Goal: Task Accomplishment & Management: Manage account settings

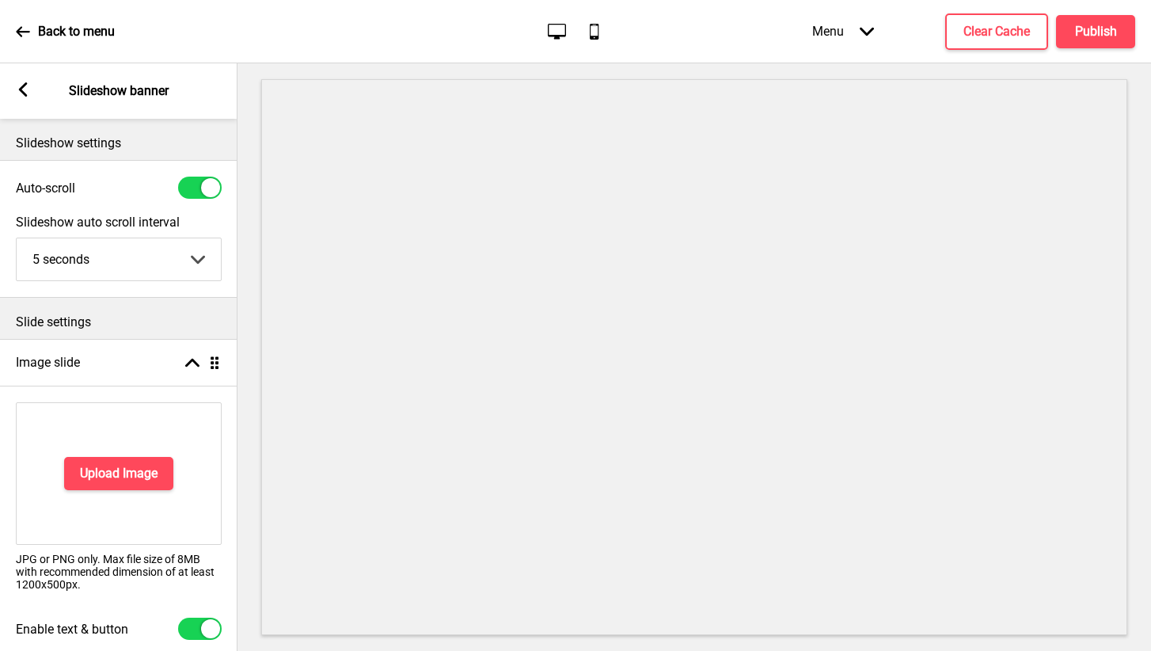
select select "right"
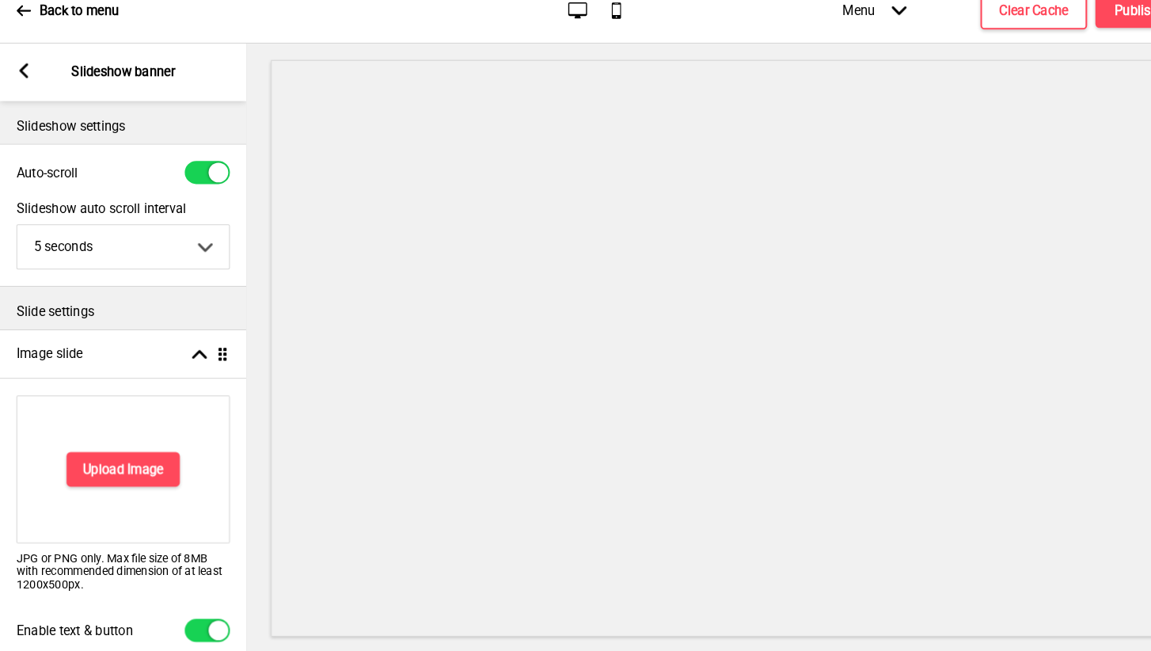
click at [24, 82] on icon at bounding box center [23, 89] width 9 height 14
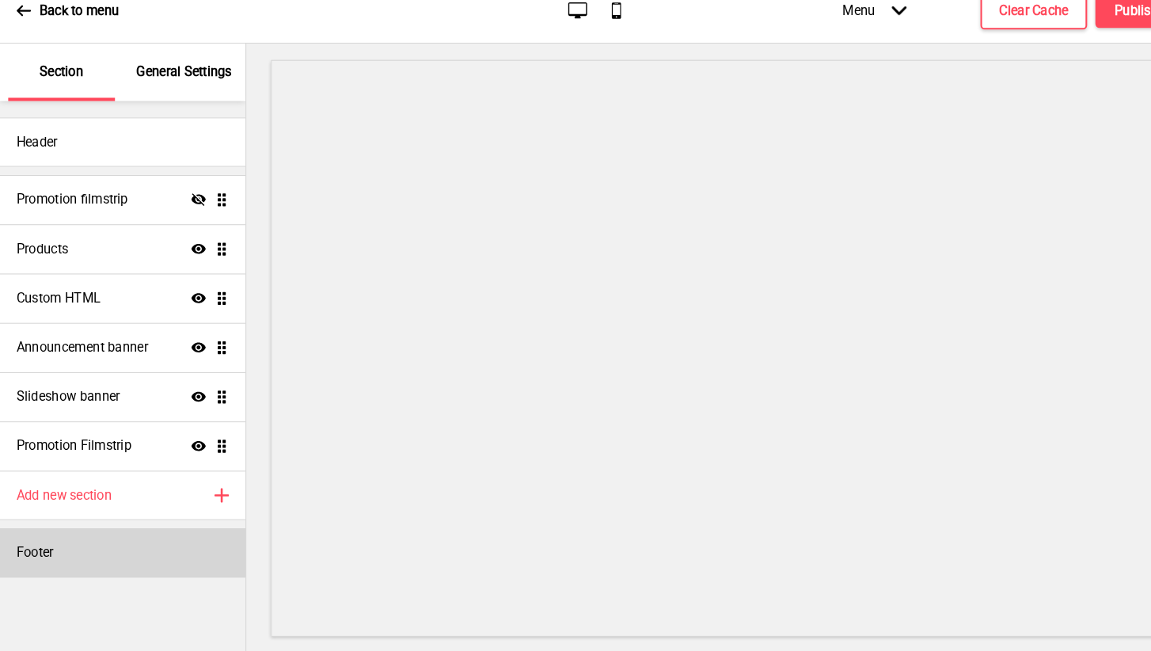
click at [78, 537] on div "Footer" at bounding box center [118, 553] width 237 height 47
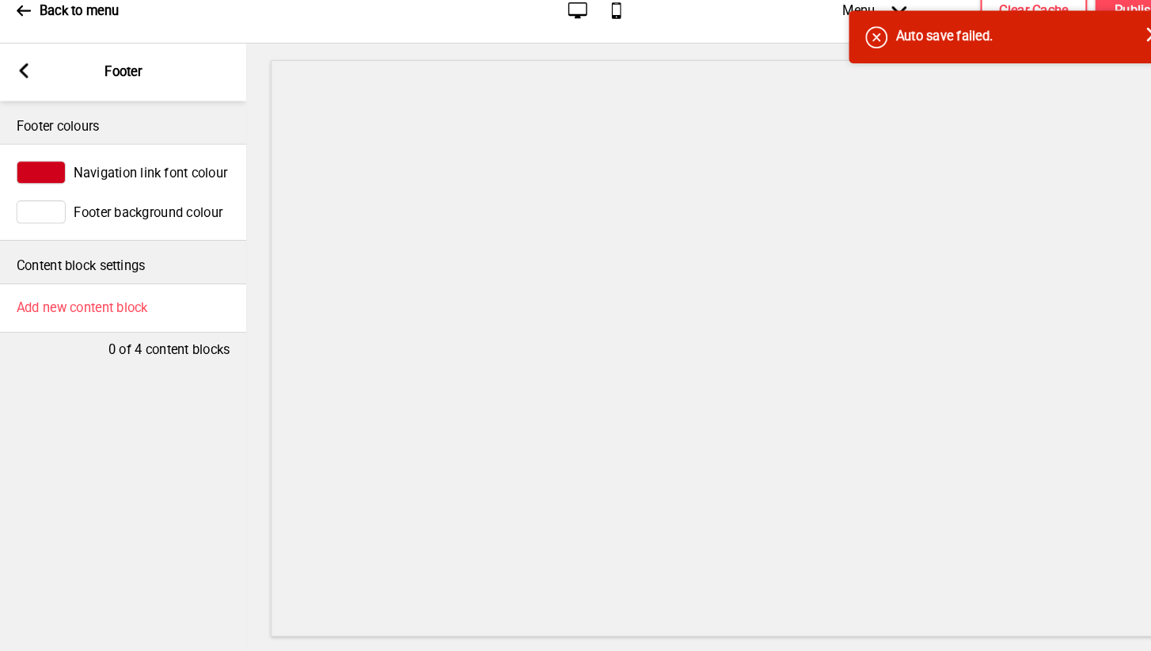
click at [17, 82] on rect at bounding box center [23, 89] width 14 height 14
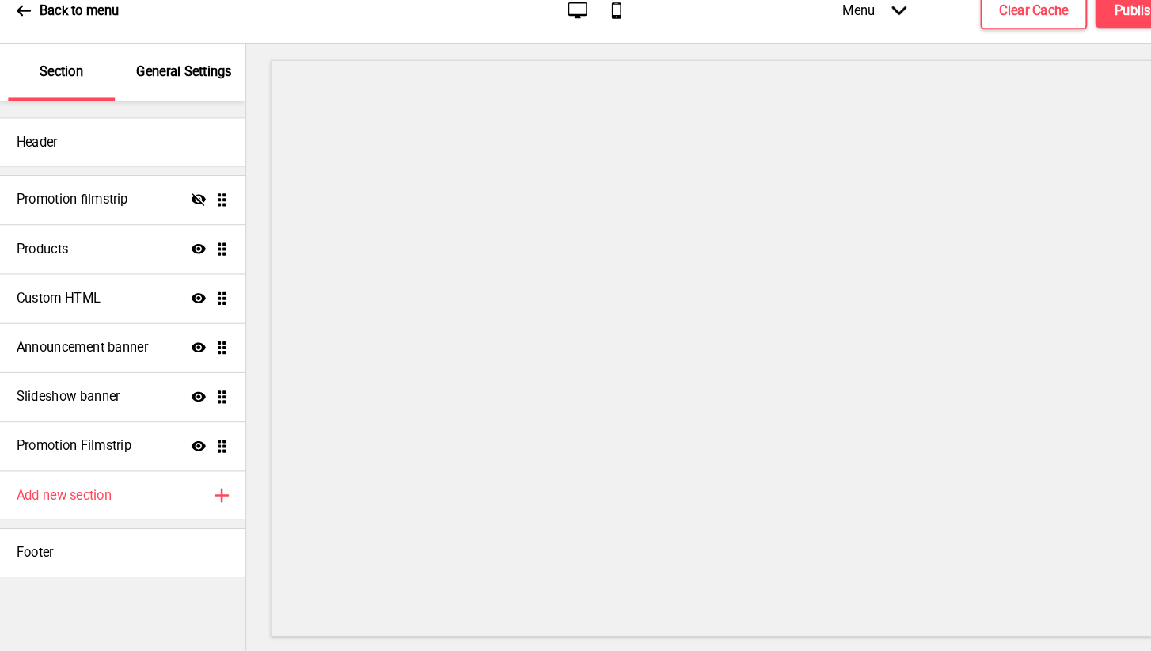
click at [139, 63] on div "General Settings" at bounding box center [178, 90] width 103 height 55
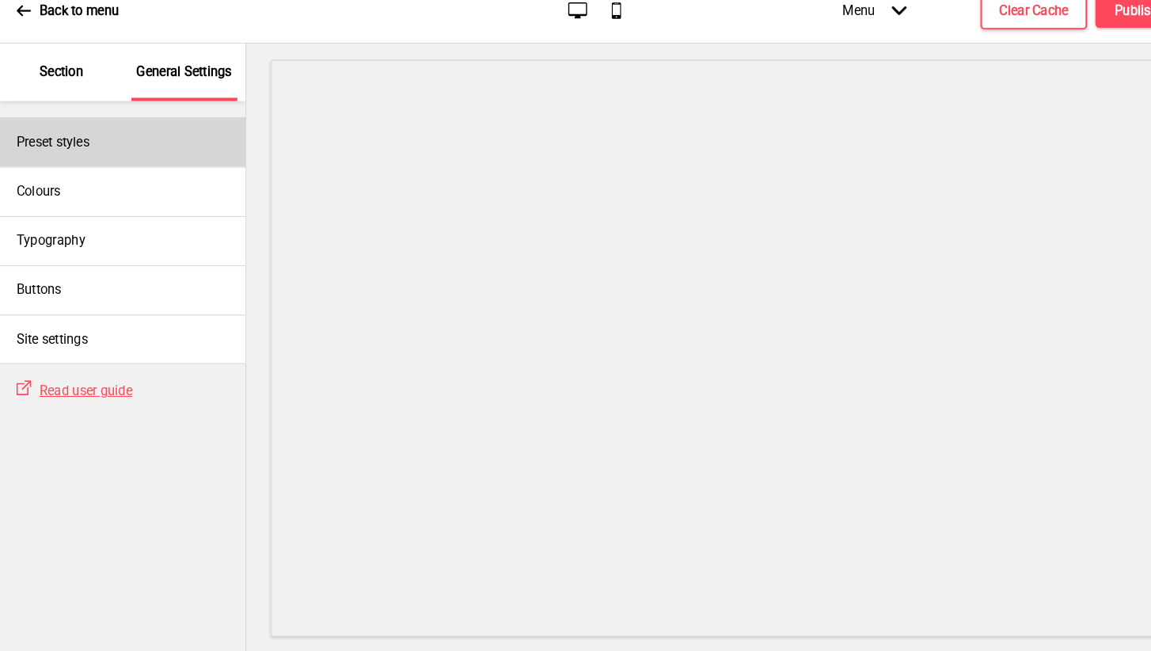
click at [110, 135] on div "Preset styles" at bounding box center [118, 158] width 237 height 47
select select "Custom"
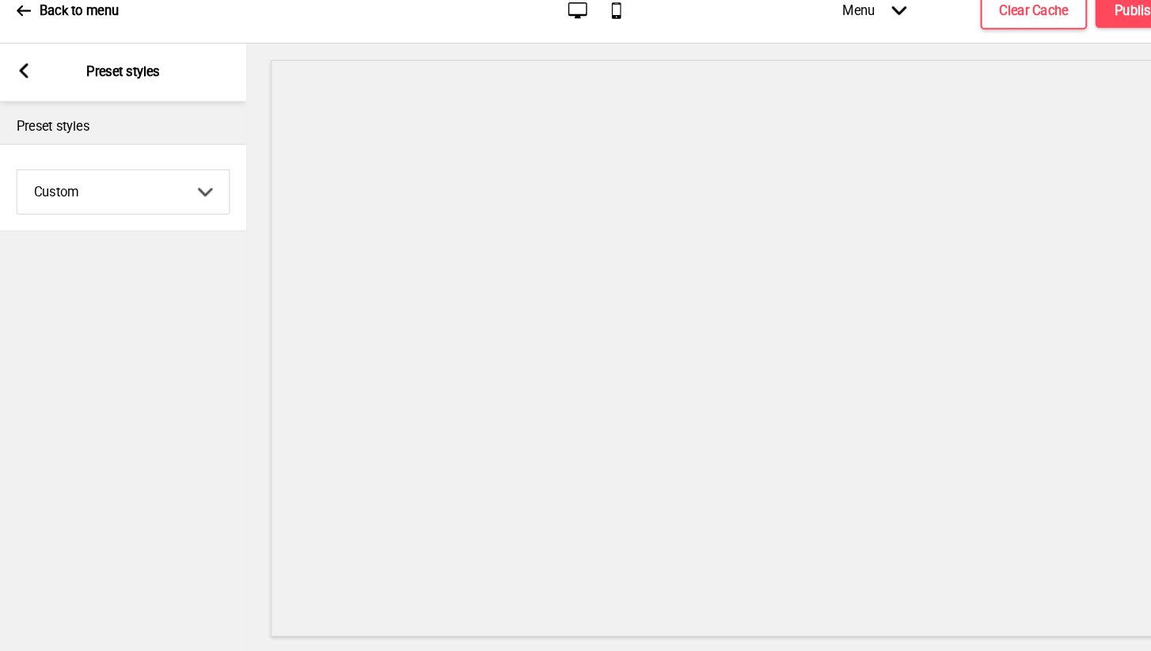
click at [22, 82] on icon at bounding box center [23, 89] width 9 height 14
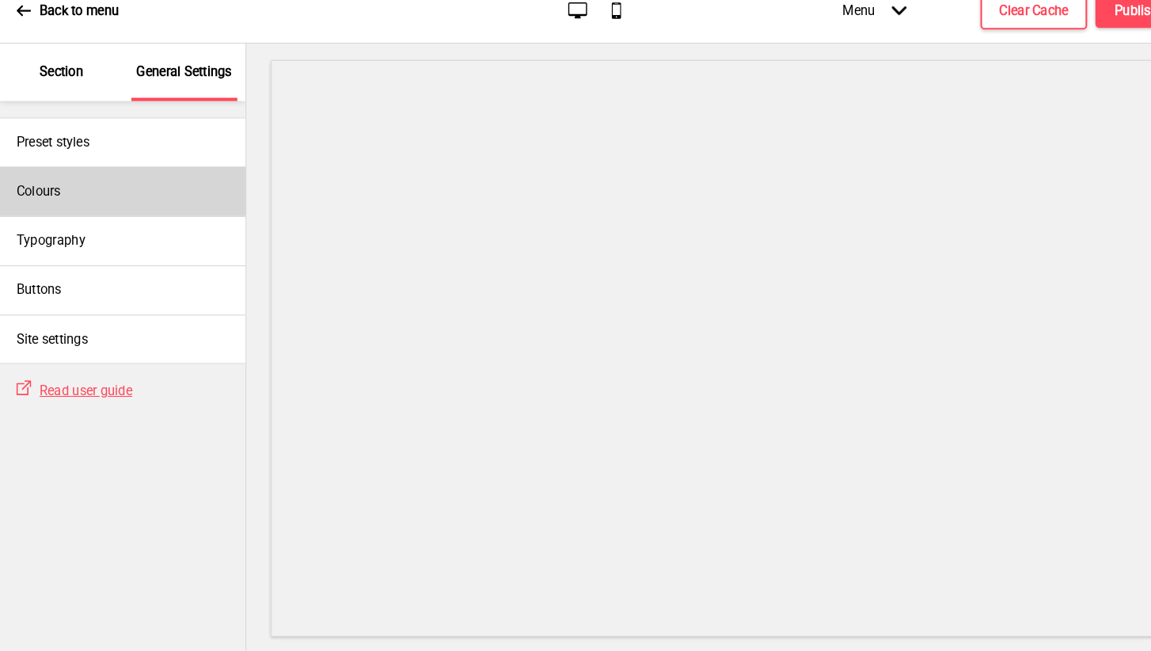
click at [82, 196] on div "Colours" at bounding box center [118, 205] width 237 height 47
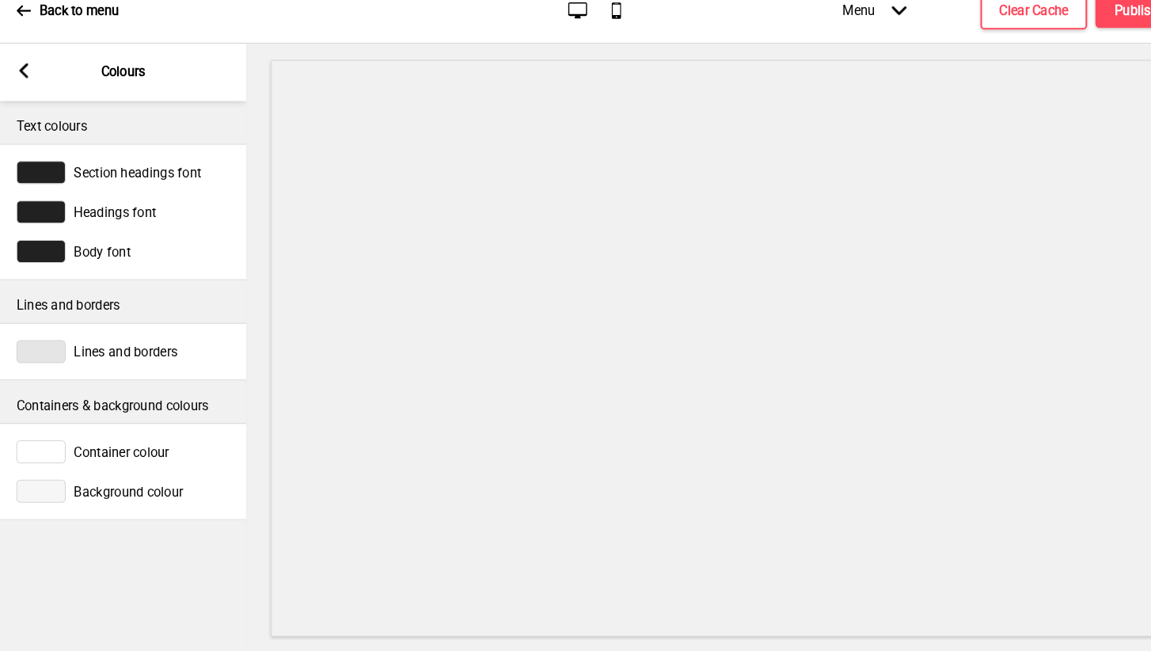
click at [20, 63] on div "Arrow left Colours" at bounding box center [118, 90] width 237 height 55
click at [21, 82] on rect at bounding box center [23, 89] width 14 height 14
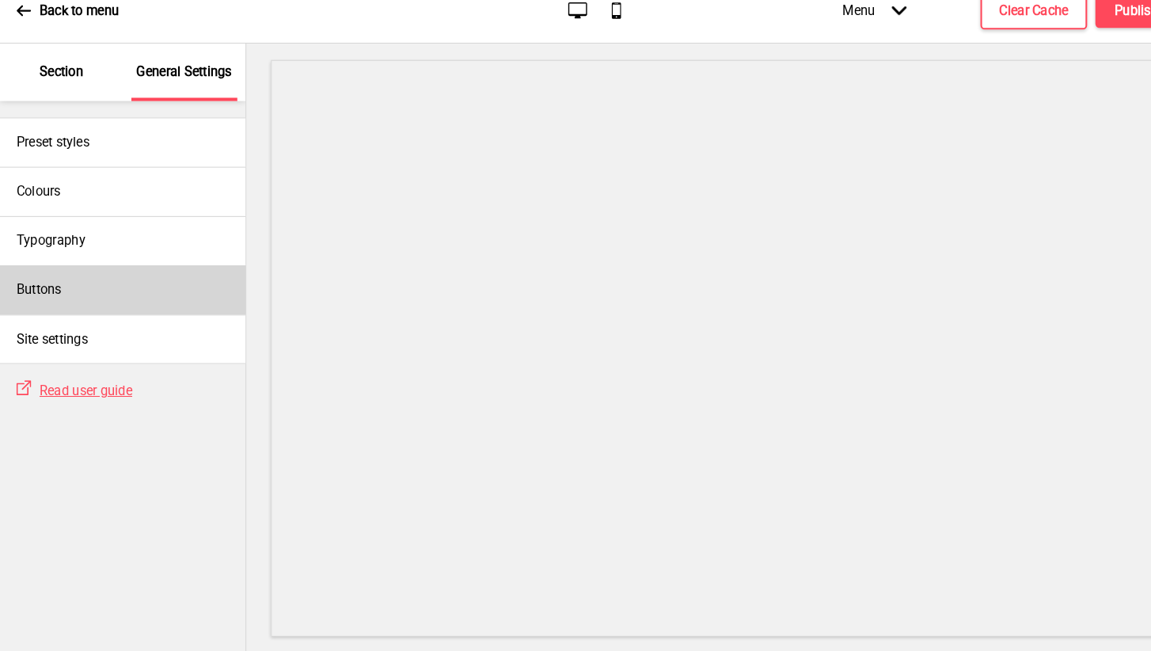
click at [96, 279] on div "Buttons" at bounding box center [118, 300] width 237 height 47
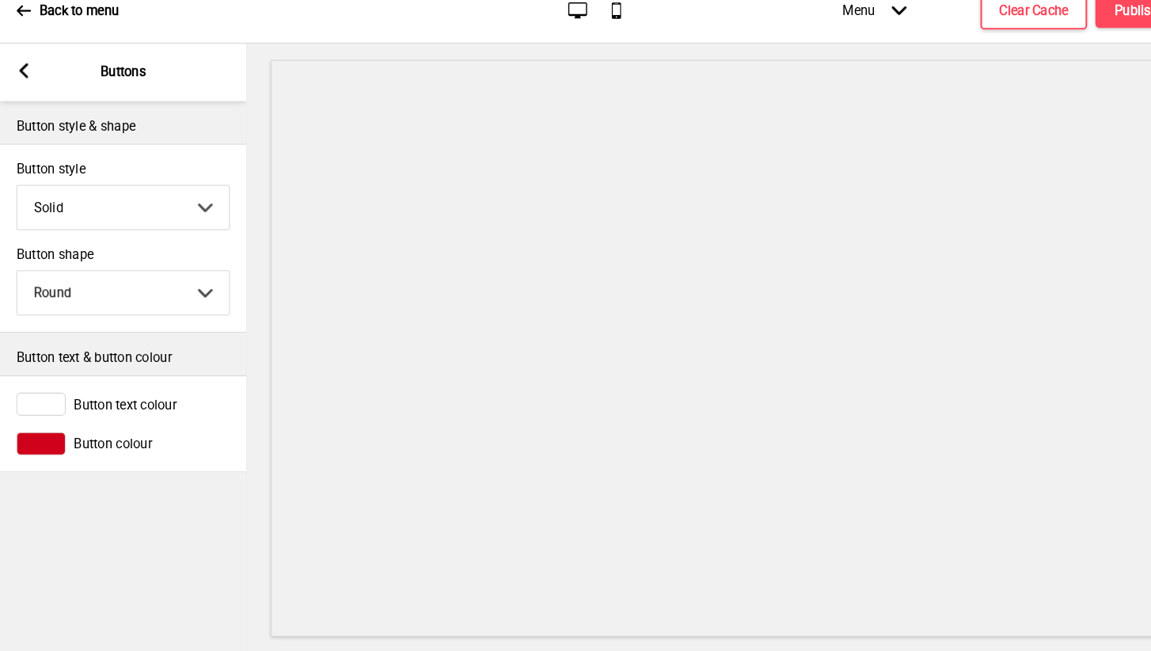
click at [27, 82] on rect at bounding box center [23, 89] width 14 height 14
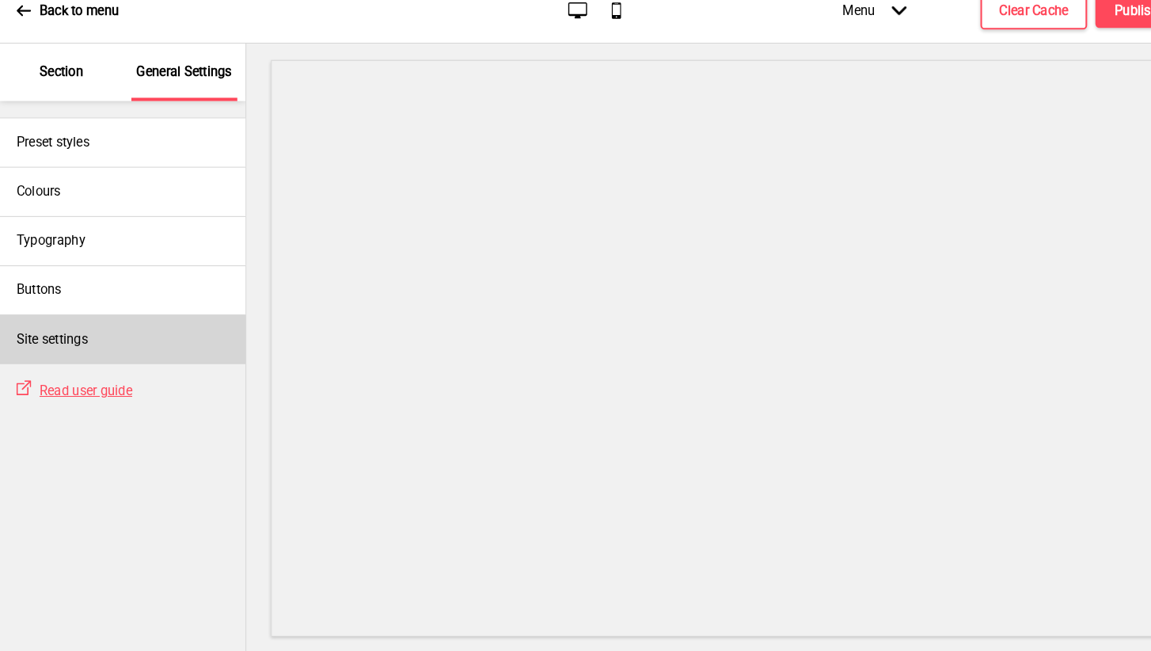
click at [63, 340] on h4 "Site settings" at bounding box center [50, 348] width 69 height 17
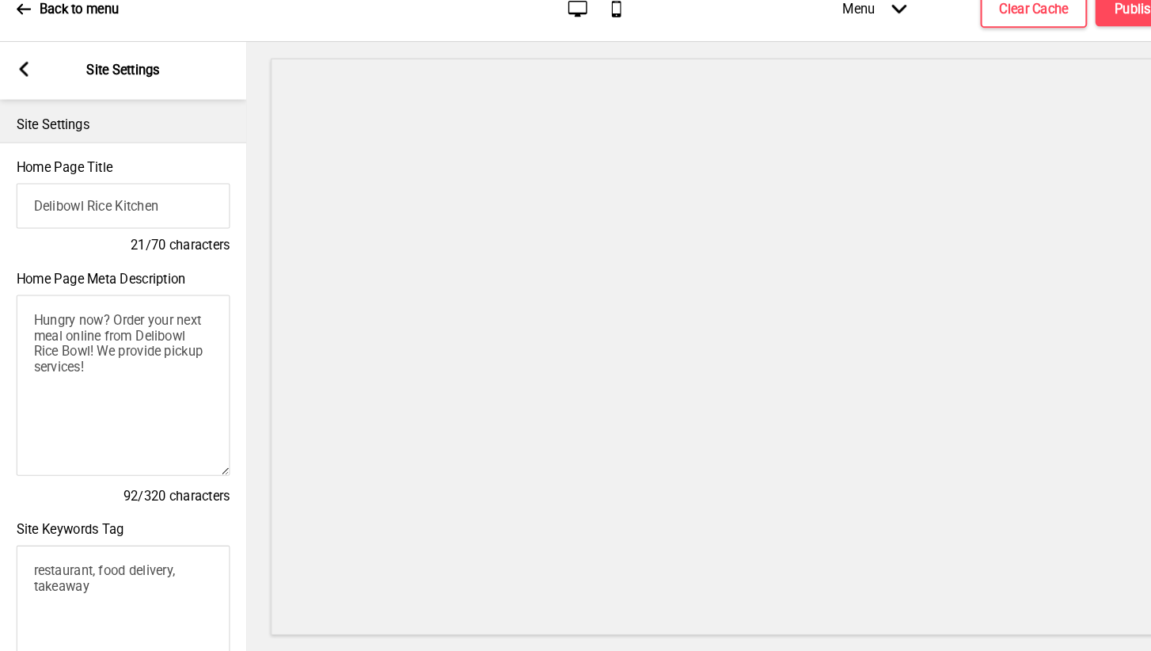
scroll to position [0, 0]
click at [21, 82] on rect at bounding box center [23, 89] width 14 height 14
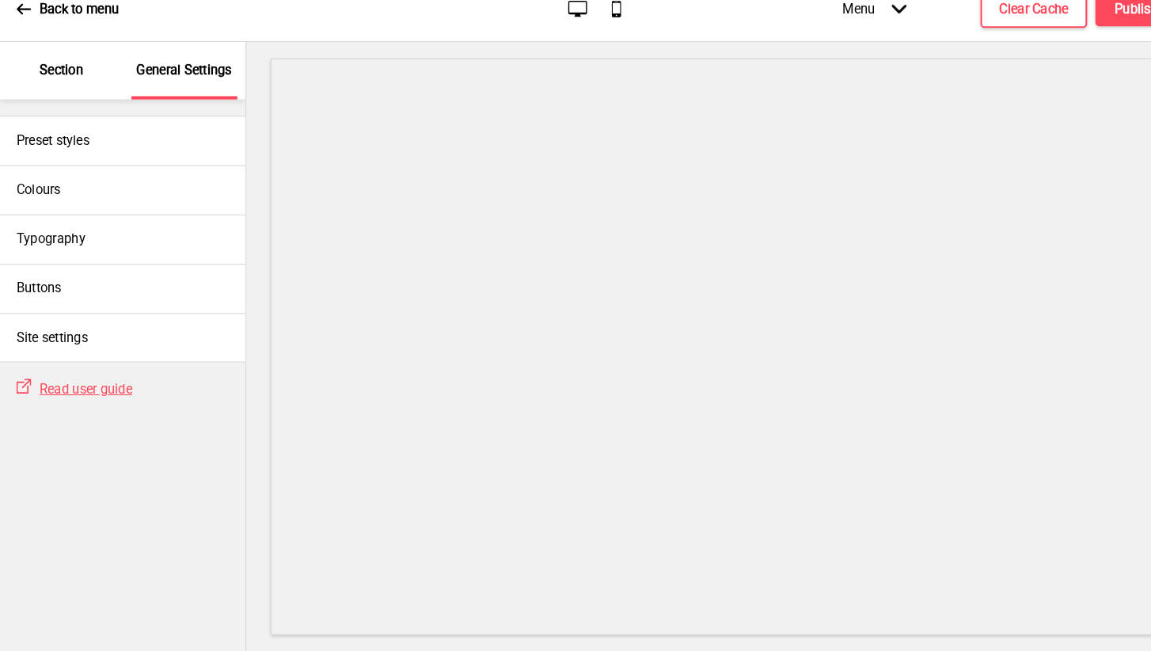
click at [44, 82] on p "Section" at bounding box center [59, 90] width 42 height 17
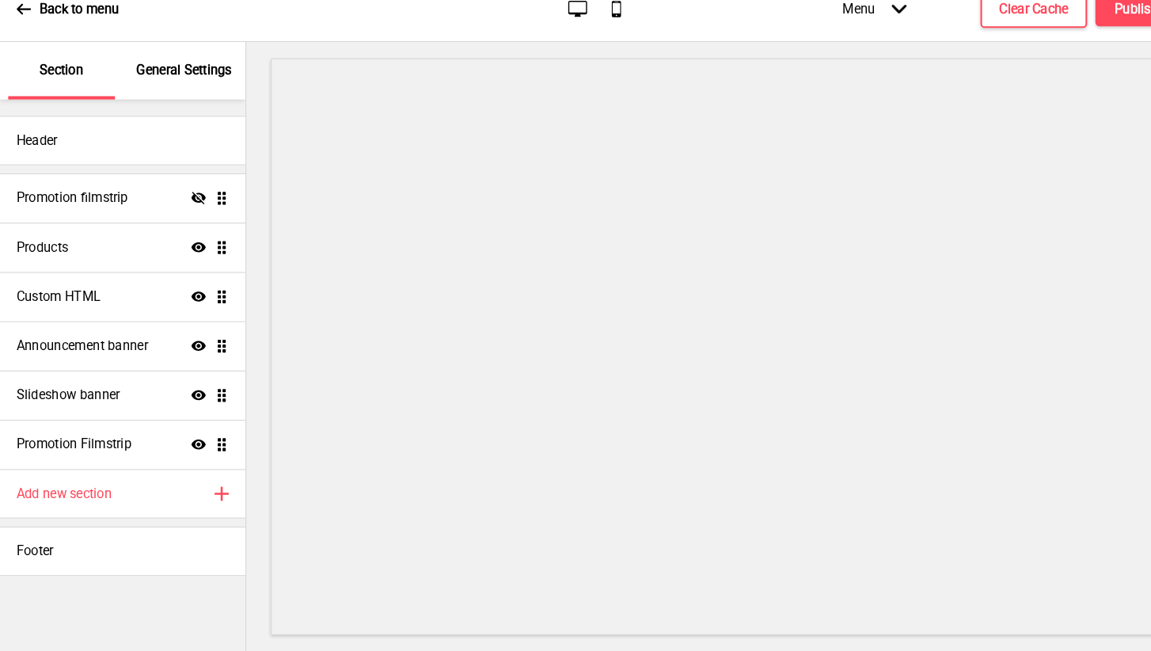
click at [169, 82] on p "General Settings" at bounding box center [177, 90] width 92 height 17
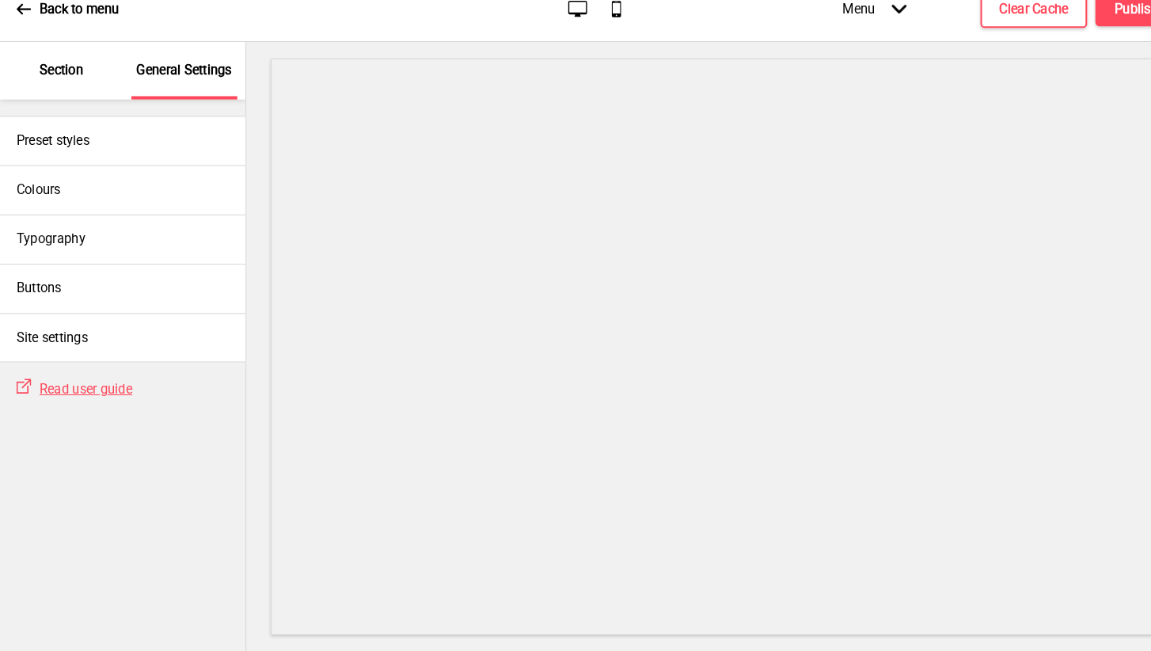
click at [20, 26] on icon at bounding box center [22, 31] width 13 height 10
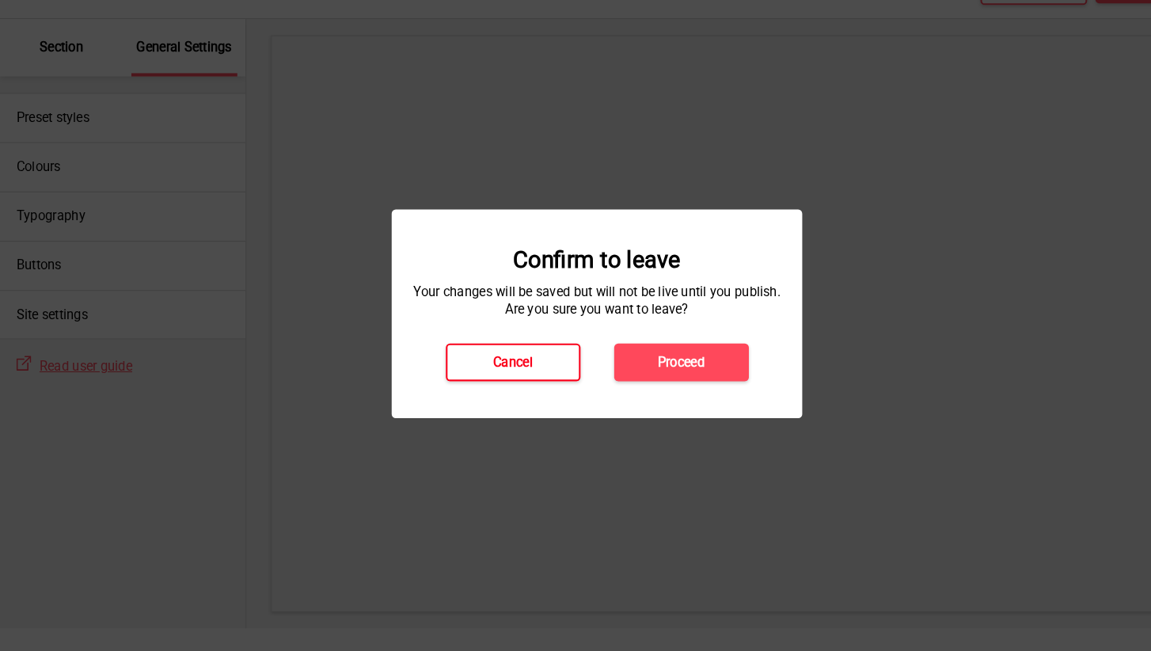
click at [508, 363] on h4 "Cancel" at bounding box center [495, 371] width 38 height 17
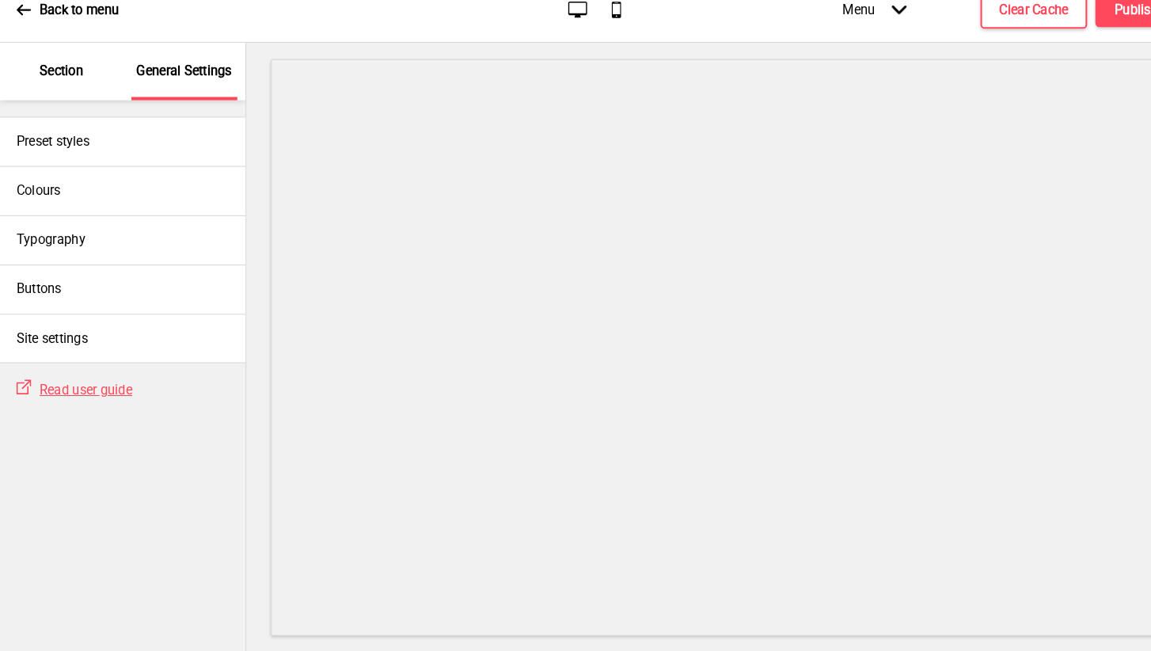
click at [21, 26] on icon at bounding box center [22, 31] width 13 height 10
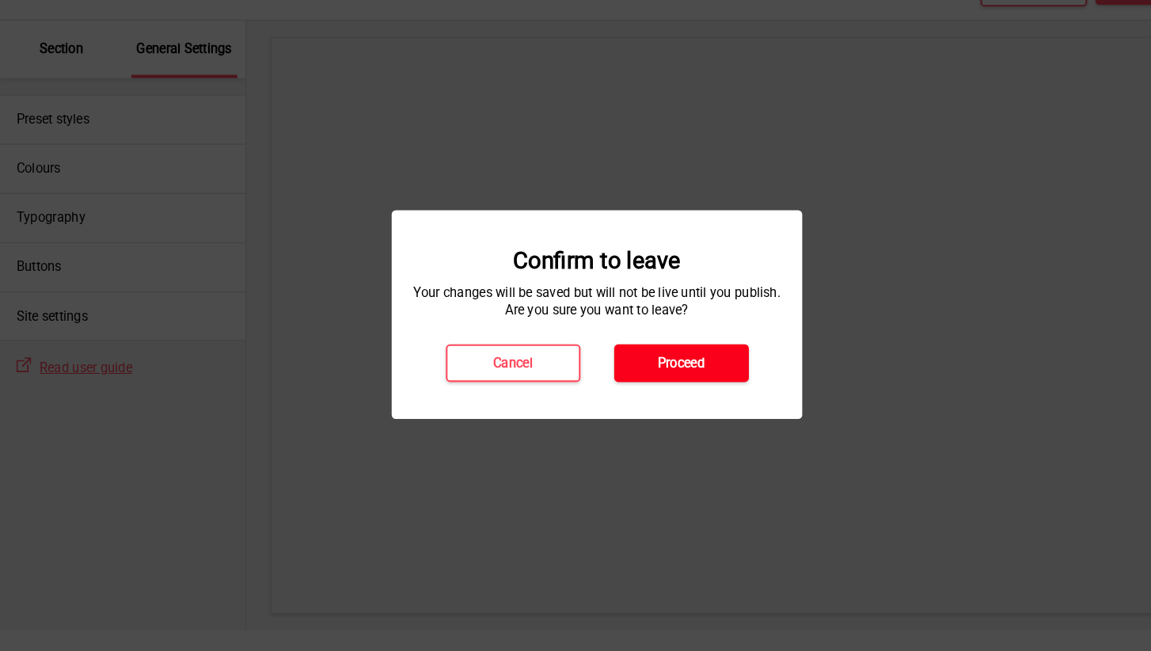
click at [634, 363] on h4 "Proceed" at bounding box center [656, 371] width 45 height 17
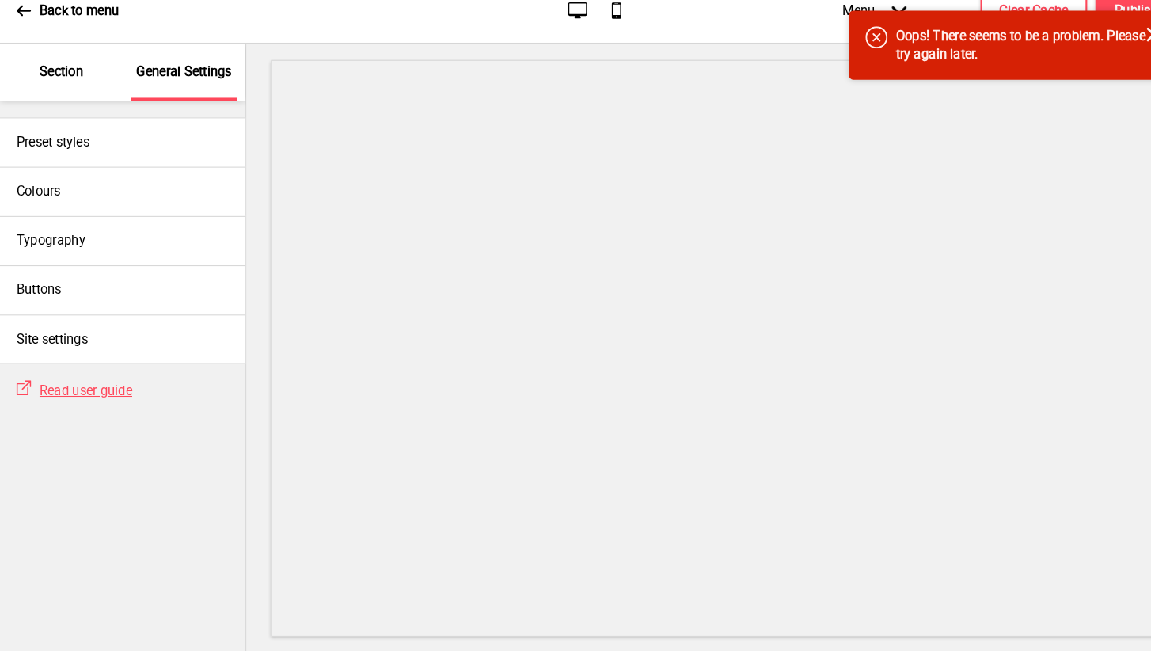
click at [21, 25] on icon at bounding box center [23, 32] width 14 height 14
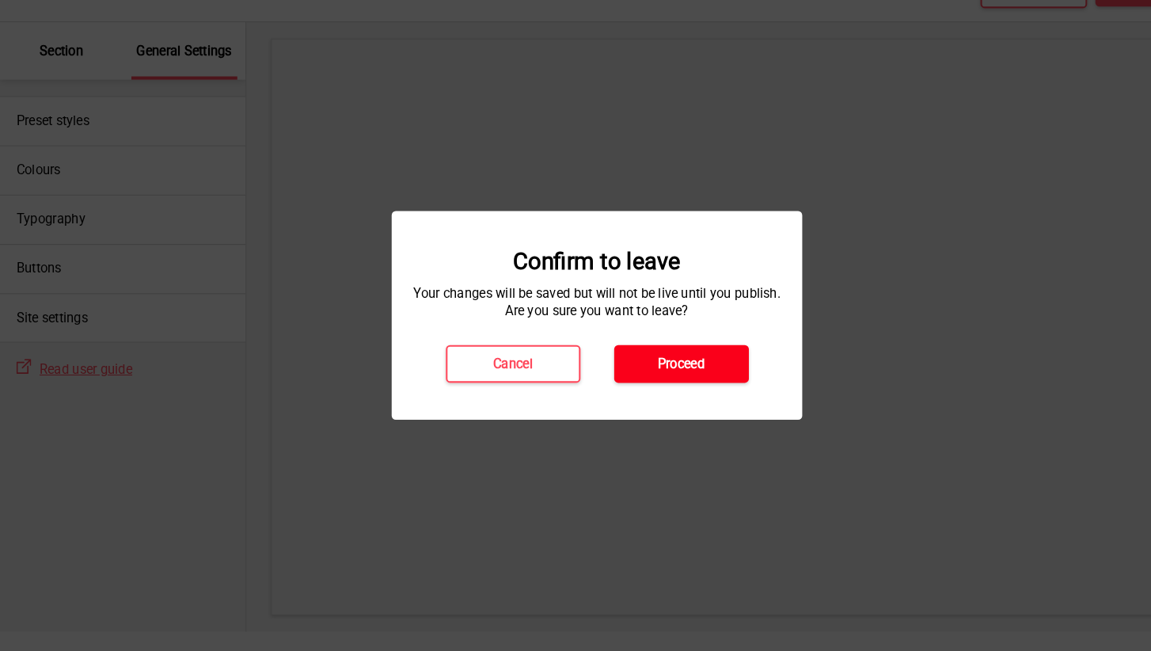
click at [662, 363] on h4 "Proceed" at bounding box center [656, 371] width 45 height 17
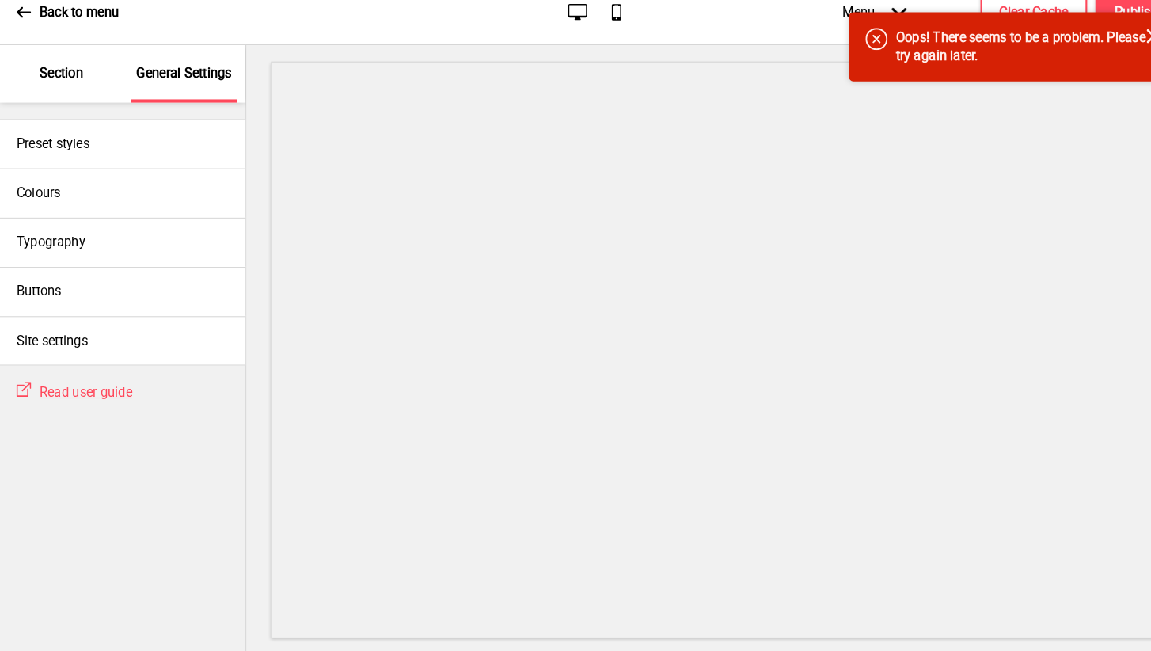
click at [845, 47] on icon at bounding box center [844, 57] width 21 height 21
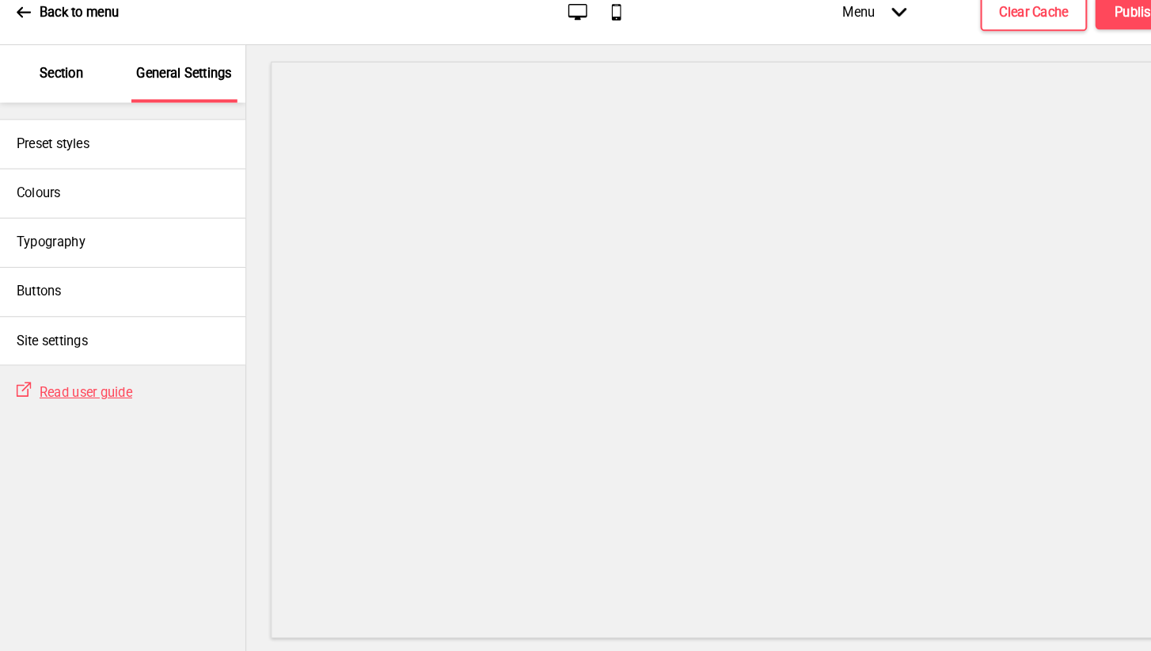
click at [10, 16] on div "Back to menu Desktop Mobile Menu Arrow down Product Page Store Information Chec…" at bounding box center [575, 31] width 1151 height 63
click at [25, 25] on icon at bounding box center [23, 32] width 14 height 14
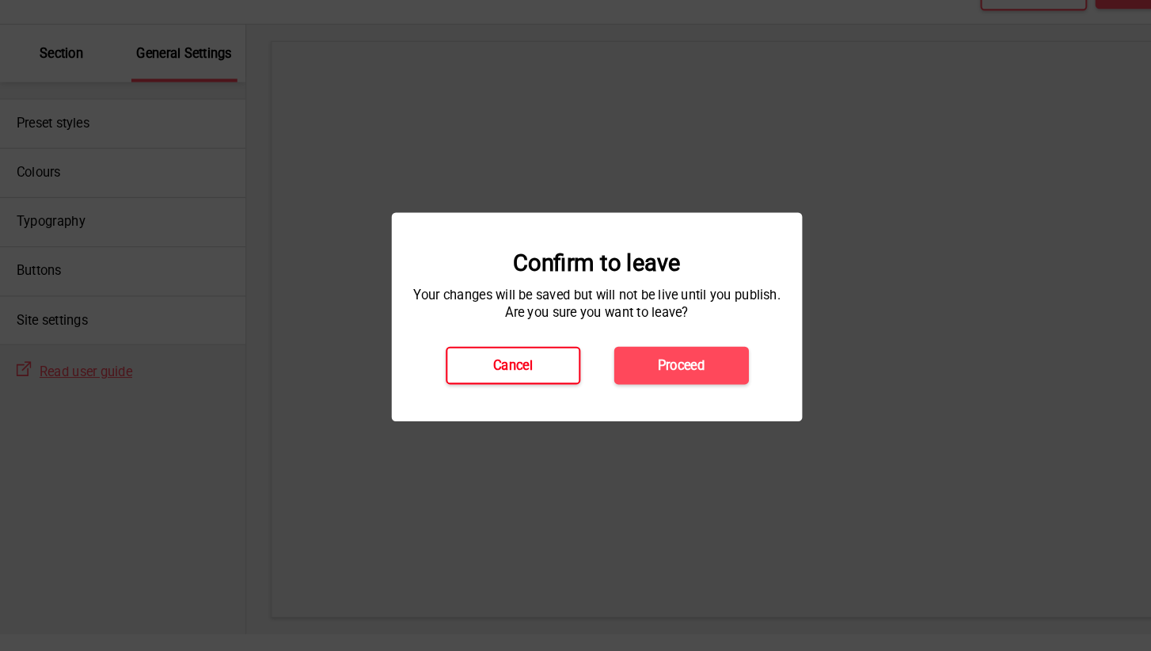
click at [498, 363] on h4 "Cancel" at bounding box center [495, 371] width 38 height 17
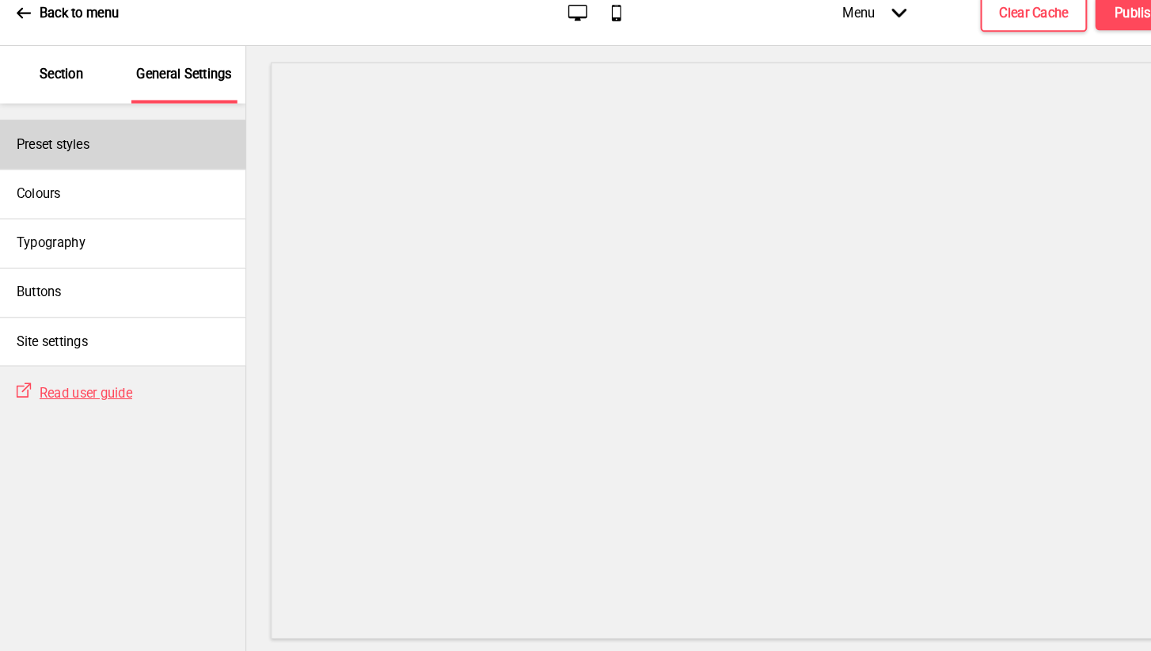
click at [148, 145] on div "Preset styles" at bounding box center [118, 158] width 237 height 47
select select "Custom"
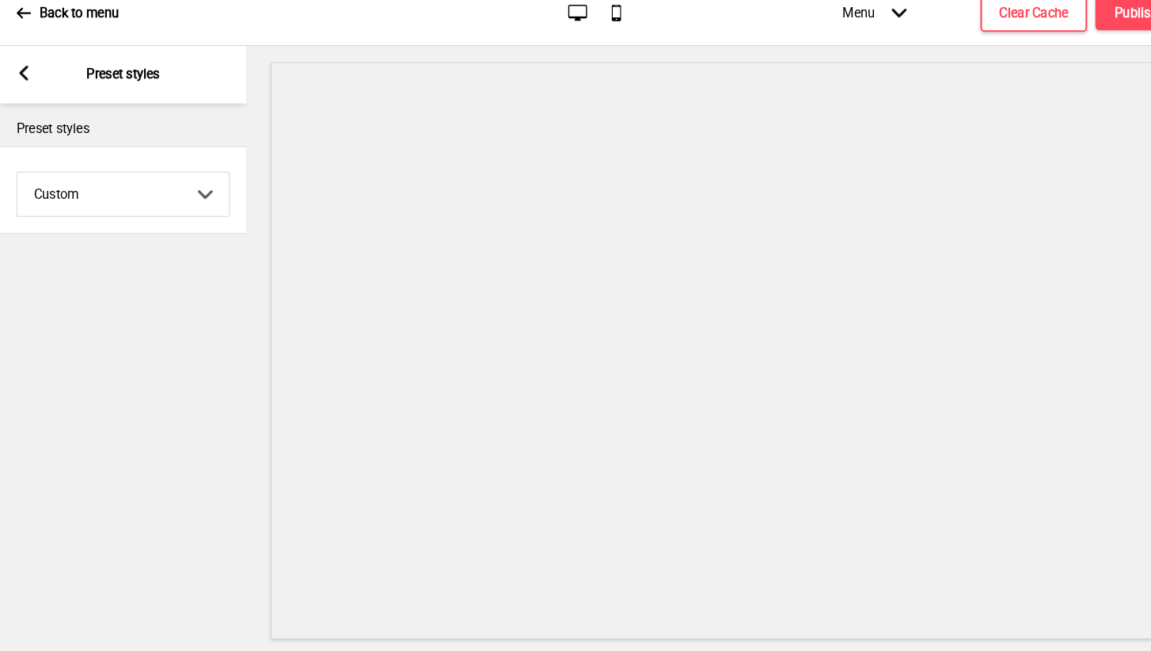
click at [19, 81] on div "Arrow left Preset styles" at bounding box center [118, 90] width 237 height 55
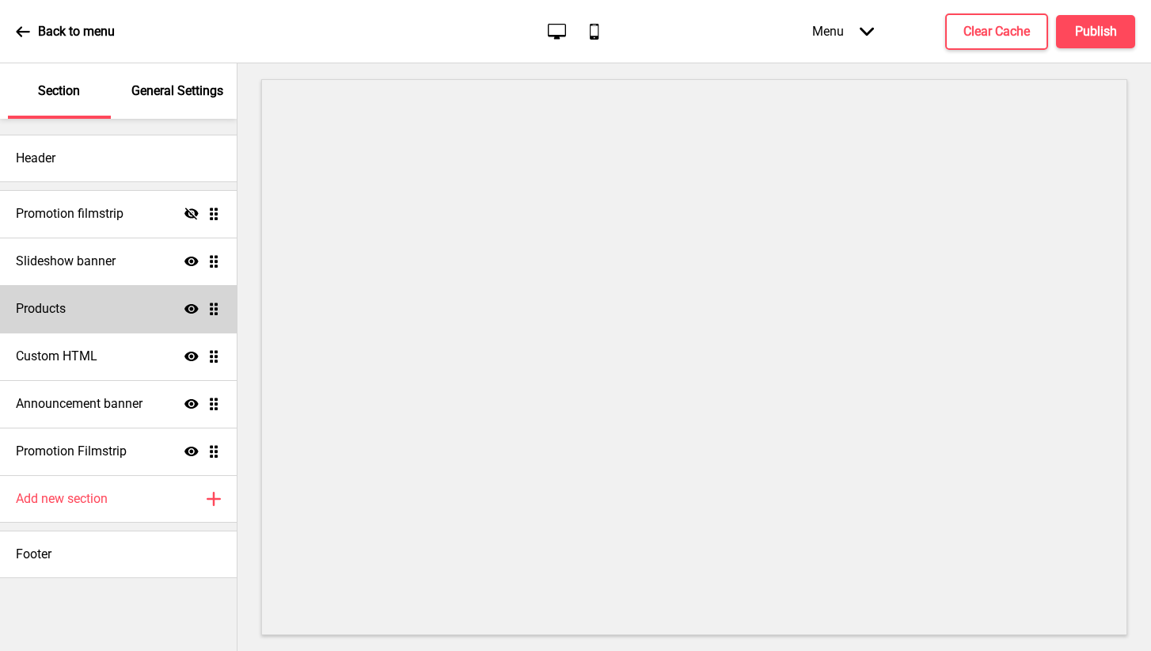
click at [177, 312] on div "Products Show Drag" at bounding box center [118, 308] width 237 height 47
select select "list"
select select "side"
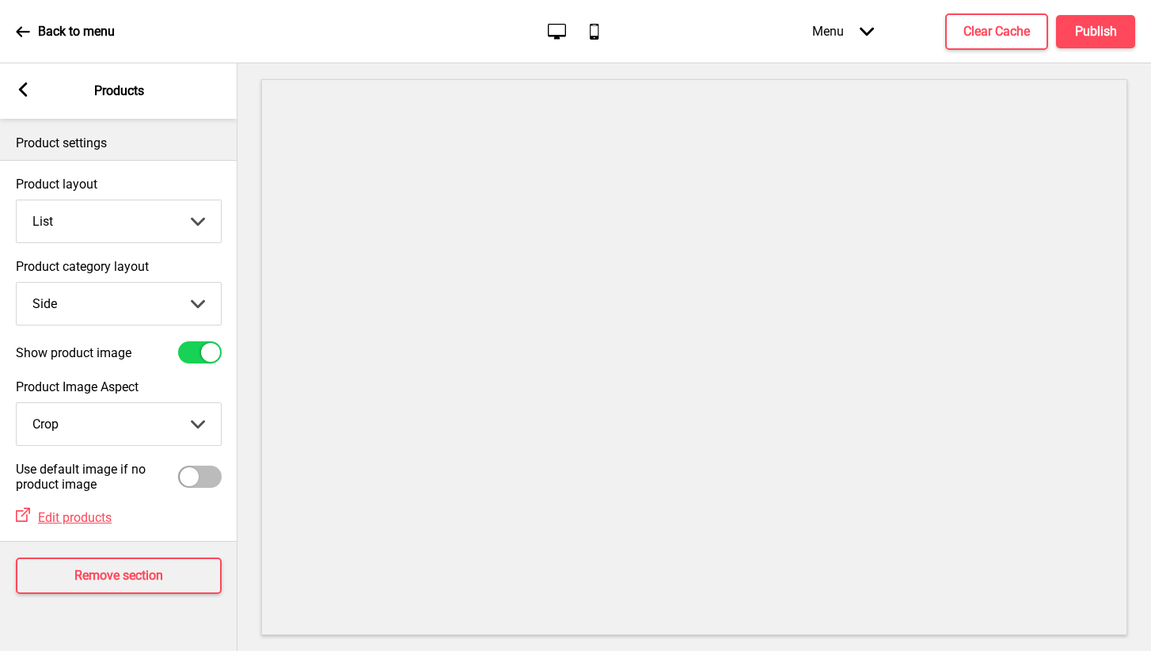
click at [21, 93] on g at bounding box center [23, 89] width 14 height 14
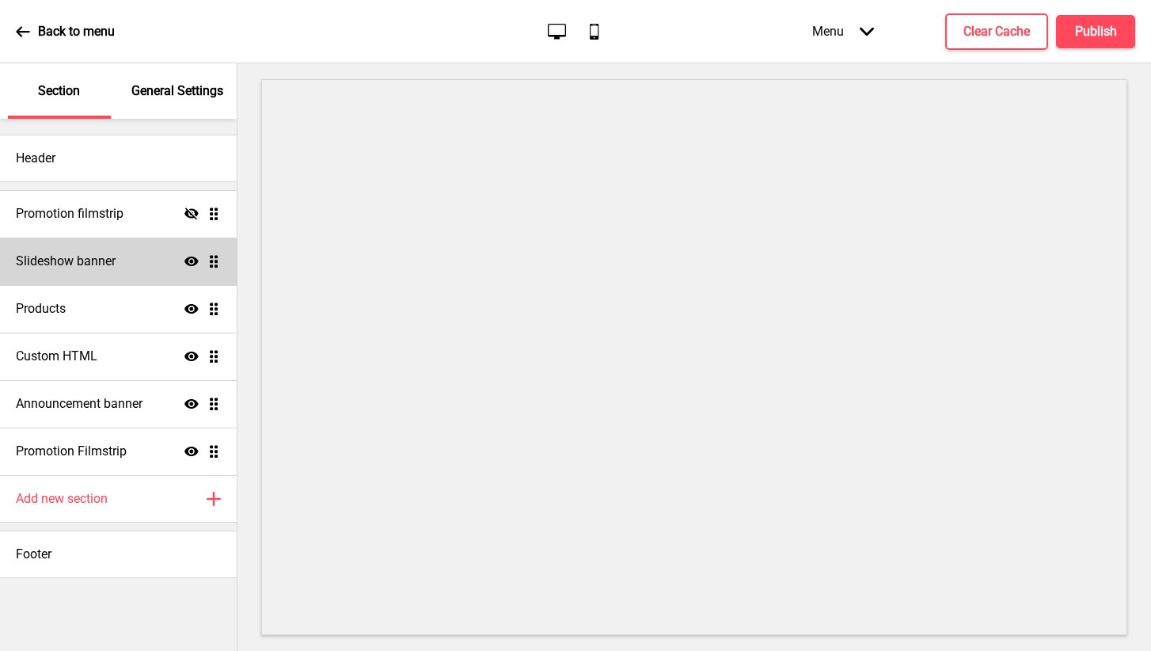
click at [127, 274] on div "Slideshow banner Show Drag" at bounding box center [118, 260] width 237 height 47
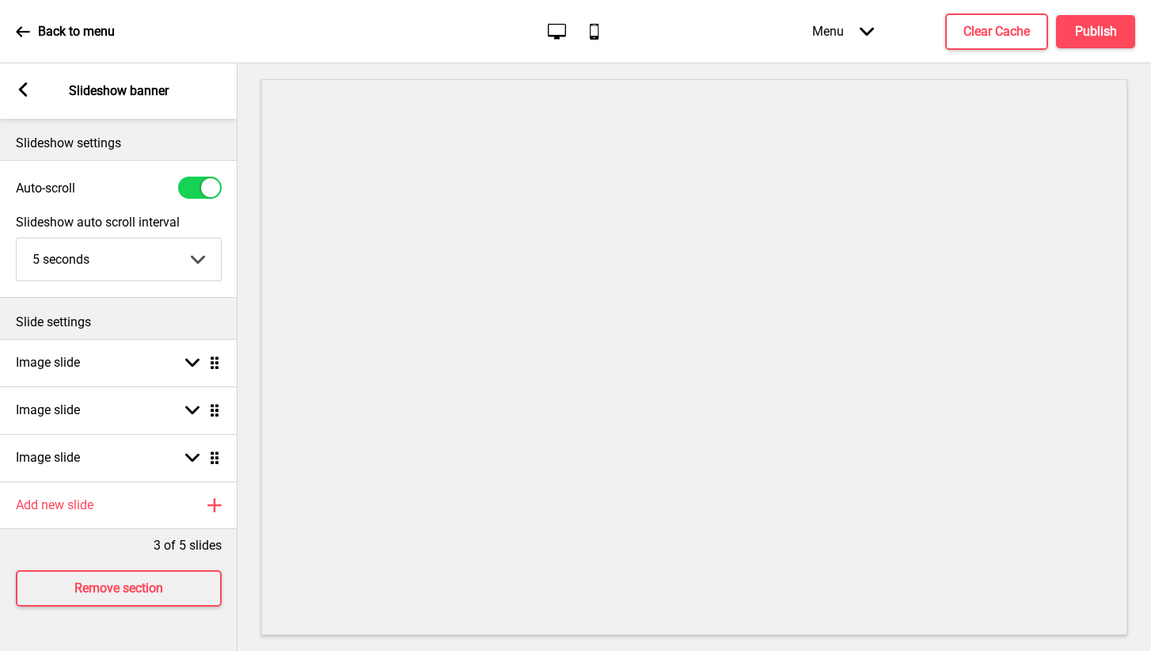
click at [21, 92] on icon at bounding box center [23, 89] width 9 height 14
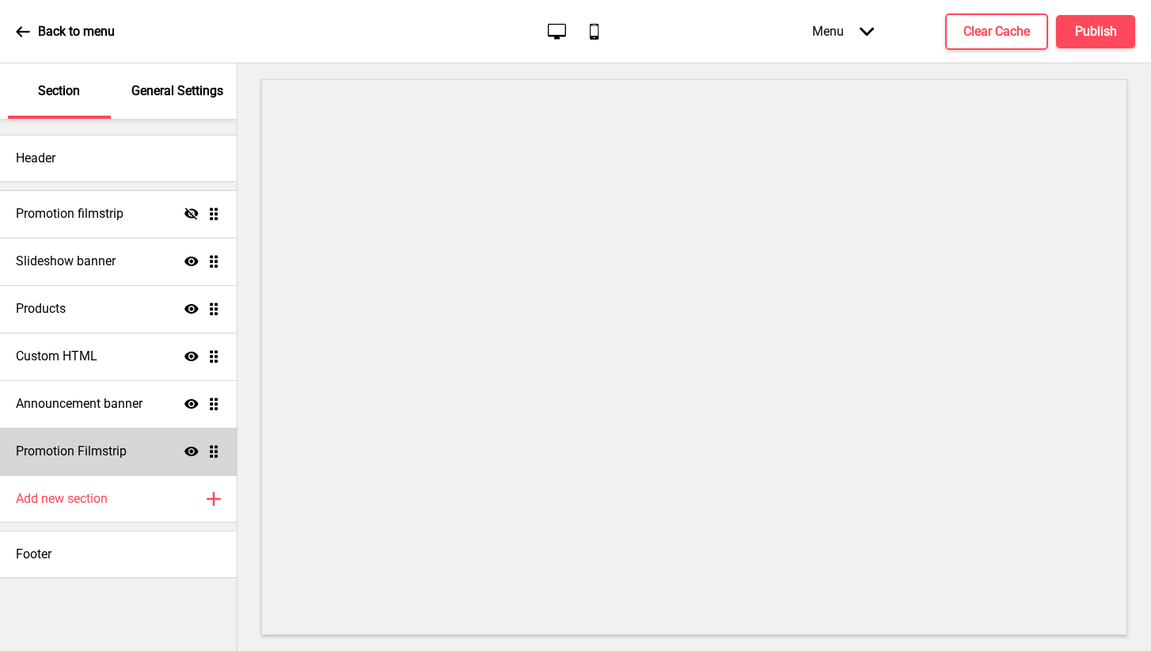
click at [106, 442] on div "Promotion Filmstrip Show Drag" at bounding box center [118, 450] width 237 height 47
select select "center"
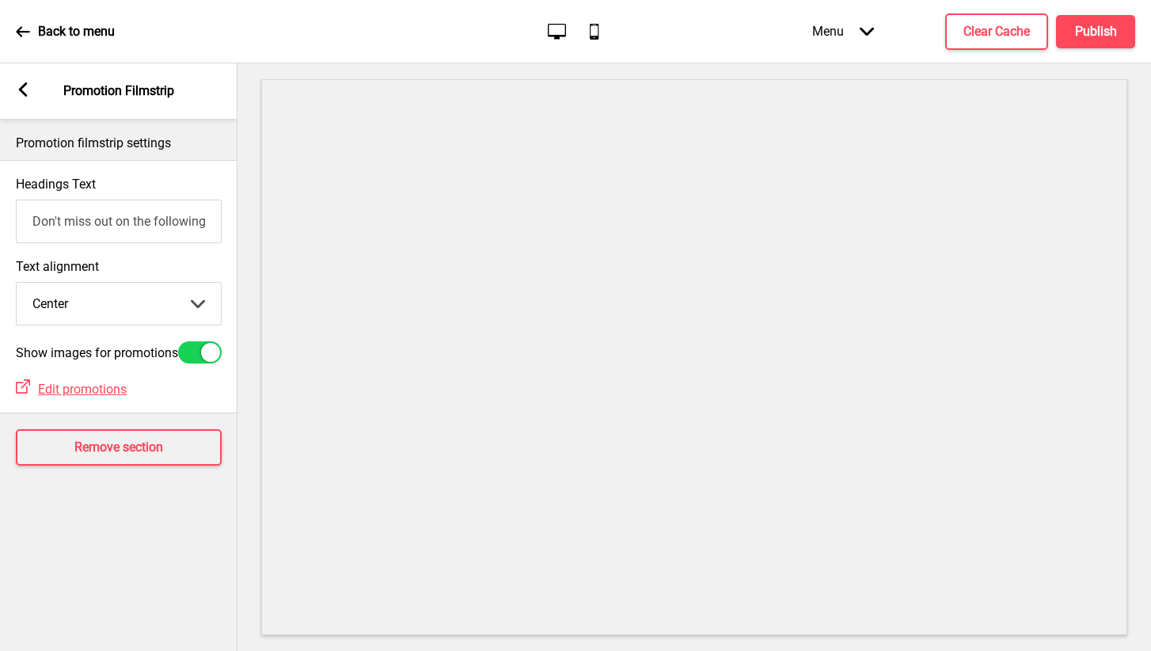
click at [24, 98] on div "Arrow left" at bounding box center [23, 90] width 14 height 17
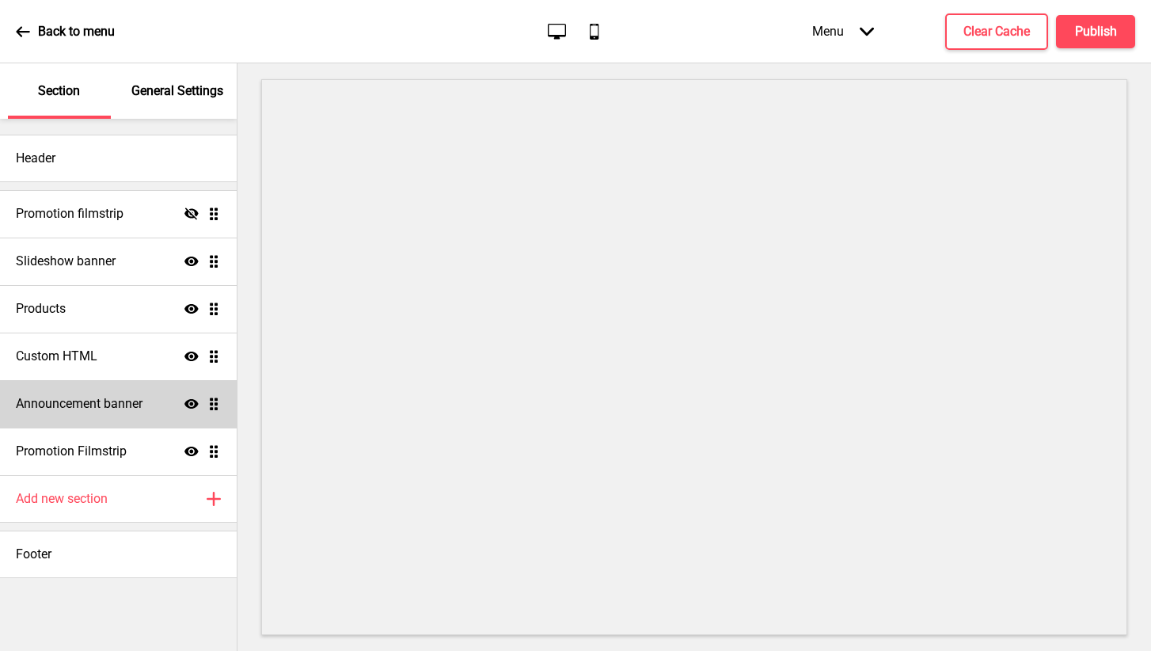
click at [84, 400] on h4 "Announcement banner" at bounding box center [79, 403] width 127 height 17
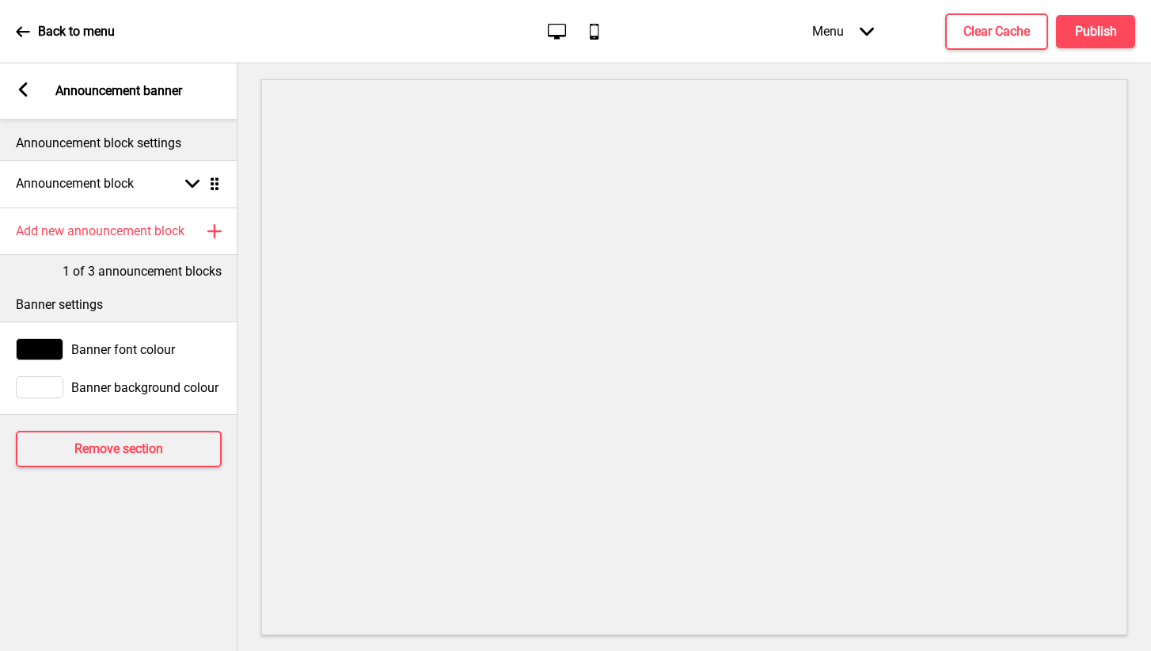
click at [25, 85] on icon at bounding box center [23, 89] width 9 height 14
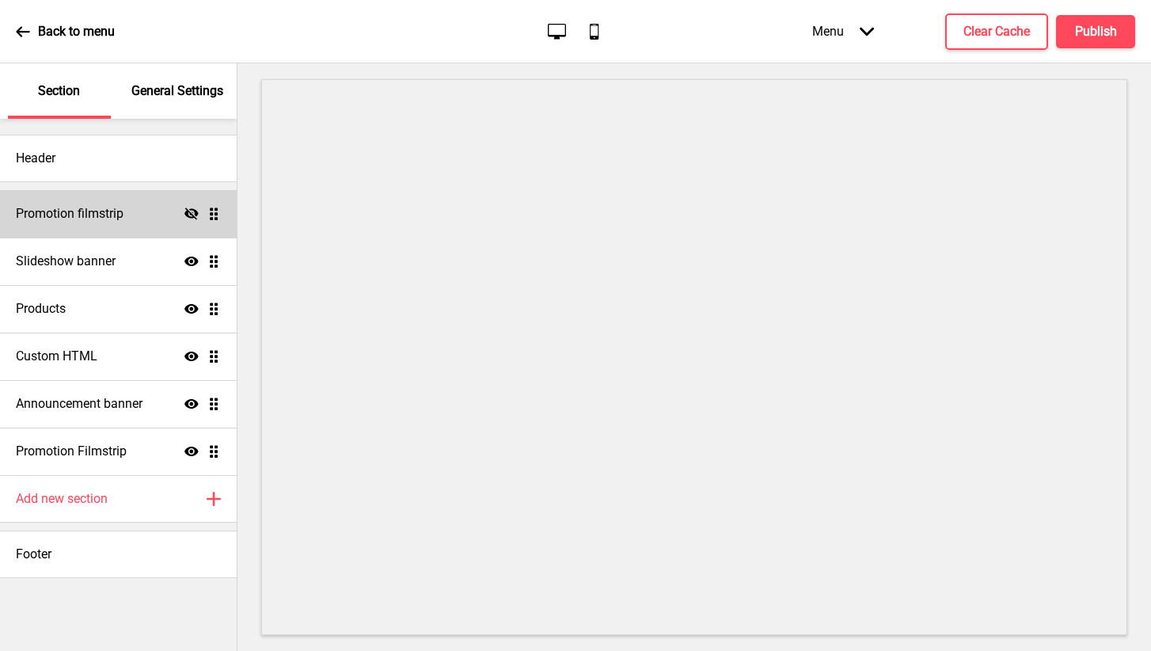
click at [84, 216] on h4 "Promotion filmstrip" at bounding box center [70, 213] width 108 height 17
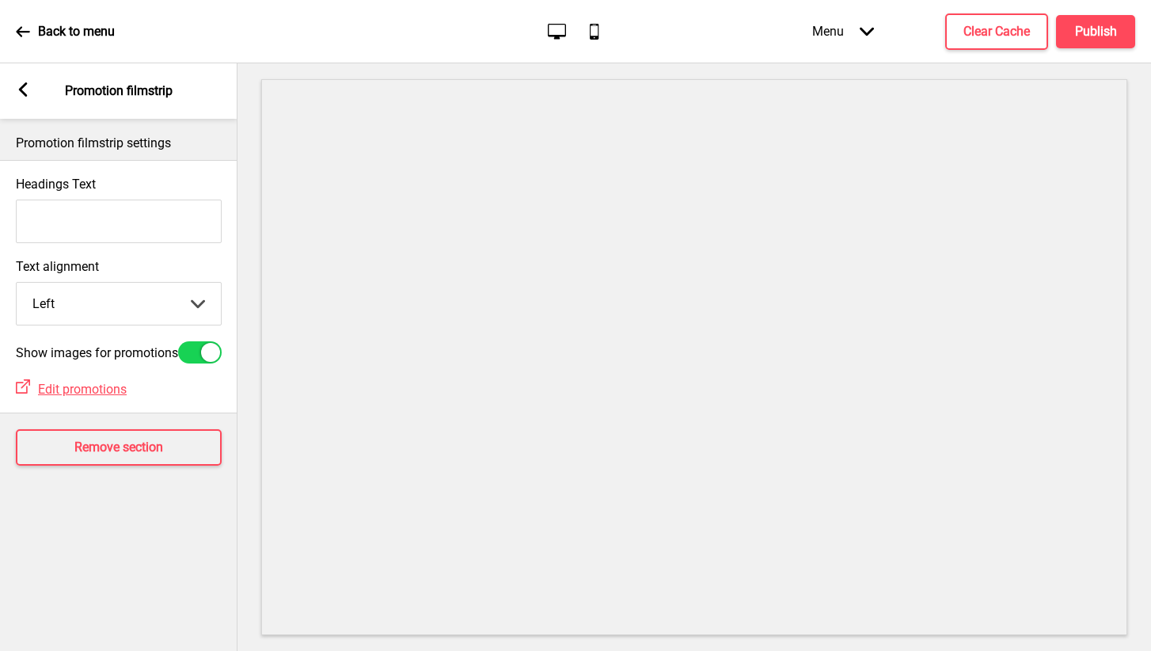
click at [24, 89] on rect at bounding box center [23, 89] width 14 height 14
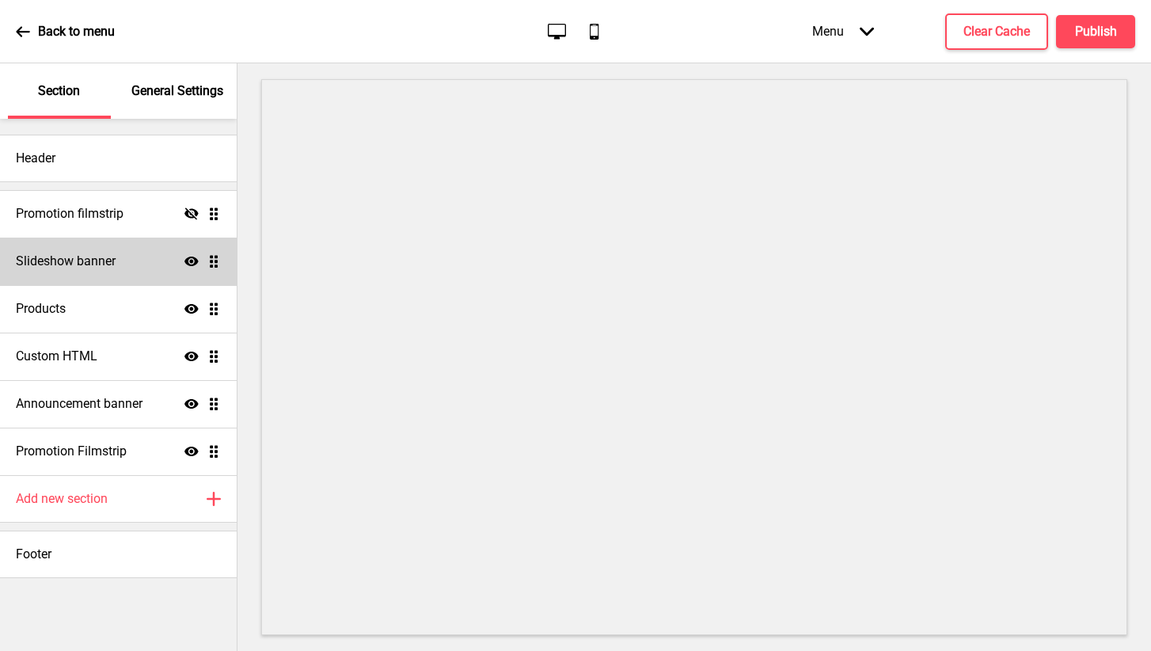
click at [91, 257] on h4 "Slideshow banner" at bounding box center [66, 260] width 100 height 17
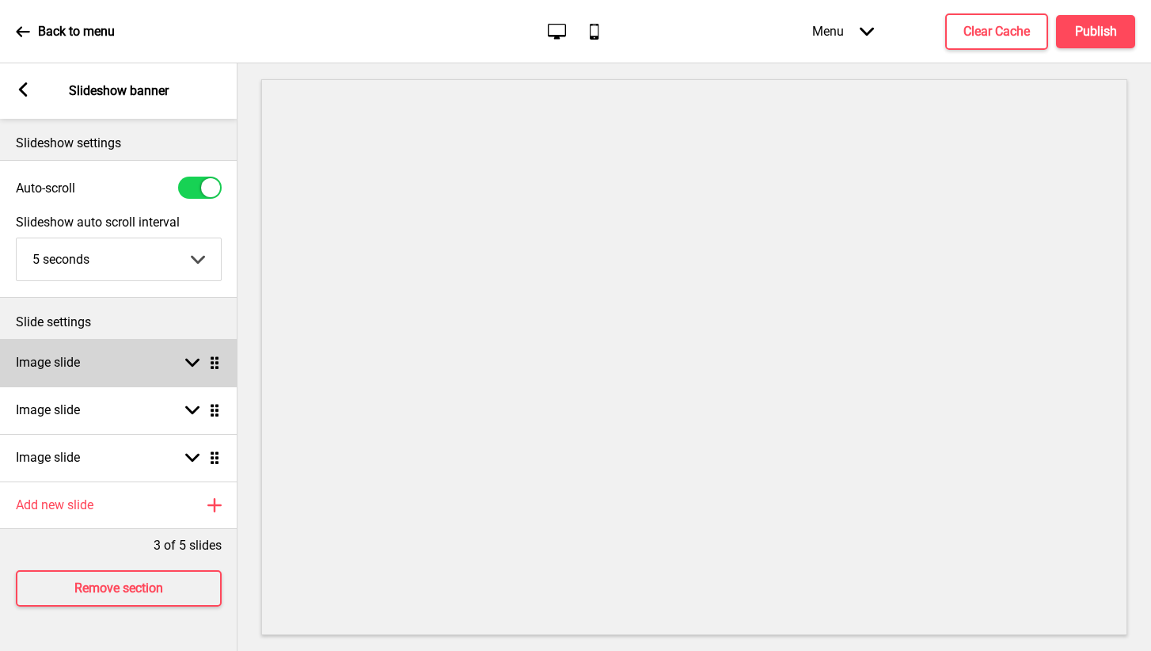
click at [115, 365] on div "Image slide Arrow down Drag" at bounding box center [118, 362] width 237 height 47
select select "right"
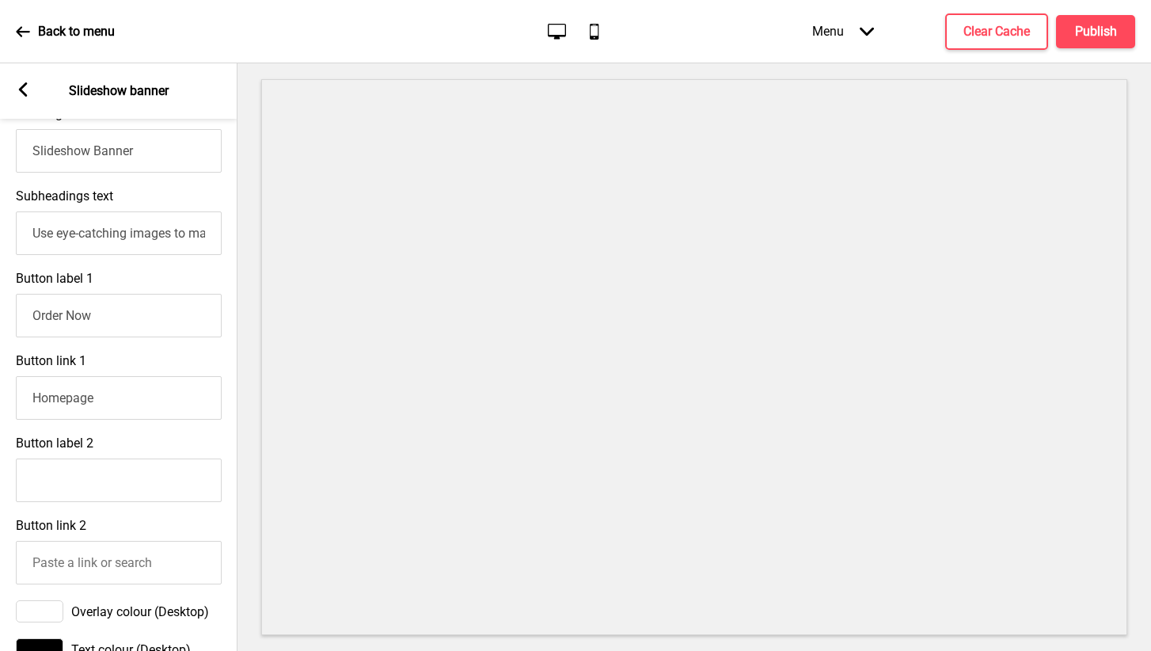
scroll to position [379, 0]
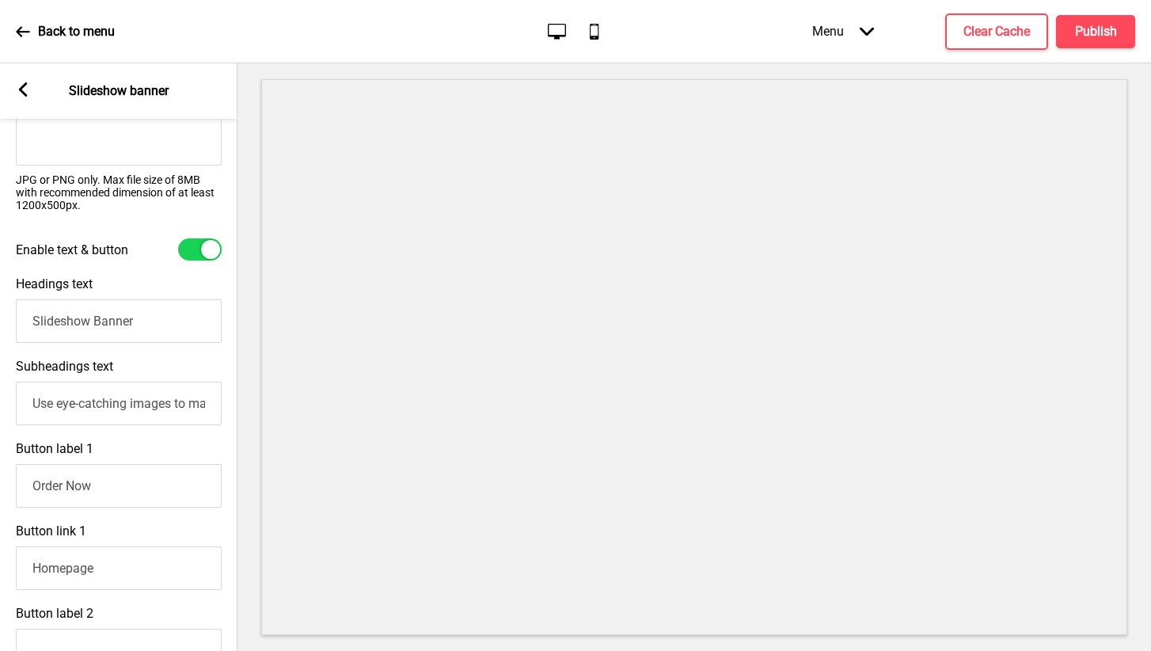
click at [28, 91] on rect at bounding box center [23, 89] width 14 height 14
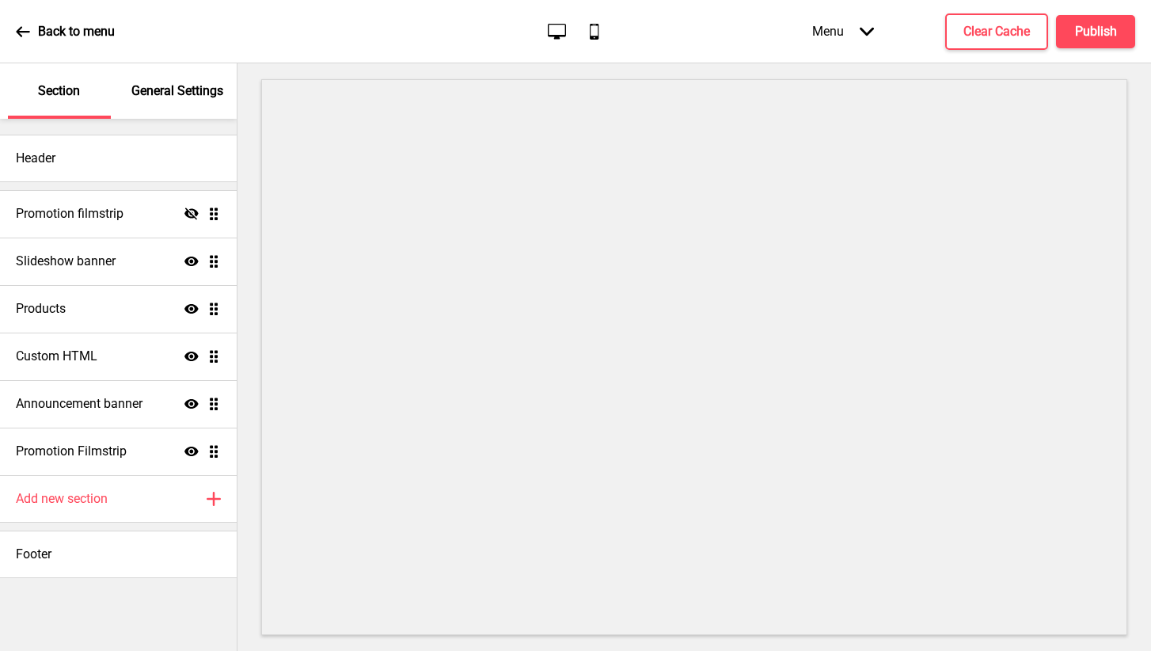
click at [153, 98] on p "General Settings" at bounding box center [177, 90] width 92 height 17
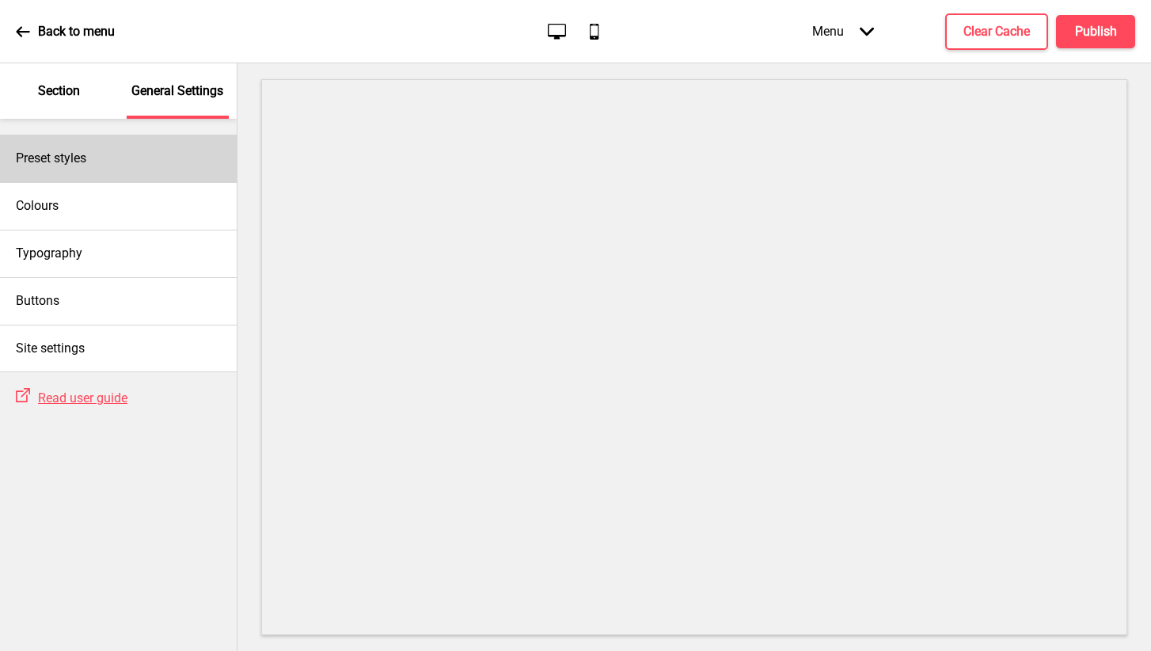
click at [89, 165] on div "Preset styles" at bounding box center [118, 158] width 237 height 47
select select "Custom"
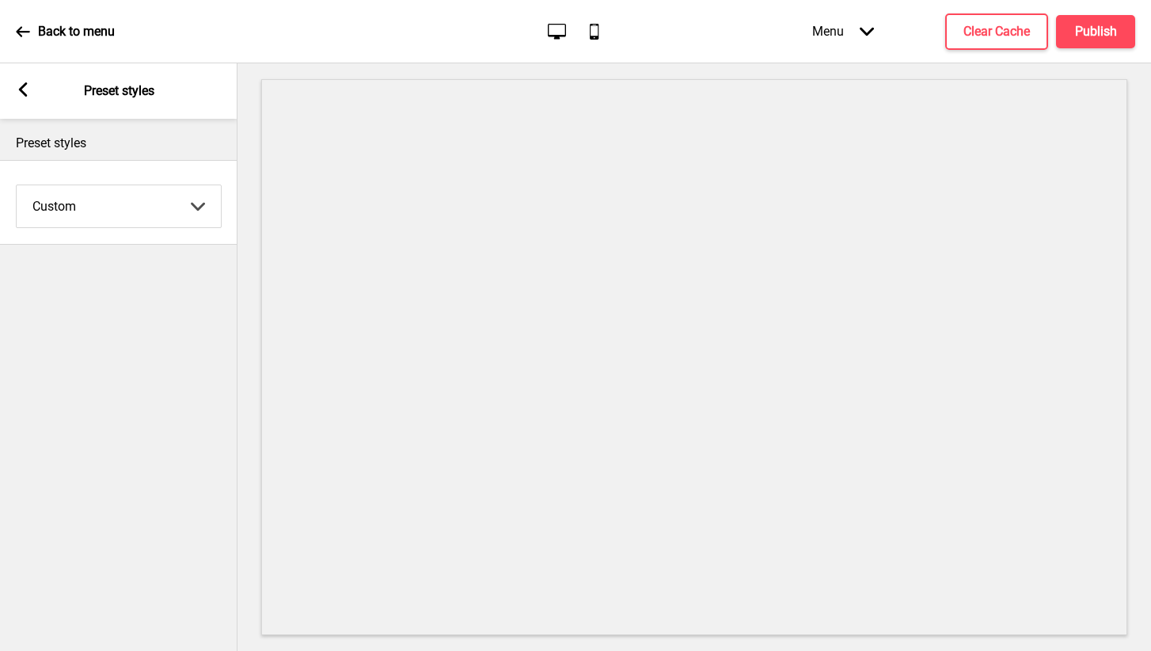
click at [28, 88] on rect at bounding box center [23, 89] width 14 height 14
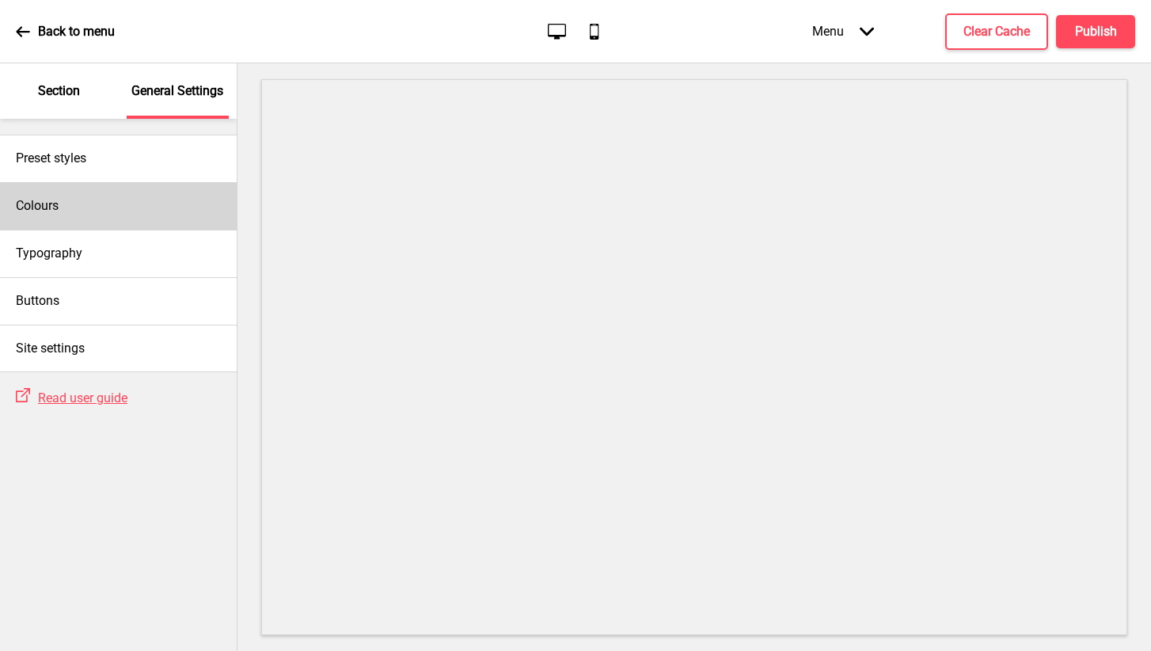
click at [77, 197] on div "Colours" at bounding box center [118, 205] width 237 height 47
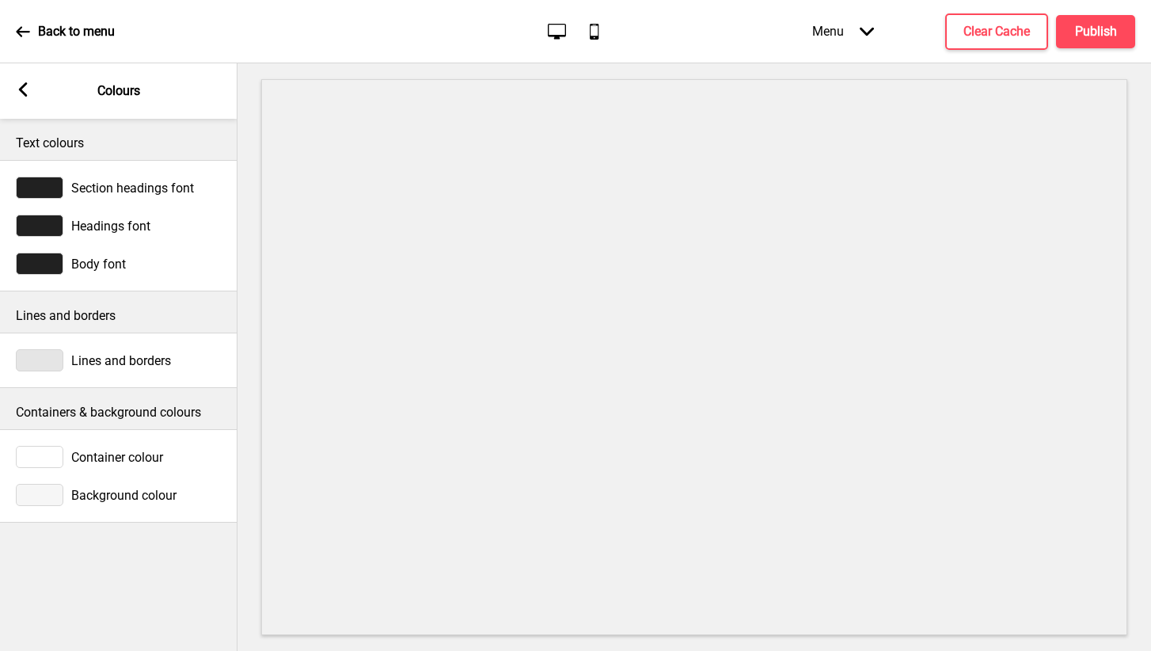
click at [21, 81] on div "Arrow left Colours" at bounding box center [118, 90] width 237 height 55
click at [23, 100] on div "Arrow left Colours" at bounding box center [118, 90] width 237 height 55
click at [19, 92] on rect at bounding box center [23, 89] width 14 height 14
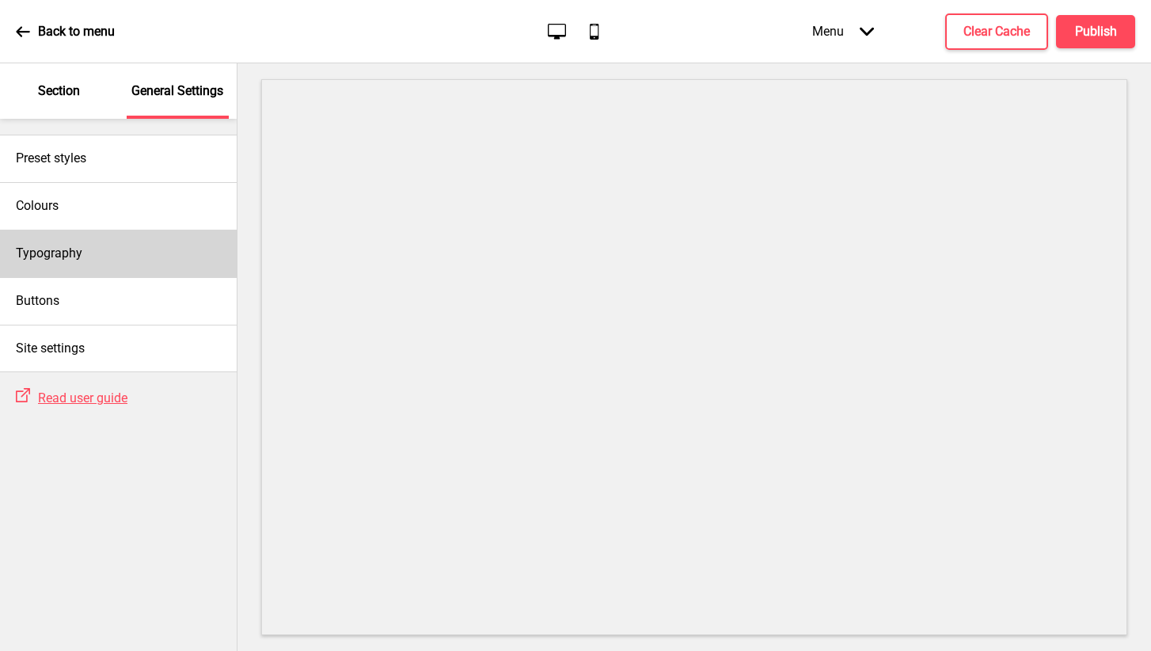
click at [86, 256] on div "Typography" at bounding box center [118, 253] width 237 height 47
select select "Lato"
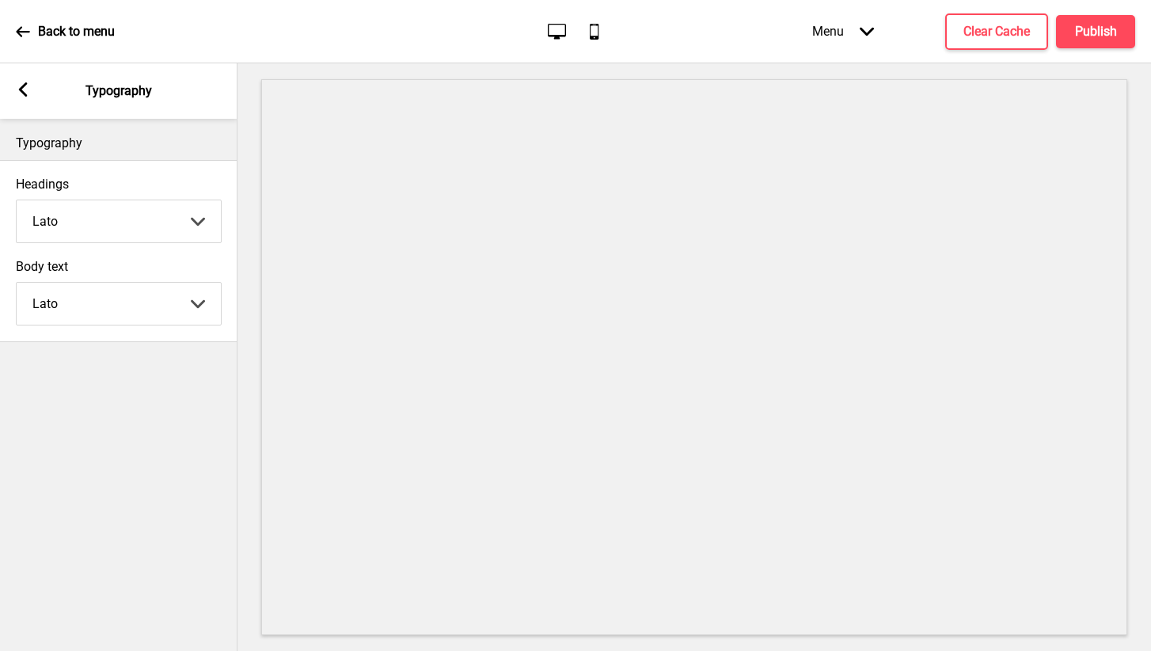
click at [21, 96] on rect at bounding box center [23, 89] width 14 height 14
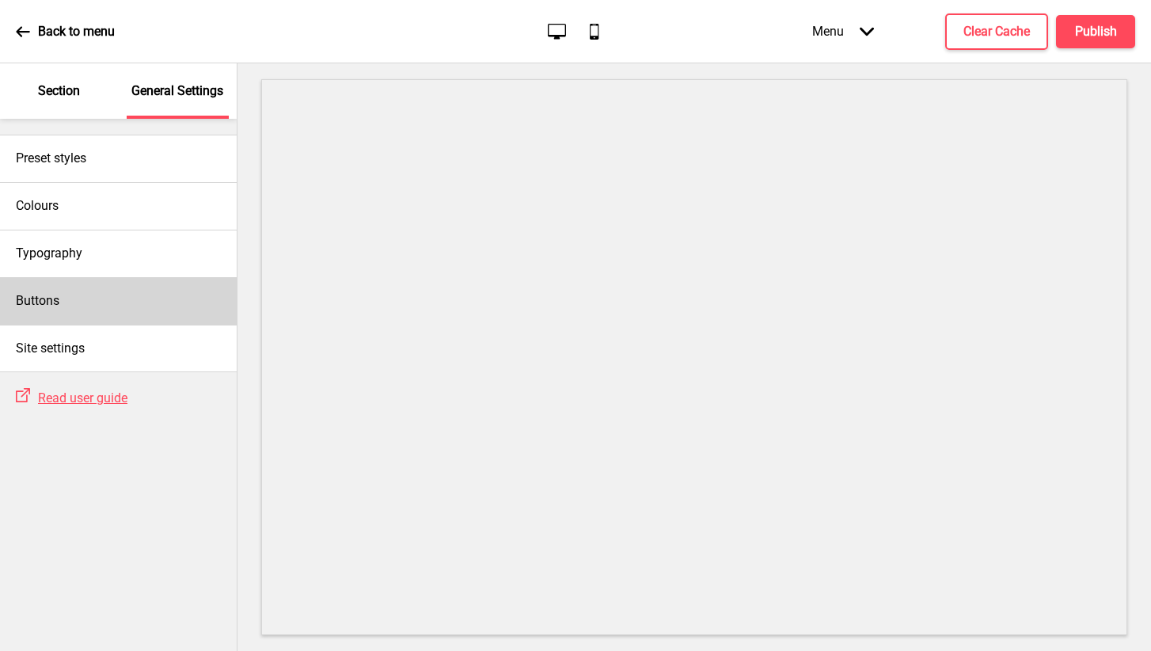
click at [90, 320] on div "Buttons" at bounding box center [118, 300] width 237 height 47
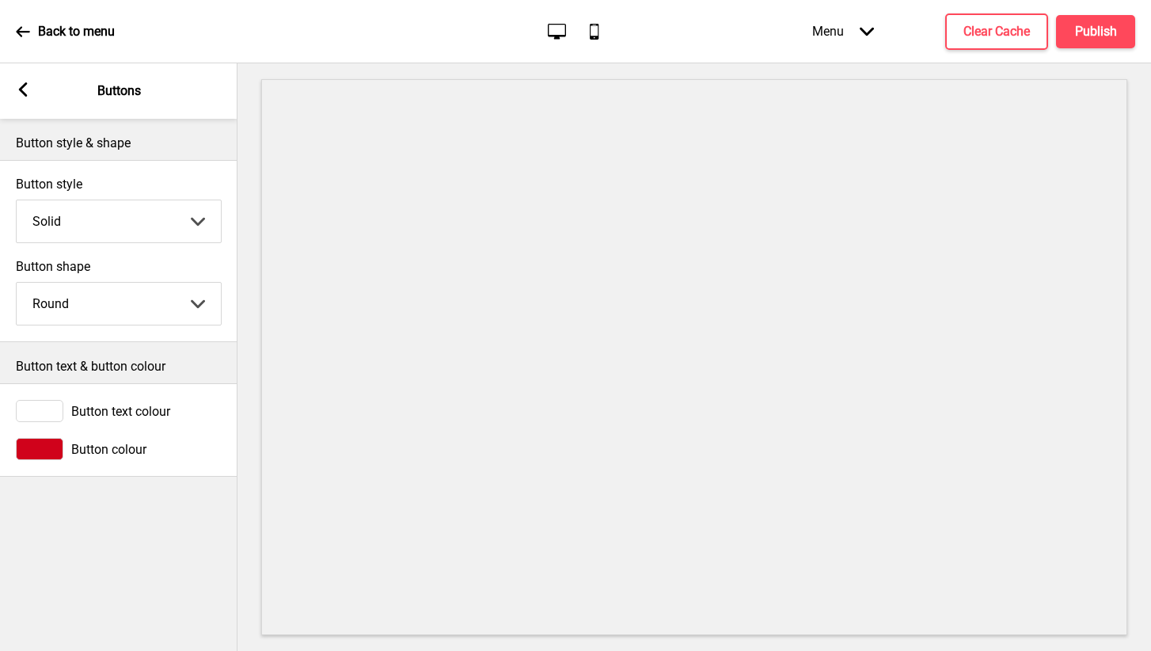
click at [23, 85] on rect at bounding box center [23, 89] width 14 height 14
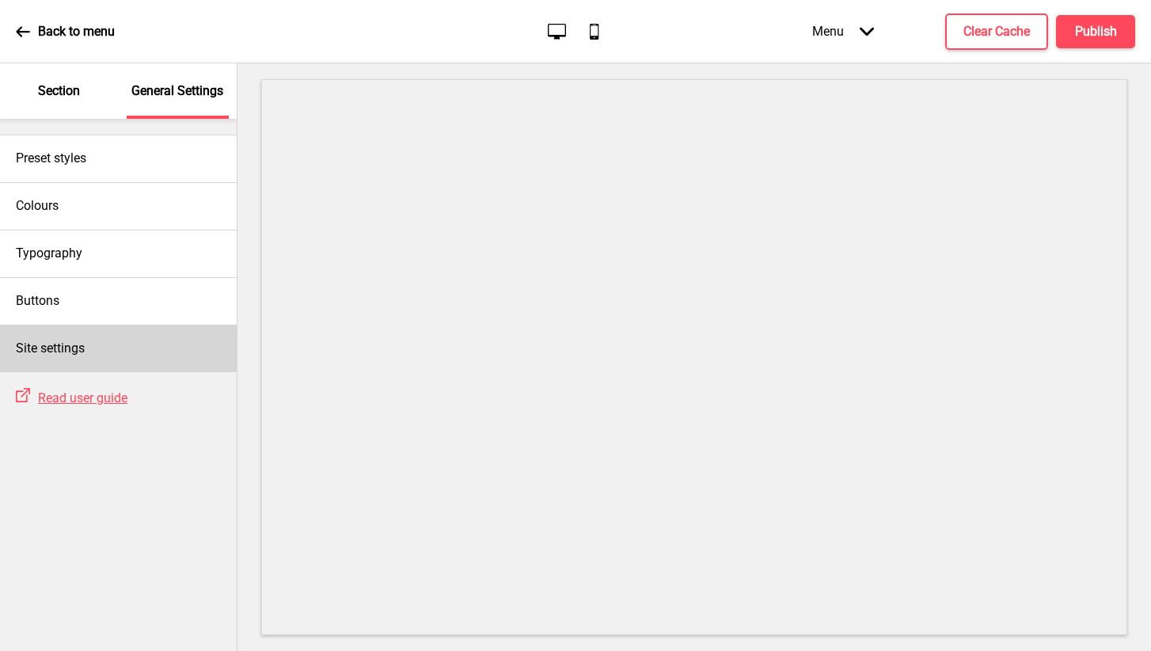
click at [82, 338] on div "Site settings" at bounding box center [118, 348] width 237 height 47
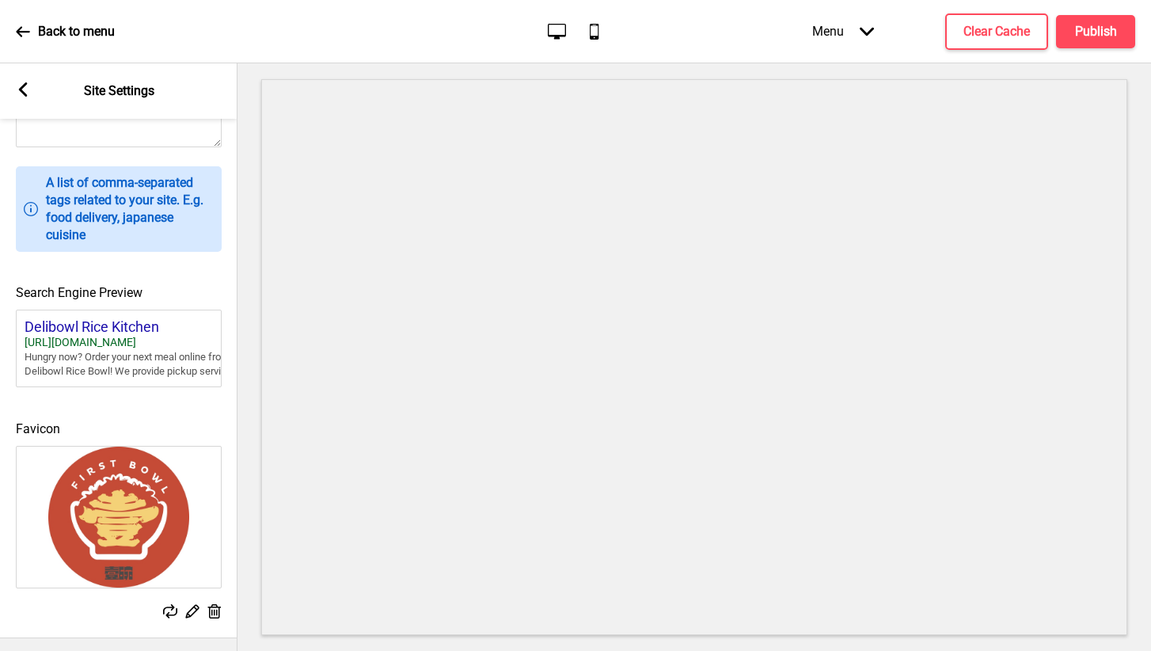
scroll to position [0, 0]
click at [861, 26] on icon "Arrow down" at bounding box center [867, 32] width 14 height 14
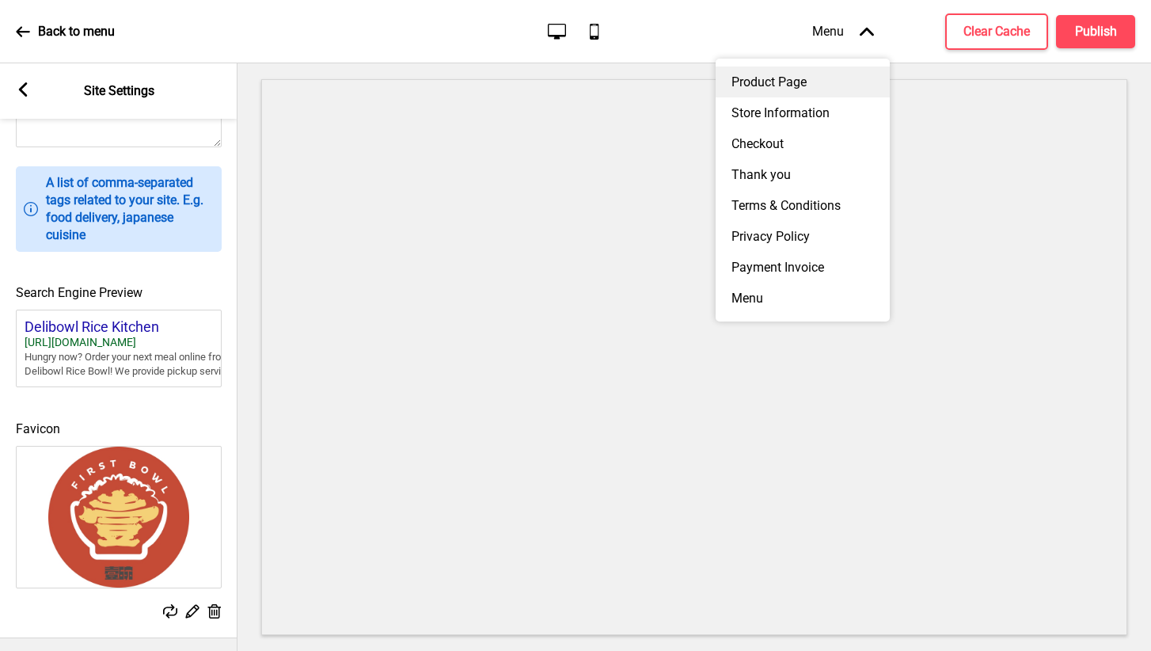
click at [810, 81] on div "Product Page" at bounding box center [803, 81] width 174 height 31
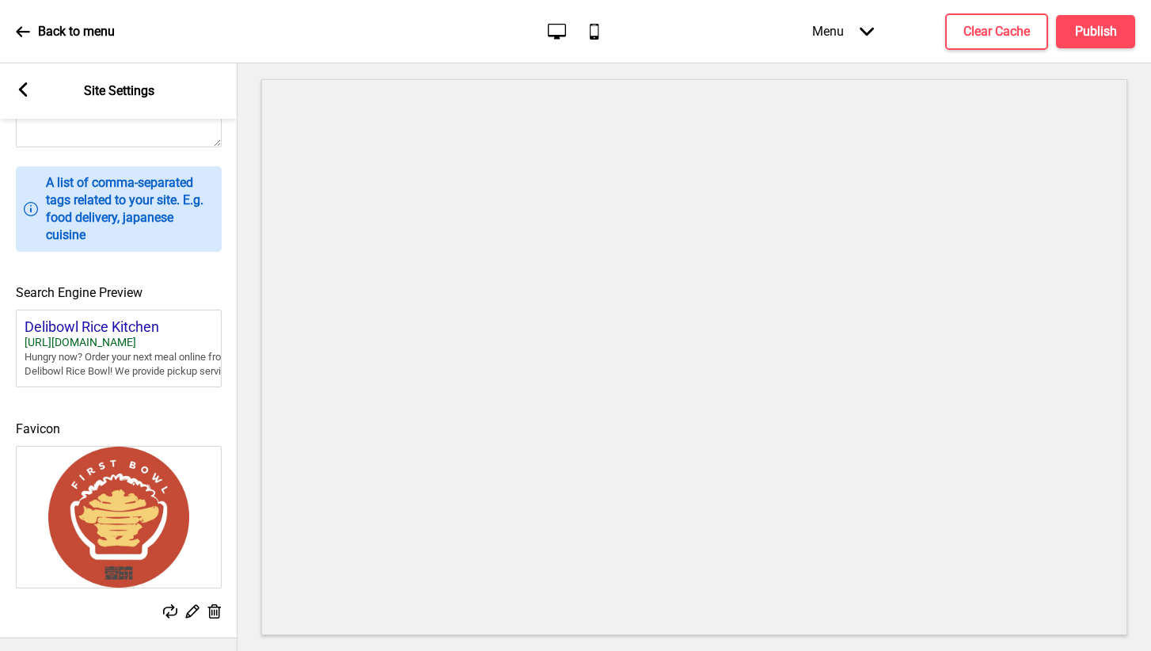
click at [865, 32] on icon at bounding box center [867, 31] width 14 height 9
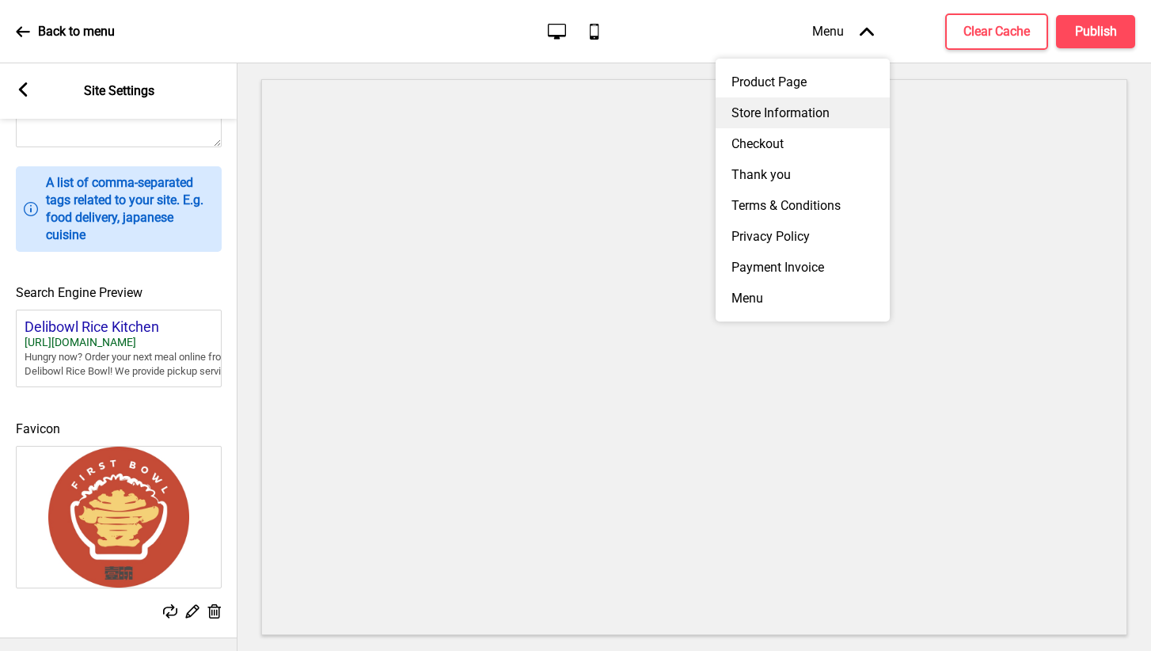
click at [816, 105] on div "Store Information" at bounding box center [803, 112] width 174 height 31
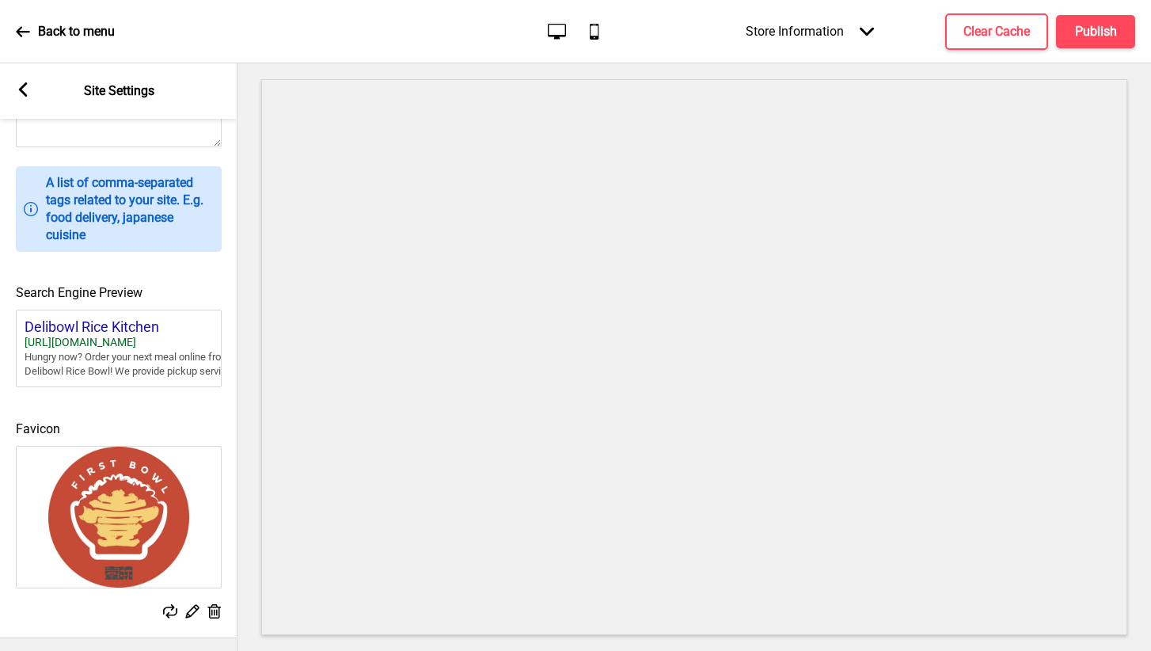
click at [859, 35] on div "Store Information Arrow down" at bounding box center [810, 31] width 160 height 47
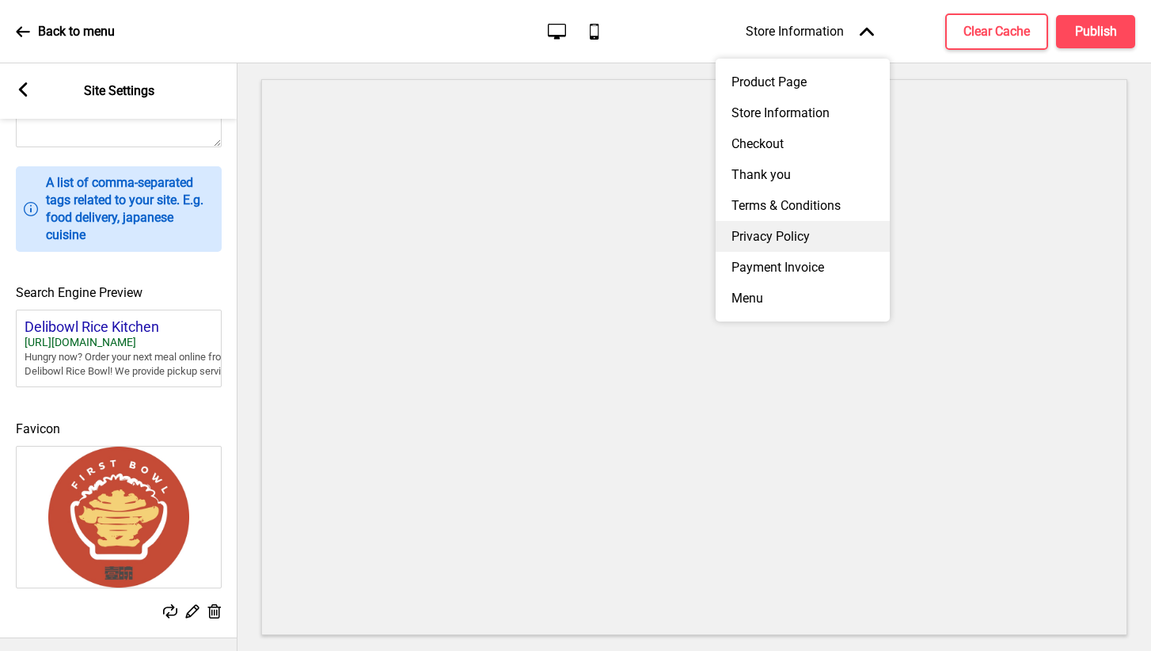
click at [785, 228] on div "Privacy Policy" at bounding box center [803, 236] width 174 height 31
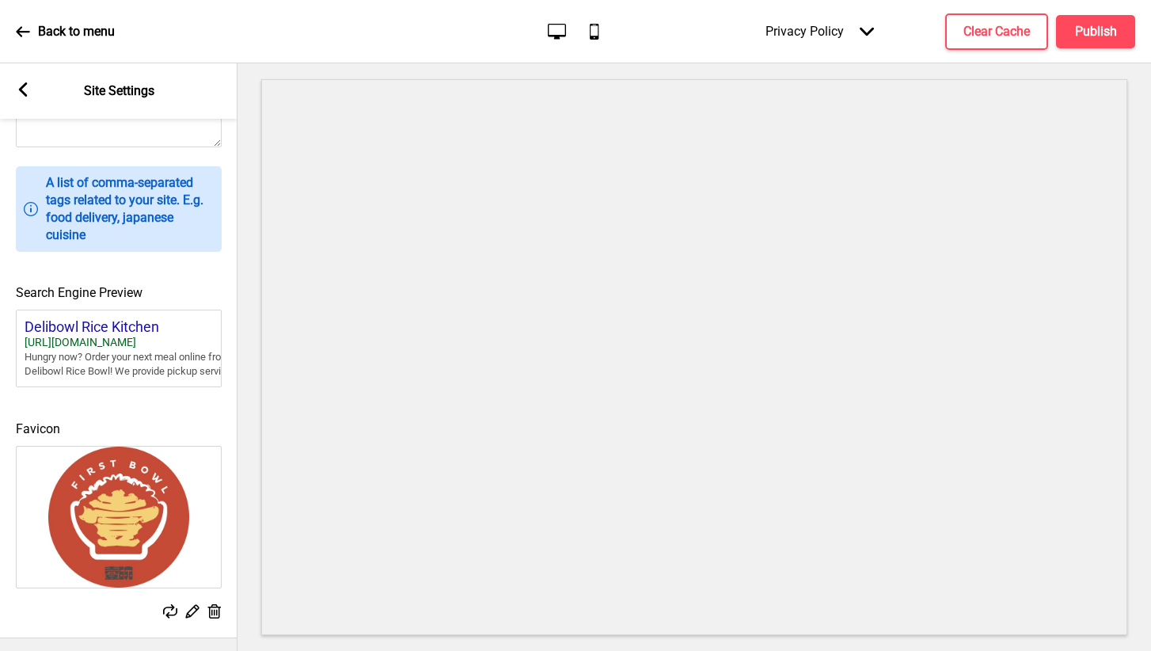
click at [25, 89] on rect at bounding box center [23, 89] width 14 height 14
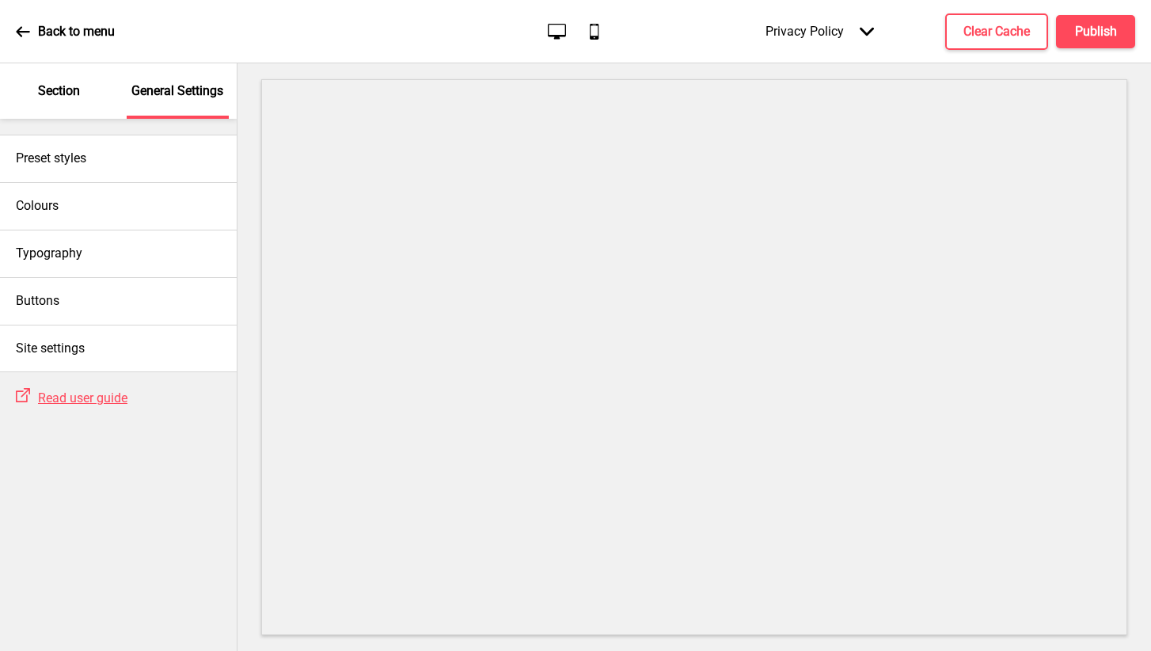
click at [58, 101] on div "Section" at bounding box center [59, 90] width 103 height 55
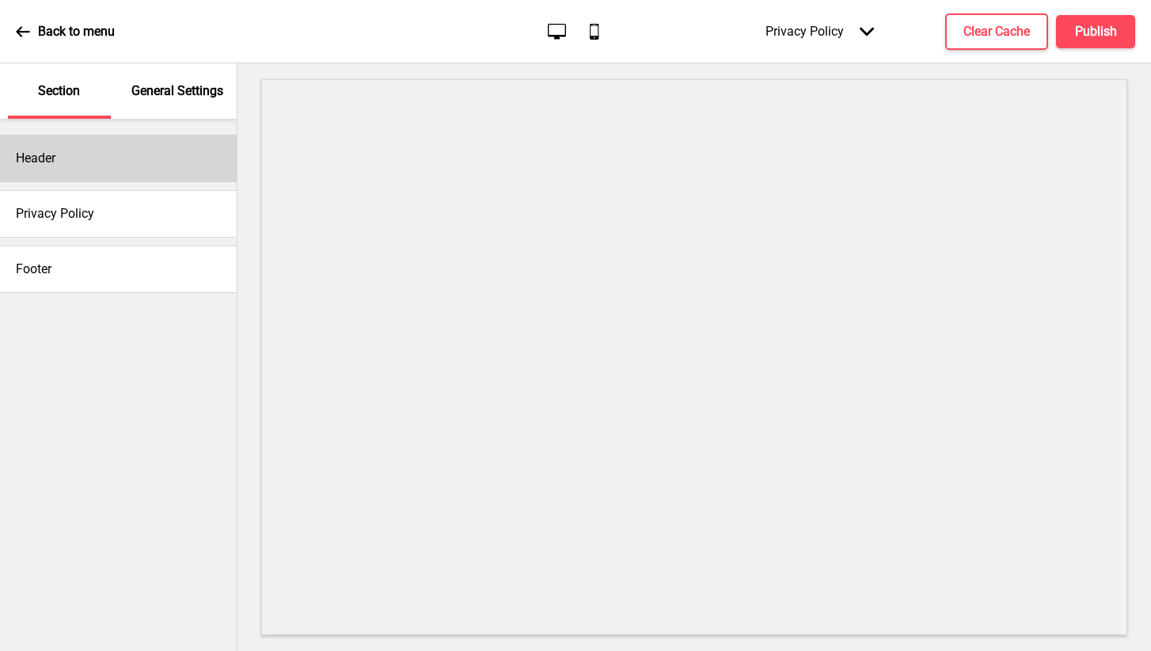
click at [79, 165] on div "Header" at bounding box center [118, 158] width 237 height 47
select select "Abril Fatface"
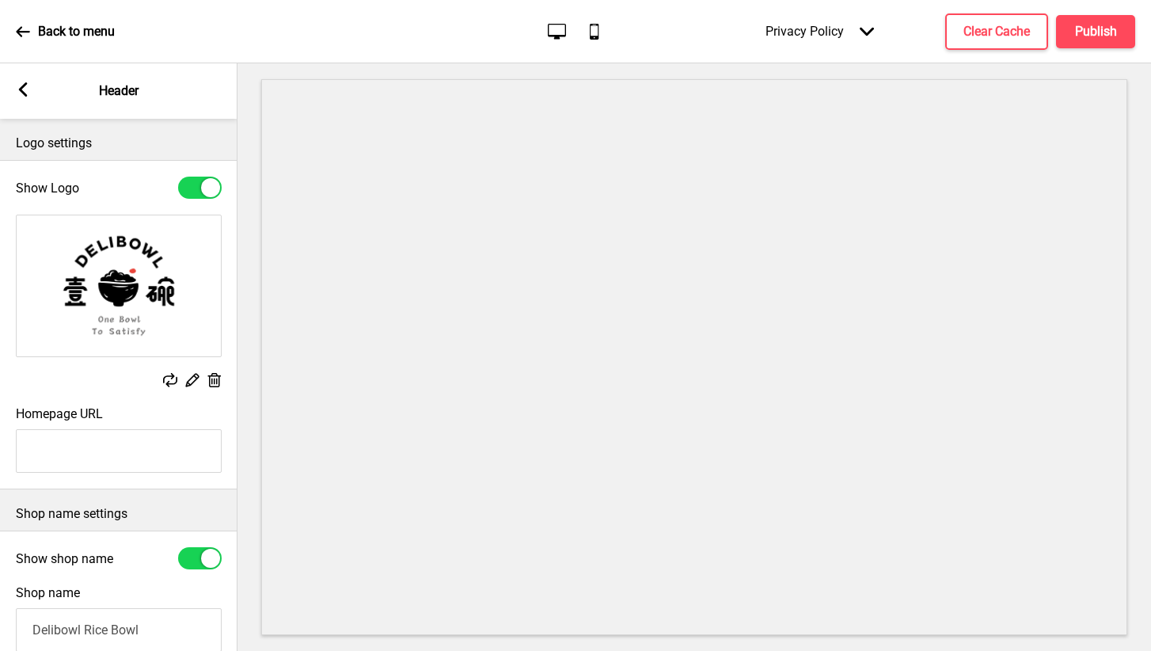
click at [169, 382] on icon at bounding box center [170, 380] width 14 height 14
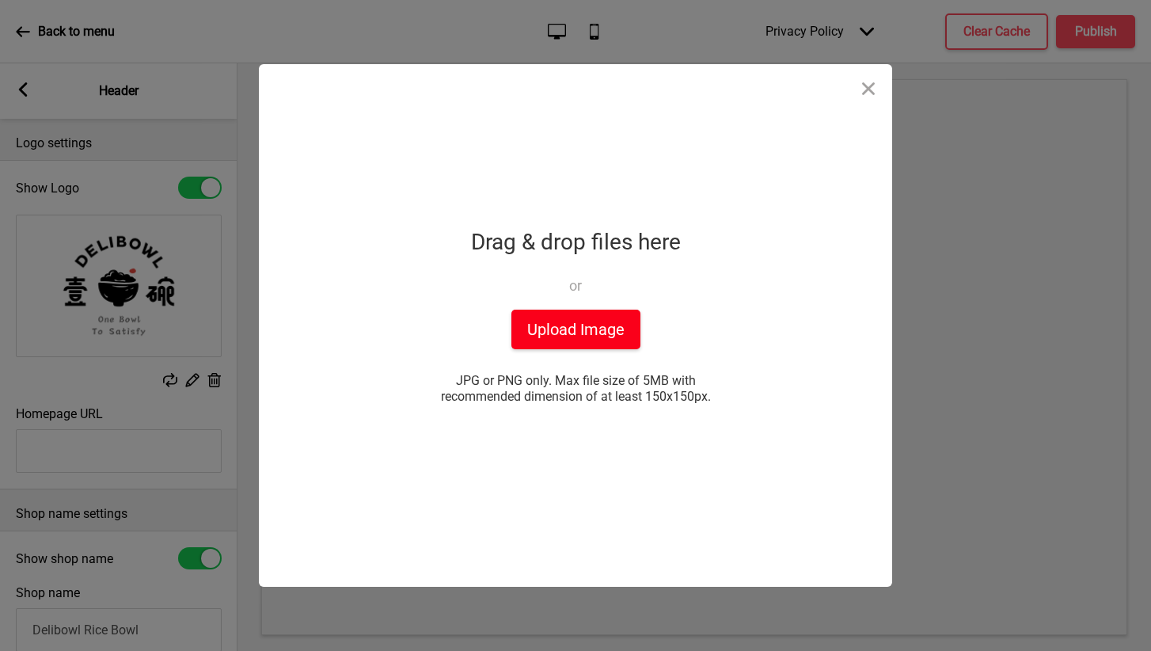
click at [568, 327] on button "Upload Image" at bounding box center [575, 329] width 129 height 40
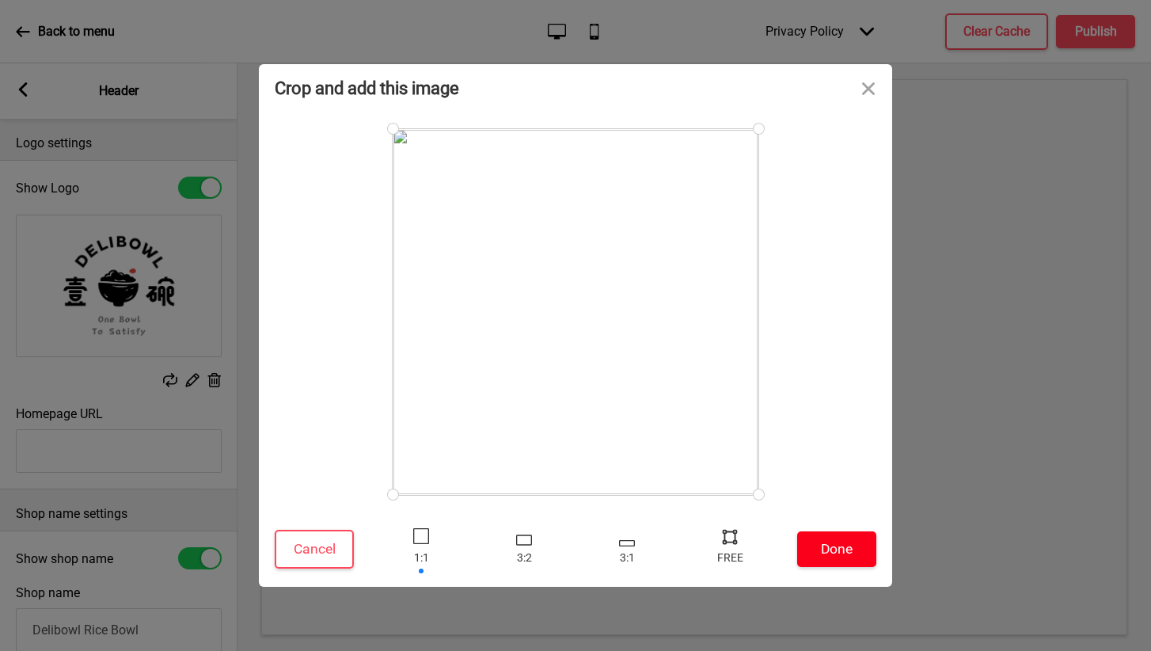
click at [839, 550] on button "Done" at bounding box center [836, 549] width 79 height 36
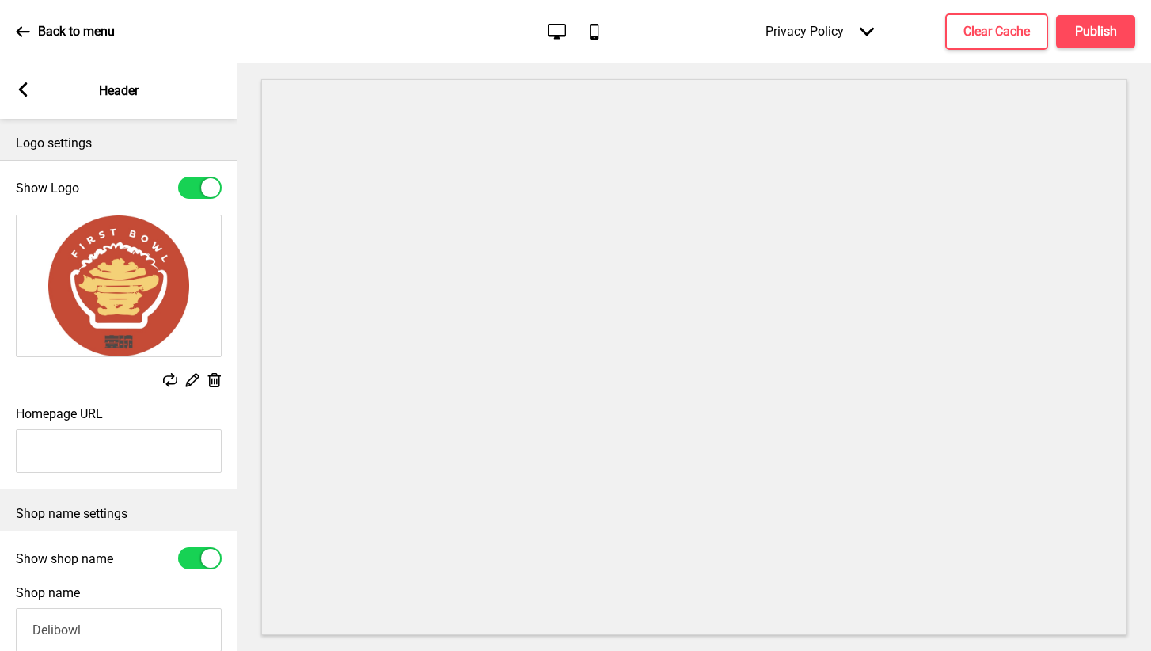
click at [60, 631] on input "Delibowl" at bounding box center [119, 630] width 206 height 44
click at [113, 638] on input "First Bowl" at bounding box center [119, 630] width 206 height 44
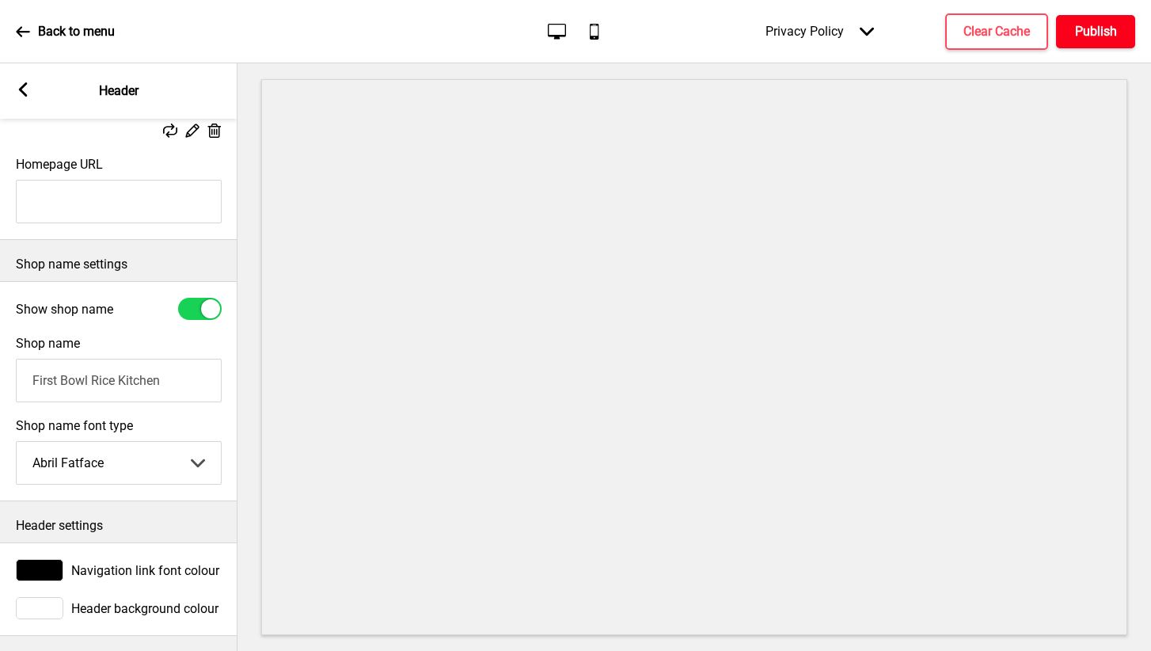
type input "First Bowl Rice Kitchen"
click at [1091, 29] on h4 "Publish" at bounding box center [1096, 31] width 42 height 17
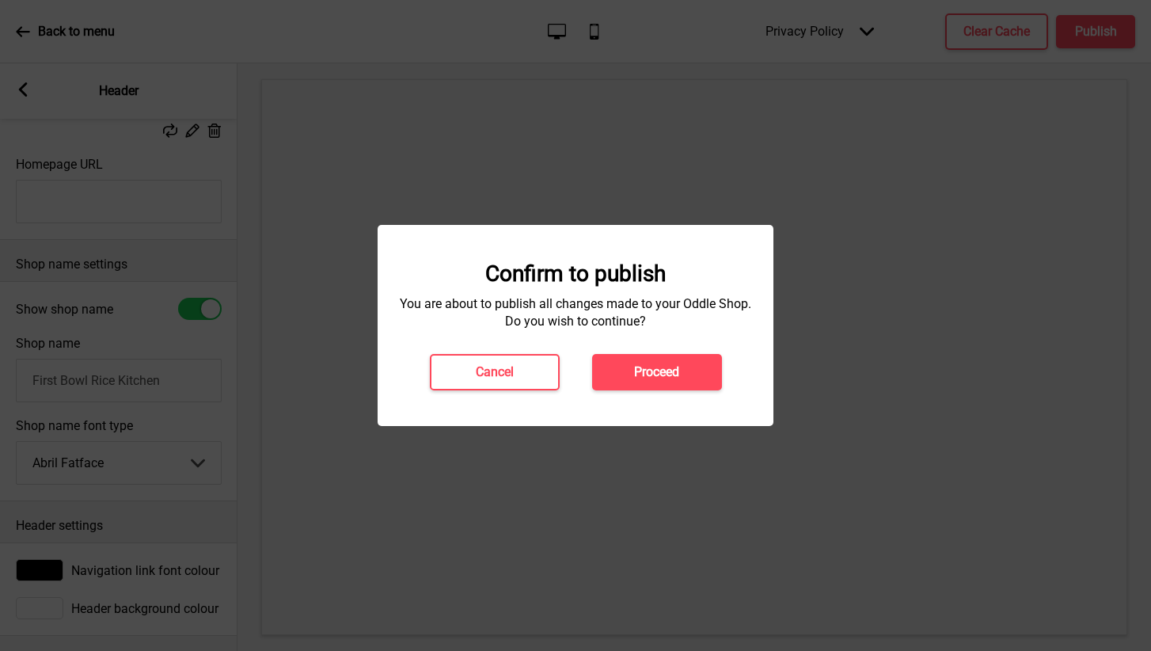
click at [699, 346] on div "Confirm to publish You are about to publish all changes made to your Oddle Shop…" at bounding box center [575, 325] width 364 height 130
click at [679, 371] on h4 "Proceed" at bounding box center [656, 371] width 45 height 17
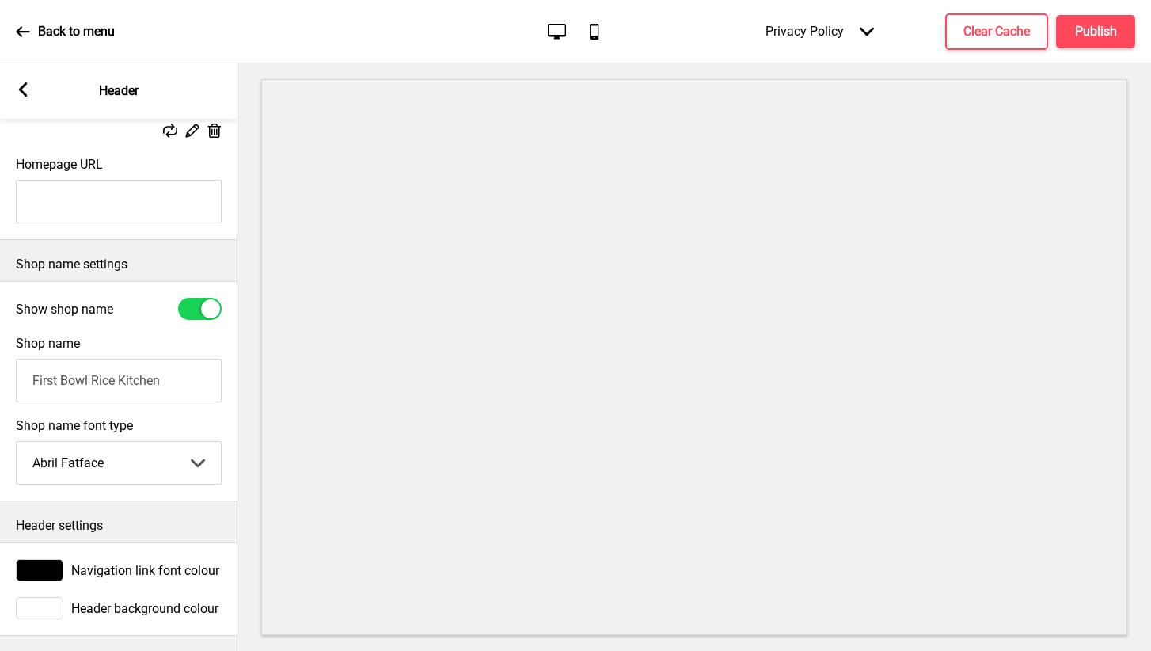
click at [21, 90] on icon at bounding box center [23, 89] width 9 height 14
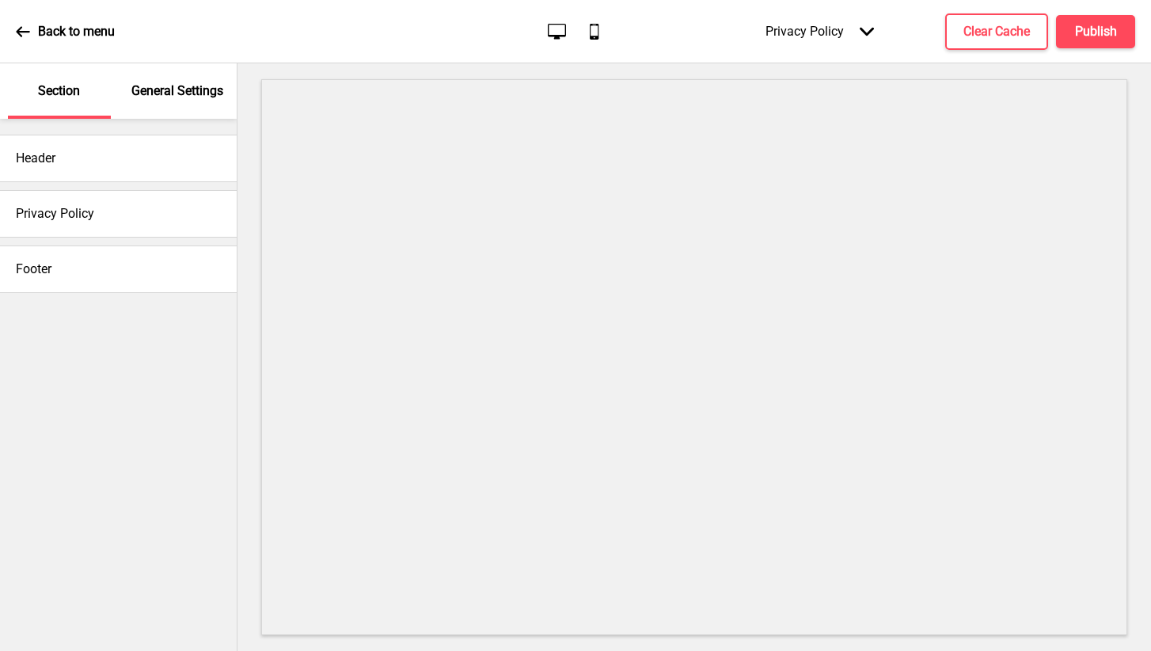
click at [178, 96] on p "General Settings" at bounding box center [177, 90] width 92 height 17
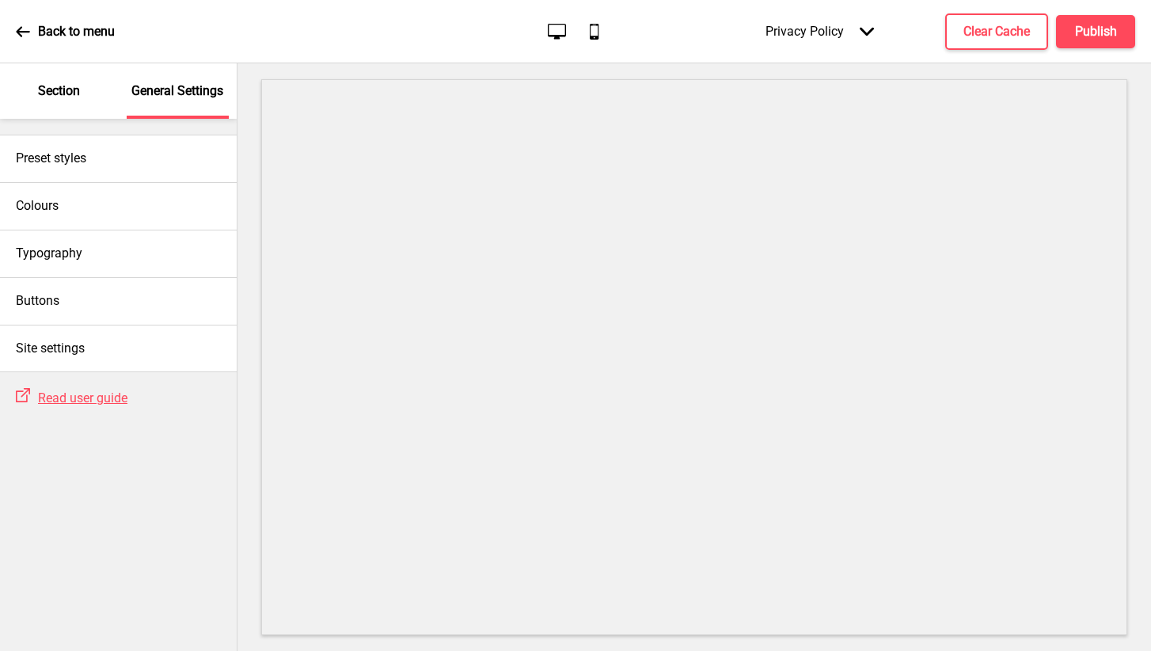
click at [74, 89] on p "Section" at bounding box center [59, 90] width 42 height 17
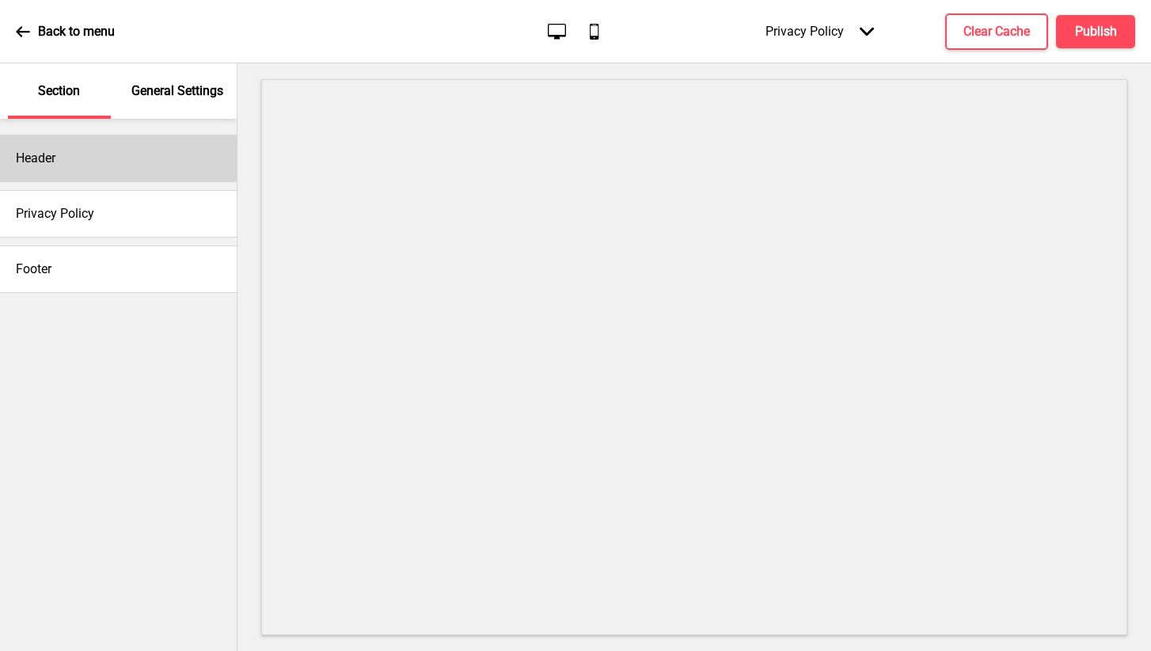
click at [80, 178] on div "Header" at bounding box center [118, 158] width 237 height 47
select select "Abril Fatface"
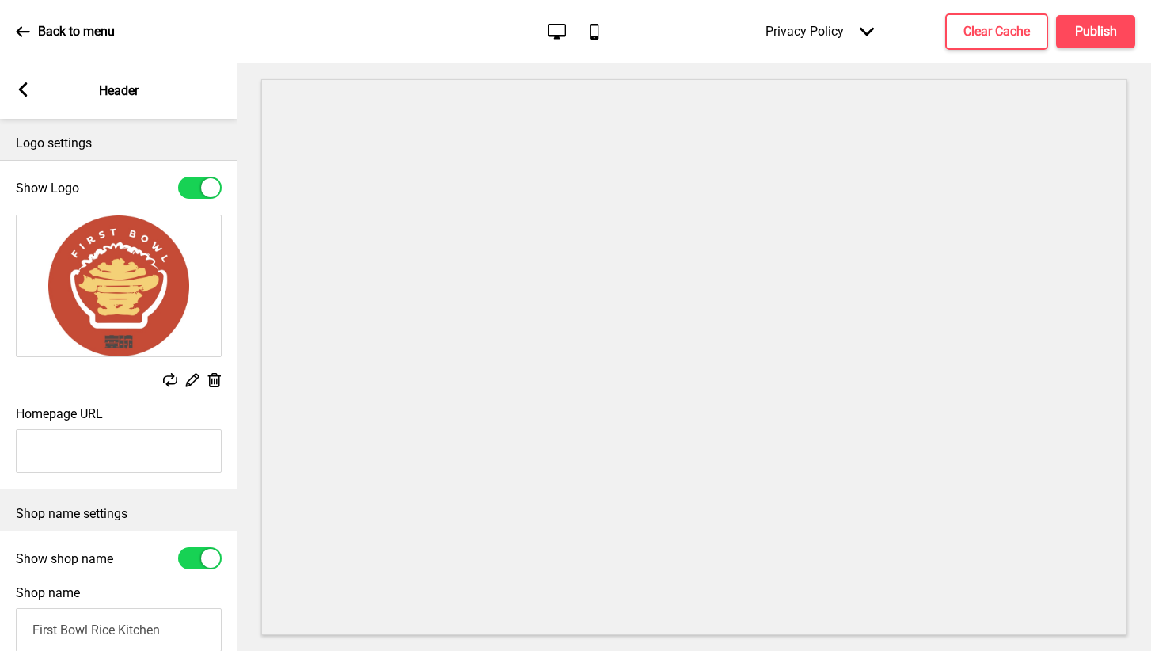
click at [22, 85] on rect at bounding box center [23, 89] width 14 height 14
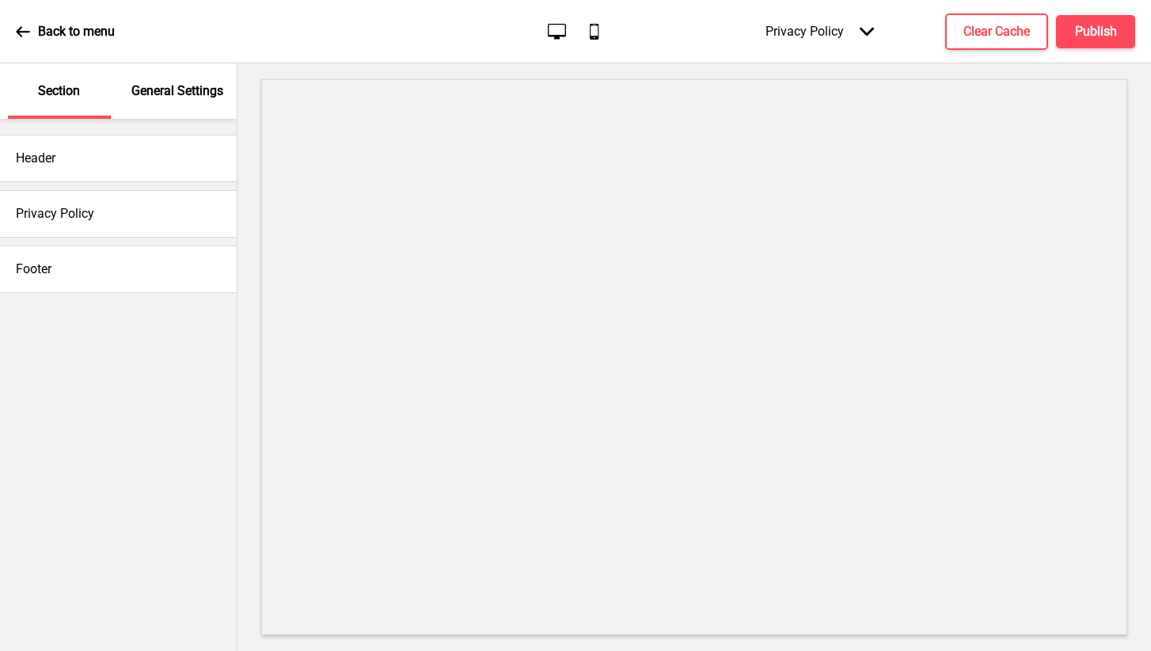
click at [53, 207] on h4 "Privacy Policy" at bounding box center [55, 213] width 78 height 17
click at [75, 225] on div "Privacy Policy" at bounding box center [118, 213] width 237 height 47
click at [86, 218] on h4 "Privacy Policy" at bounding box center [55, 213] width 78 height 17
click at [137, 211] on div "Privacy Policy" at bounding box center [118, 213] width 237 height 47
click at [77, 211] on h4 "Privacy Policy" at bounding box center [55, 213] width 78 height 17
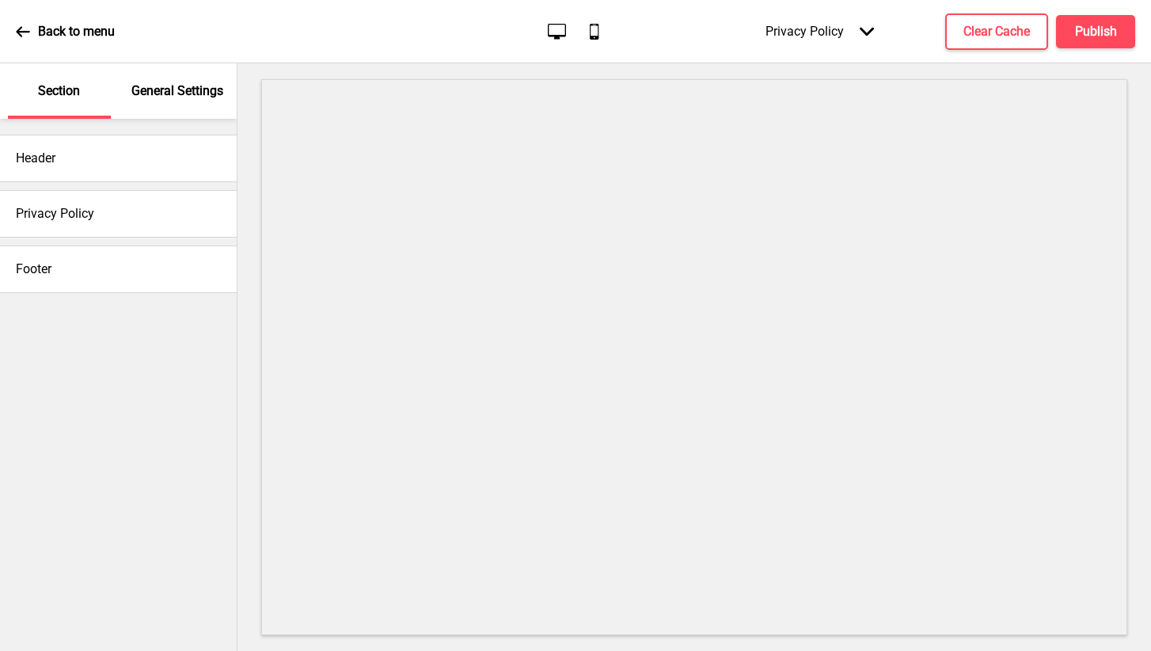
click at [39, 214] on h4 "Privacy Policy" at bounding box center [55, 213] width 78 height 17
click at [39, 245] on div "Privacy Policy" at bounding box center [118, 213] width 237 height 63
click at [44, 222] on h4 "Privacy Policy" at bounding box center [55, 213] width 78 height 17
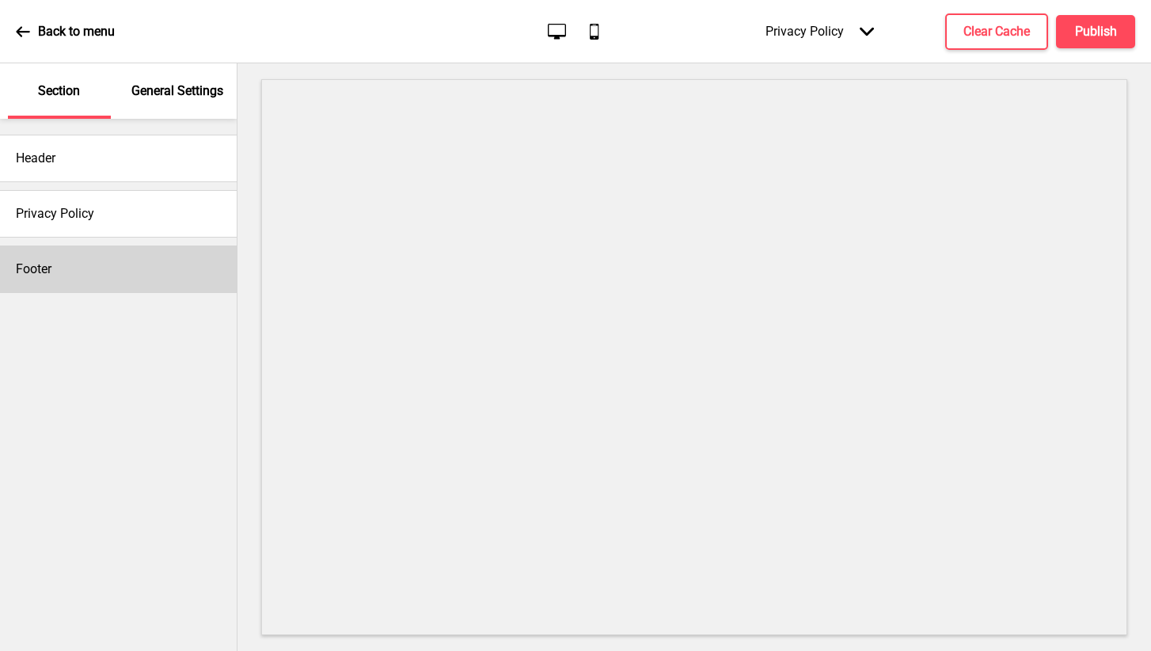
click at [44, 252] on div "Footer" at bounding box center [118, 268] width 237 height 47
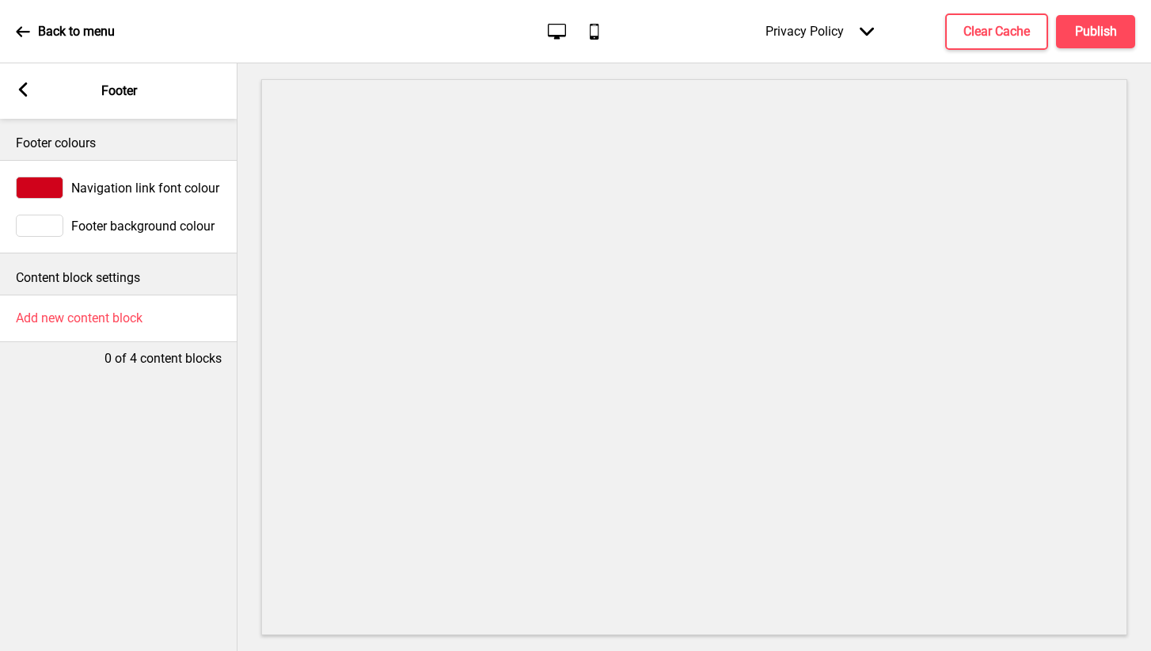
click at [26, 88] on rect at bounding box center [23, 89] width 14 height 14
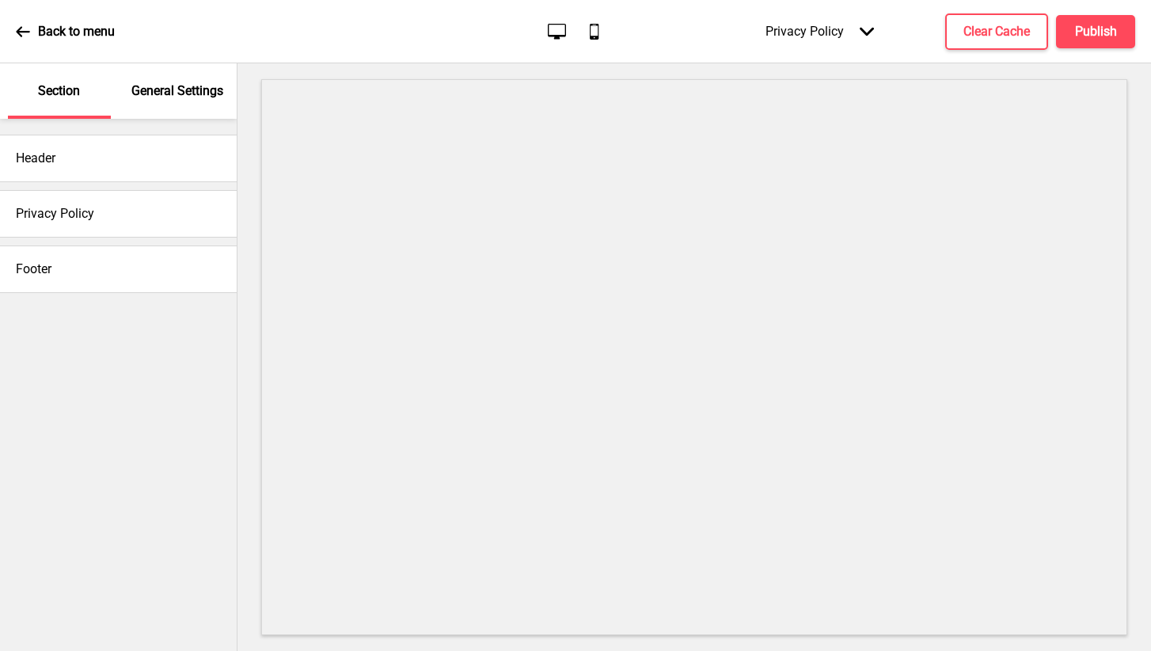
click at [33, 207] on h4 "Privacy Policy" at bounding box center [55, 213] width 78 height 17
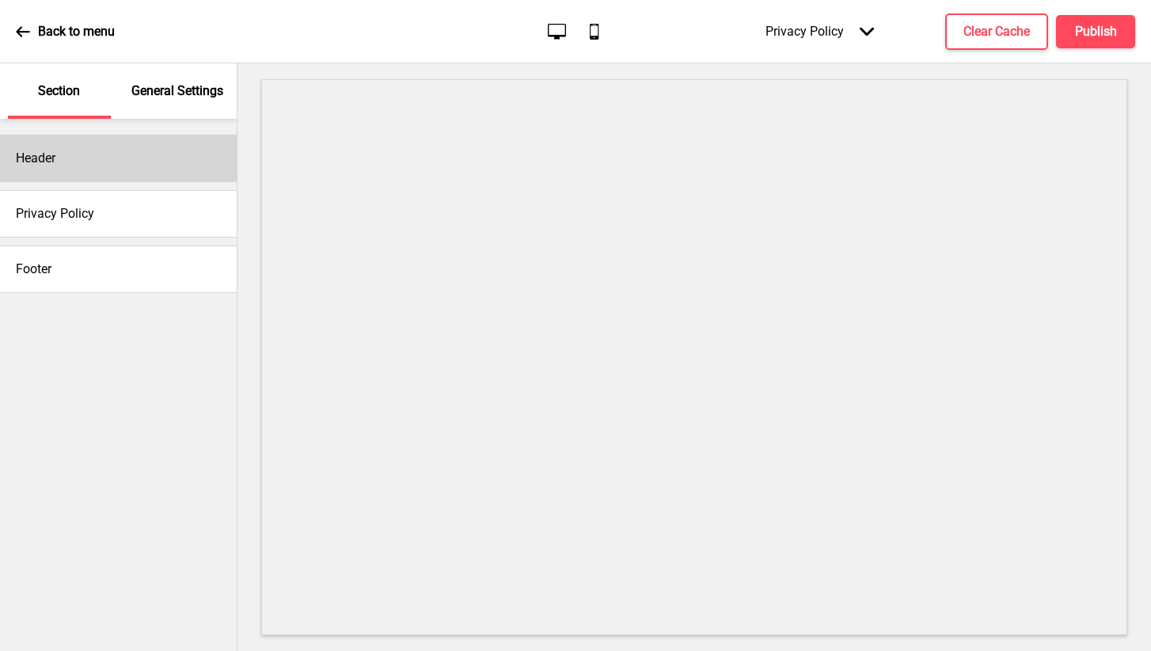
click at [54, 143] on div "Header" at bounding box center [118, 158] width 237 height 47
select select "Abril Fatface"
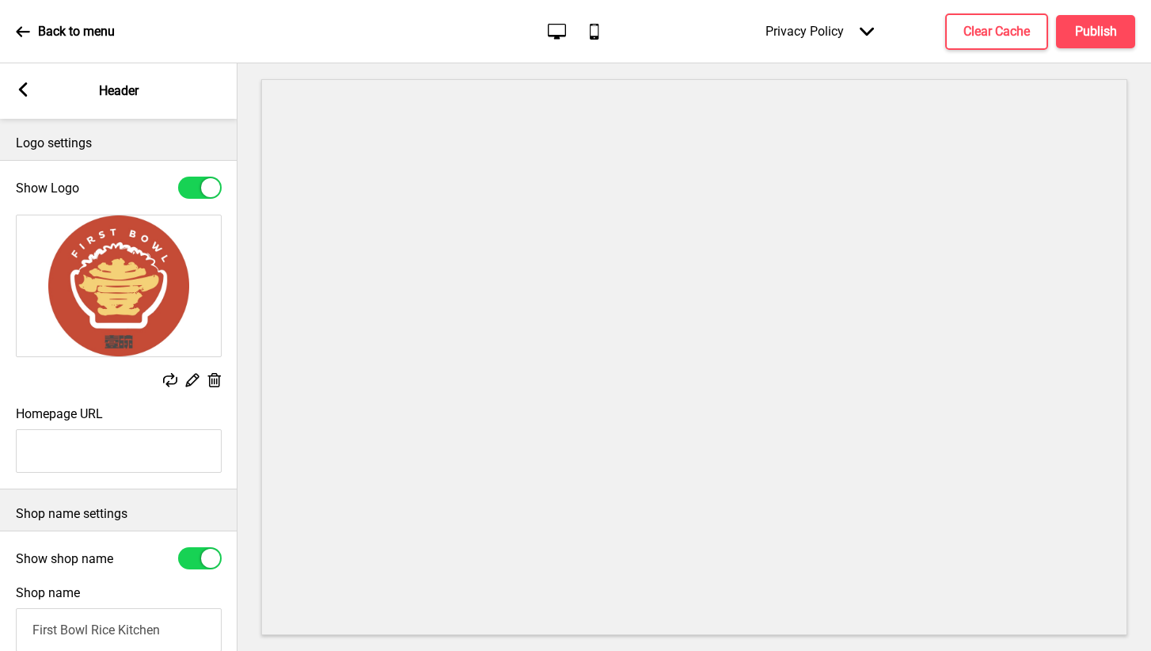
click at [21, 97] on div "Arrow left" at bounding box center [23, 90] width 14 height 17
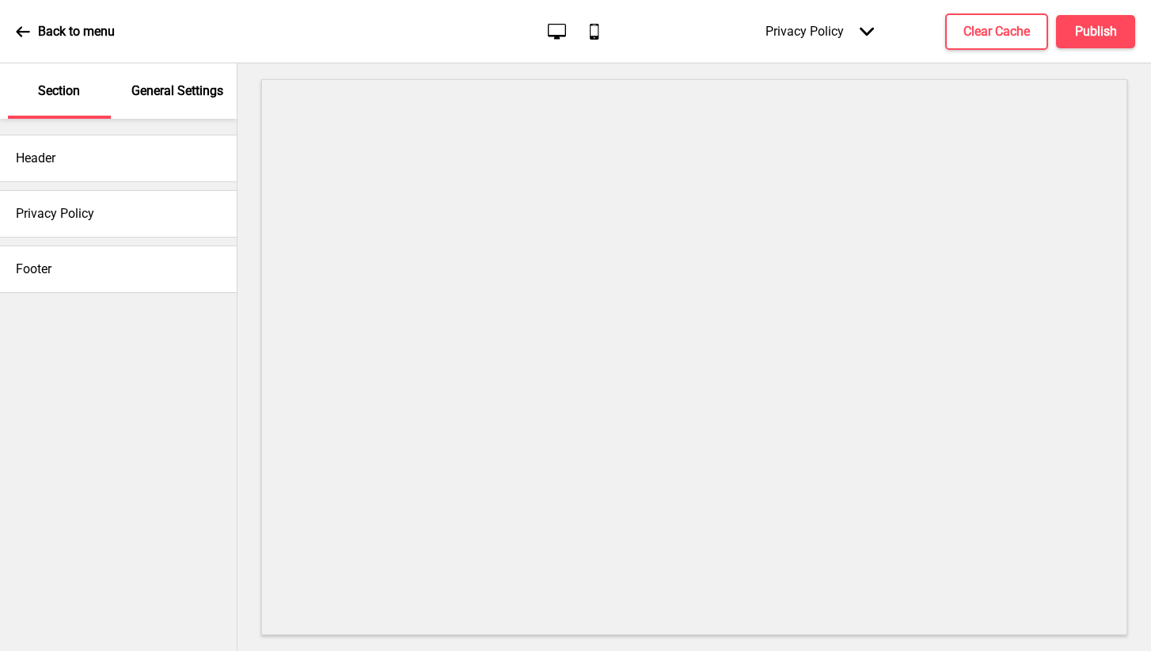
click at [20, 43] on div "Back to menu" at bounding box center [65, 31] width 99 height 43
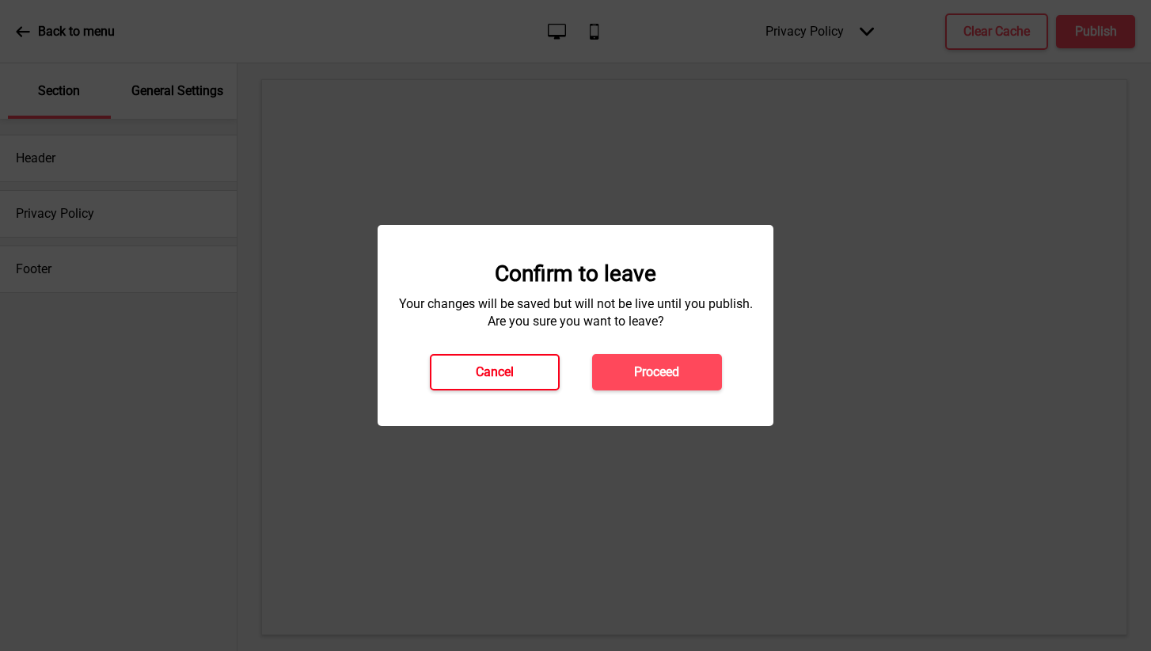
click at [504, 373] on h4 "Cancel" at bounding box center [495, 371] width 38 height 17
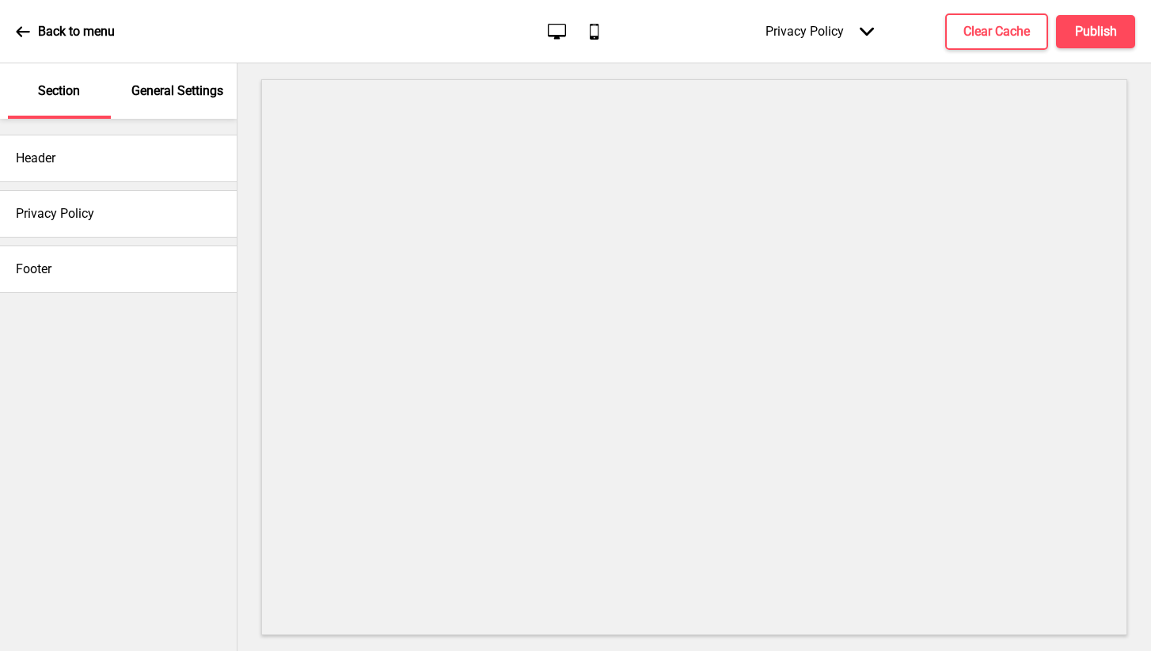
click at [186, 79] on div "General Settings" at bounding box center [178, 90] width 103 height 55
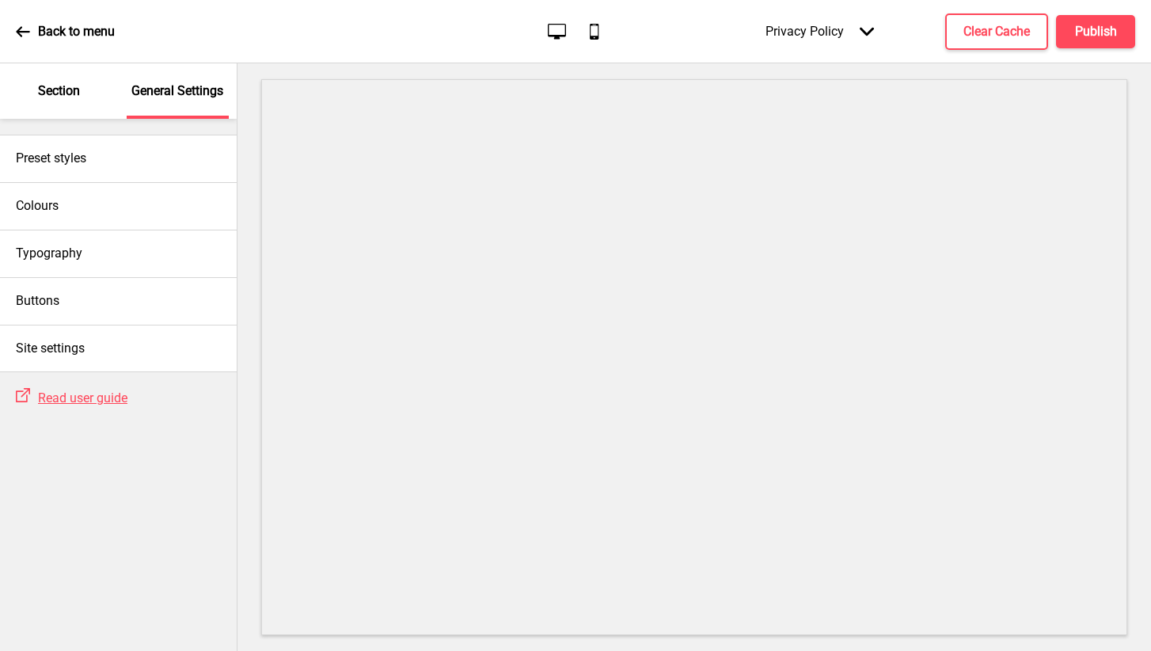
click at [44, 87] on p "Section" at bounding box center [59, 90] width 42 height 17
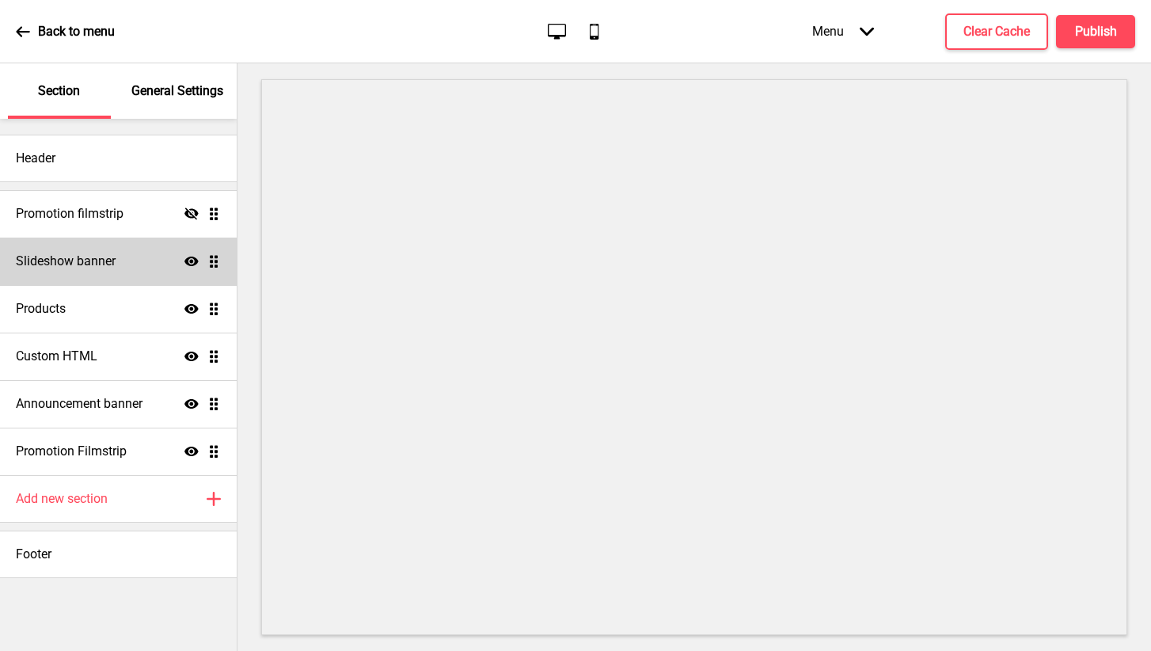
click at [90, 262] on h4 "Slideshow banner" at bounding box center [66, 260] width 100 height 17
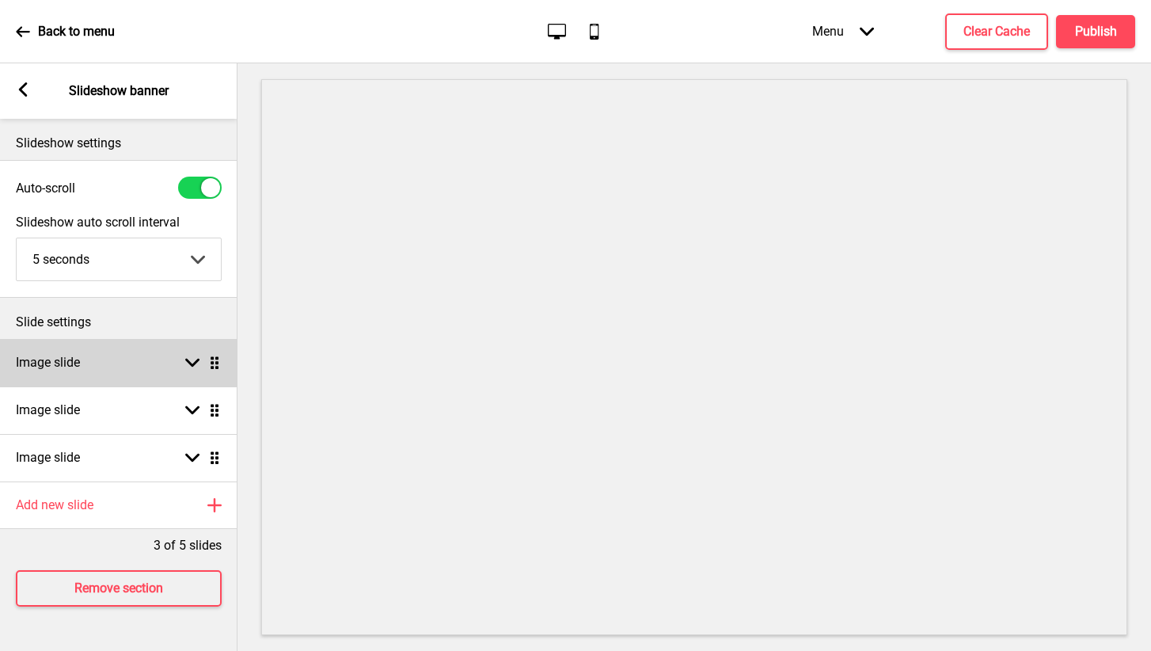
click at [189, 355] on div "Image slide Arrow down Drag" at bounding box center [118, 362] width 237 height 47
select select "right"
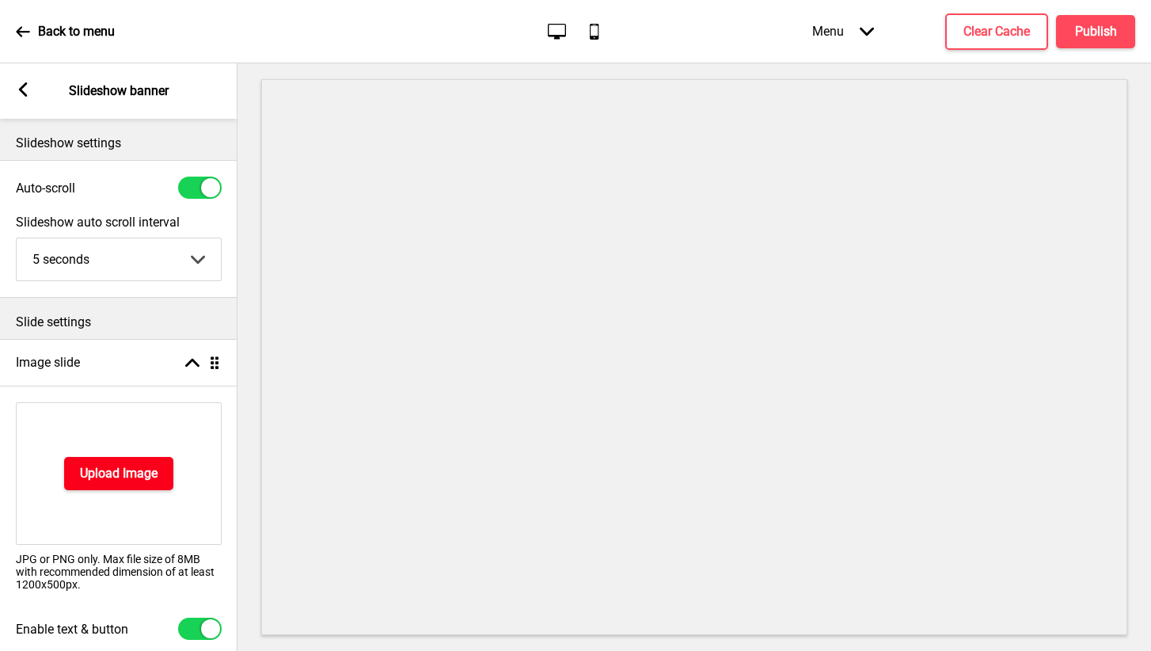
click at [121, 479] on h4 "Upload Image" at bounding box center [119, 473] width 78 height 17
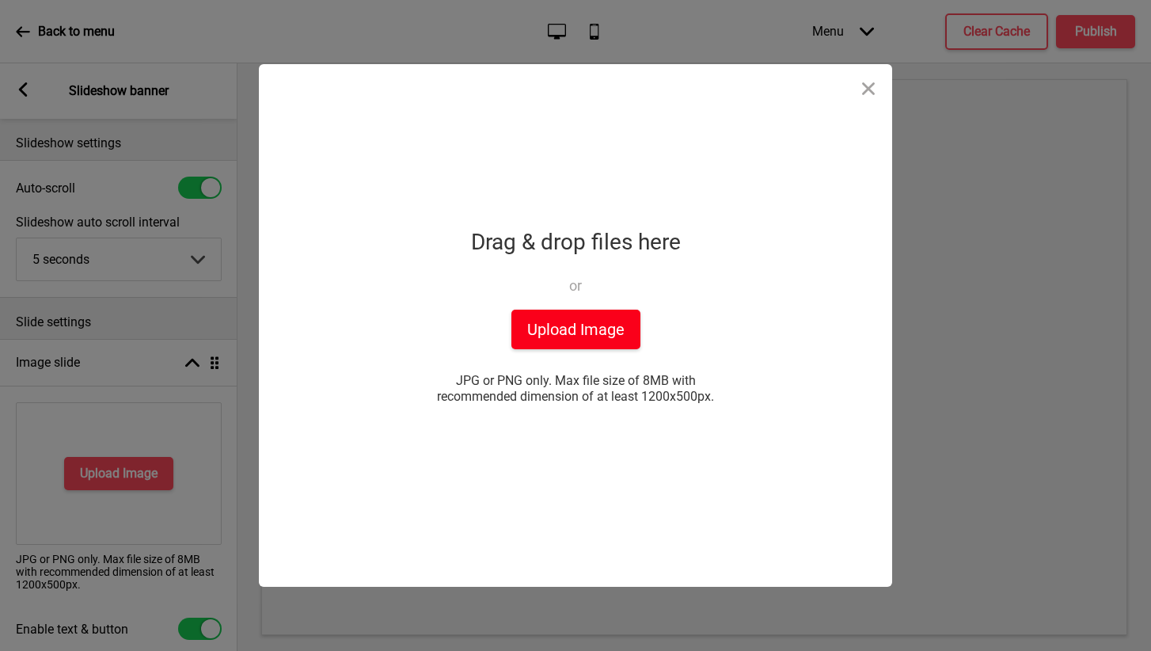
click at [583, 325] on button "Upload Image" at bounding box center [575, 329] width 129 height 40
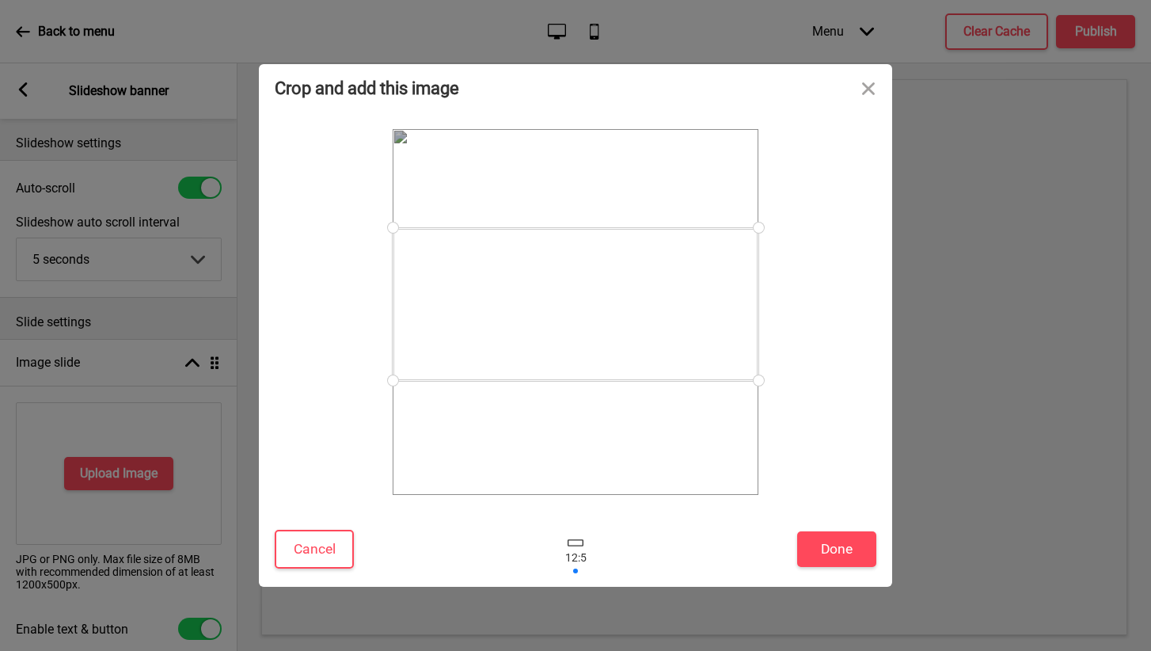
drag, startPoint x: 696, startPoint y: 386, endPoint x: 677, endPoint y: 353, distance: 38.3
click at [677, 353] on div at bounding box center [576, 304] width 366 height 153
click at [321, 526] on div "Cancel Done" at bounding box center [575, 552] width 633 height 67
click at [321, 545] on button "Cancel" at bounding box center [314, 549] width 79 height 39
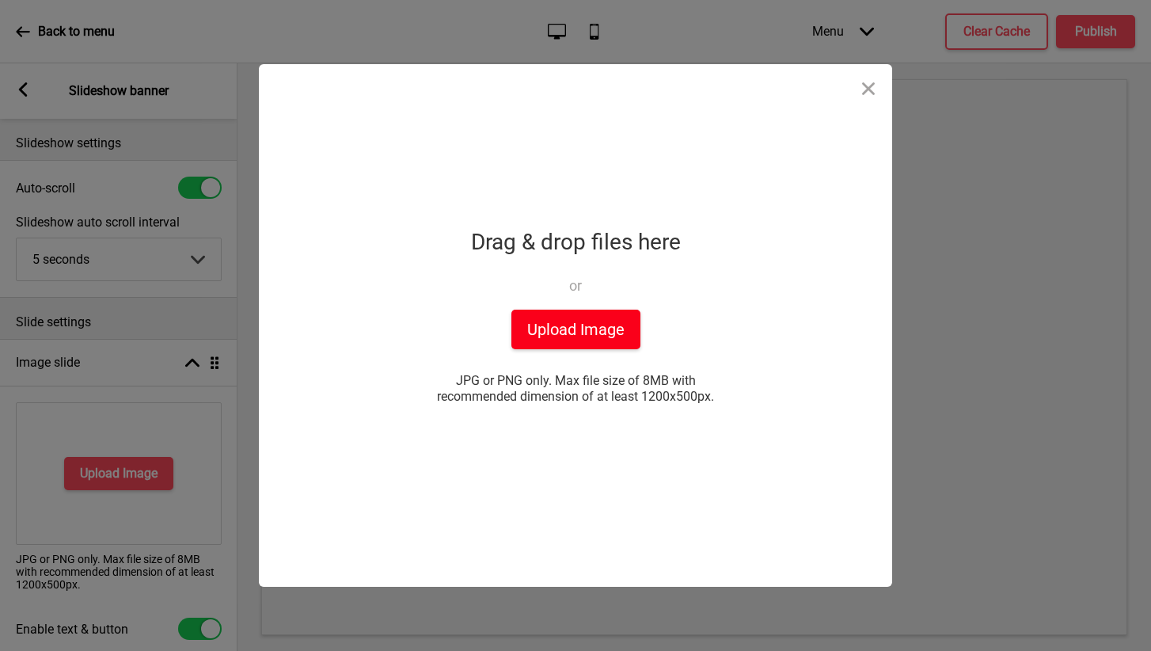
click at [600, 344] on button "Upload Image" at bounding box center [575, 329] width 129 height 40
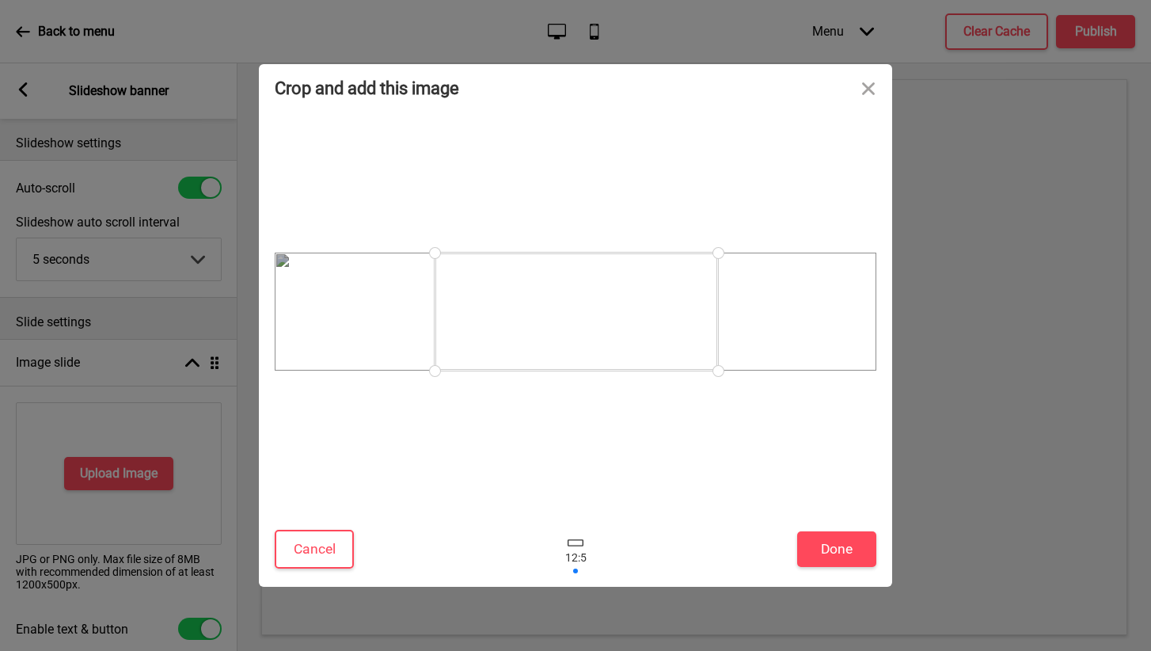
drag, startPoint x: 717, startPoint y: 256, endPoint x: 774, endPoint y: 263, distance: 57.3
click at [774, 263] on div at bounding box center [576, 311] width 602 height 118
drag, startPoint x: 613, startPoint y: 299, endPoint x: 602, endPoint y: 326, distance: 29.1
click at [602, 326] on div at bounding box center [576, 311] width 283 height 118
click at [316, 558] on button "Cancel" at bounding box center [314, 549] width 79 height 39
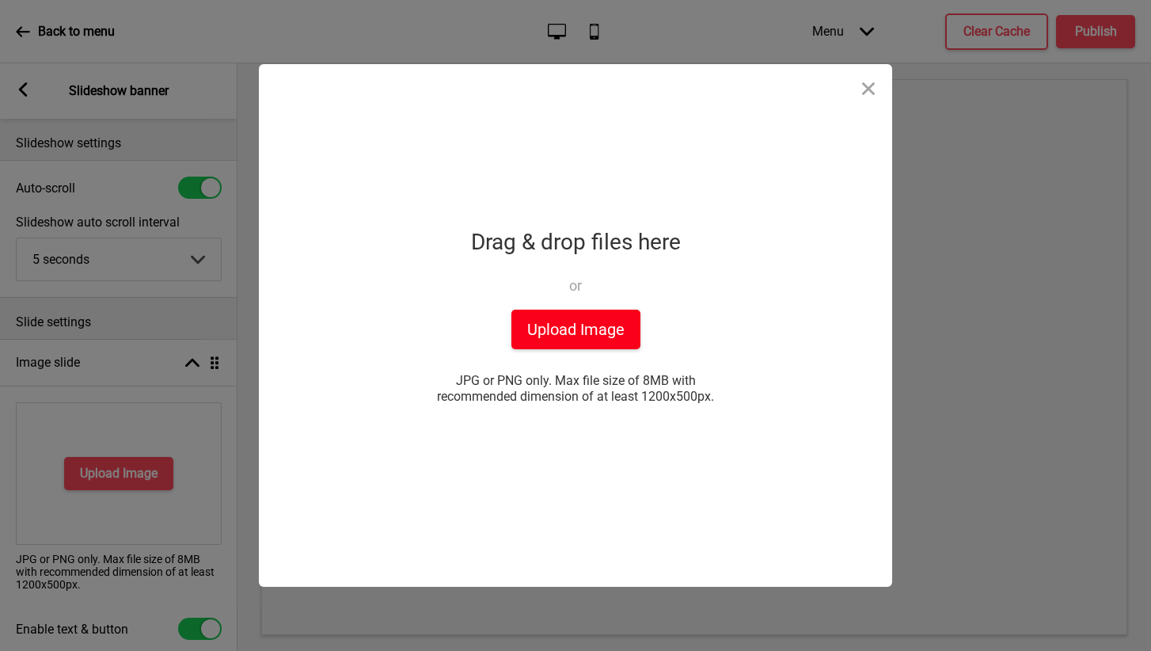
click at [590, 334] on button "Upload Image" at bounding box center [575, 329] width 129 height 40
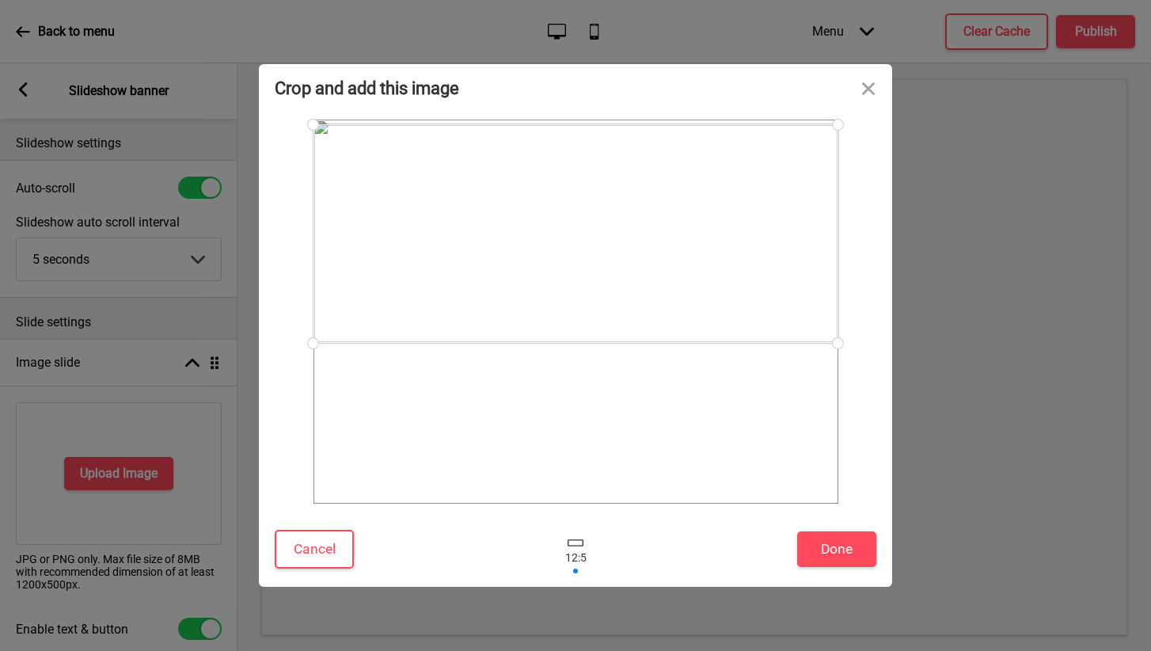
drag, startPoint x: 650, startPoint y: 306, endPoint x: 651, endPoint y: 205, distance: 101.3
click at [651, 205] on div at bounding box center [575, 233] width 525 height 218
click at [647, 241] on div at bounding box center [575, 234] width 525 height 218
drag, startPoint x: 647, startPoint y: 241, endPoint x: 644, endPoint y: 218, distance: 23.2
click at [644, 218] on div at bounding box center [575, 229] width 525 height 218
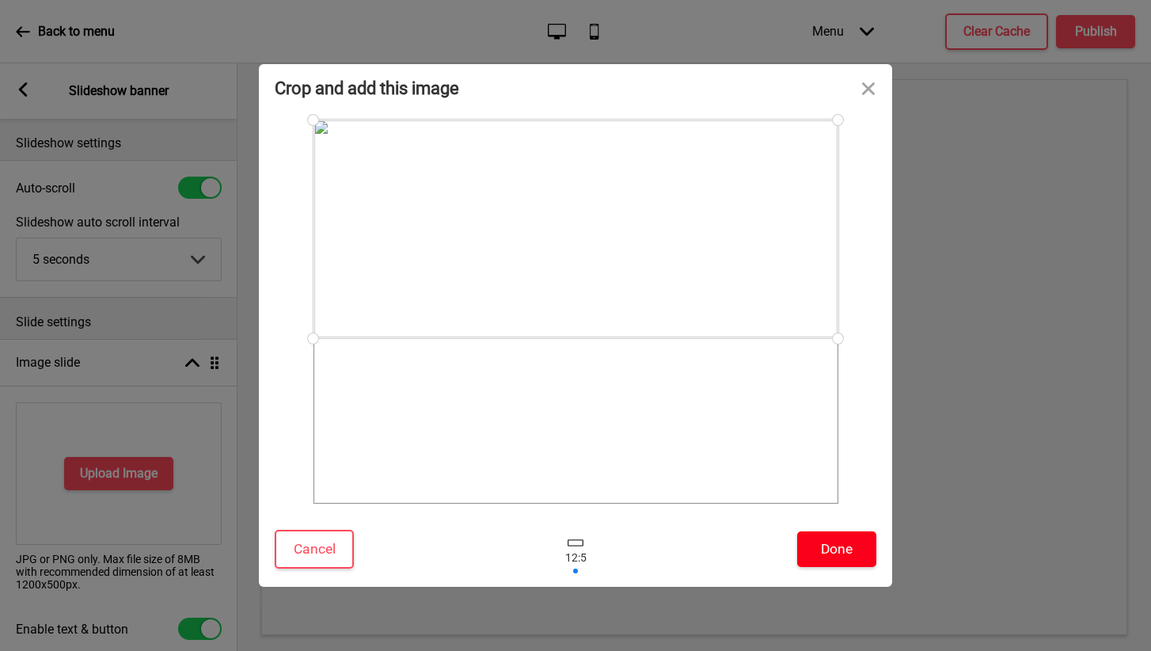
click at [832, 543] on button "Done" at bounding box center [836, 549] width 79 height 36
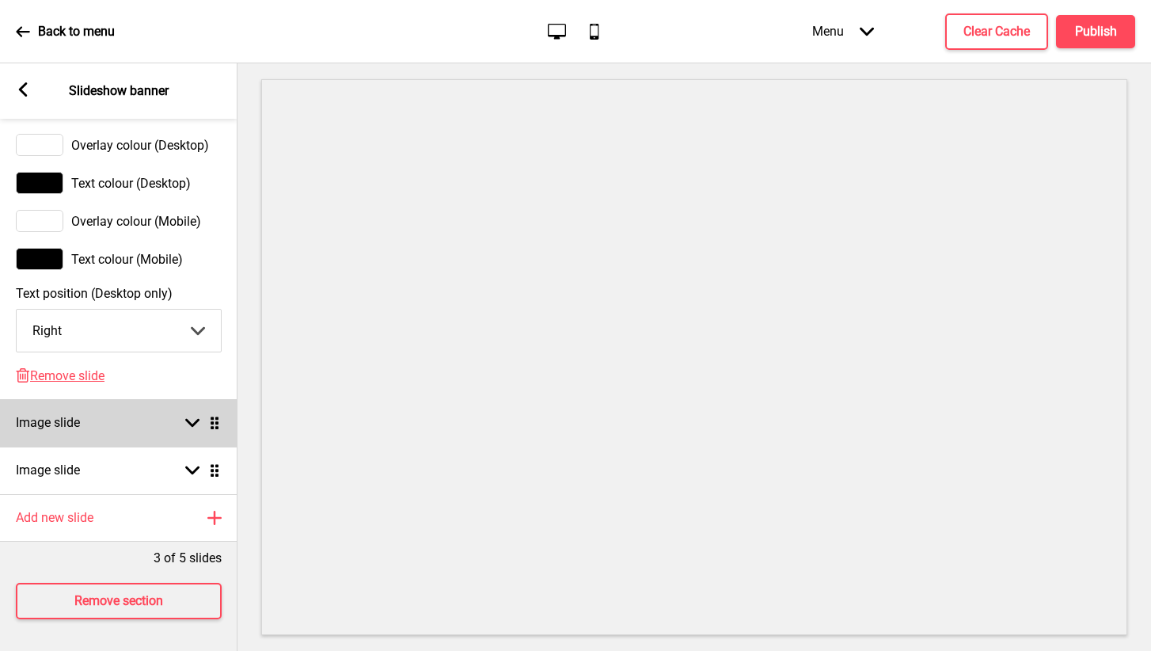
scroll to position [991, 0]
click at [184, 424] on div "Arrow down Drag" at bounding box center [199, 423] width 44 height 14
select select "right"
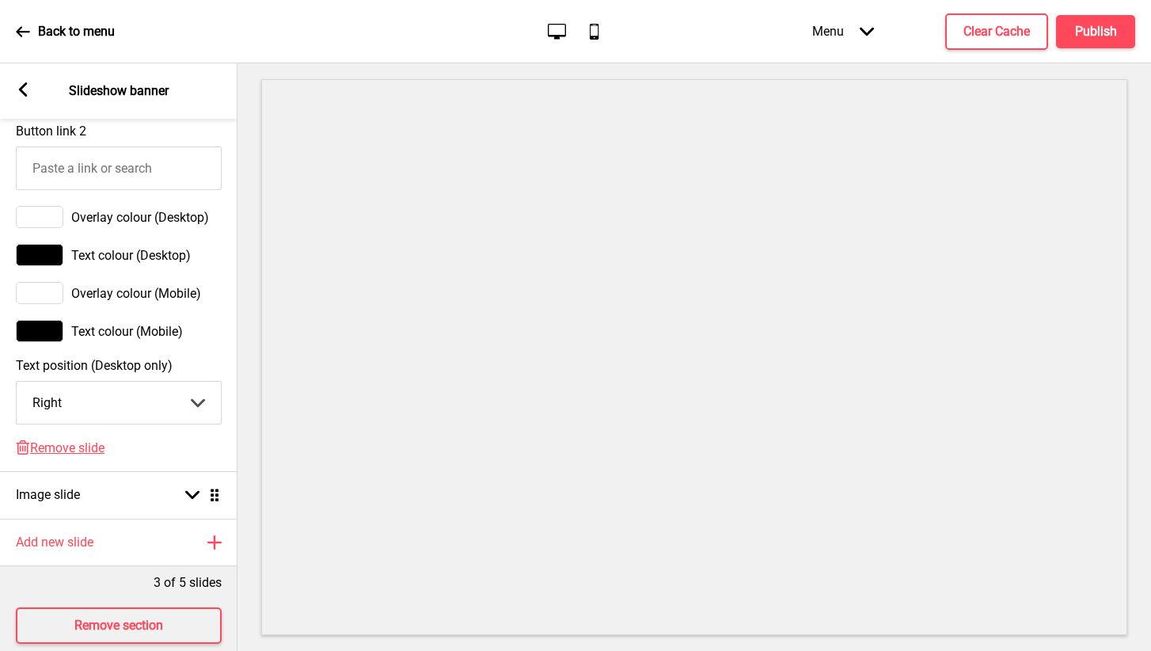
click at [184, 224] on span "Overlay colour (Desktop)" at bounding box center [140, 217] width 138 height 15
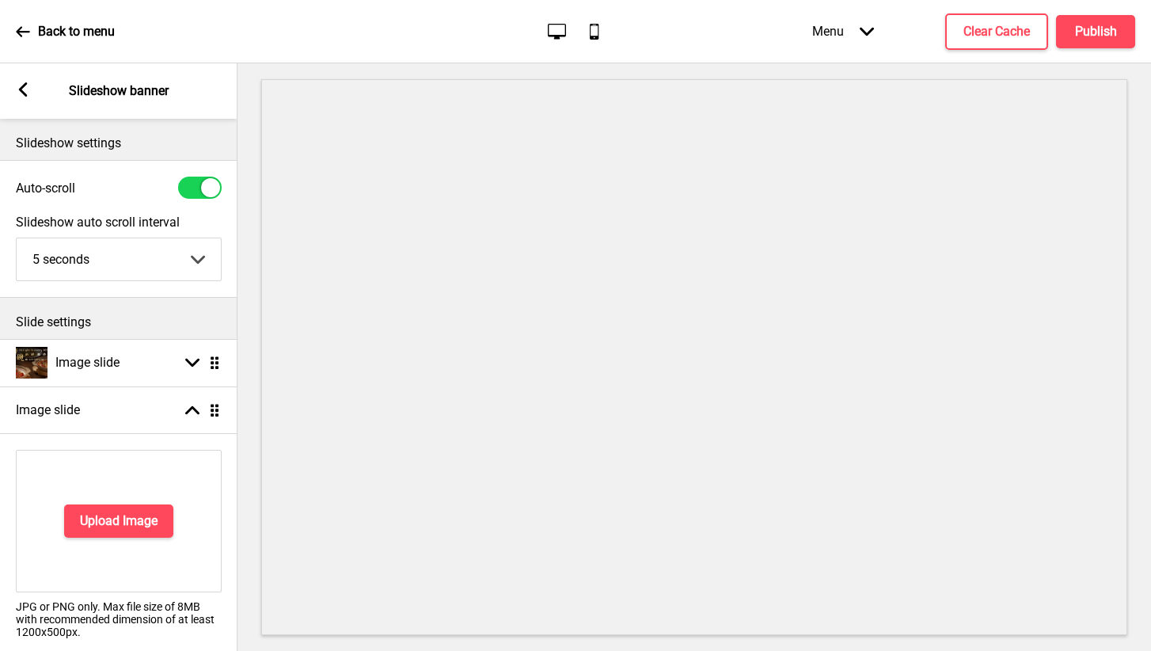
scroll to position [0, 0]
click at [186, 366] on rect at bounding box center [192, 362] width 14 height 14
select select "right"
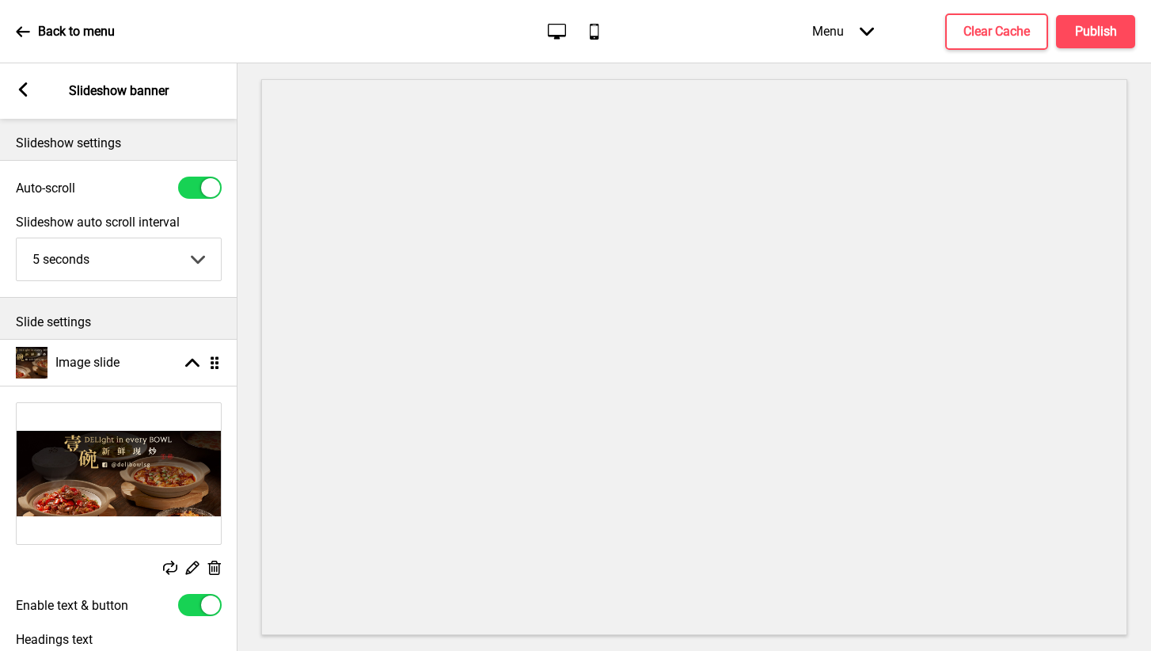
click at [212, 564] on rect at bounding box center [214, 568] width 17 height 17
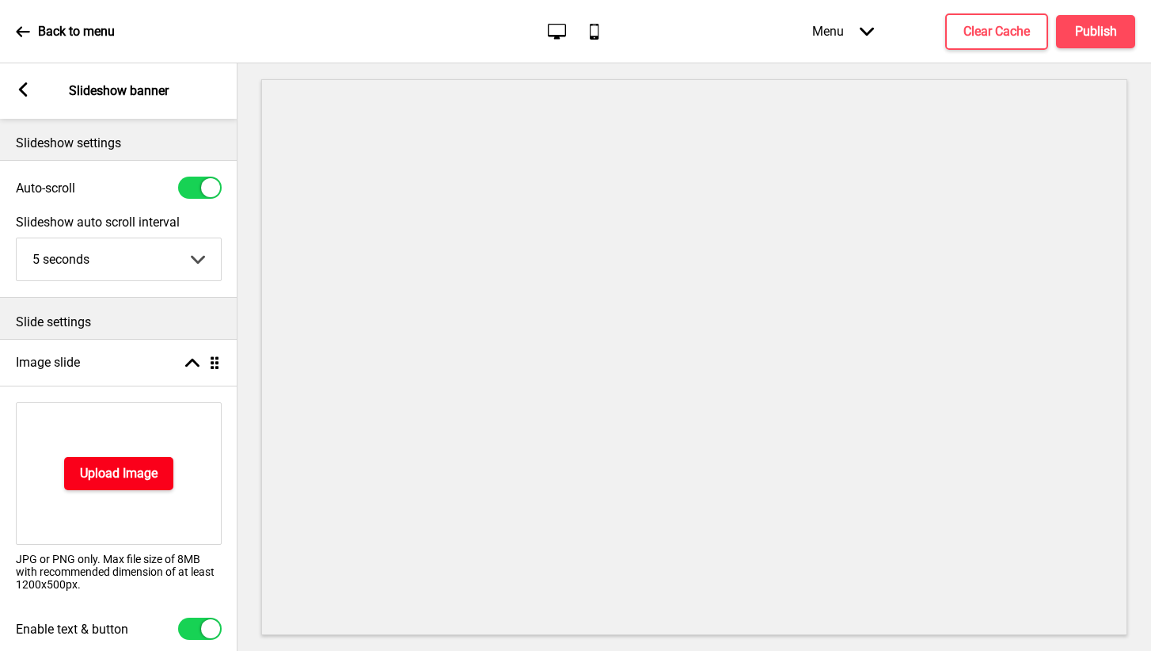
click at [153, 472] on h4 "Upload Image" at bounding box center [119, 473] width 78 height 17
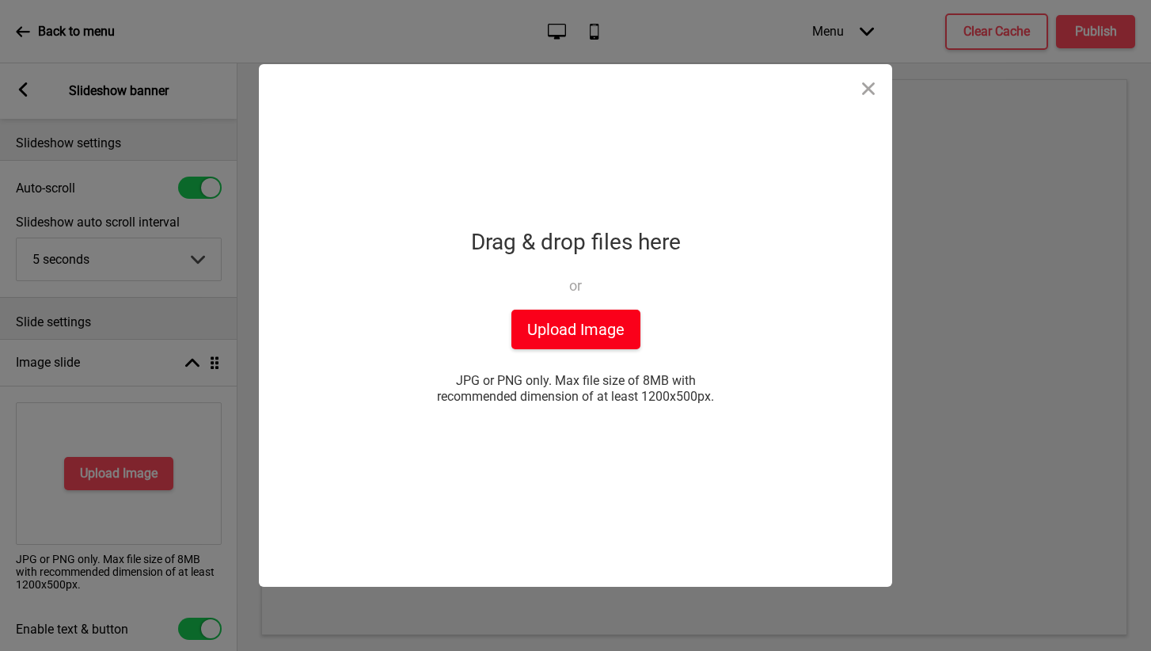
click at [549, 335] on button "Upload Image" at bounding box center [575, 329] width 129 height 40
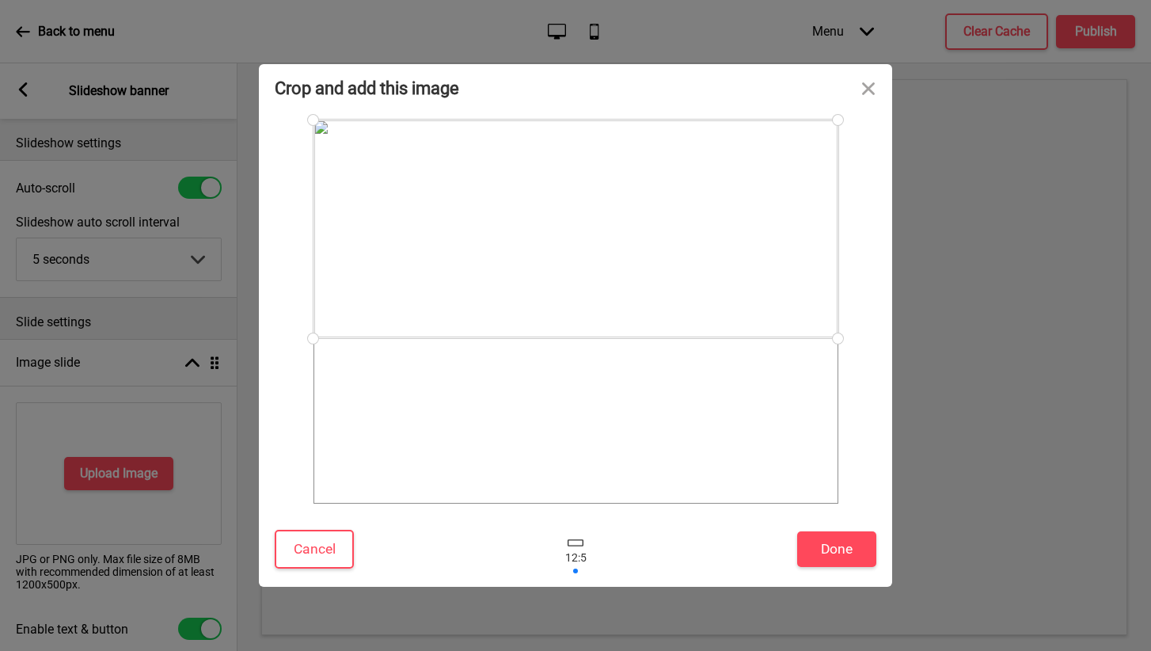
drag, startPoint x: 640, startPoint y: 287, endPoint x: 635, endPoint y: 184, distance: 103.0
click at [635, 184] on div at bounding box center [575, 229] width 525 height 218
drag, startPoint x: 635, startPoint y: 182, endPoint x: 637, endPoint y: 141, distance: 41.2
click at [637, 141] on div at bounding box center [575, 229] width 525 height 218
click at [819, 545] on button "Done" at bounding box center [836, 549] width 79 height 36
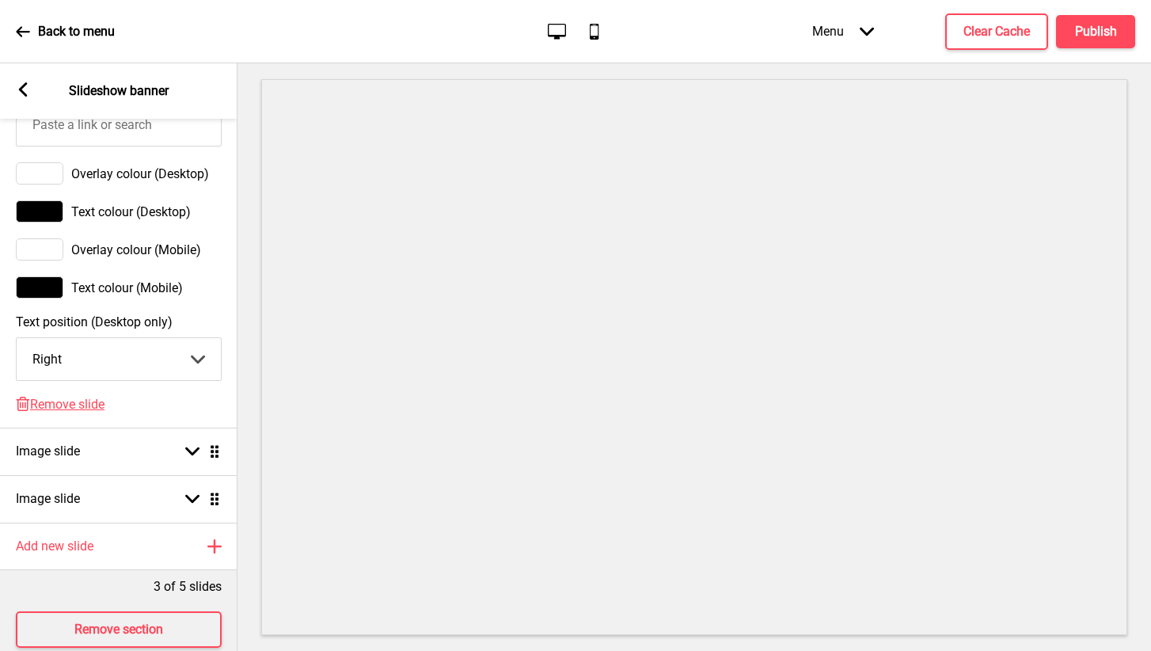
scroll to position [1000, 0]
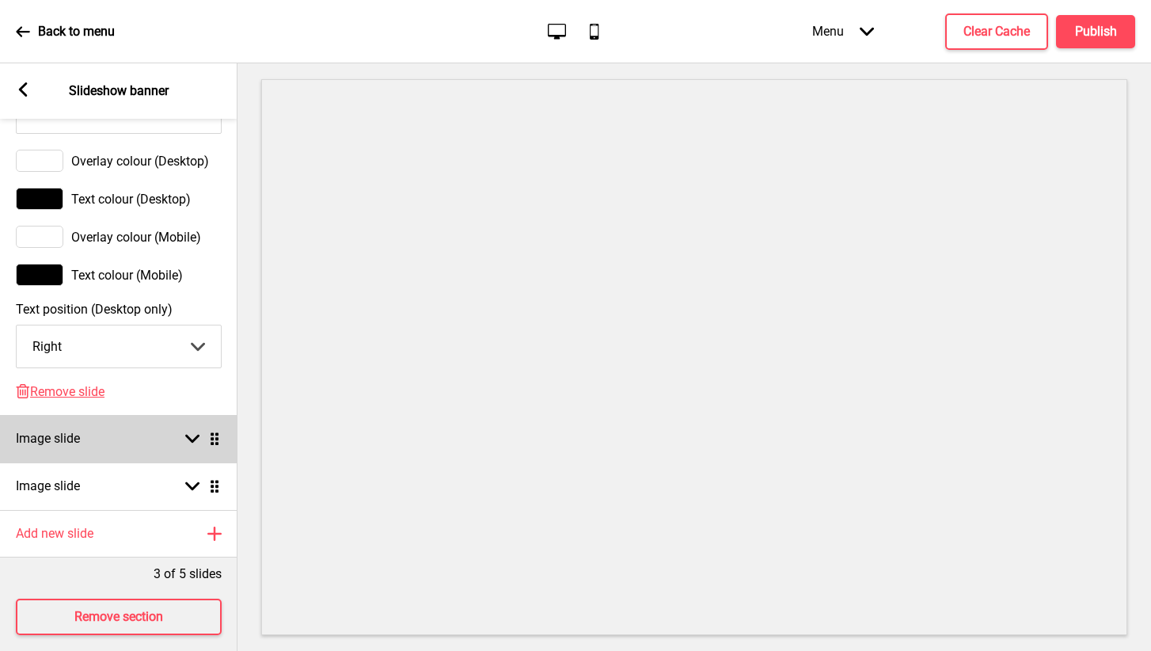
click at [192, 434] on rect at bounding box center [192, 438] width 14 height 14
select select "right"
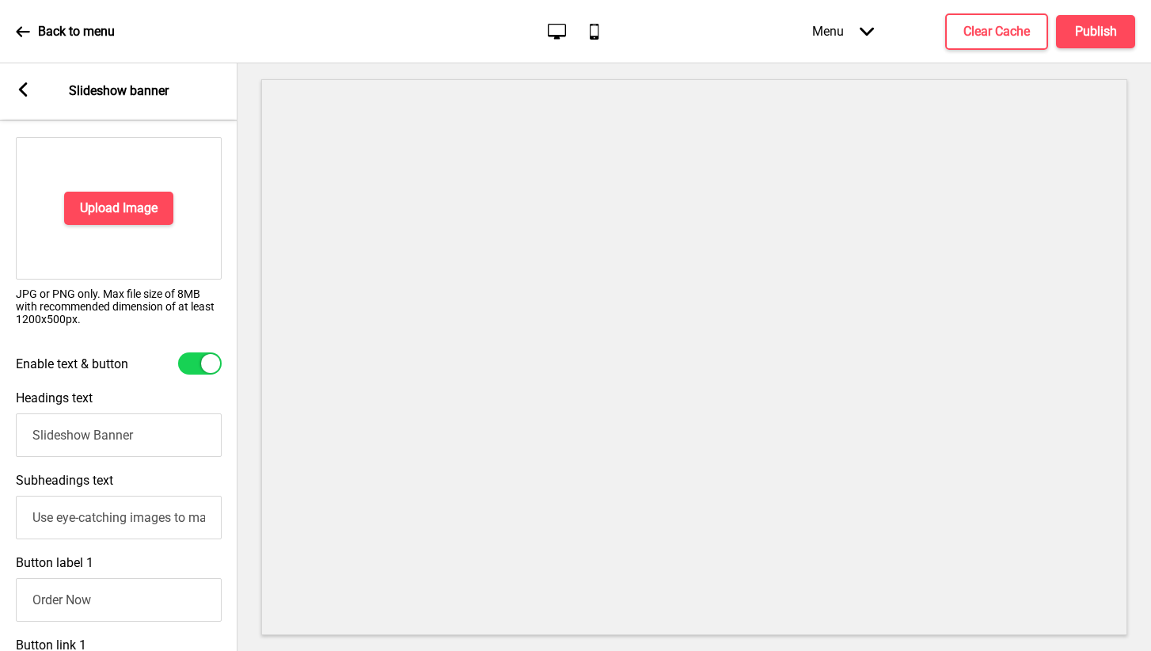
scroll to position [263, 0]
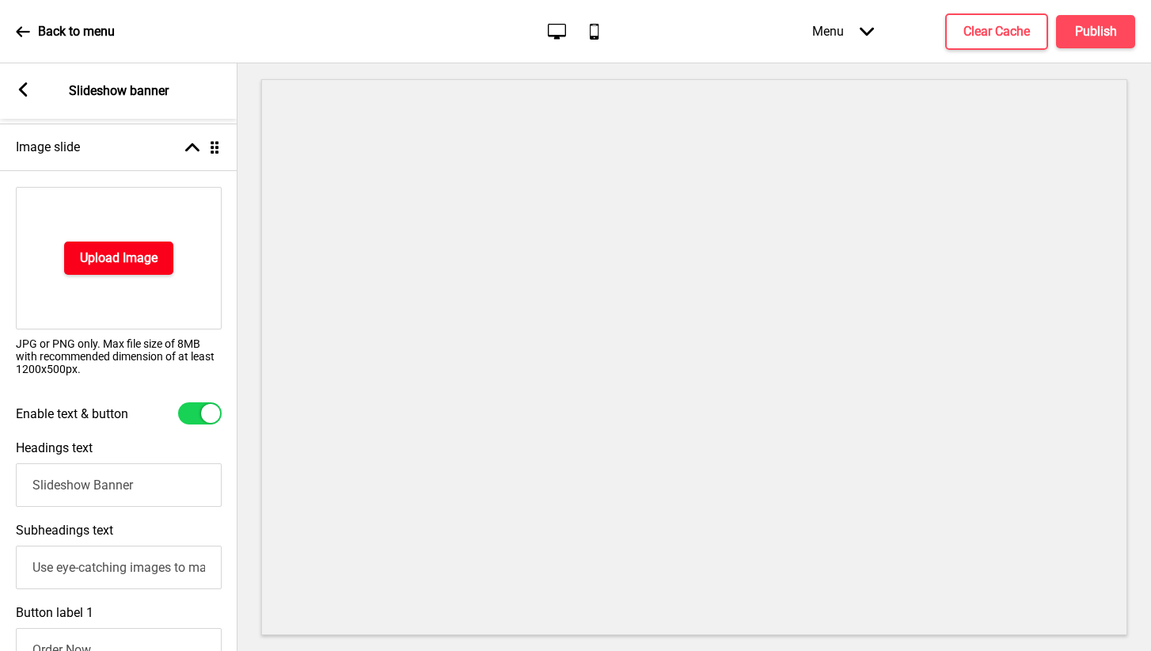
click at [123, 261] on h4 "Upload Image" at bounding box center [119, 257] width 78 height 17
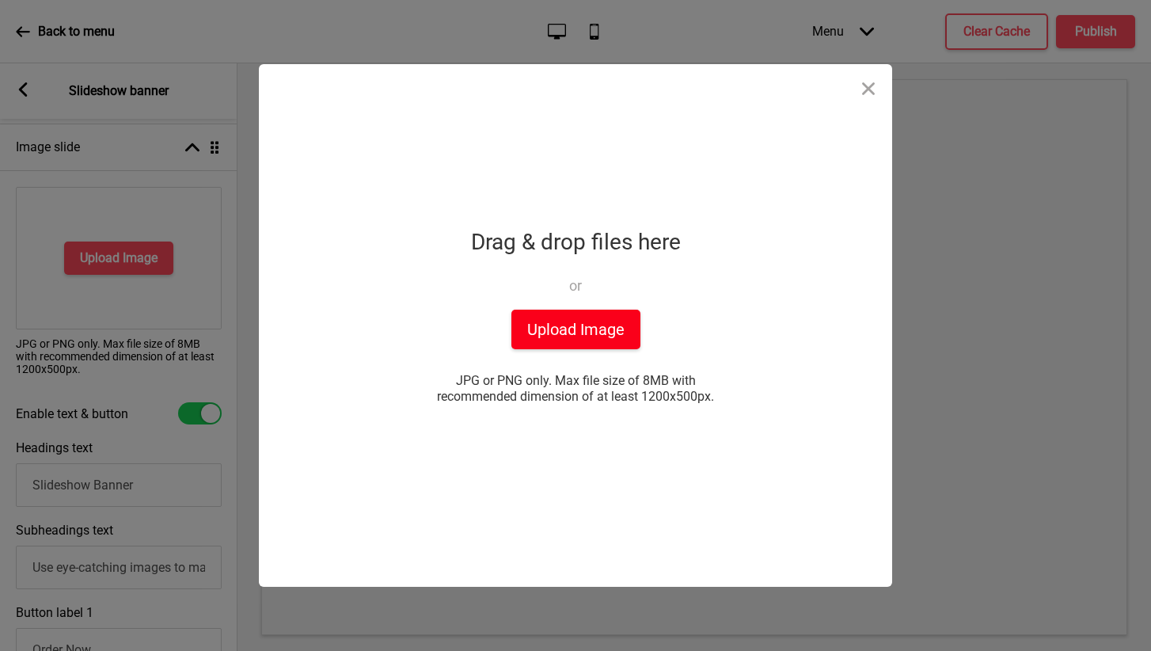
click at [533, 336] on button "Upload Image" at bounding box center [575, 329] width 129 height 40
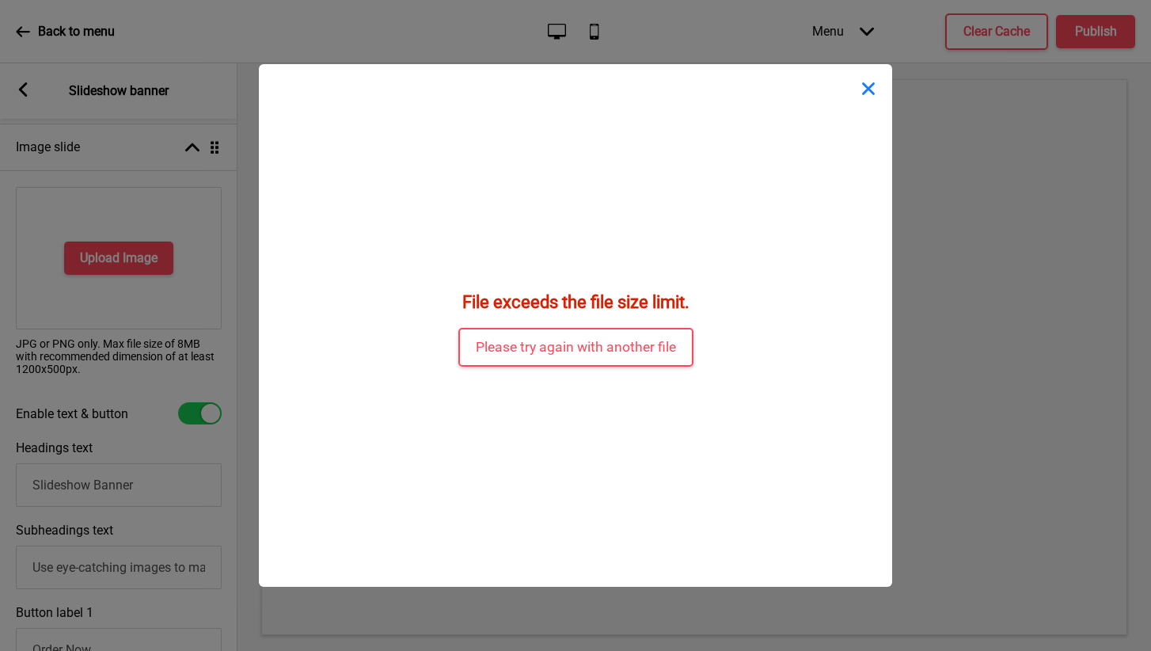
click at [860, 87] on button "Close" at bounding box center [868, 87] width 47 height 47
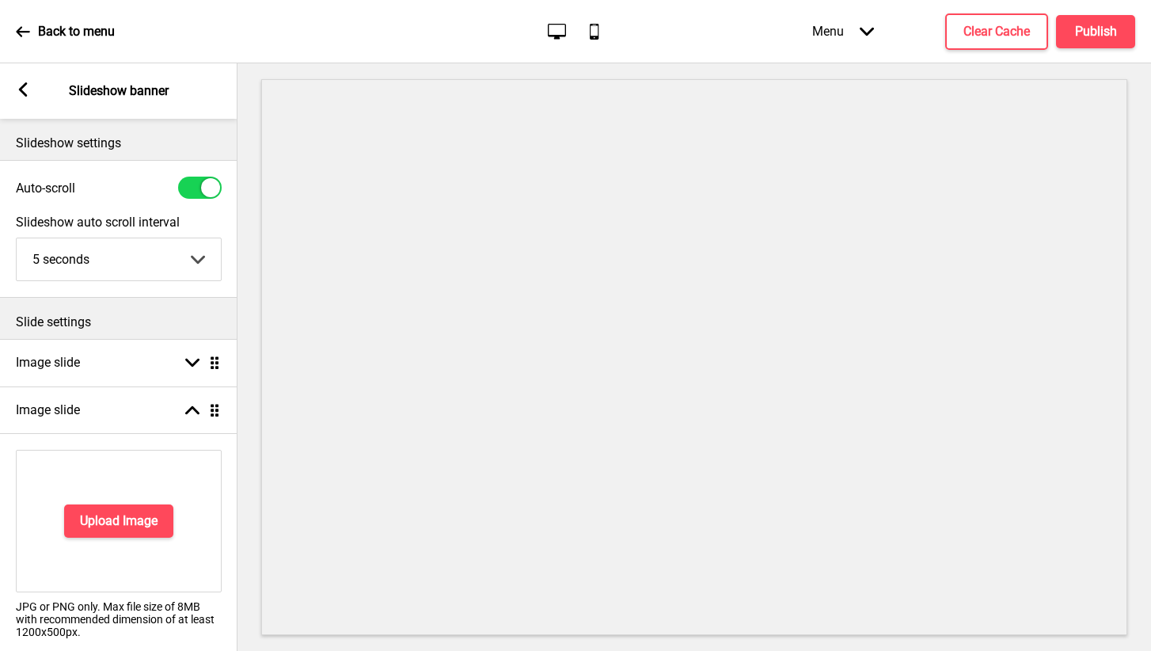
scroll to position [0, 0]
click at [26, 88] on rect at bounding box center [23, 89] width 14 height 14
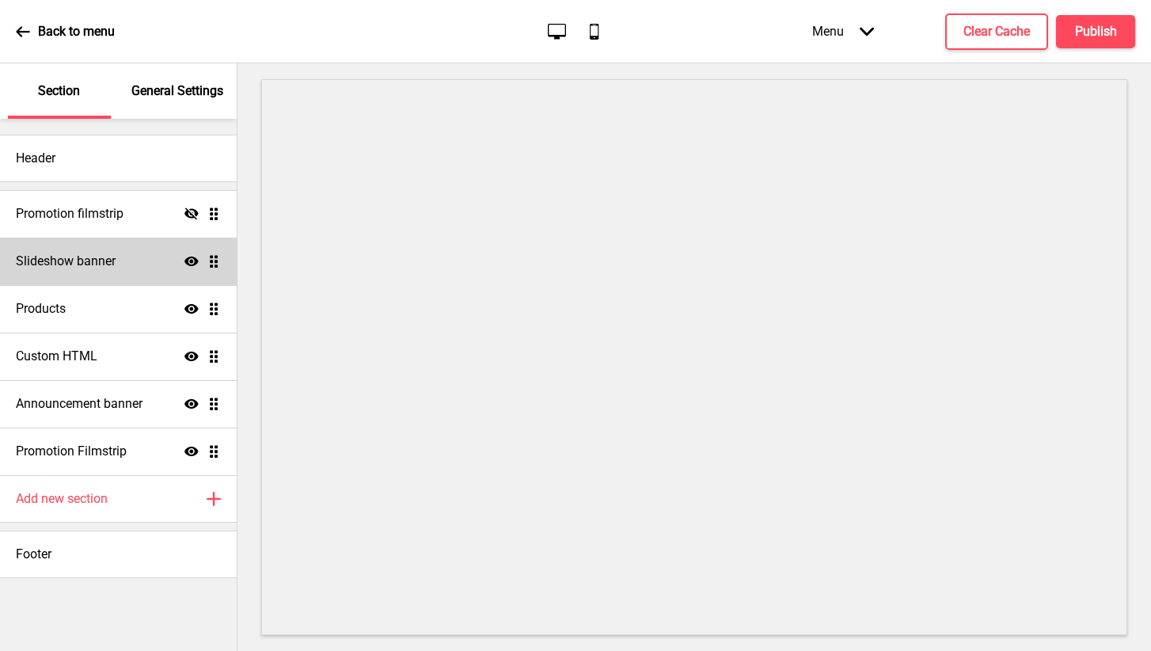
click at [108, 271] on div "Slideshow banner Show Drag" at bounding box center [118, 260] width 237 height 47
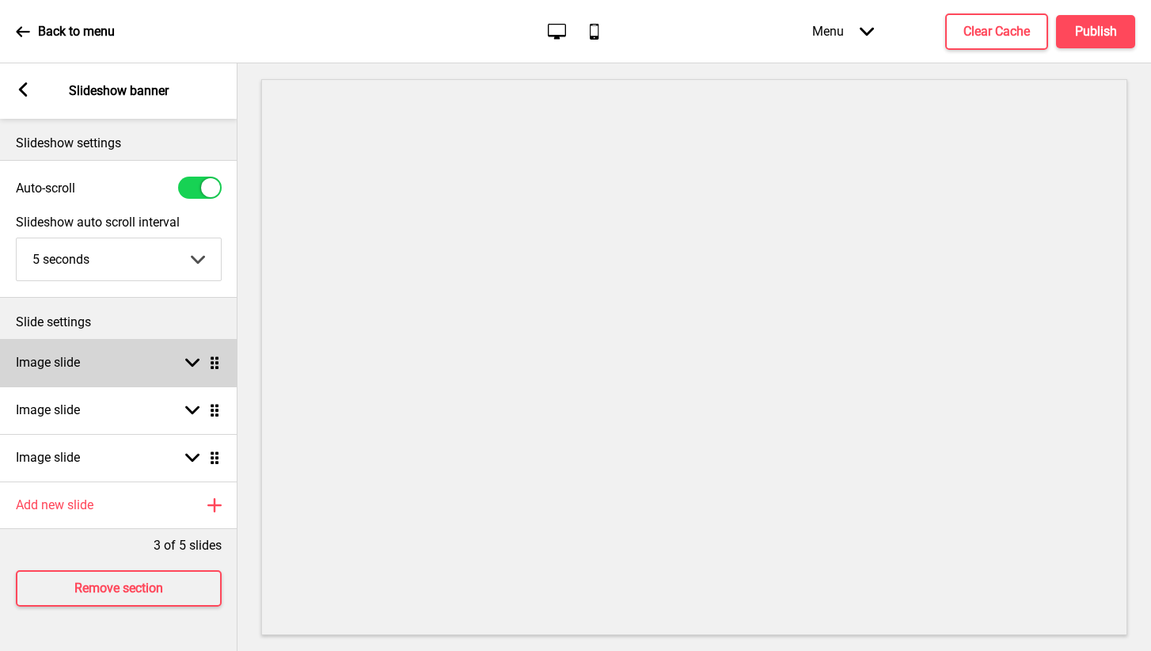
click at [199, 365] on rect at bounding box center [192, 362] width 14 height 14
select select "right"
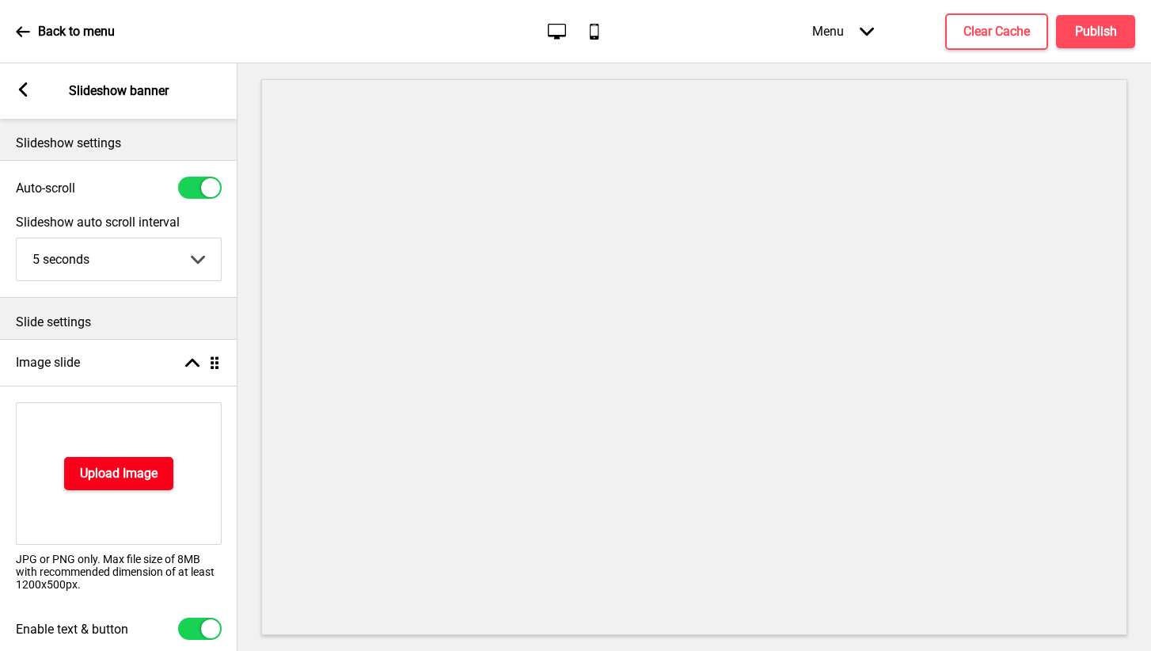
click at [160, 458] on button "Upload Image" at bounding box center [118, 473] width 109 height 33
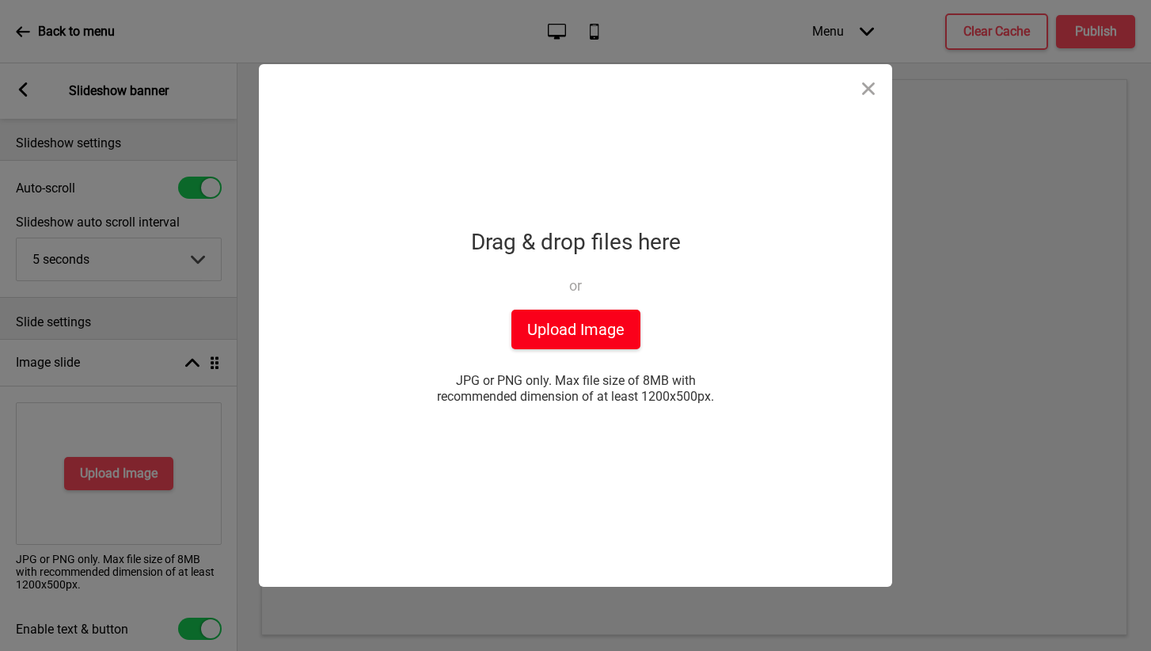
click at [586, 339] on button "Upload Image" at bounding box center [575, 329] width 129 height 40
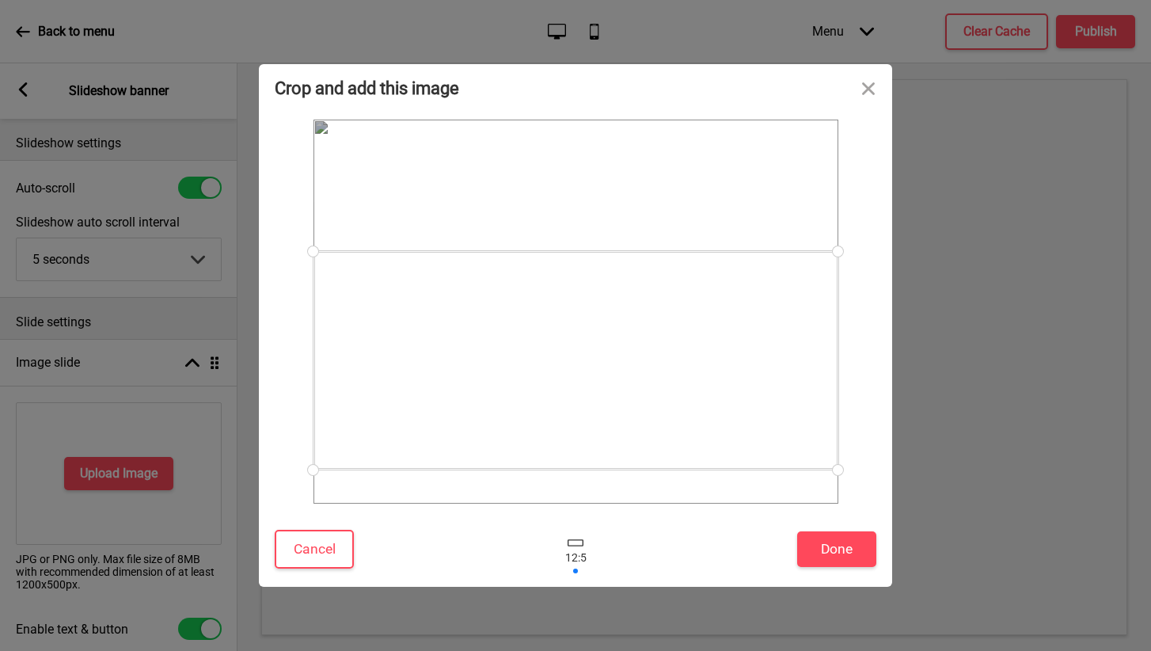
drag, startPoint x: 675, startPoint y: 309, endPoint x: 667, endPoint y: 358, distance: 49.7
click at [667, 358] on div at bounding box center [575, 360] width 525 height 218
click at [848, 553] on button "Done" at bounding box center [836, 549] width 79 height 36
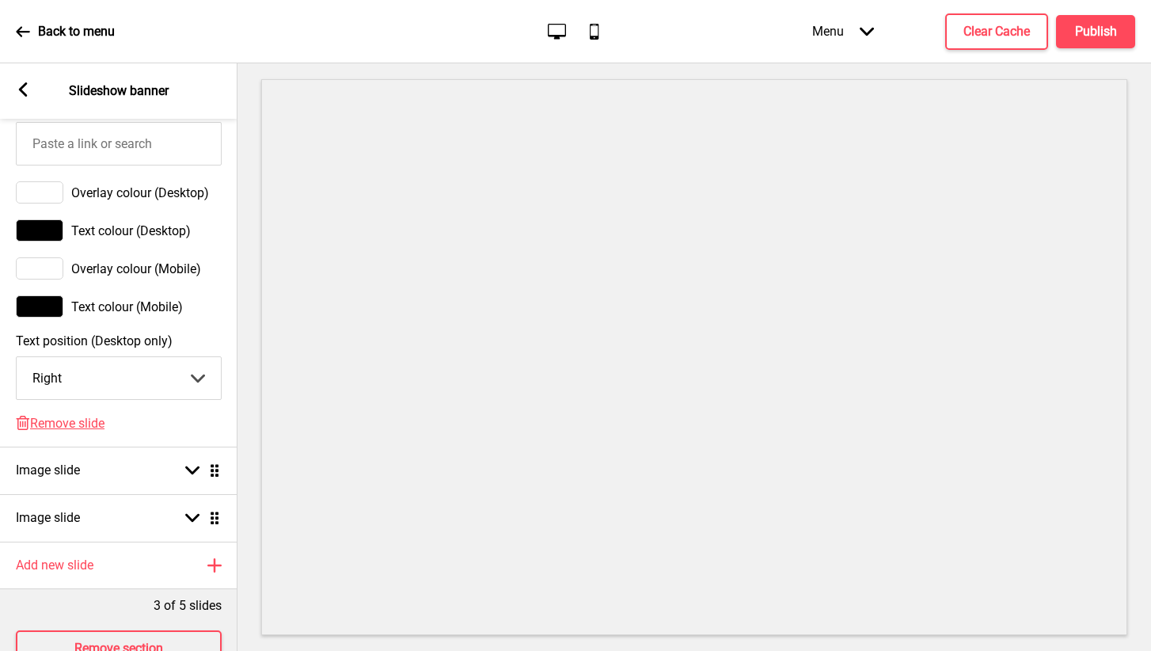
scroll to position [966, 0]
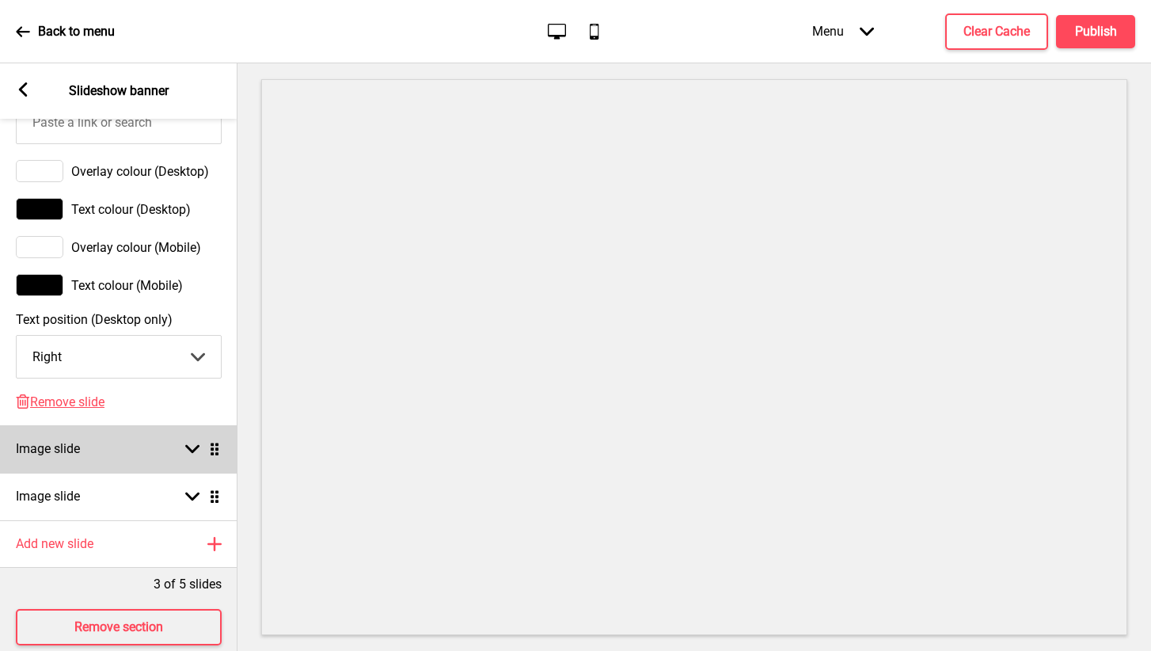
click at [194, 446] on rect at bounding box center [192, 449] width 14 height 14
select select "right"
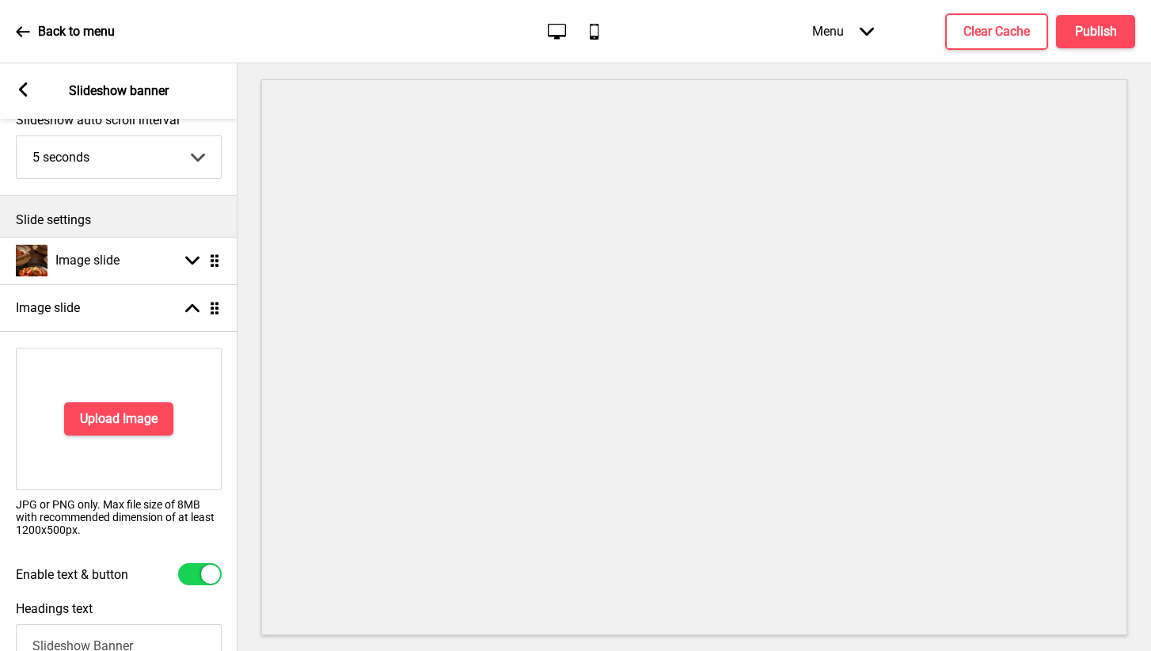
scroll to position [109, 0]
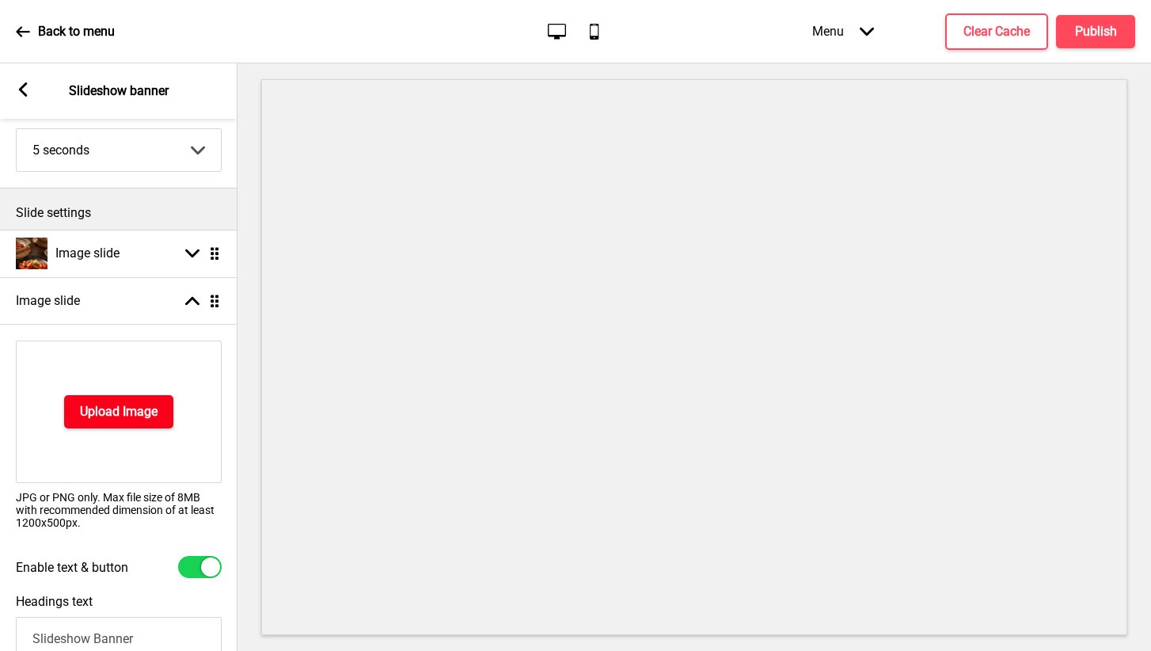
click at [116, 416] on h4 "Upload Image" at bounding box center [119, 411] width 78 height 17
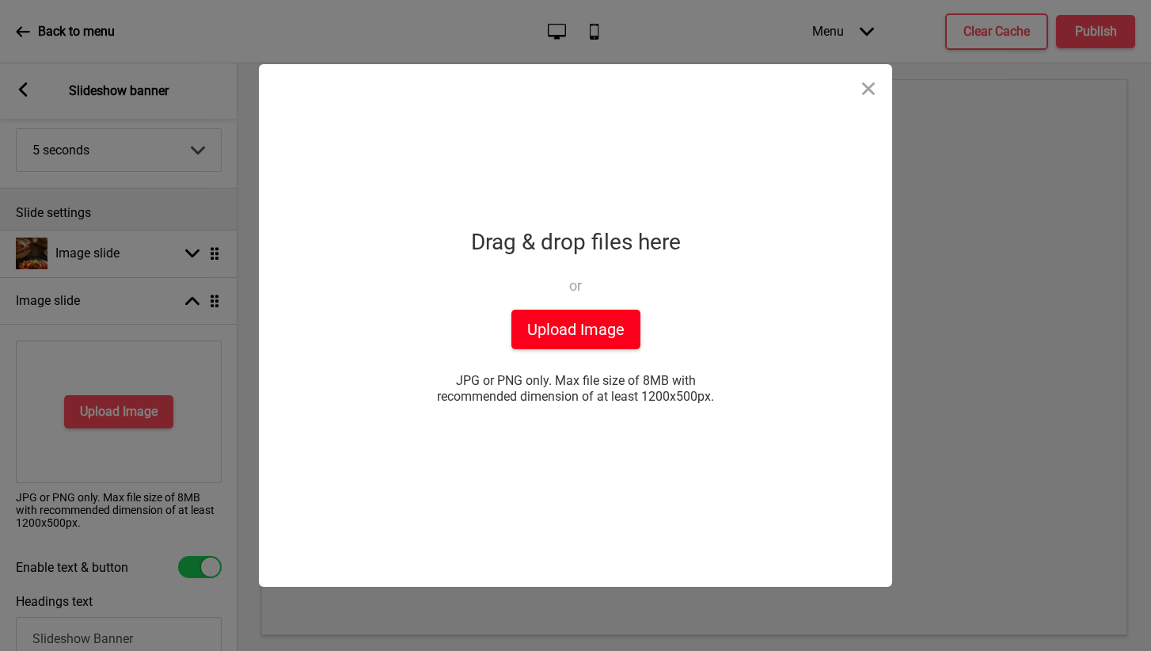
click at [538, 340] on button "Upload Image" at bounding box center [575, 329] width 129 height 40
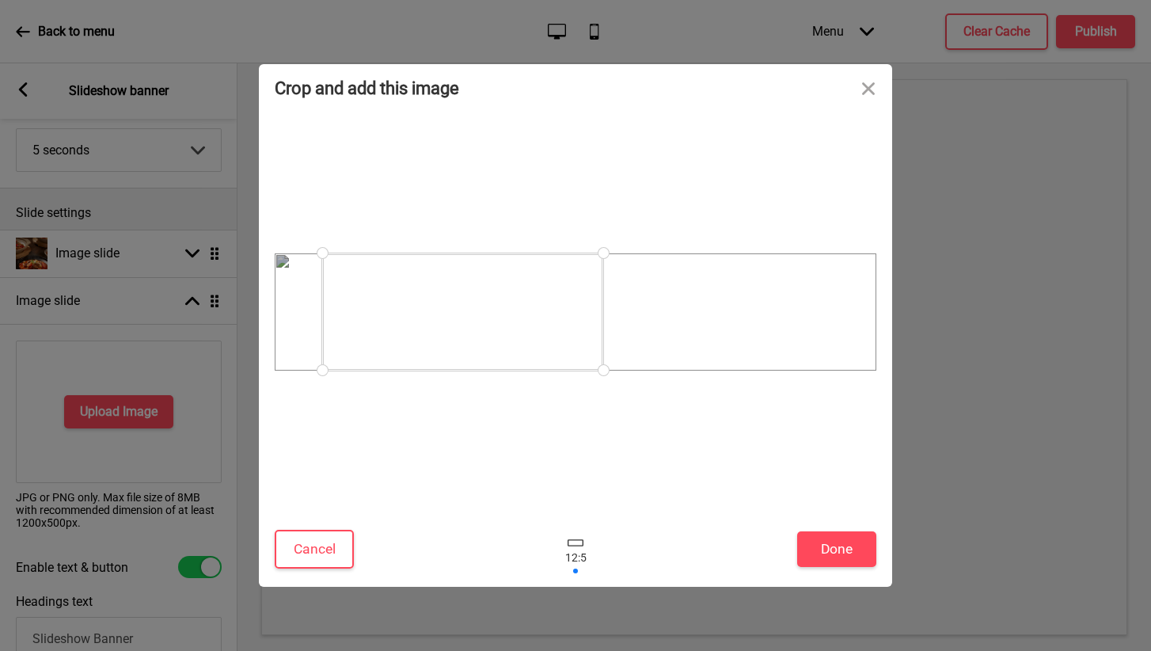
drag, startPoint x: 574, startPoint y: 320, endPoint x: 462, endPoint y: 320, distance: 111.6
click at [462, 320] on div at bounding box center [462, 311] width 281 height 117
click at [325, 559] on button "Cancel" at bounding box center [314, 549] width 79 height 39
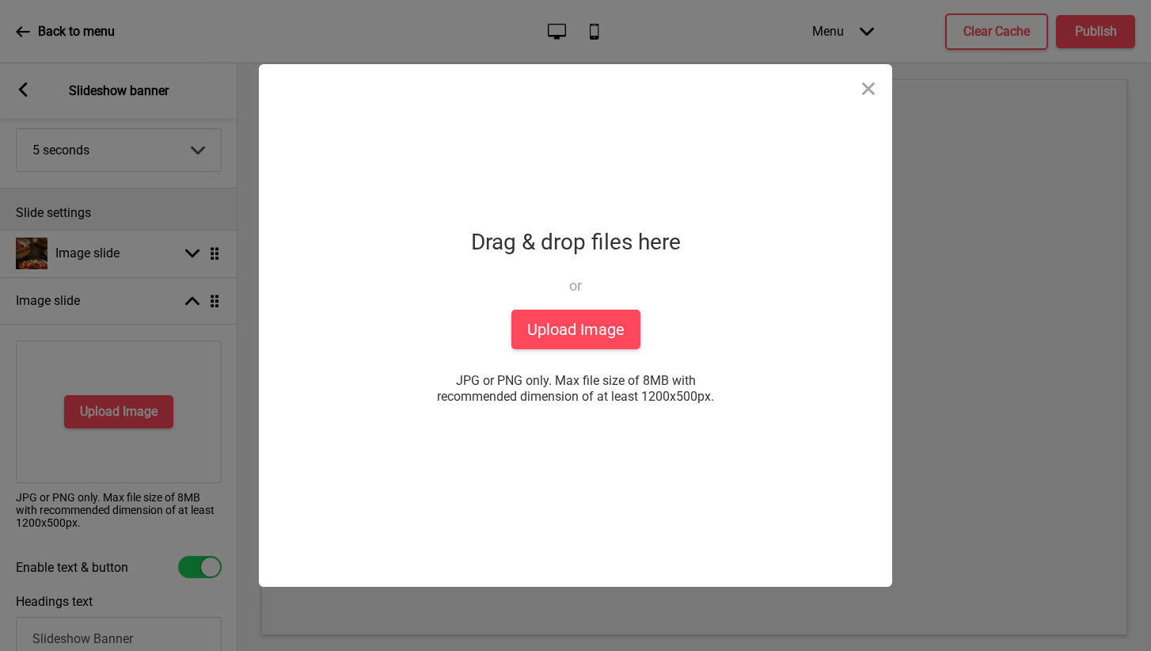
click at [577, 353] on div "Drop a file here Drag & drop files here or Upload files from your computer Uplo…" at bounding box center [576, 325] width 396 height 522
click at [576, 341] on button "Upload Image" at bounding box center [575, 329] width 129 height 40
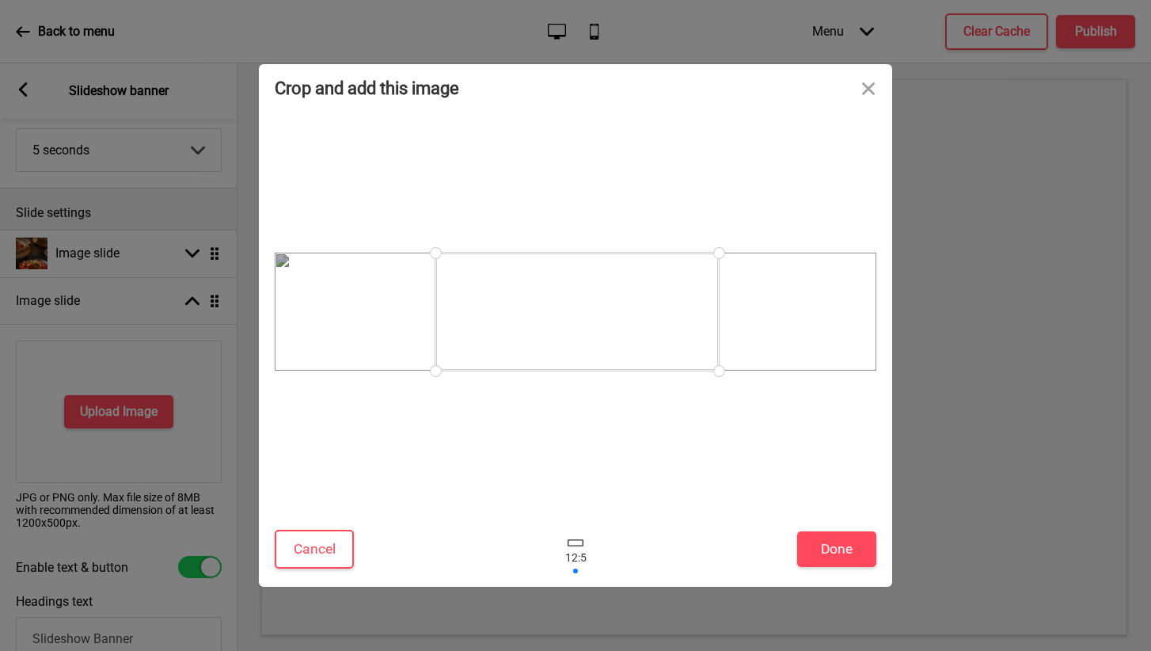
drag, startPoint x: 647, startPoint y: 347, endPoint x: 686, endPoint y: 347, distance: 38.8
click at [686, 347] on div at bounding box center [576, 311] width 283 height 118
click at [317, 552] on button "Cancel" at bounding box center [314, 549] width 79 height 39
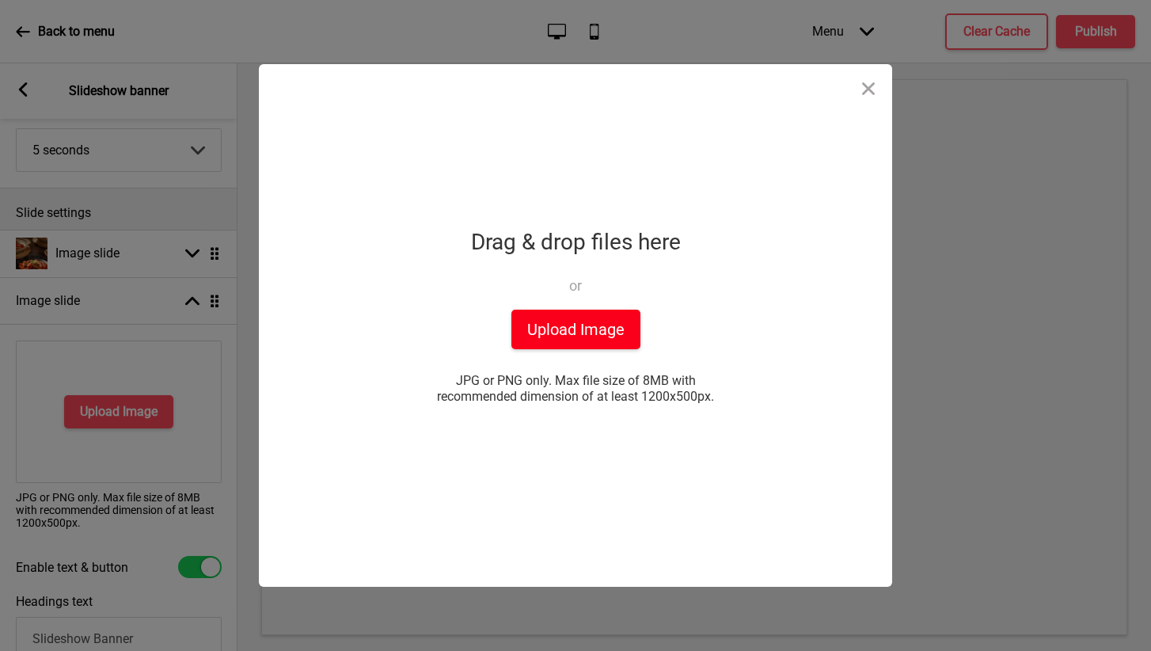
click at [536, 333] on button "Upload Image" at bounding box center [575, 329] width 129 height 40
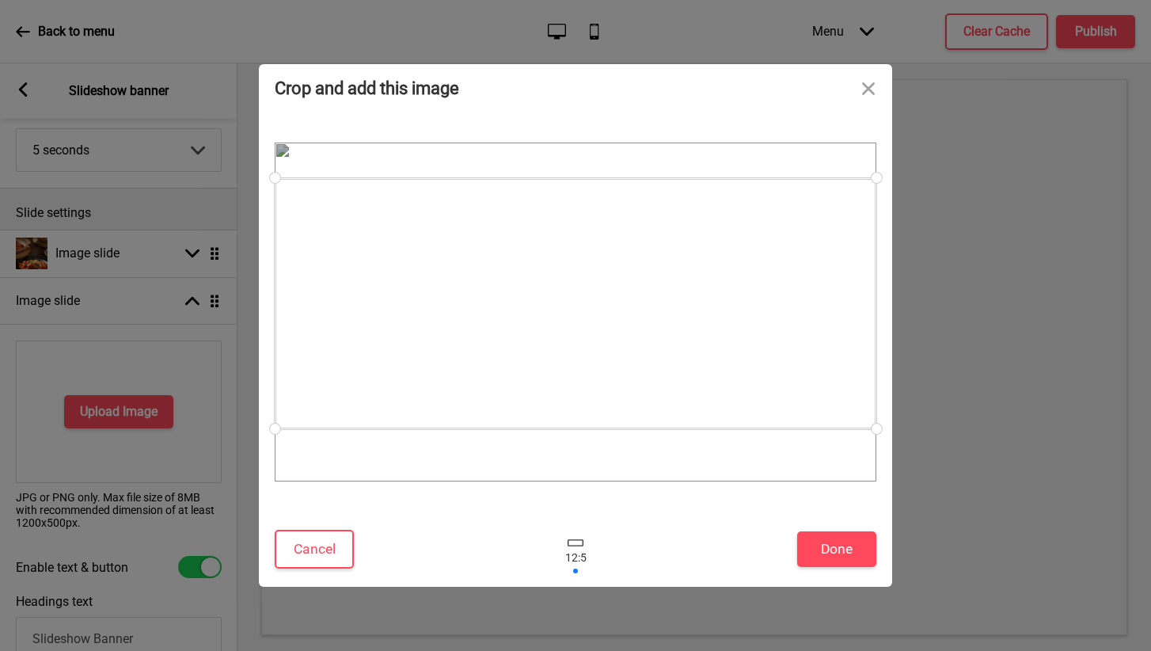
click at [571, 359] on div at bounding box center [576, 303] width 602 height 251
click at [822, 548] on button "Done" at bounding box center [836, 549] width 79 height 36
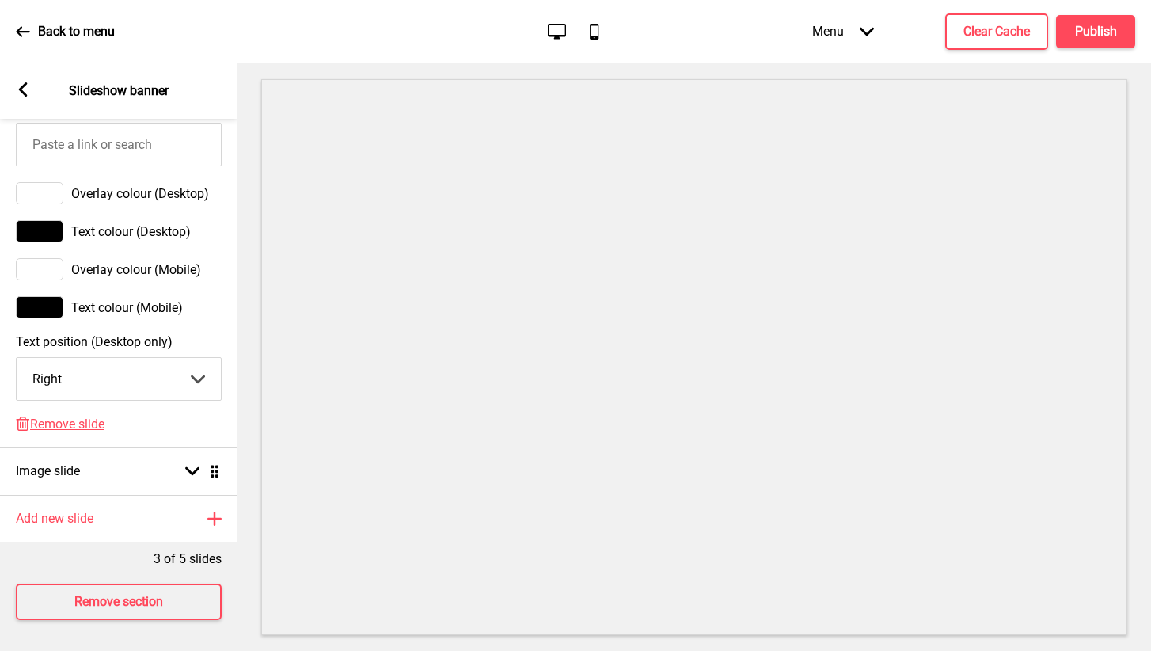
scroll to position [0, 0]
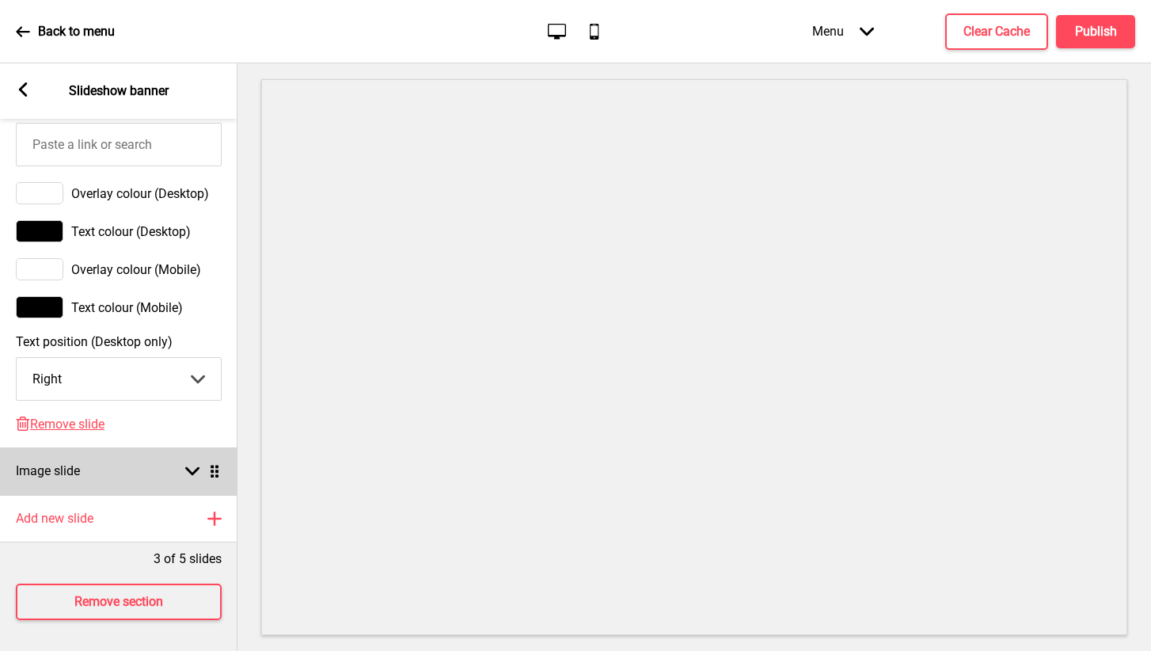
click at [197, 474] on rect at bounding box center [192, 471] width 14 height 14
select select "right"
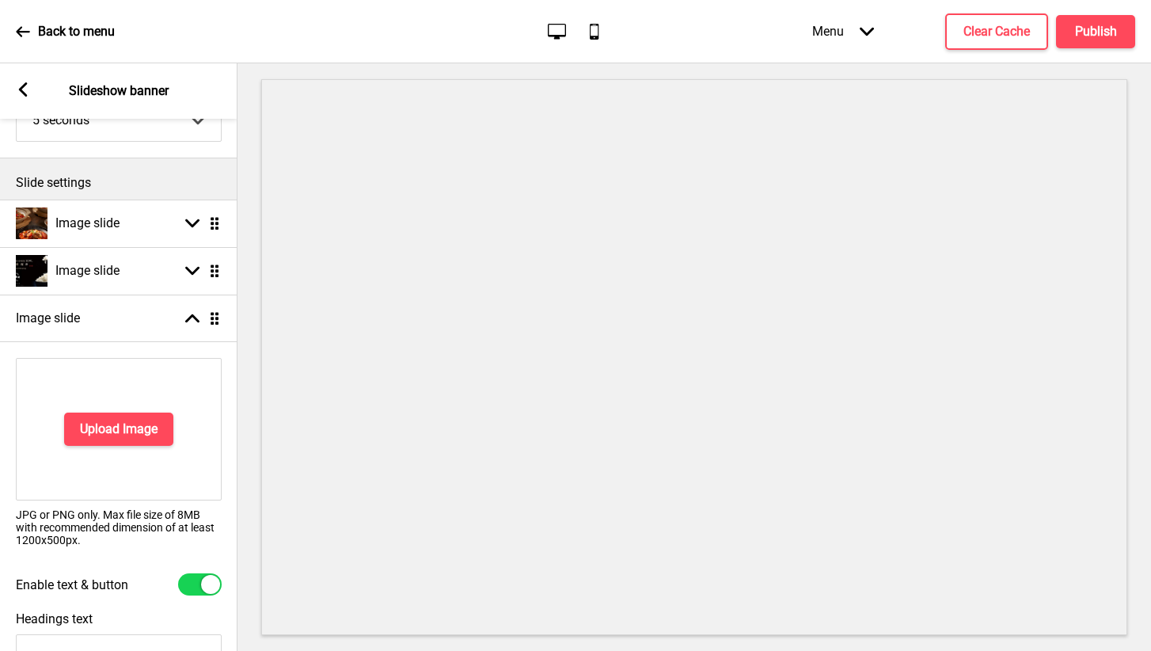
scroll to position [127, 0]
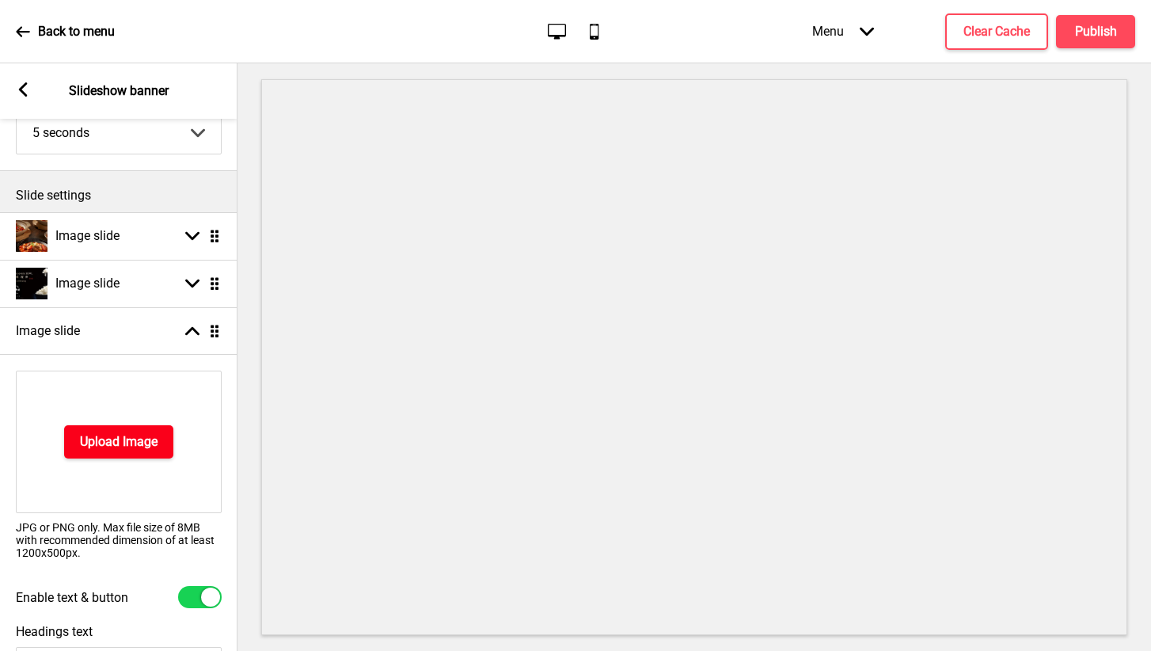
click at [121, 443] on h4 "Upload Image" at bounding box center [119, 441] width 78 height 17
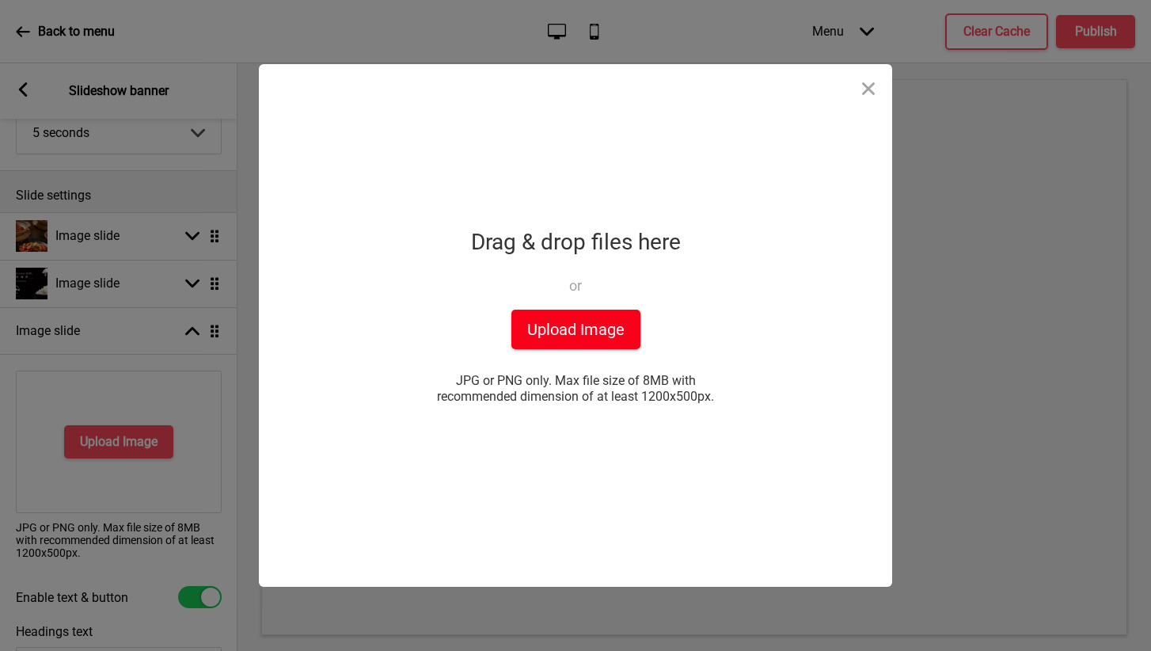
click at [592, 329] on button "Upload Image" at bounding box center [575, 329] width 129 height 40
click at [874, 88] on button "Close" at bounding box center [868, 87] width 47 height 47
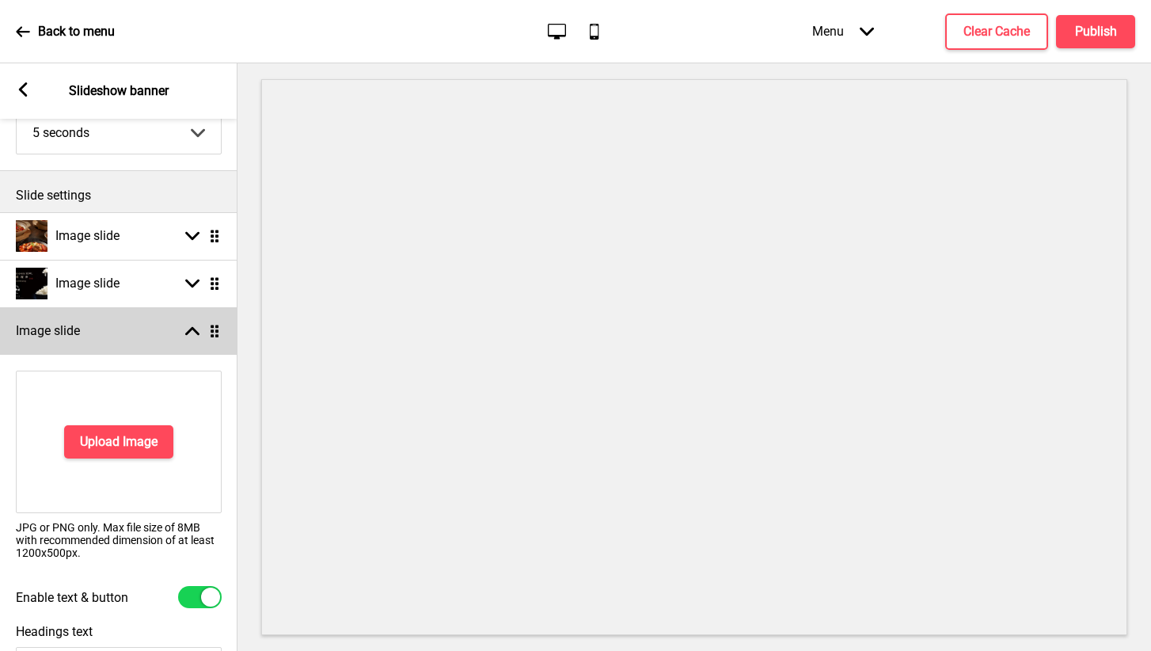
click at [187, 341] on div "Image slide Arrow up Drag" at bounding box center [118, 330] width 237 height 47
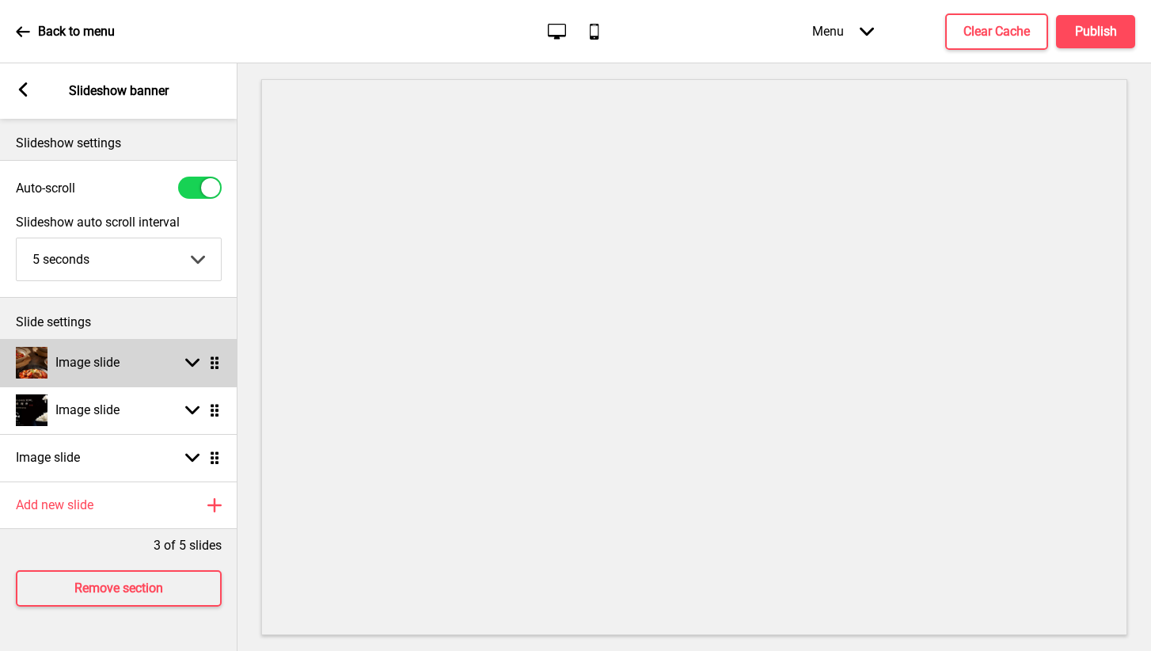
scroll to position [0, 0]
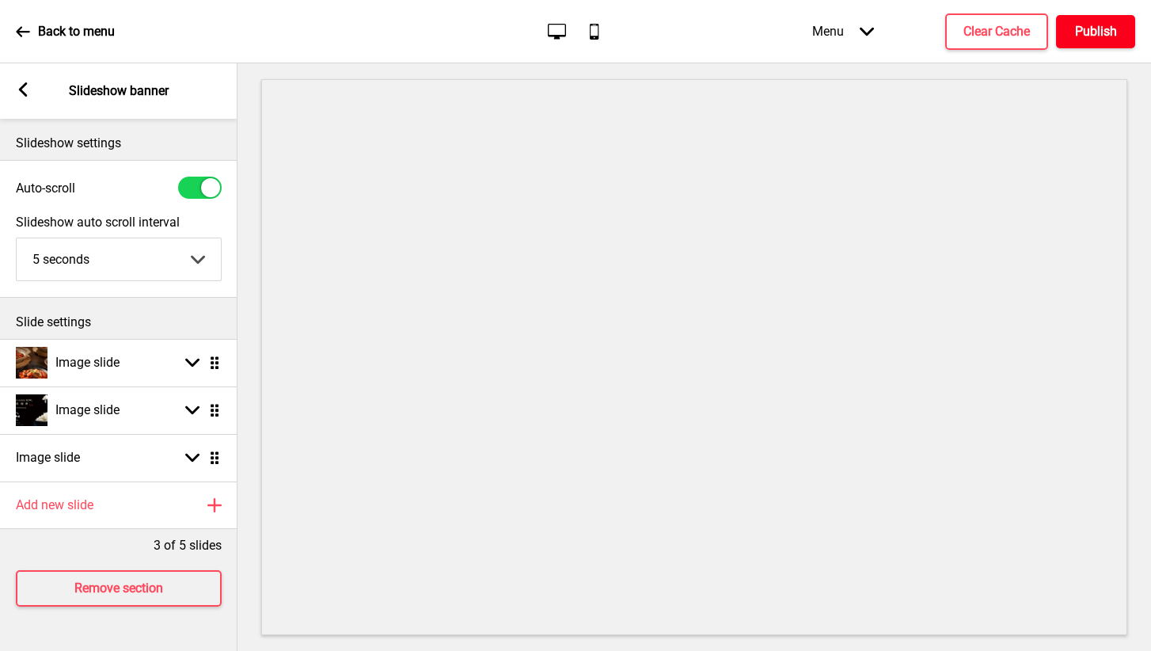
click at [1097, 28] on h4 "Publish" at bounding box center [1096, 31] width 42 height 17
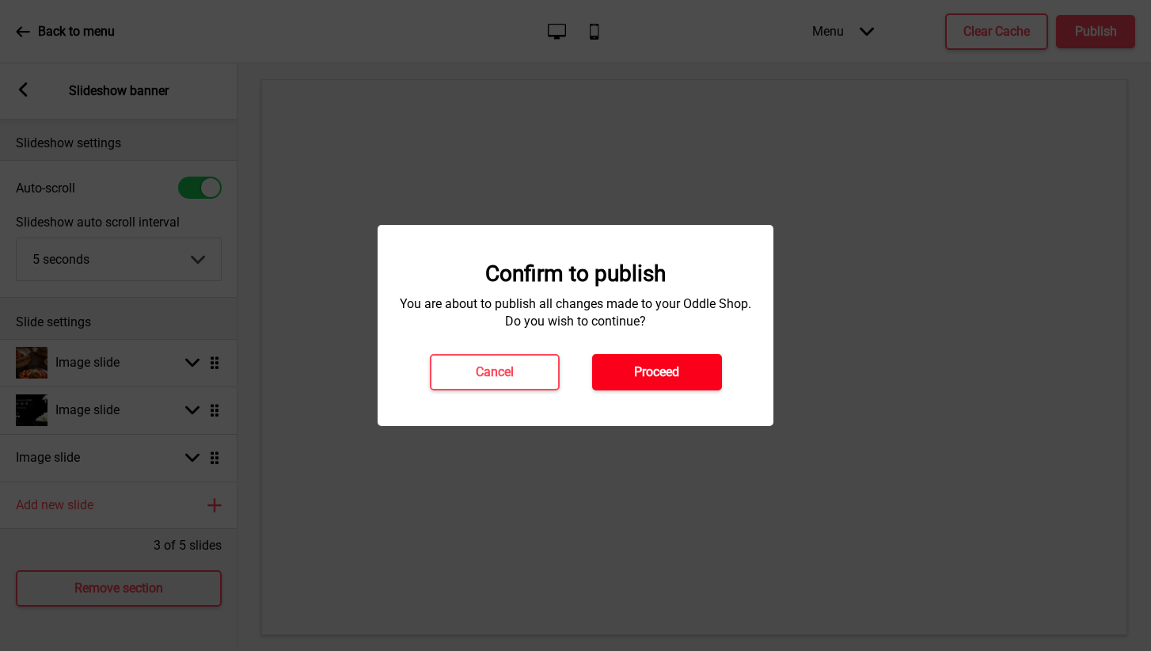
click at [690, 378] on button "Proceed" at bounding box center [657, 372] width 130 height 36
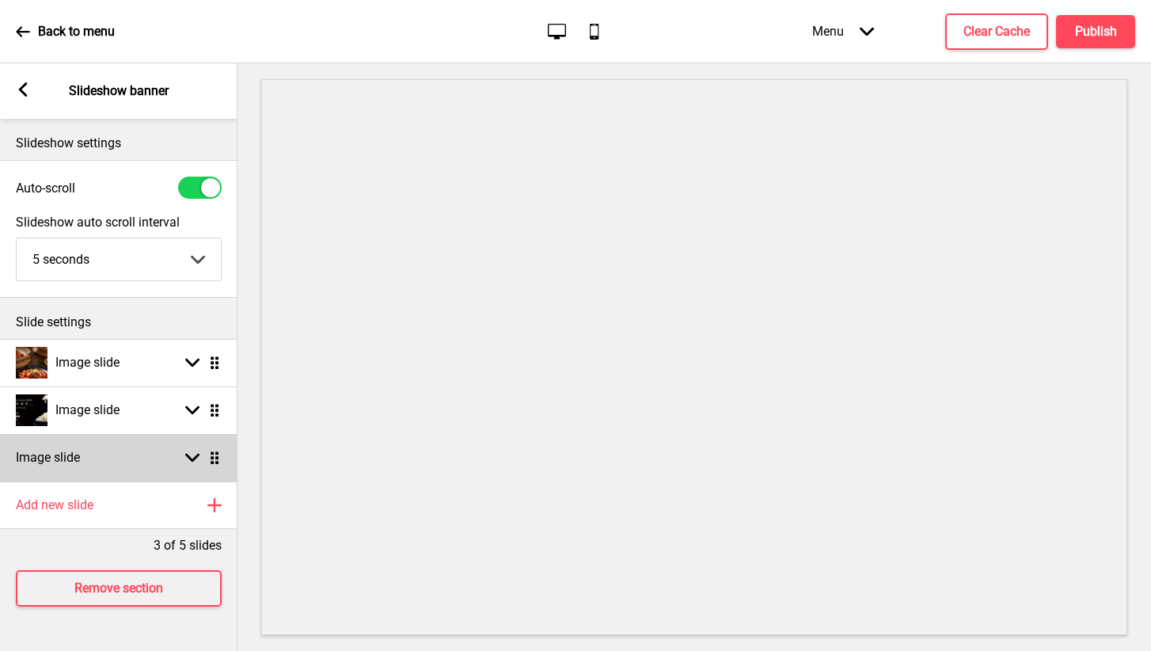
click at [184, 453] on div "Arrow down Drag" at bounding box center [199, 457] width 44 height 14
select select "right"
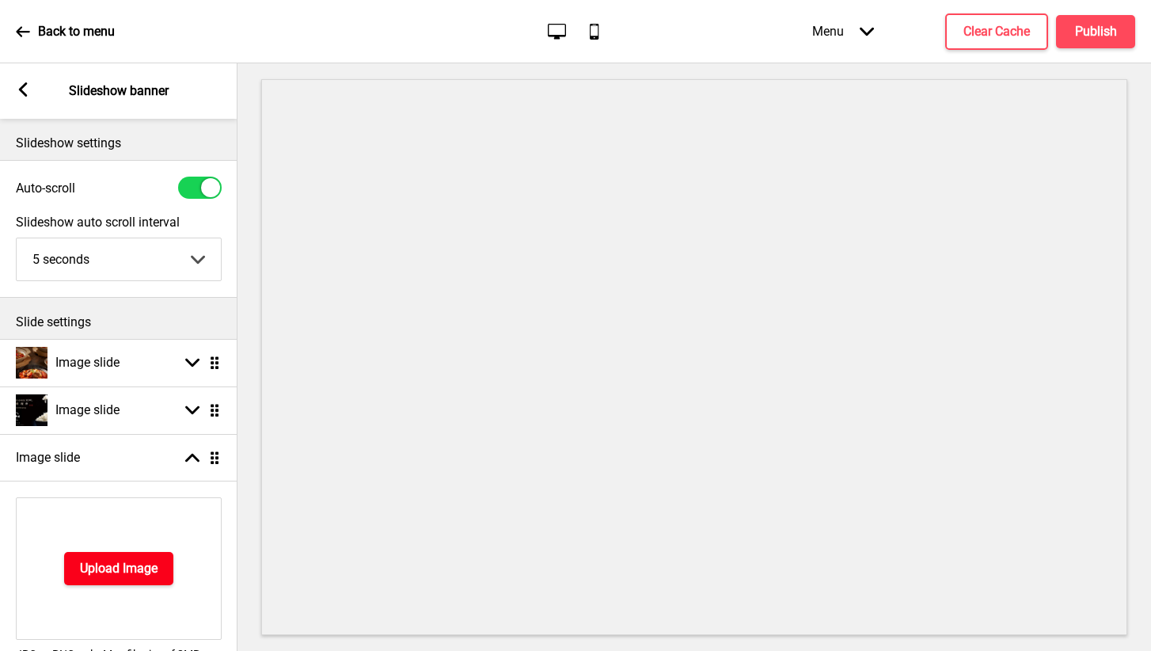
click at [141, 575] on h4 "Upload Image" at bounding box center [119, 568] width 78 height 17
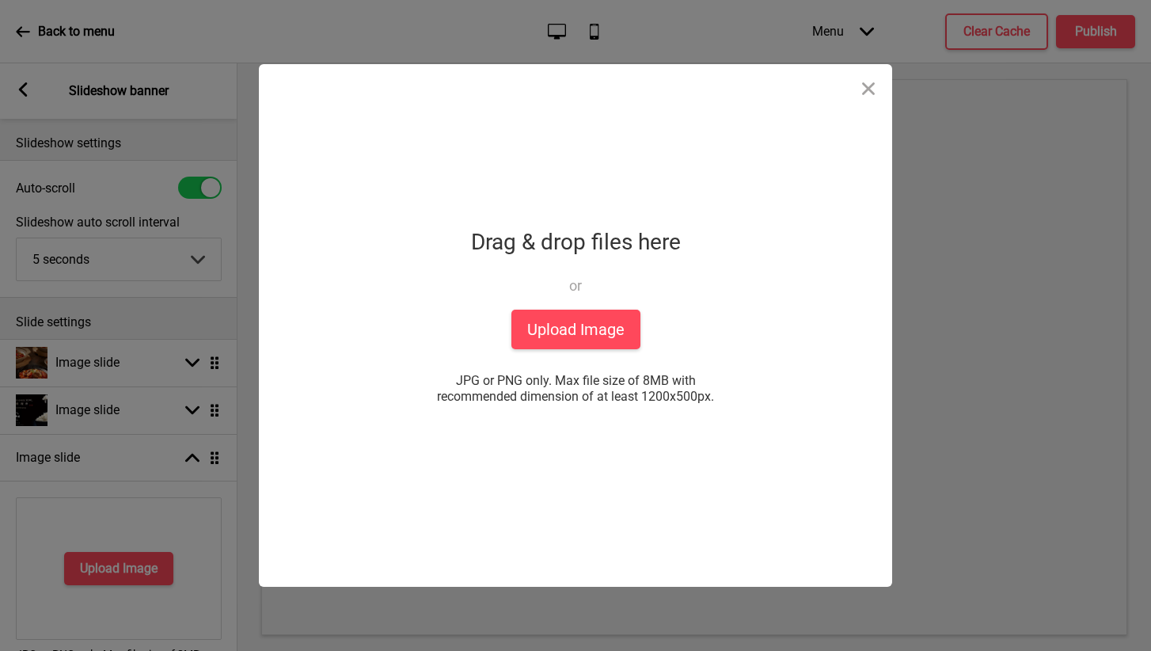
click at [569, 305] on div "Drag & drop files here or Upload files from your computer" at bounding box center [576, 265] width 210 height 87
click at [562, 328] on button "Upload Image" at bounding box center [575, 329] width 129 height 40
click at [869, 93] on button "Close" at bounding box center [868, 87] width 47 height 47
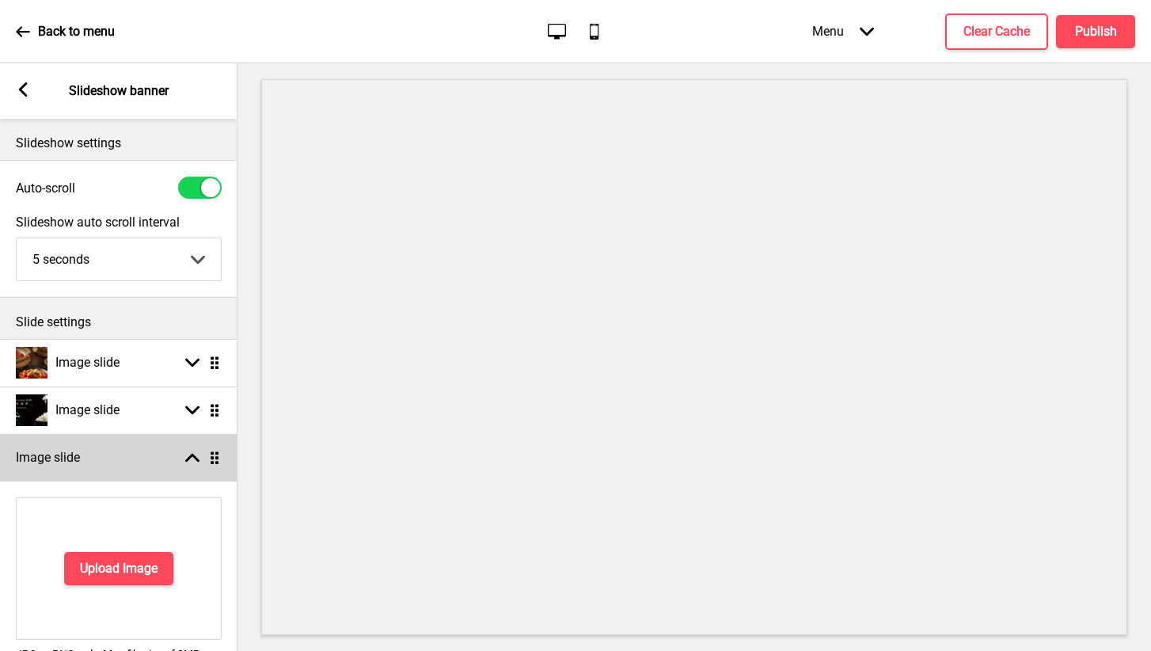
click at [192, 465] on rect at bounding box center [192, 457] width 14 height 14
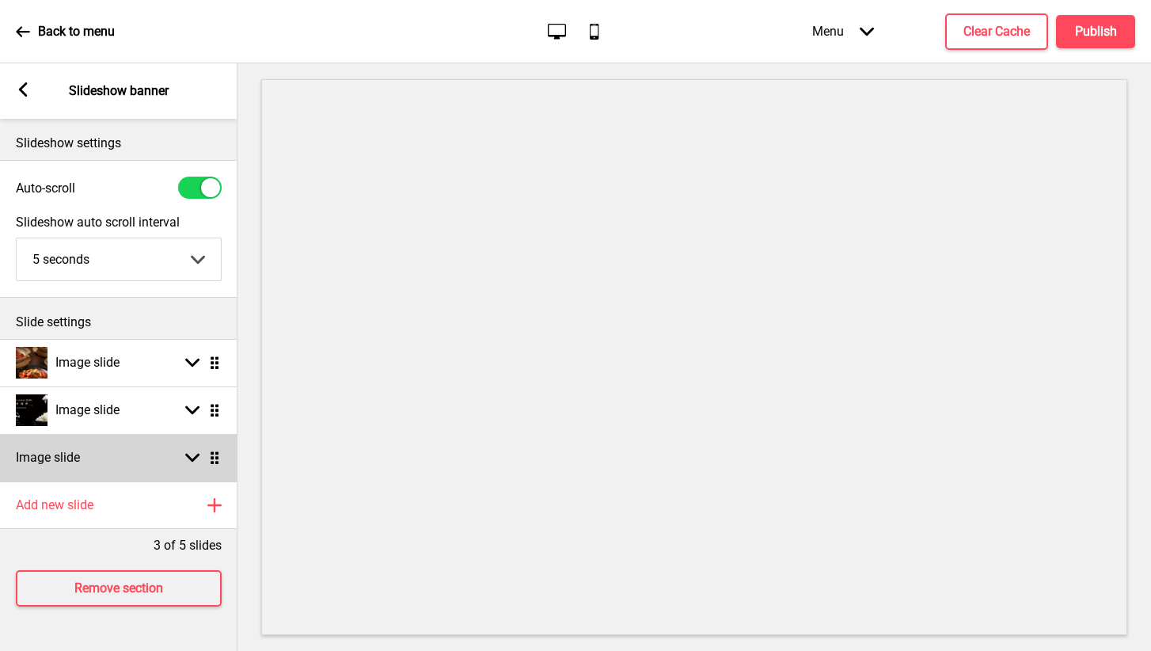
click at [214, 465] on div "Image slide Arrow down Drag" at bounding box center [118, 457] width 237 height 47
select select "right"
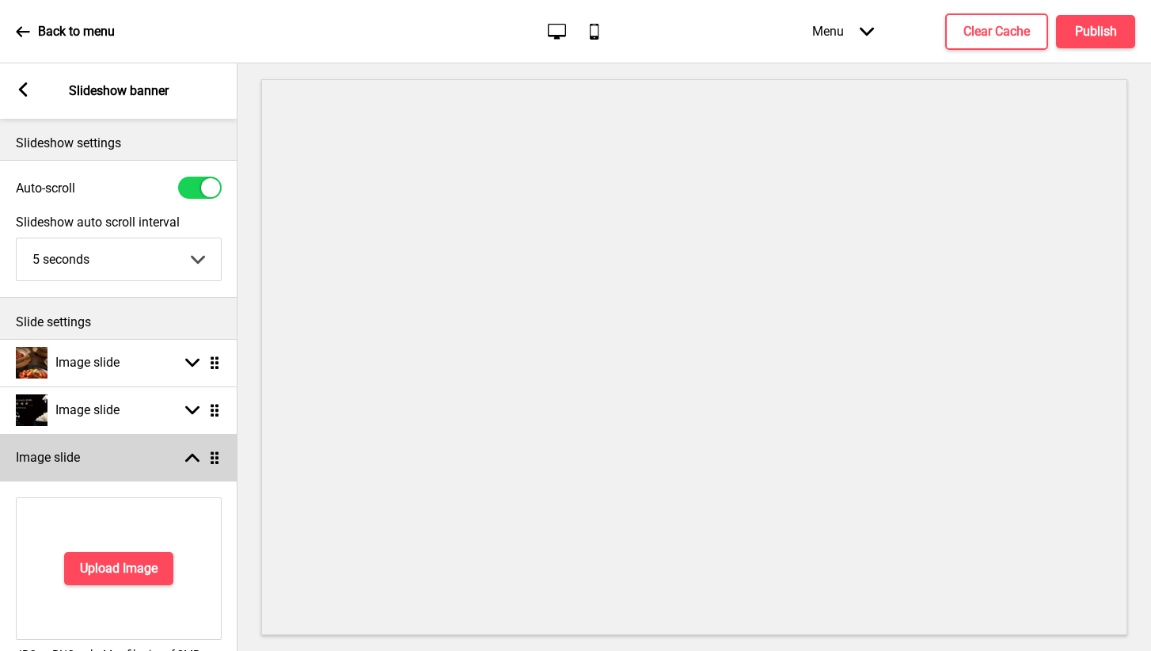
click at [214, 465] on div "Image slide Arrow up Drag" at bounding box center [118, 457] width 237 height 47
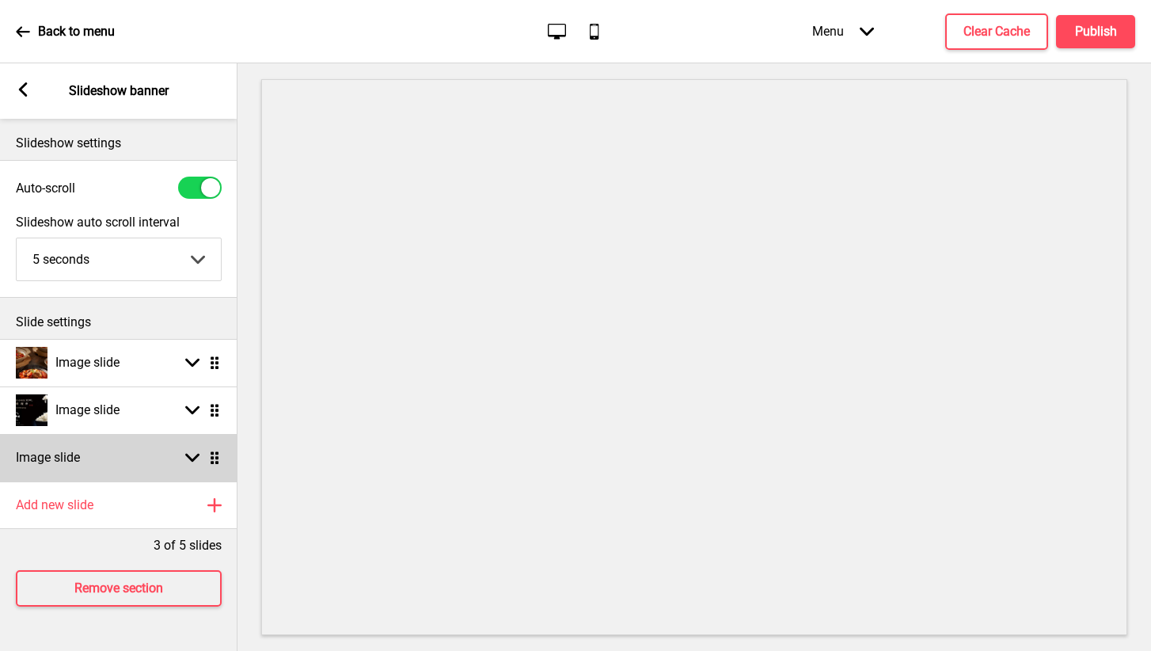
click at [214, 465] on div "Image slide Arrow down Drag" at bounding box center [118, 457] width 237 height 47
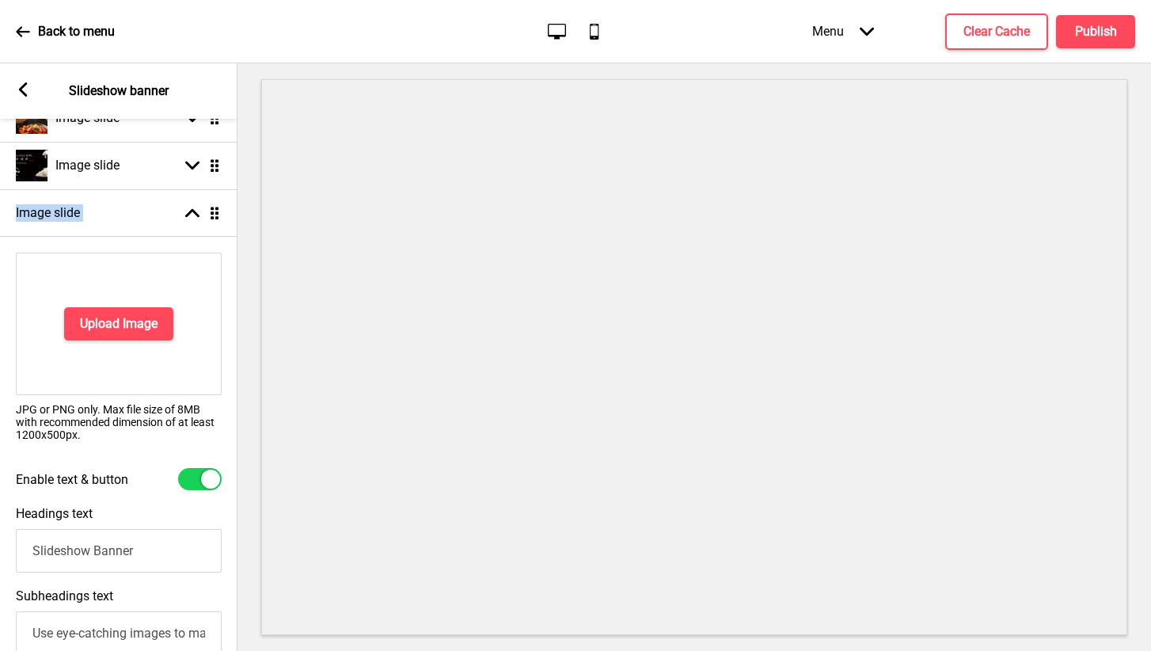
scroll to position [257, 0]
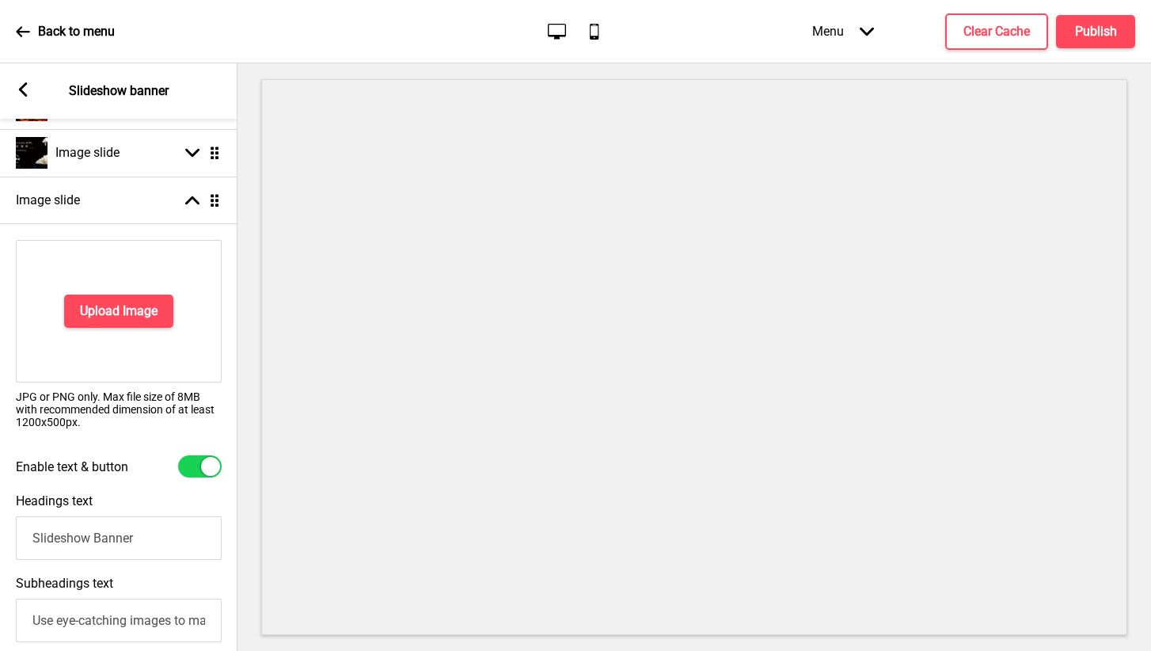
click at [190, 477] on div "Enable text & button" at bounding box center [118, 466] width 237 height 38
click at [193, 469] on div at bounding box center [200, 466] width 44 height 22
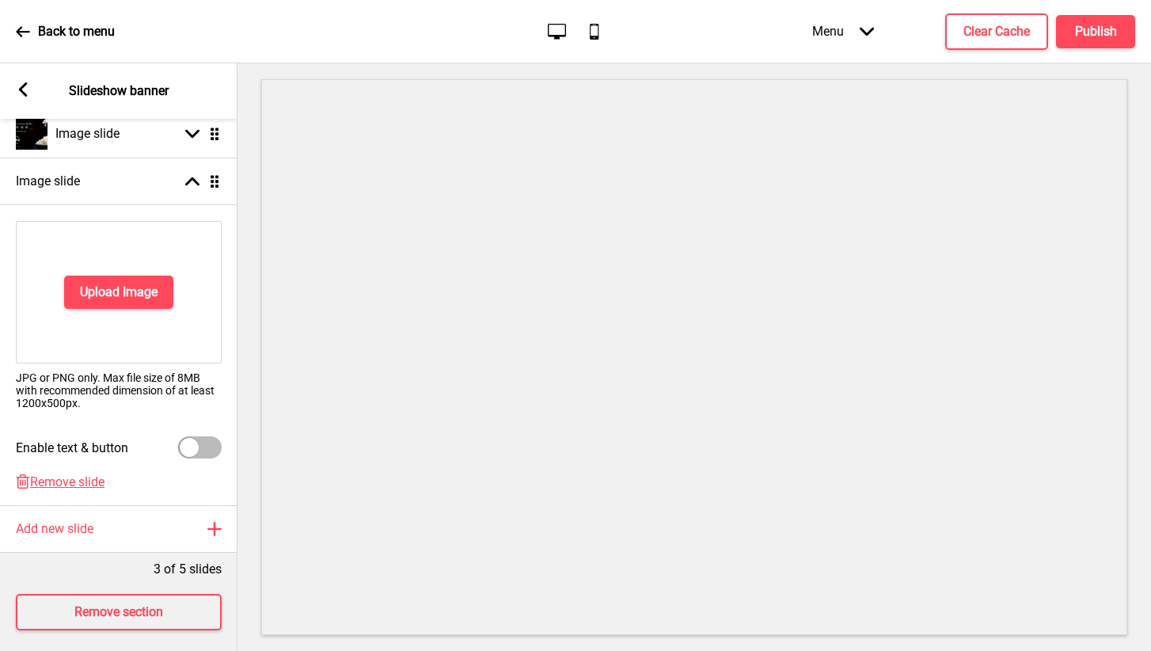
scroll to position [283, 0]
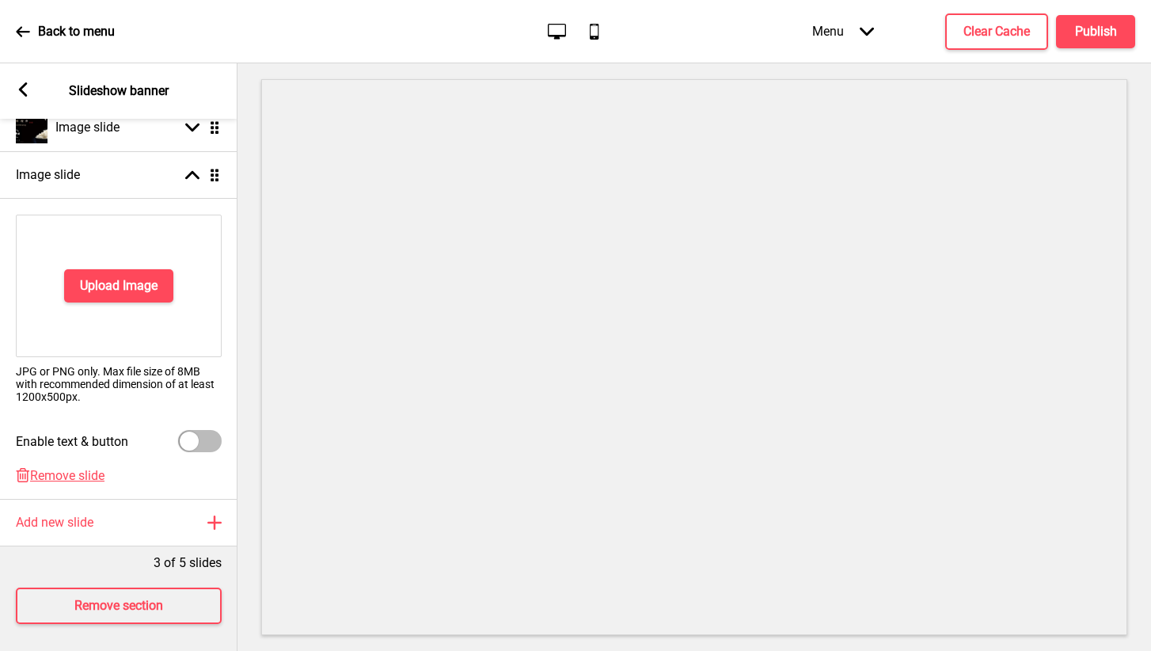
click at [193, 435] on div at bounding box center [189, 440] width 19 height 19
checkbox input "true"
select select "right"
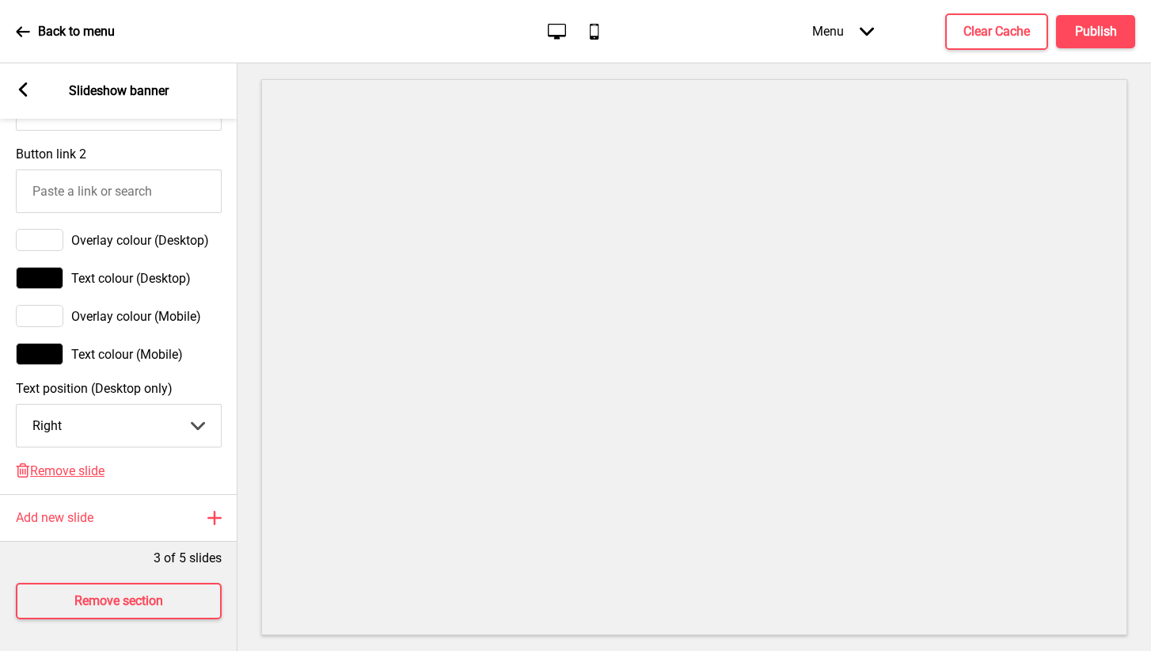
scroll to position [0, 0]
click at [88, 473] on span "Remove slide" at bounding box center [67, 470] width 74 height 15
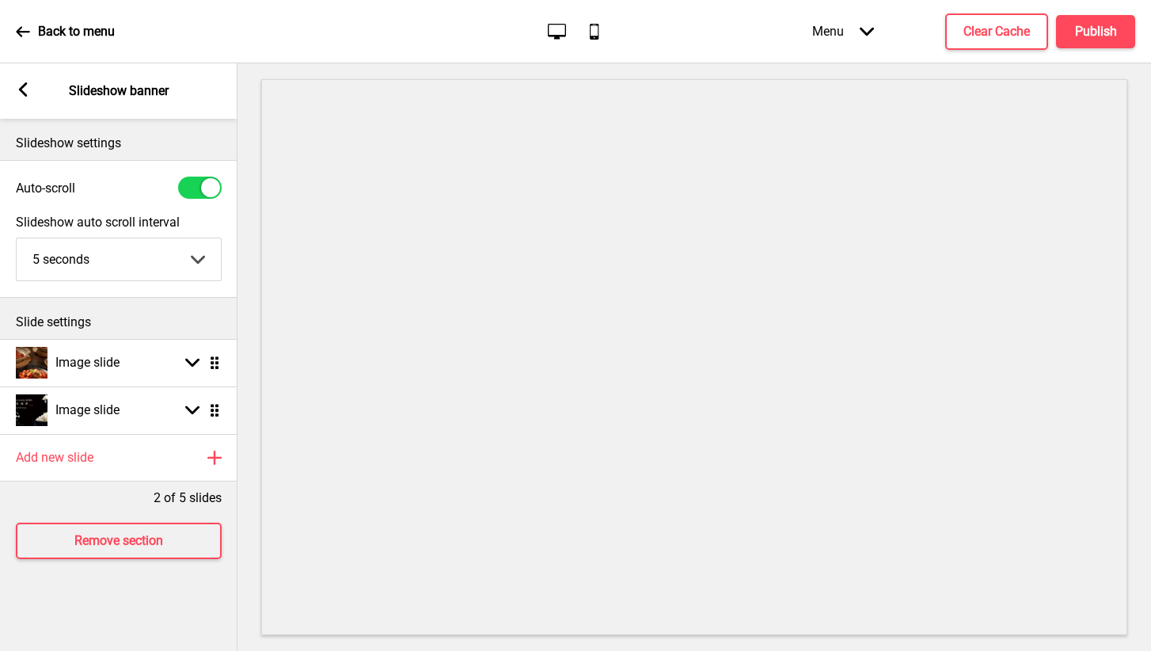
click at [111, 81] on div "Arrow left Slideshow banner" at bounding box center [118, 90] width 237 height 55
click at [29, 89] on rect at bounding box center [23, 89] width 14 height 14
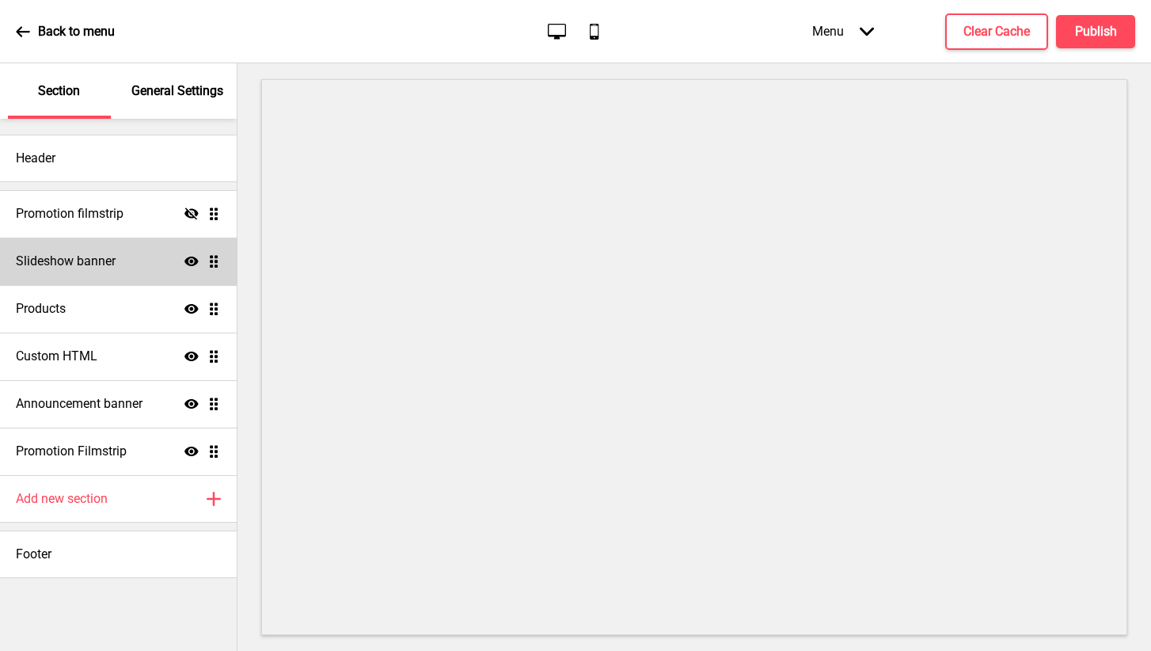
click at [123, 245] on div "Slideshow banner Show Drag" at bounding box center [118, 260] width 237 height 47
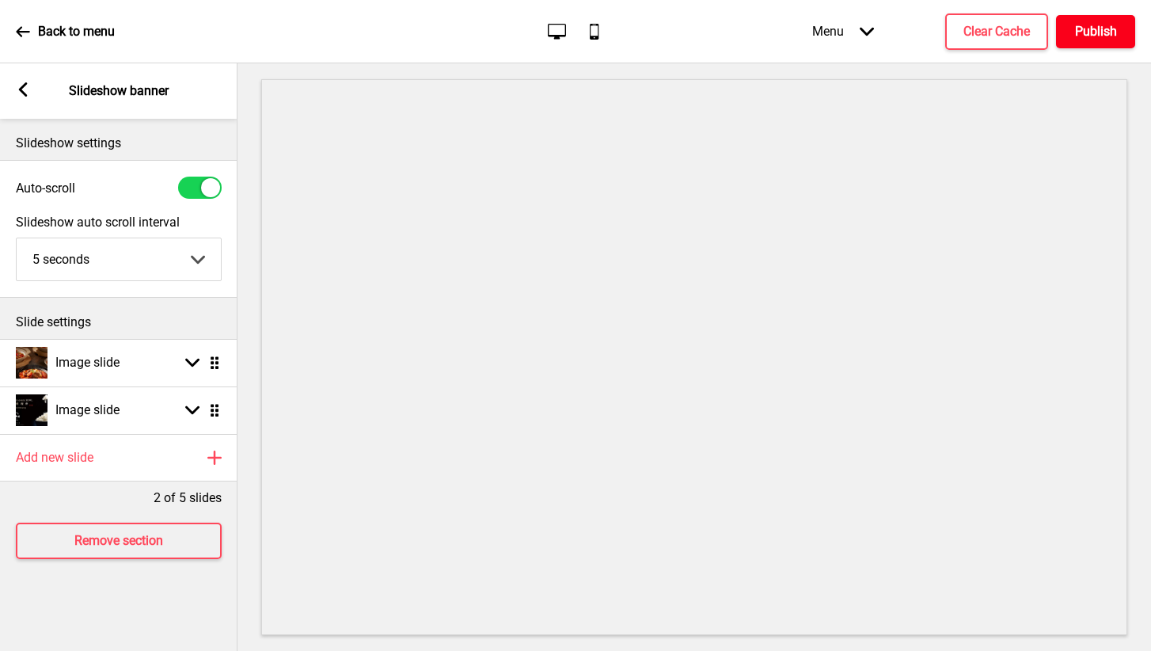
click at [1106, 36] on h4 "Publish" at bounding box center [1096, 31] width 42 height 17
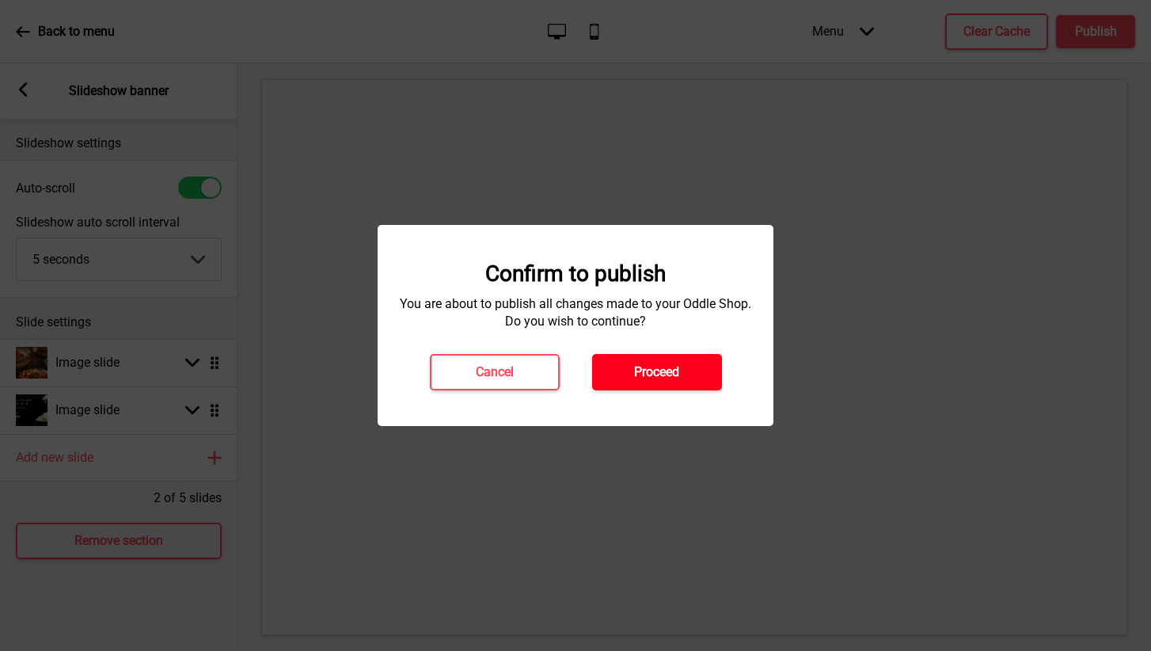
click at [699, 379] on button "Proceed" at bounding box center [657, 372] width 130 height 36
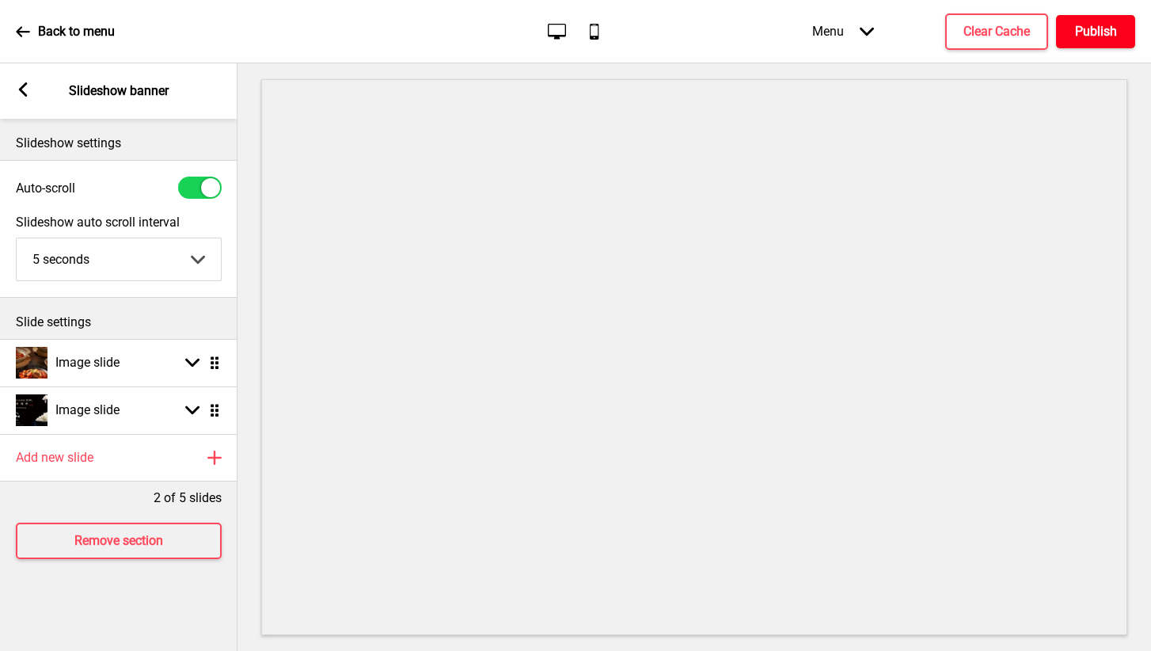
click at [1065, 36] on button "Publish" at bounding box center [1095, 31] width 79 height 33
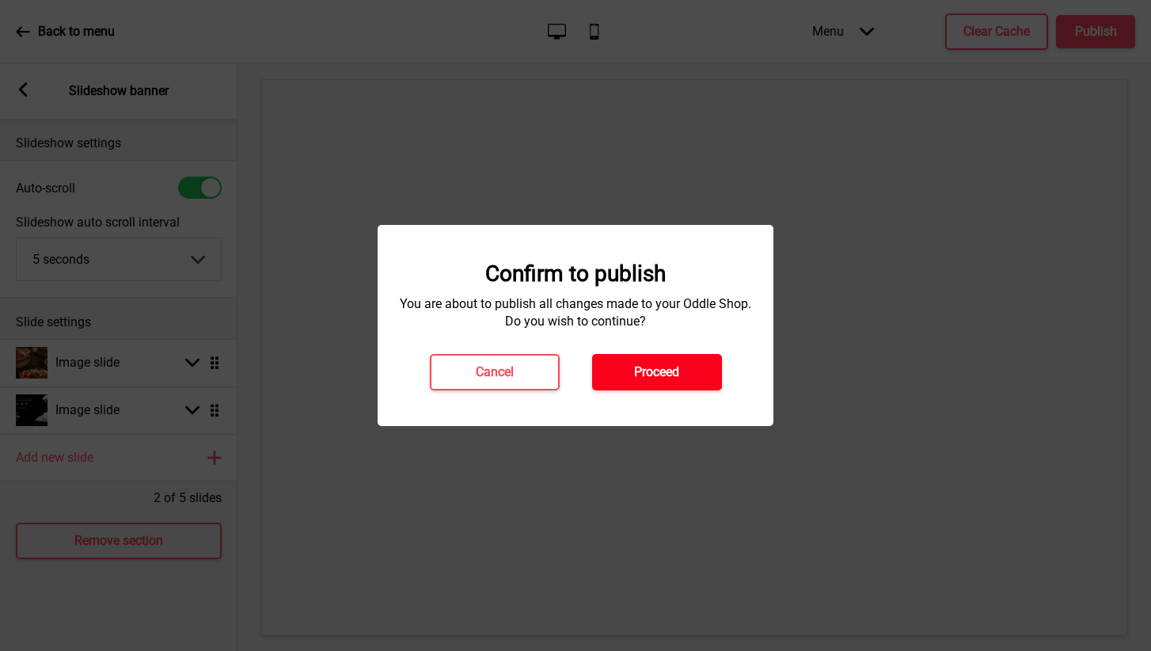
click at [658, 357] on button "Proceed" at bounding box center [657, 372] width 130 height 36
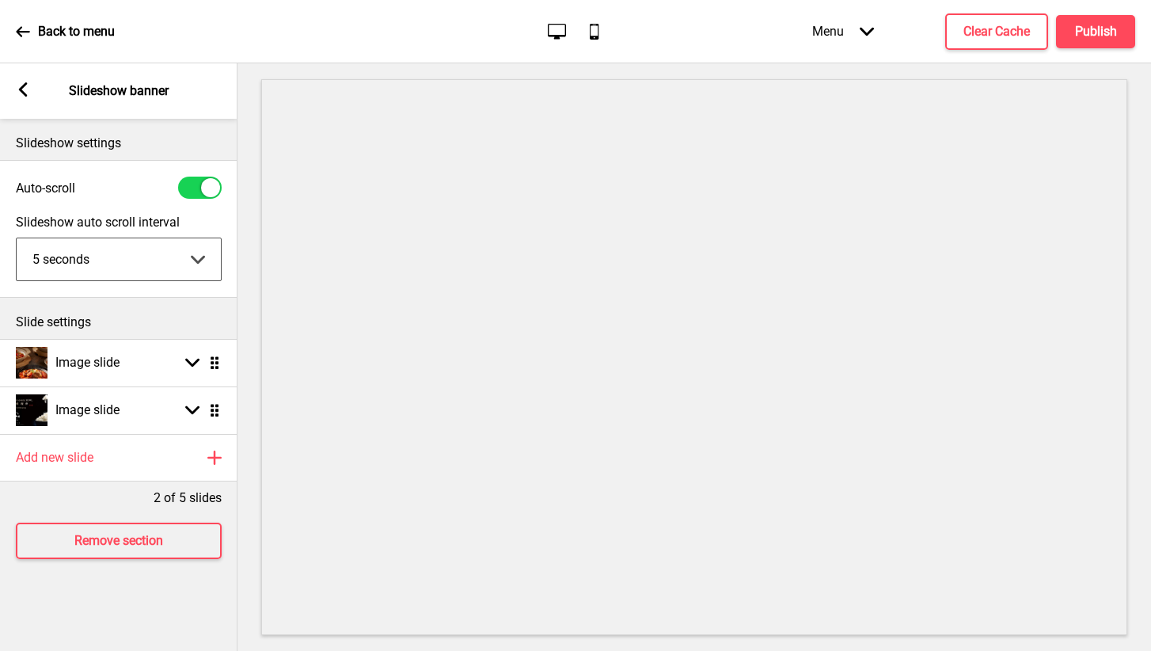
select select "10000"
click at [1107, 39] on h4 "Publish" at bounding box center [1096, 31] width 42 height 17
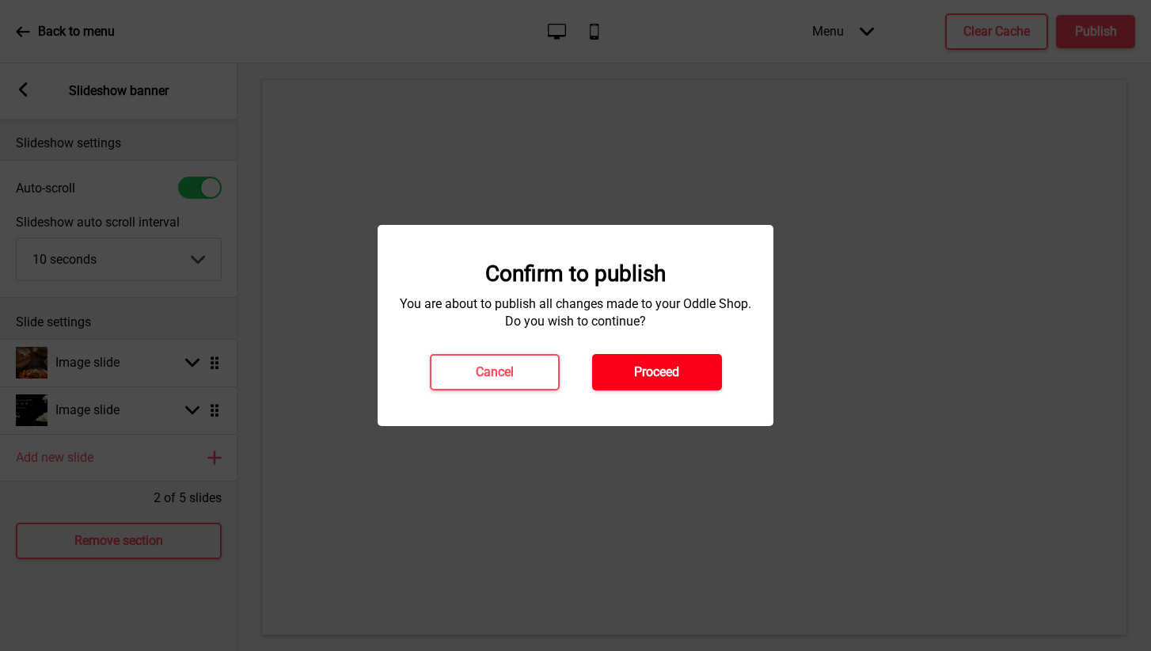
click at [666, 360] on button "Proceed" at bounding box center [657, 372] width 130 height 36
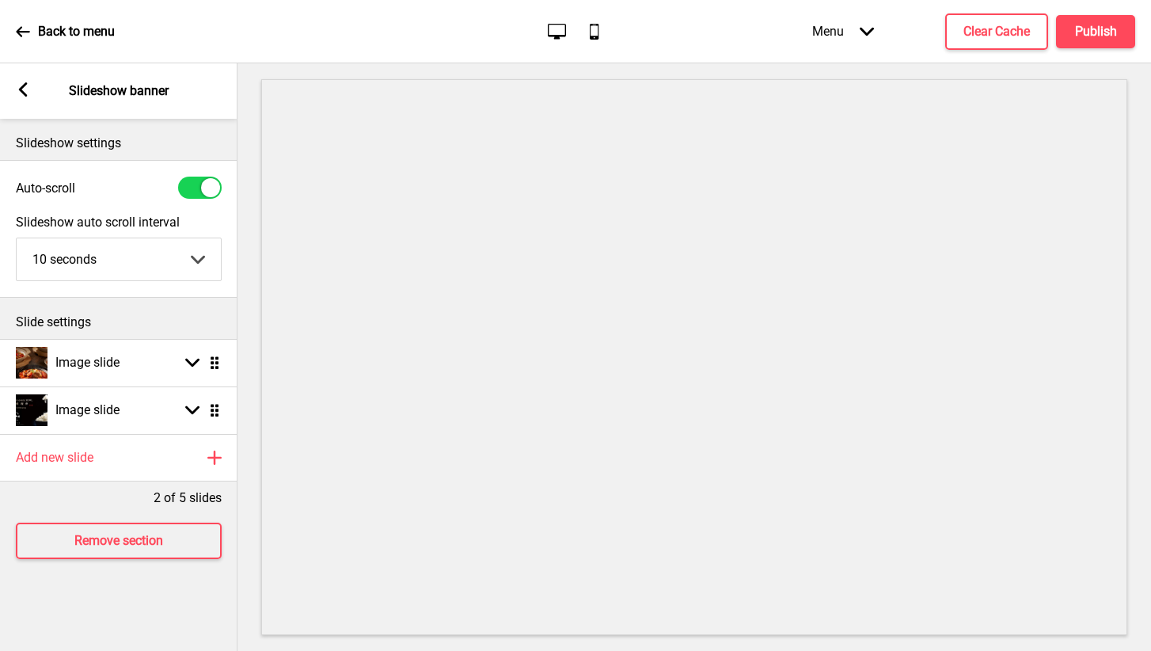
click at [18, 95] on rect at bounding box center [23, 89] width 14 height 14
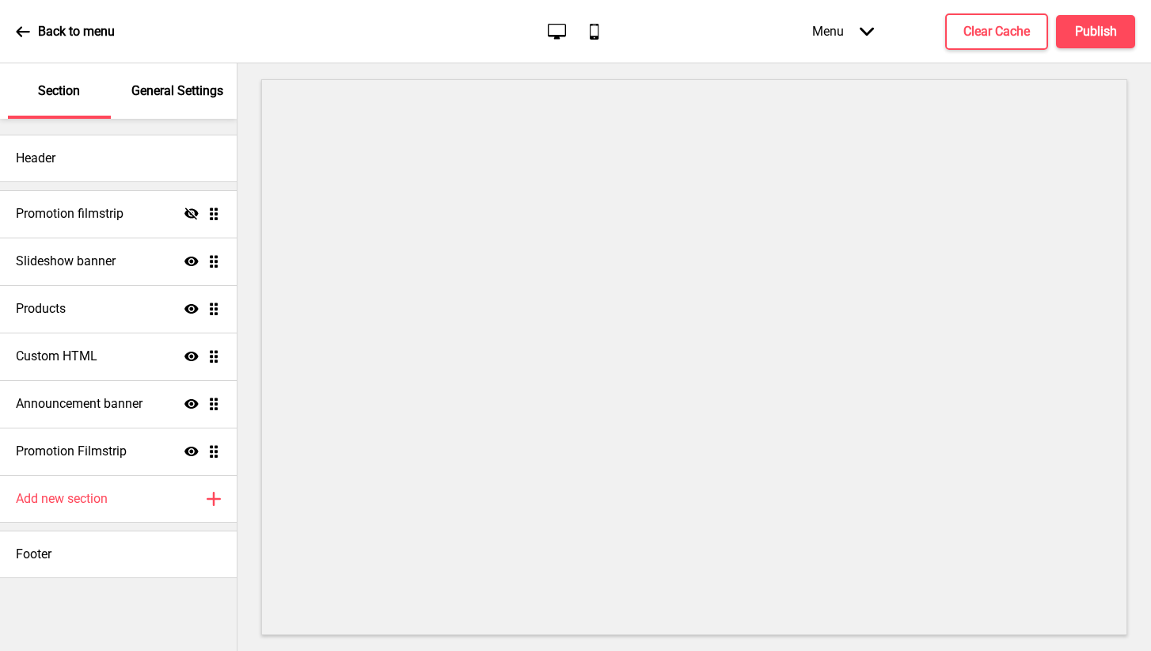
click at [166, 101] on div "General Settings" at bounding box center [178, 90] width 103 height 55
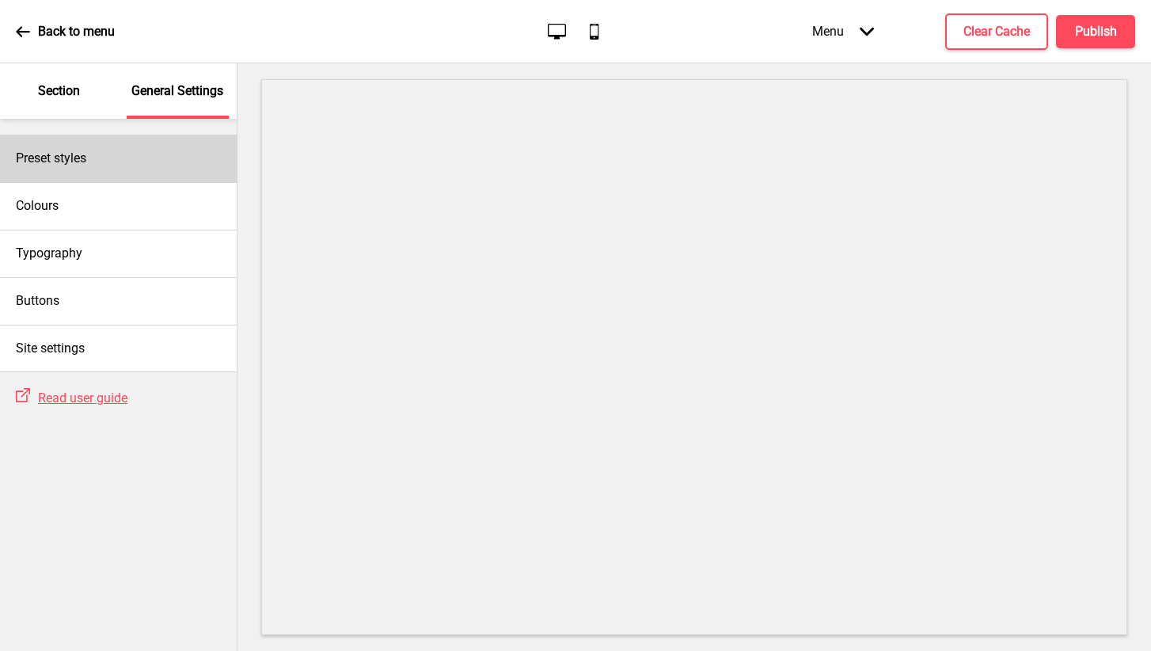
click at [115, 159] on div "Preset styles" at bounding box center [118, 158] width 237 height 47
select select "Custom"
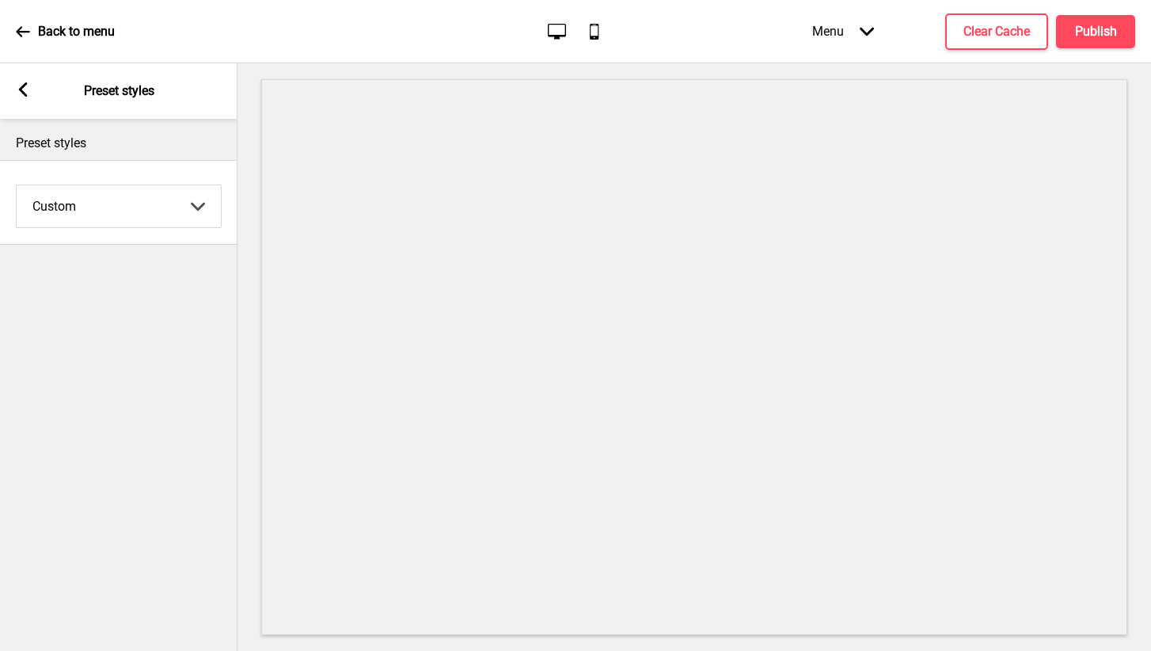
click at [24, 101] on div "Arrow left Preset styles" at bounding box center [118, 90] width 237 height 55
click at [23, 80] on div "Arrow left Preset styles" at bounding box center [118, 90] width 237 height 55
click at [18, 85] on rect at bounding box center [23, 89] width 14 height 14
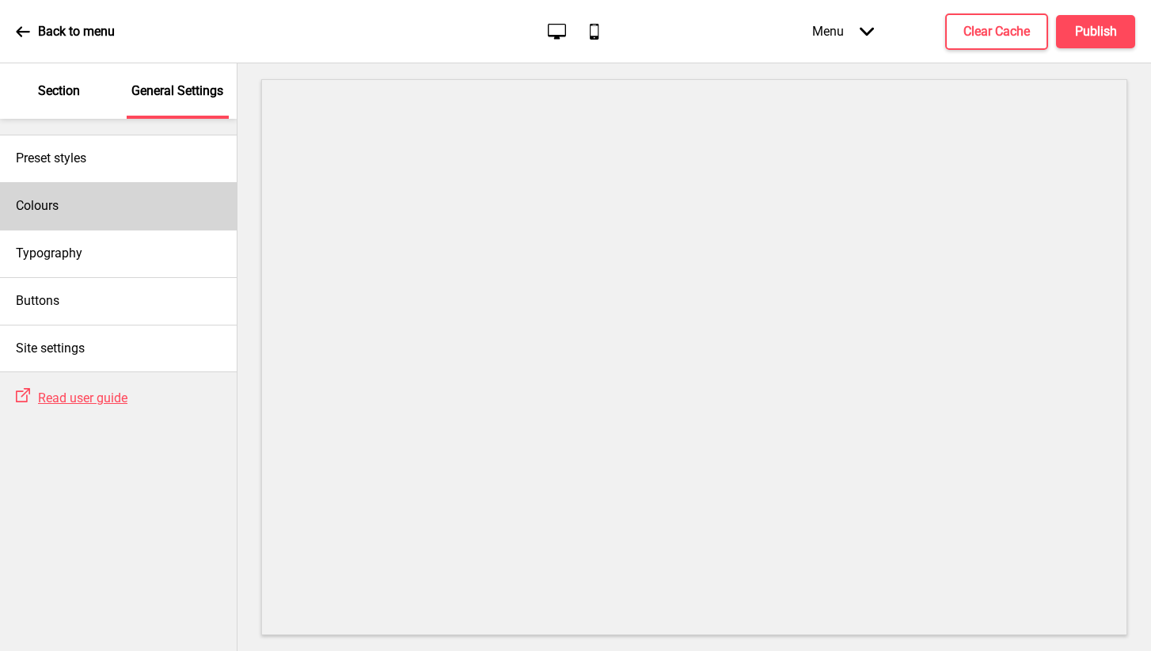
click at [76, 199] on div "Colours" at bounding box center [118, 205] width 237 height 47
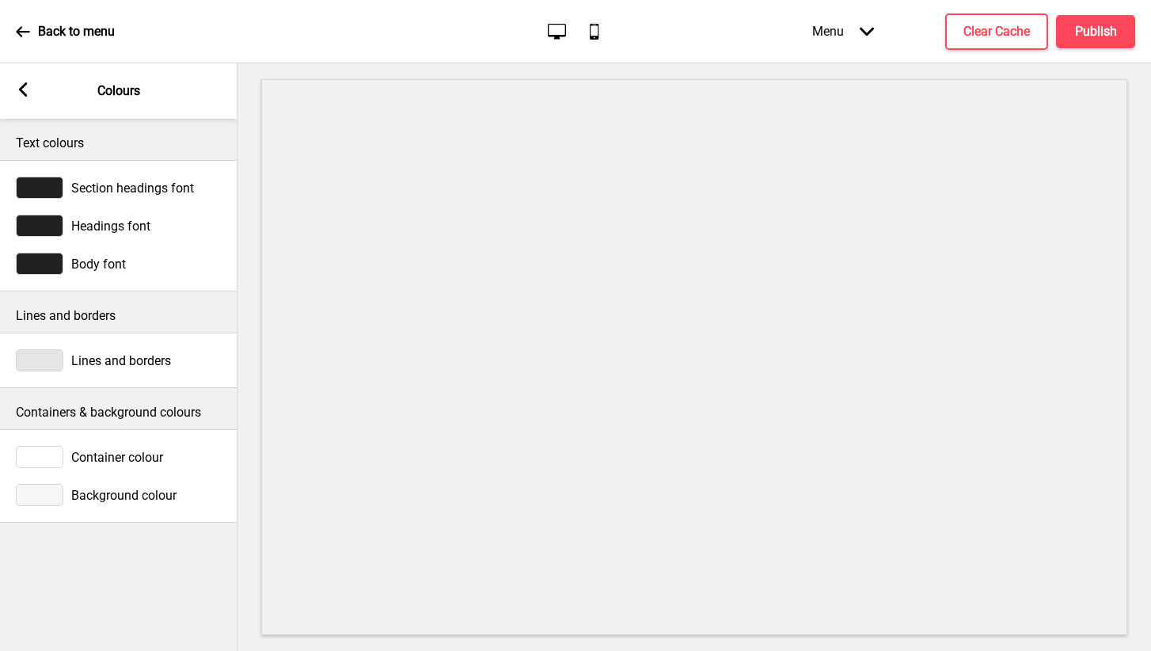
click at [19, 106] on div "Arrow left Colours" at bounding box center [118, 90] width 237 height 55
click at [22, 95] on rect at bounding box center [23, 89] width 14 height 14
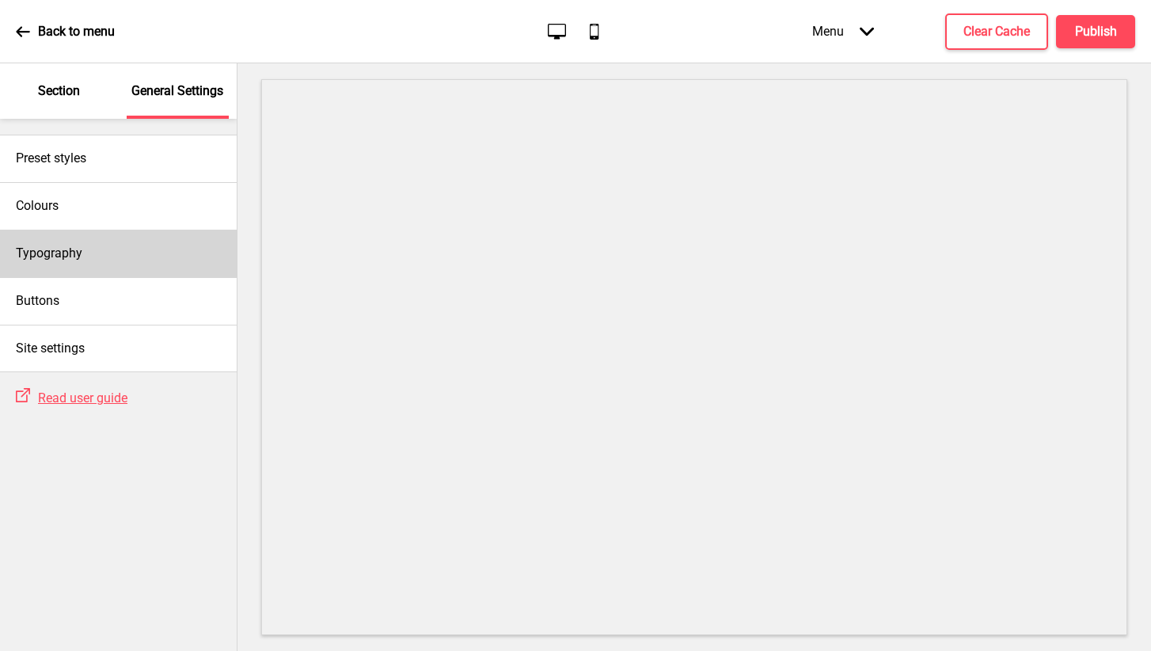
click at [73, 248] on h4 "Typography" at bounding box center [49, 253] width 66 height 17
select select "Lato"
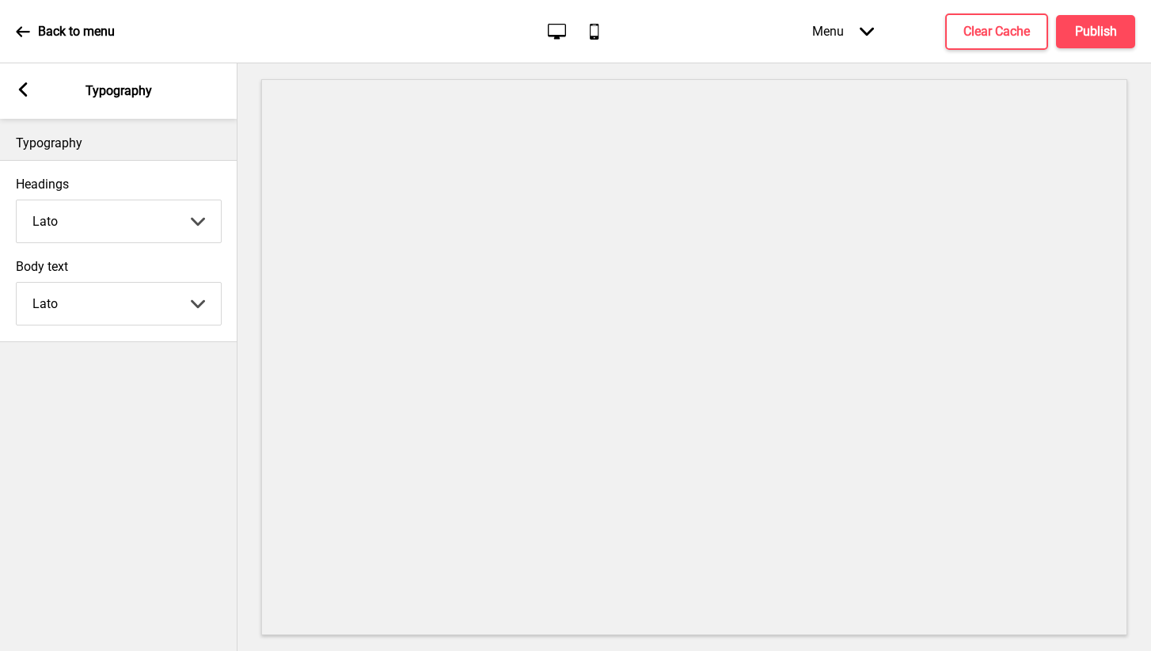
click at [28, 83] on rect at bounding box center [23, 89] width 14 height 14
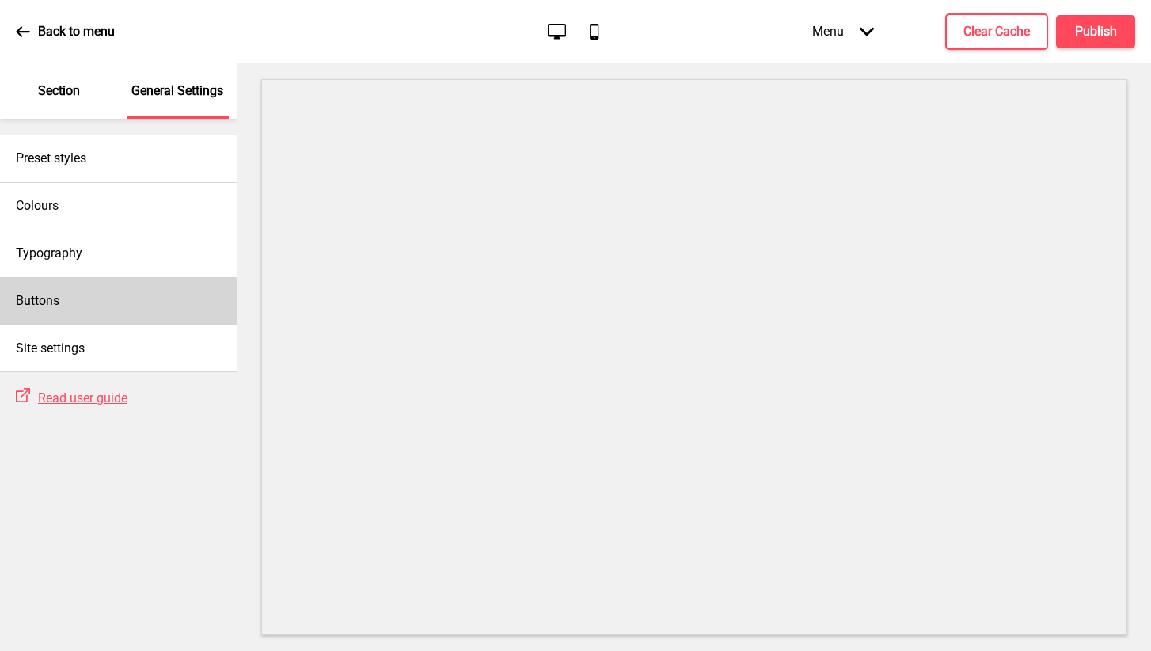
click at [112, 304] on div "Buttons" at bounding box center [118, 300] width 237 height 47
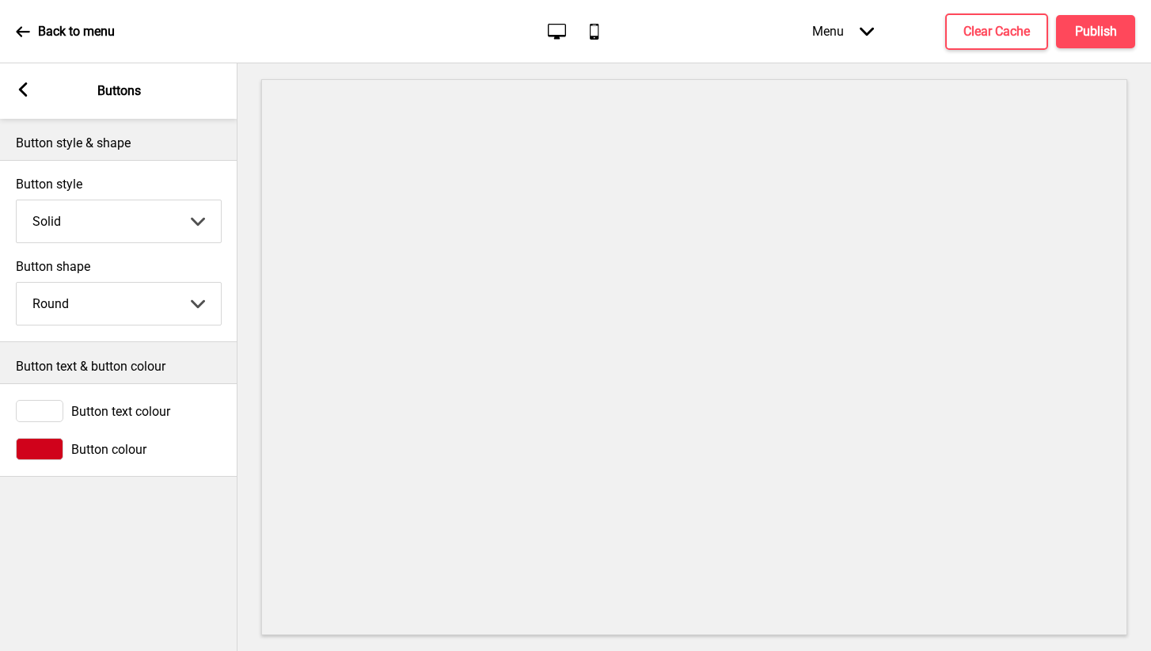
click at [21, 99] on div "Arrow left Buttons" at bounding box center [118, 90] width 237 height 55
click at [25, 85] on icon at bounding box center [23, 89] width 9 height 14
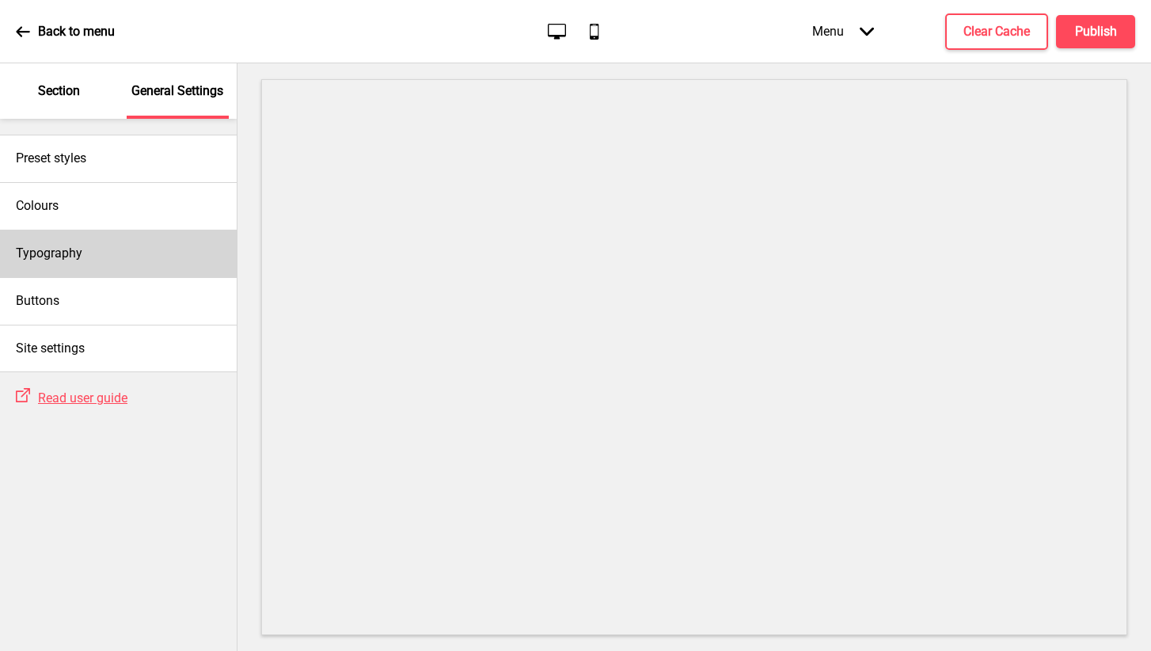
click at [93, 268] on div "Typography" at bounding box center [118, 253] width 237 height 47
select select "Lato"
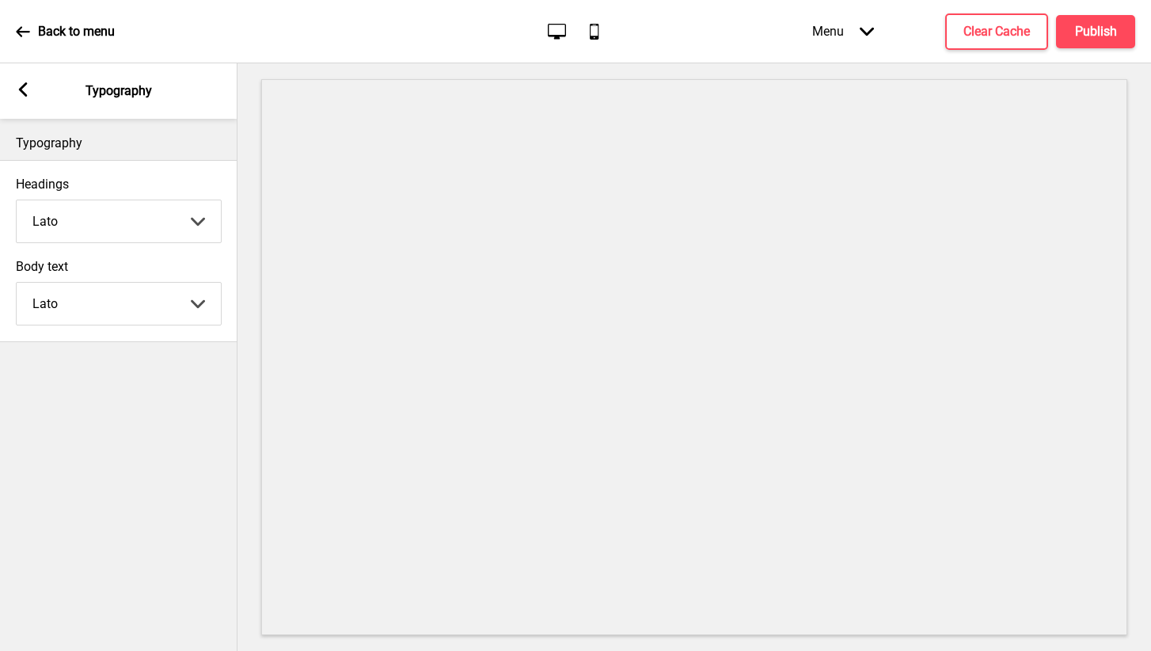
click at [27, 91] on rect at bounding box center [23, 89] width 14 height 14
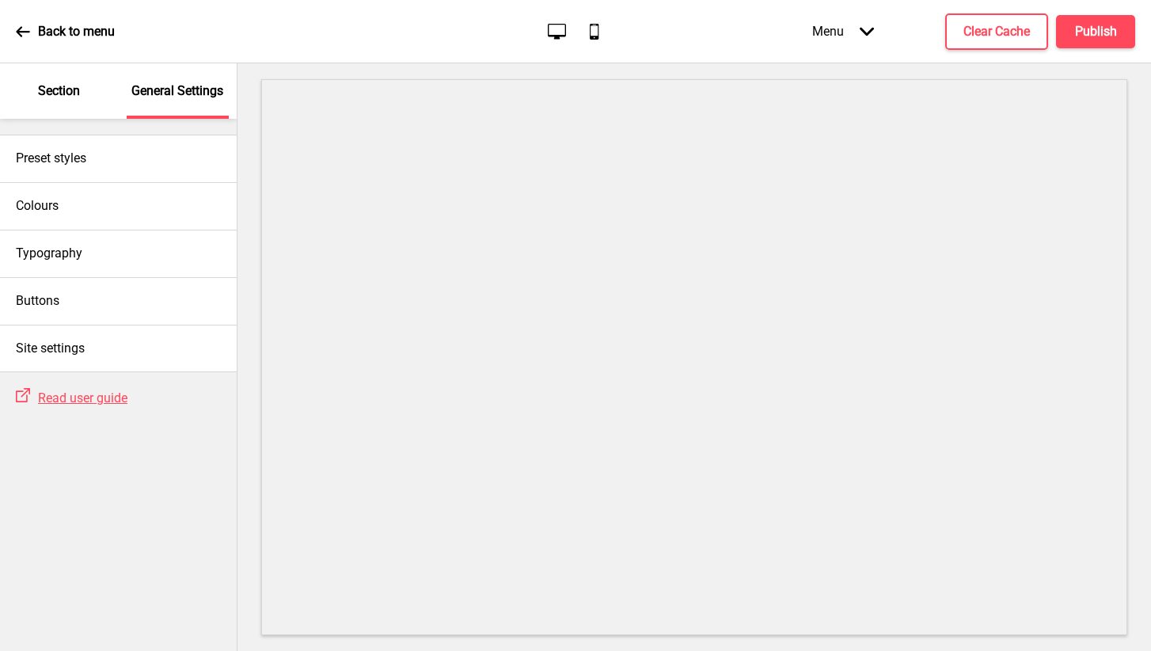
click at [44, 94] on p "Section" at bounding box center [59, 90] width 42 height 17
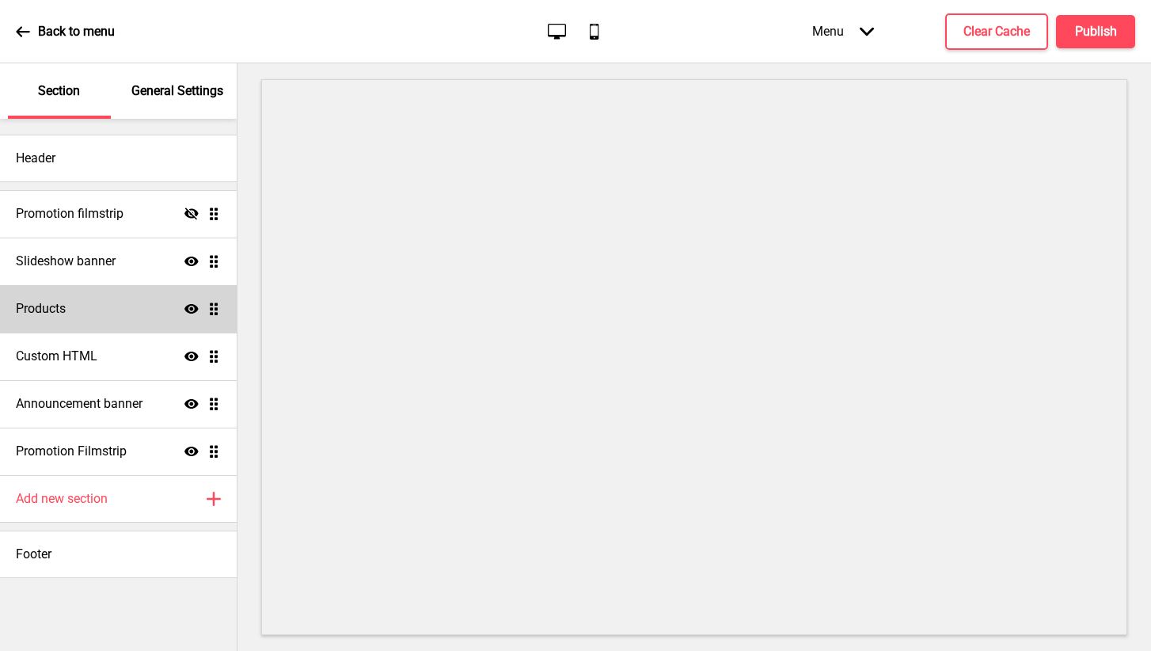
click at [87, 307] on div "Products Show Drag" at bounding box center [118, 308] width 237 height 47
select select "list"
select select "side"
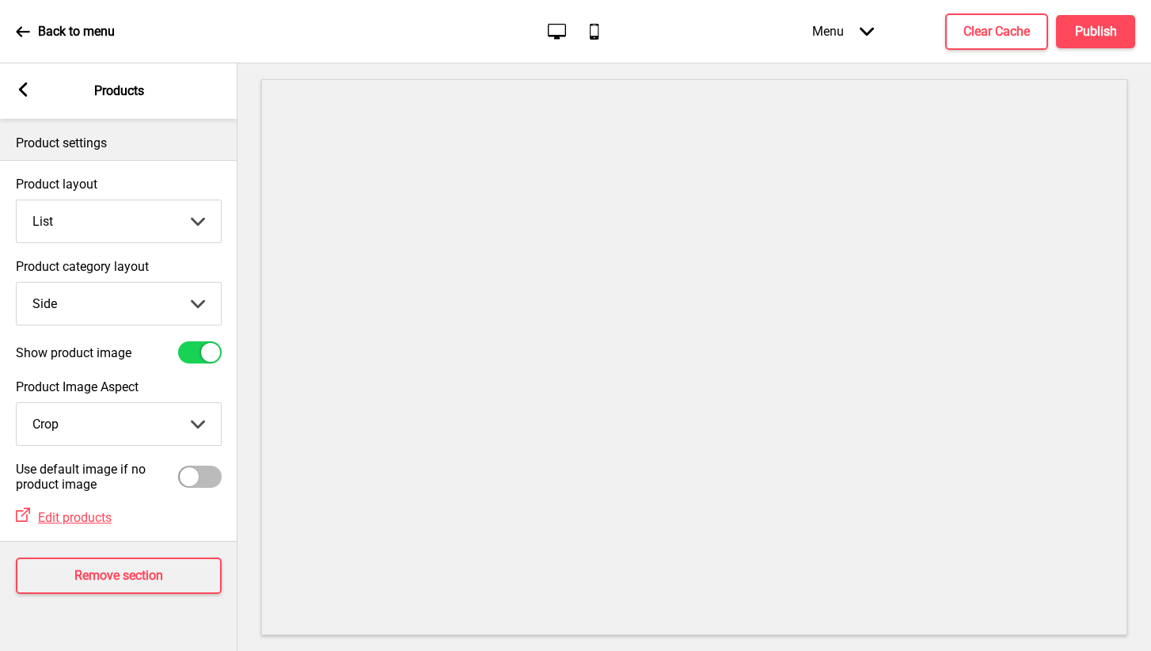
click at [24, 101] on div "Arrow left Products" at bounding box center [118, 90] width 237 height 55
click at [22, 93] on icon at bounding box center [23, 89] width 9 height 14
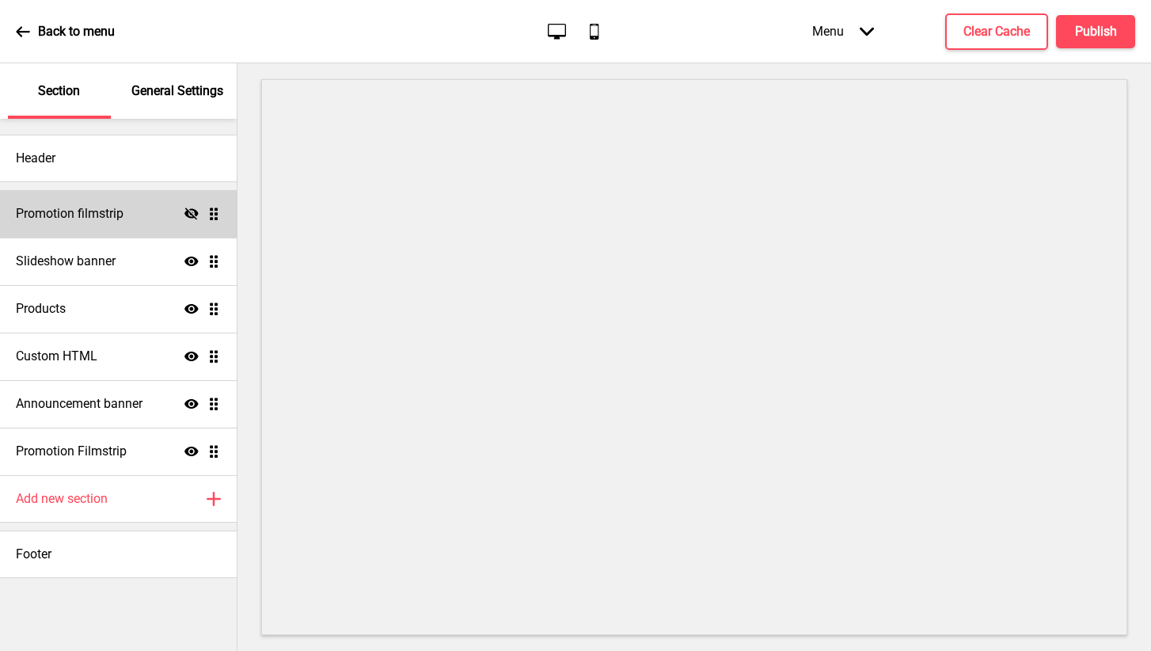
click at [65, 216] on h4 "Promotion filmstrip" at bounding box center [70, 213] width 108 height 17
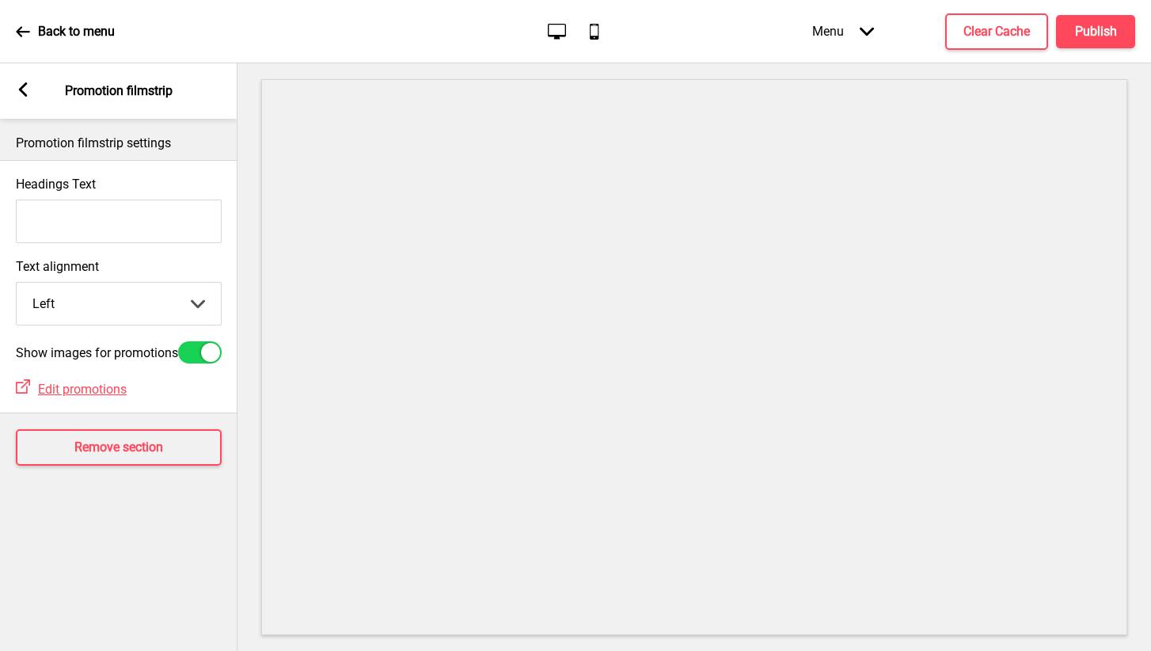
click at [23, 86] on icon at bounding box center [23, 89] width 9 height 14
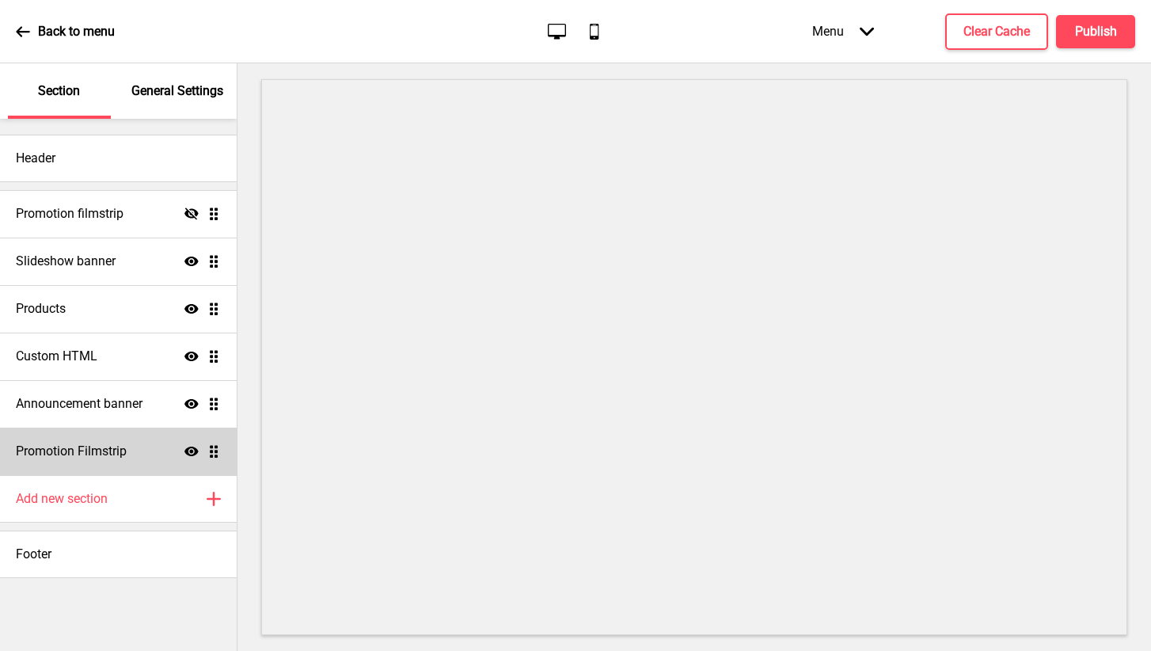
click at [76, 446] on h4 "Promotion Filmstrip" at bounding box center [71, 450] width 111 height 17
select select "center"
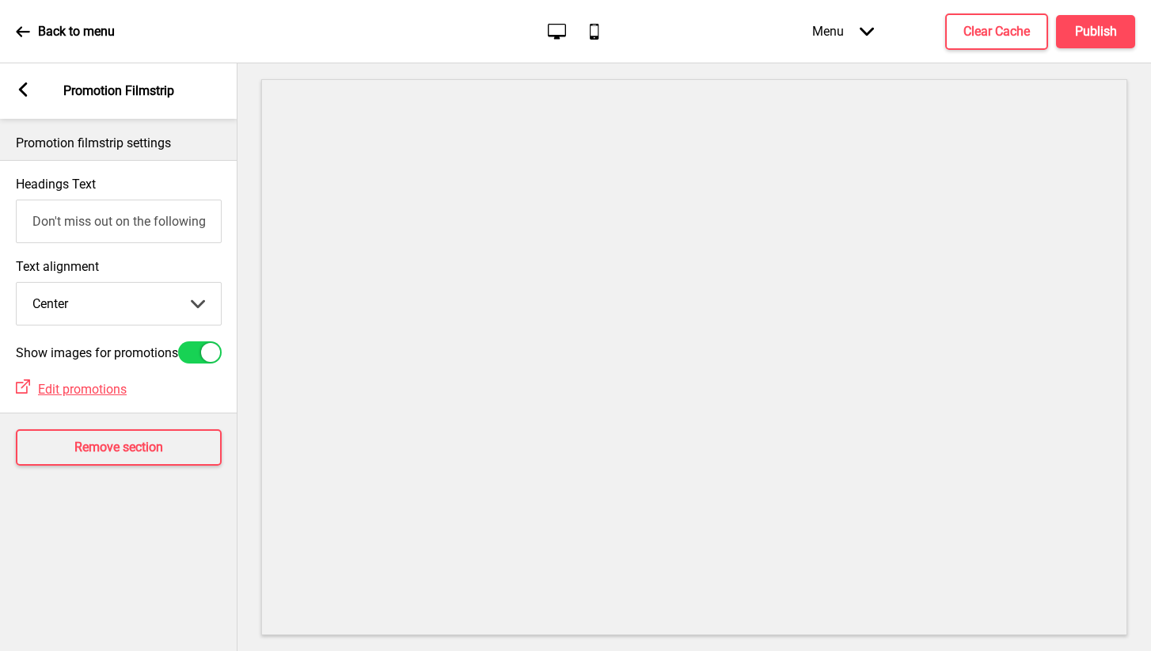
click at [31, 93] on div "Arrow left Promotion Filmstrip" at bounding box center [118, 90] width 237 height 55
click at [22, 92] on icon at bounding box center [23, 89] width 9 height 14
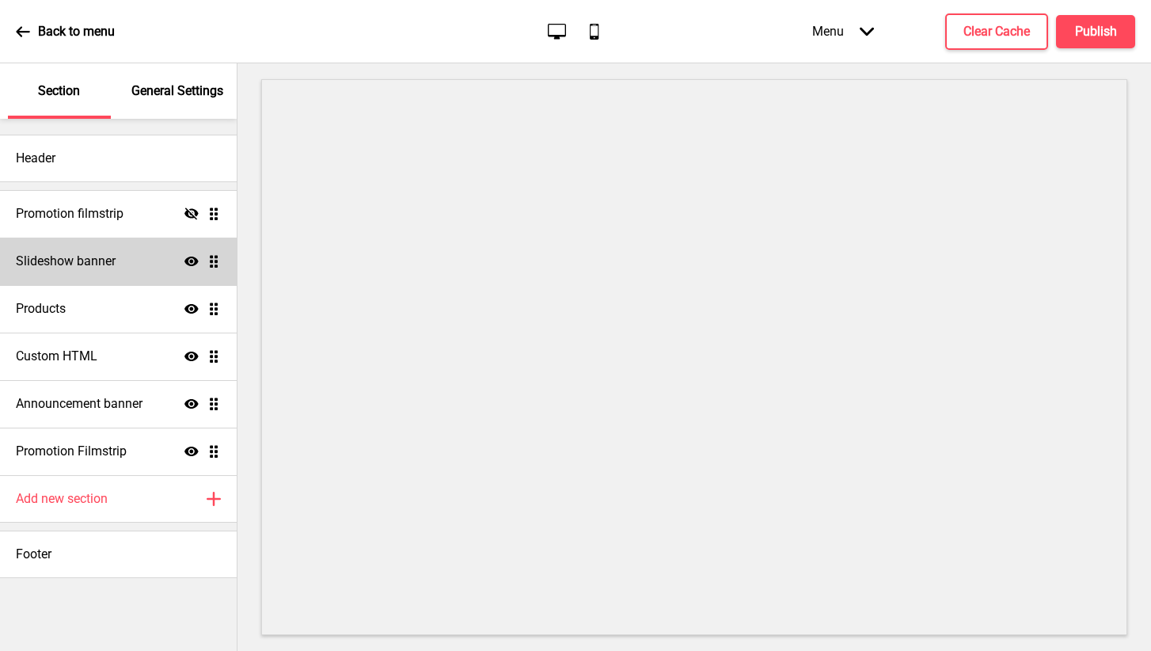
click at [91, 274] on div "Slideshow banner Show Drag" at bounding box center [118, 260] width 237 height 47
select select "10000"
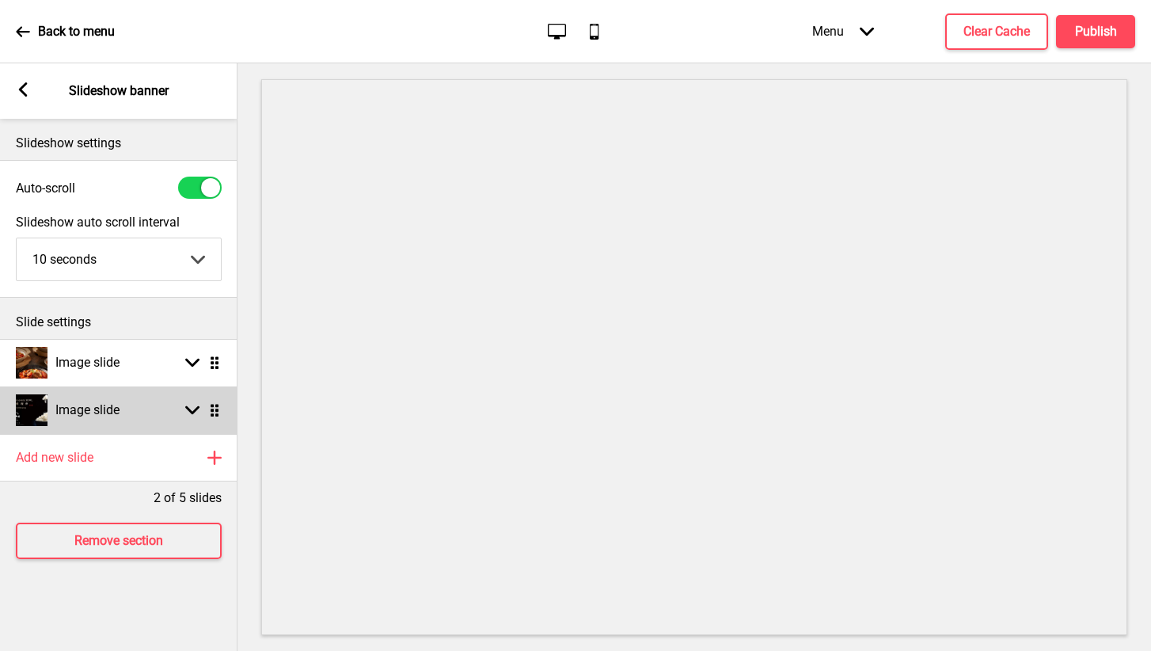
click at [192, 408] on rect at bounding box center [192, 410] width 14 height 14
select select "right"
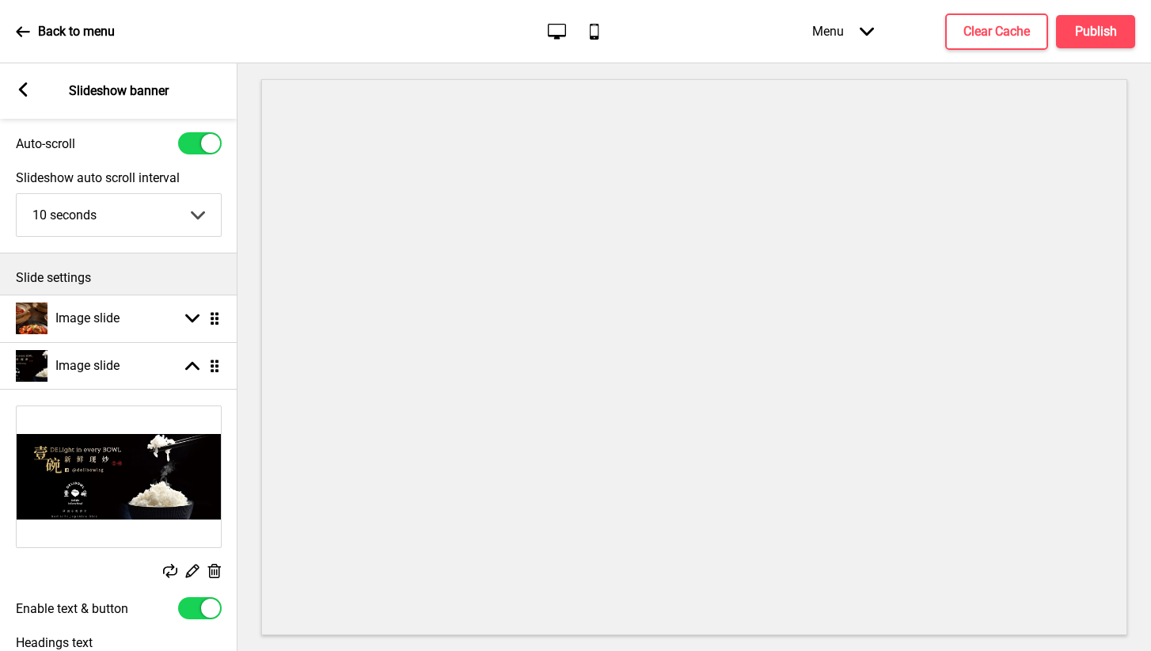
scroll to position [60, 0]
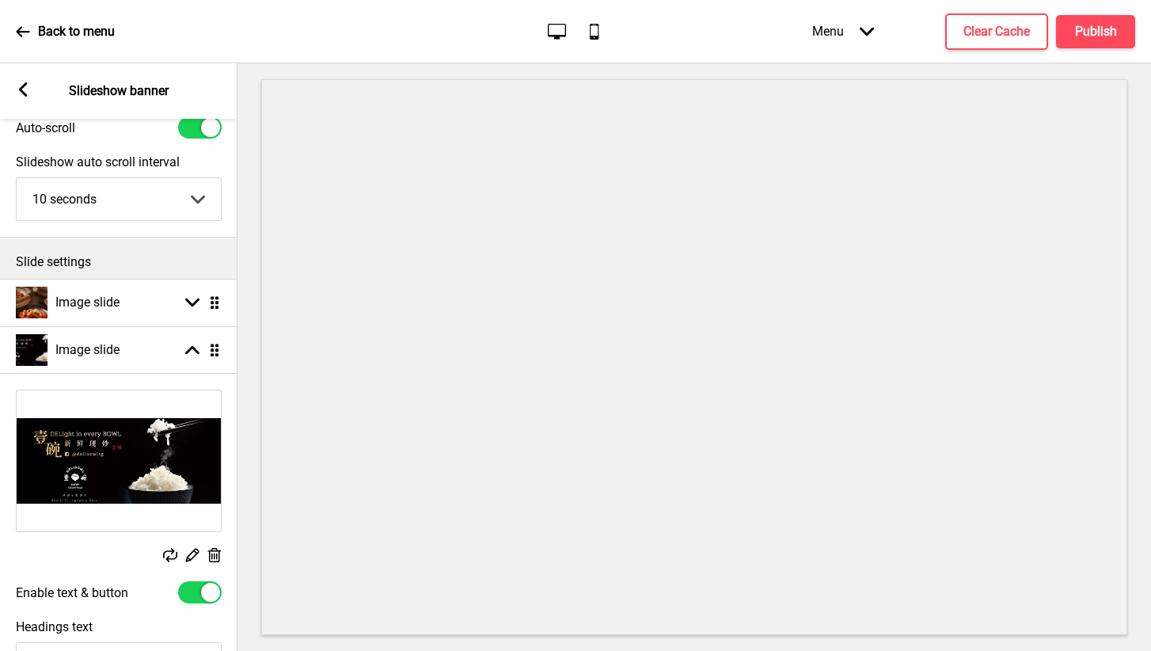
click at [217, 547] on div "Replace Edit Delete" at bounding box center [118, 478] width 237 height 192
click at [213, 556] on rect at bounding box center [214, 555] width 17 height 17
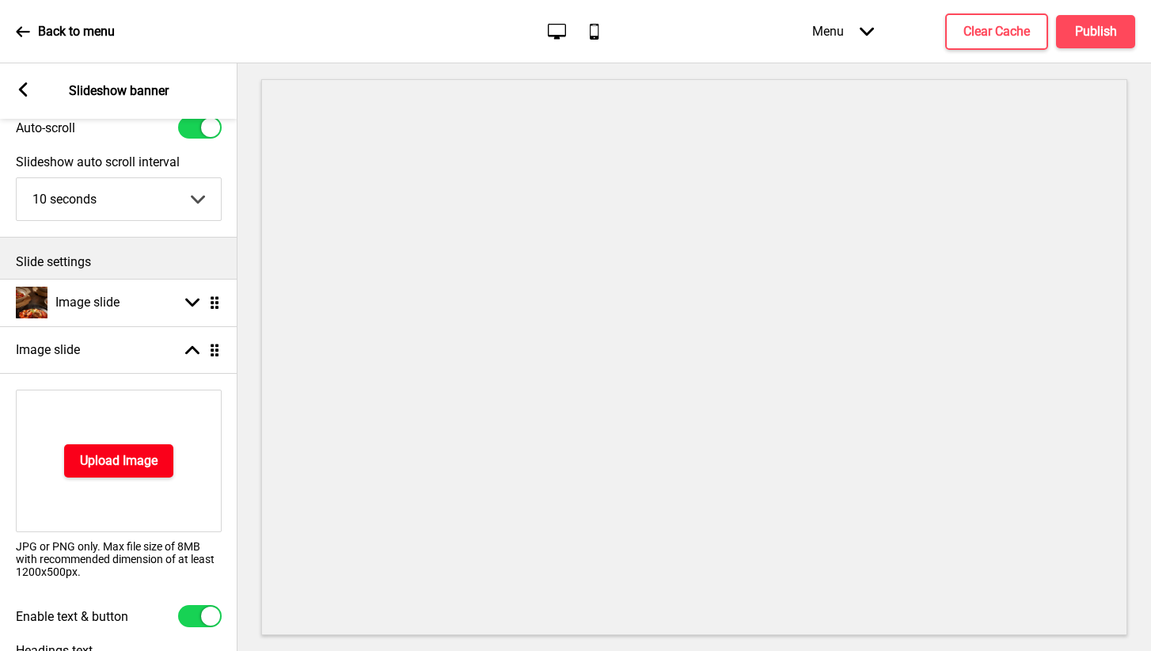
click at [138, 461] on h4 "Upload Image" at bounding box center [119, 460] width 78 height 17
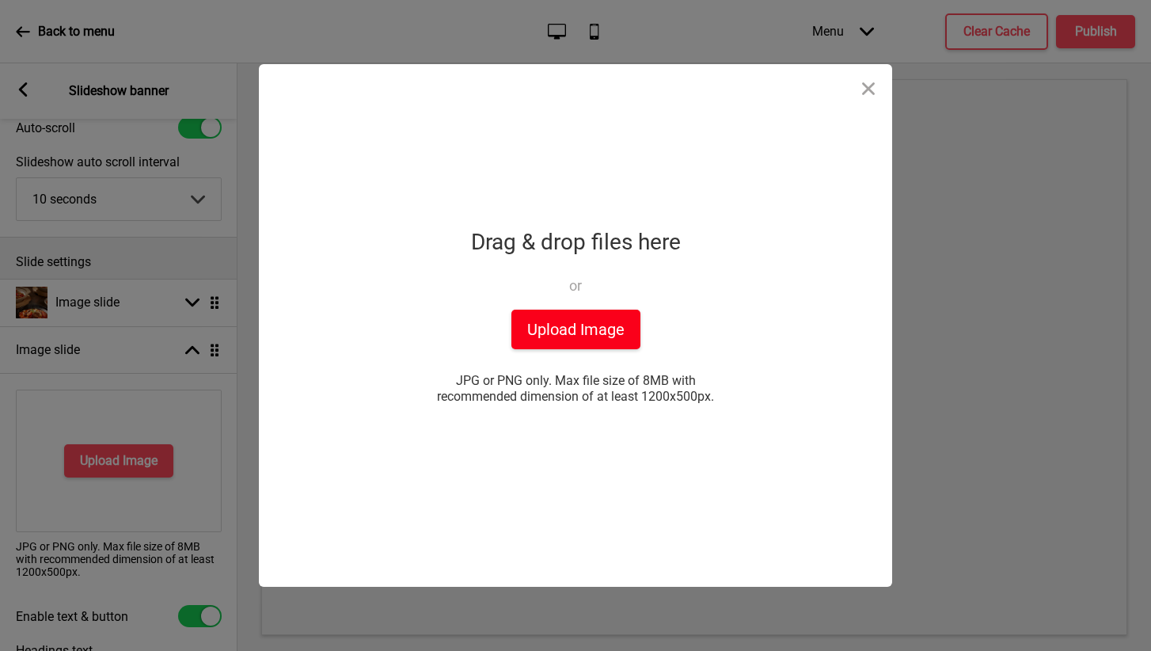
click at [545, 335] on button "Upload Image" at bounding box center [575, 329] width 129 height 40
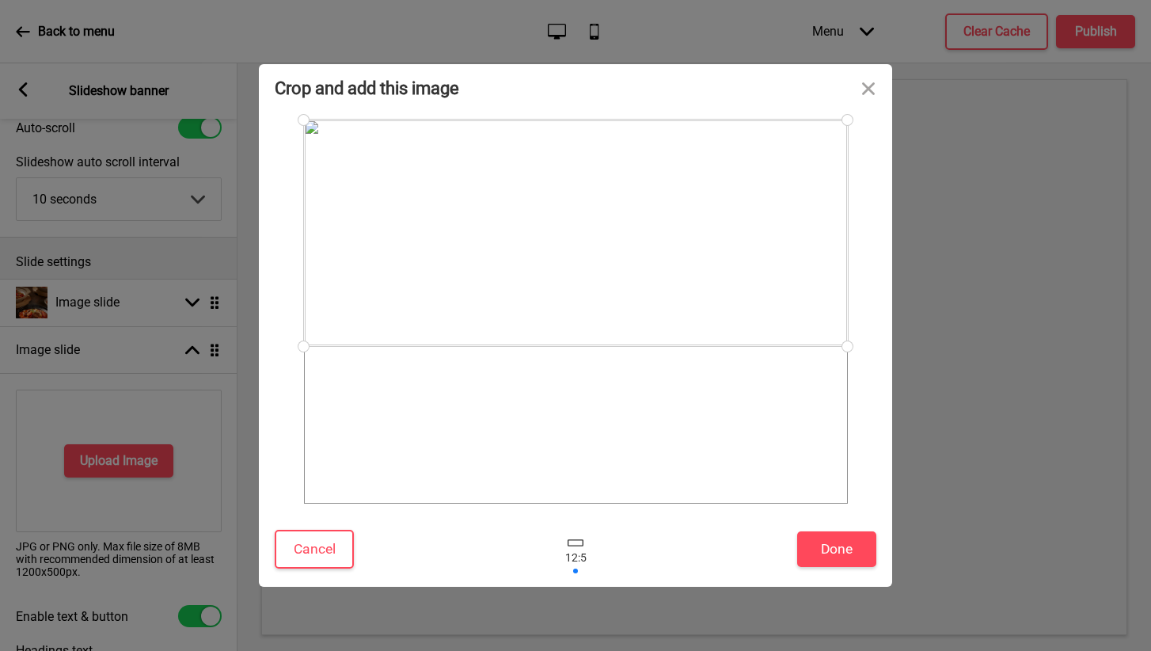
drag, startPoint x: 663, startPoint y: 299, endPoint x: 659, endPoint y: 195, distance: 104.6
click at [659, 195] on div at bounding box center [576, 233] width 544 height 226
drag, startPoint x: 623, startPoint y: 344, endPoint x: 622, endPoint y: 334, distance: 9.5
click at [622, 334] on div at bounding box center [576, 233] width 544 height 226
click at [838, 547] on button "Done" at bounding box center [836, 549] width 79 height 36
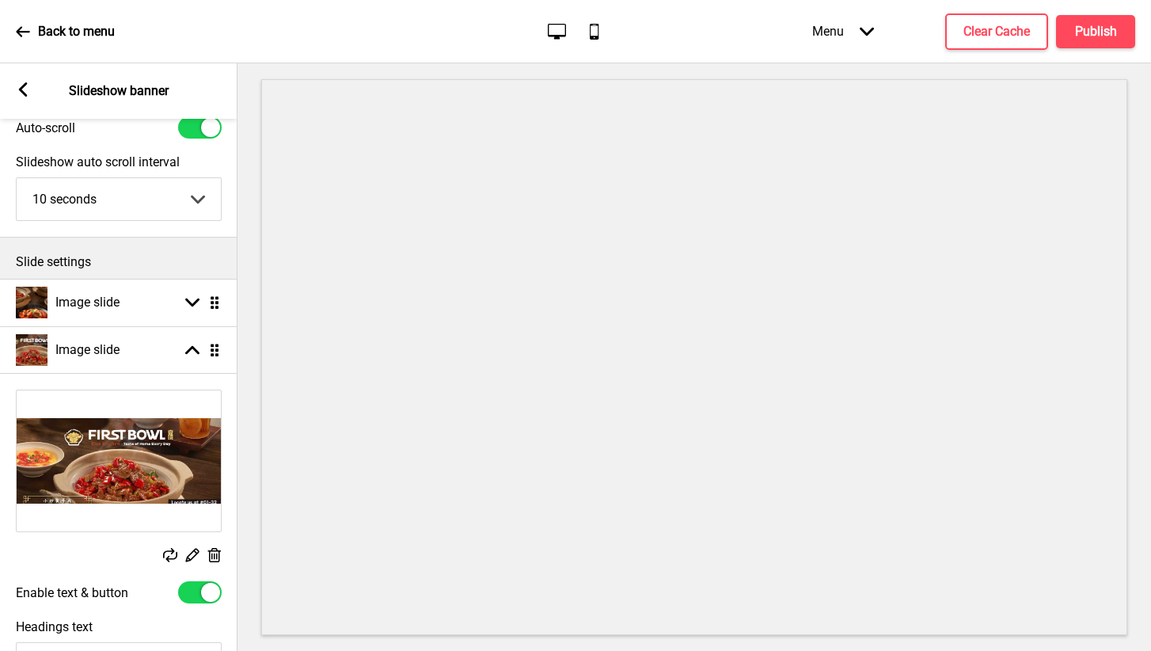
click at [165, 462] on img at bounding box center [119, 460] width 204 height 141
click at [130, 488] on img at bounding box center [119, 460] width 204 height 141
click at [159, 446] on img at bounding box center [119, 460] width 204 height 141
click at [214, 553] on icon at bounding box center [214, 555] width 13 height 14
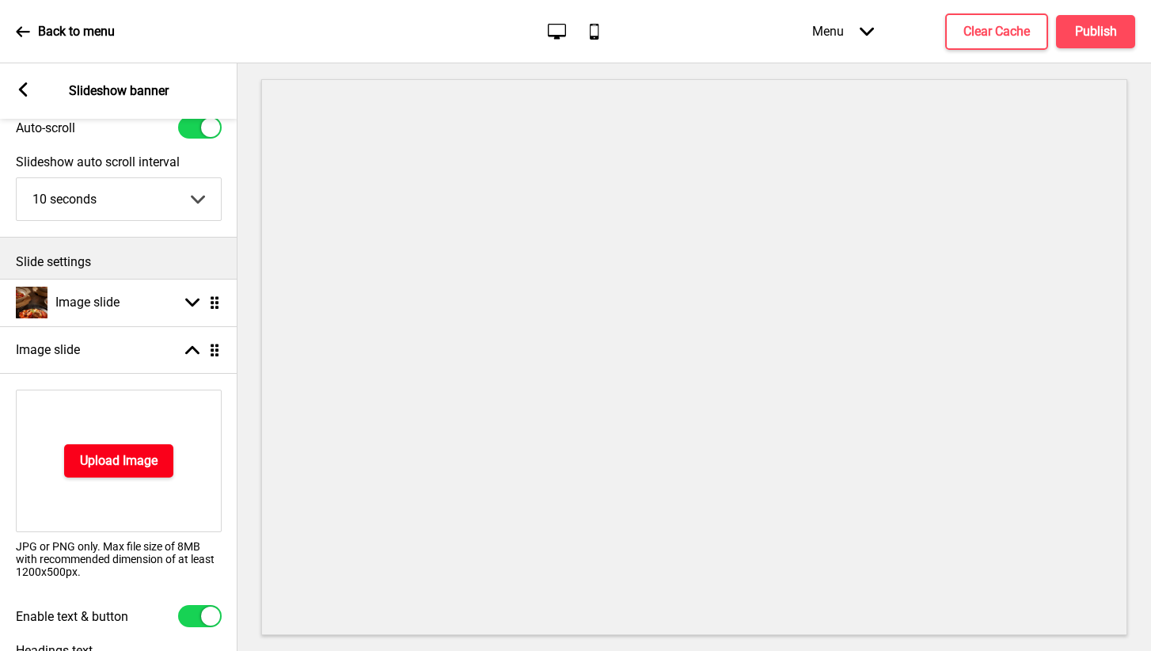
click at [147, 464] on h4 "Upload Image" at bounding box center [119, 460] width 78 height 17
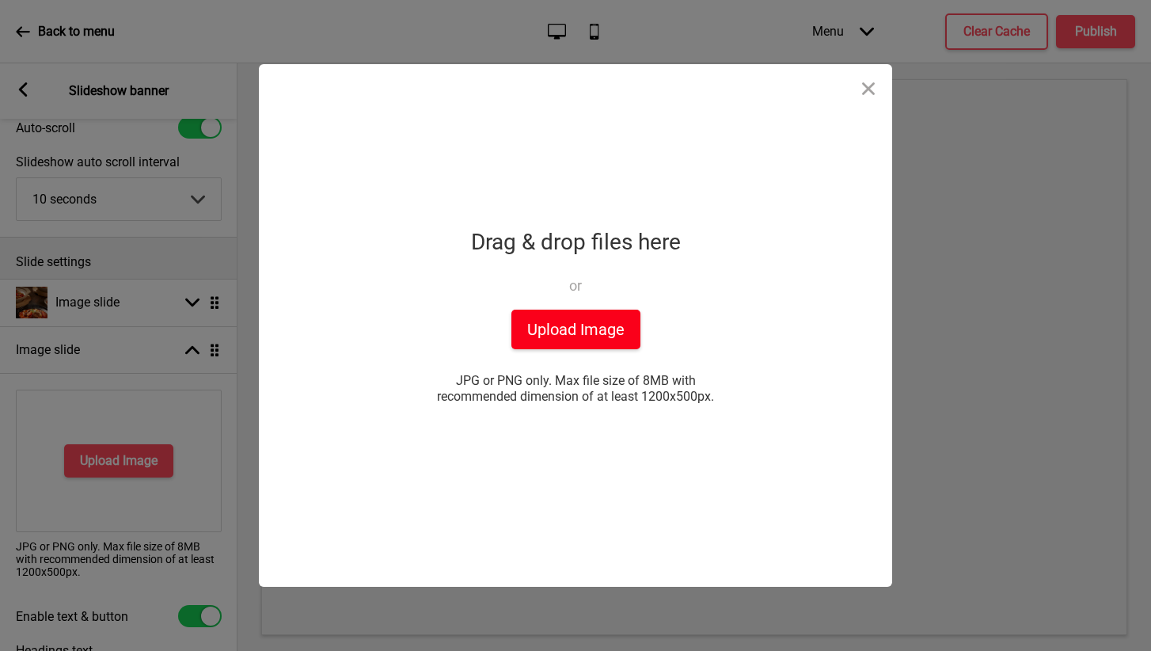
click at [605, 332] on button "Upload Image" at bounding box center [575, 329] width 129 height 40
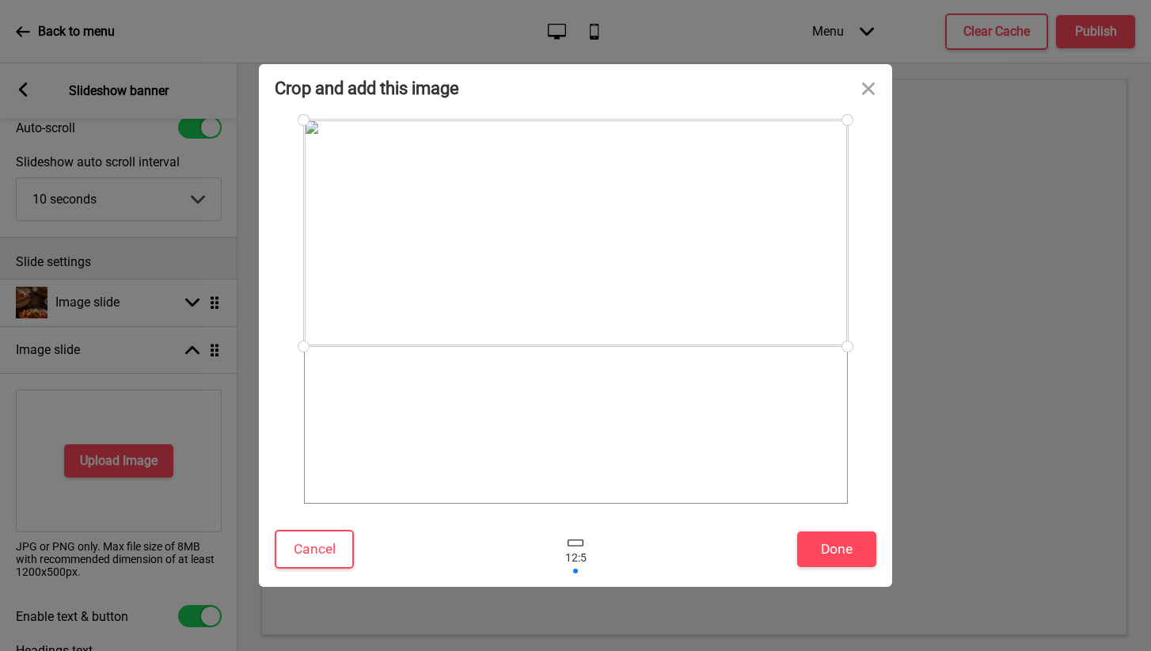
drag, startPoint x: 606, startPoint y: 292, endPoint x: 619, endPoint y: 188, distance: 104.5
click at [619, 188] on div at bounding box center [576, 233] width 544 height 226
drag, startPoint x: 845, startPoint y: 339, endPoint x: 809, endPoint y: 301, distance: 52.6
click at [809, 301] on div at bounding box center [557, 225] width 506 height 211
drag, startPoint x: 619, startPoint y: 233, endPoint x: 655, endPoint y: 230, distance: 35.8
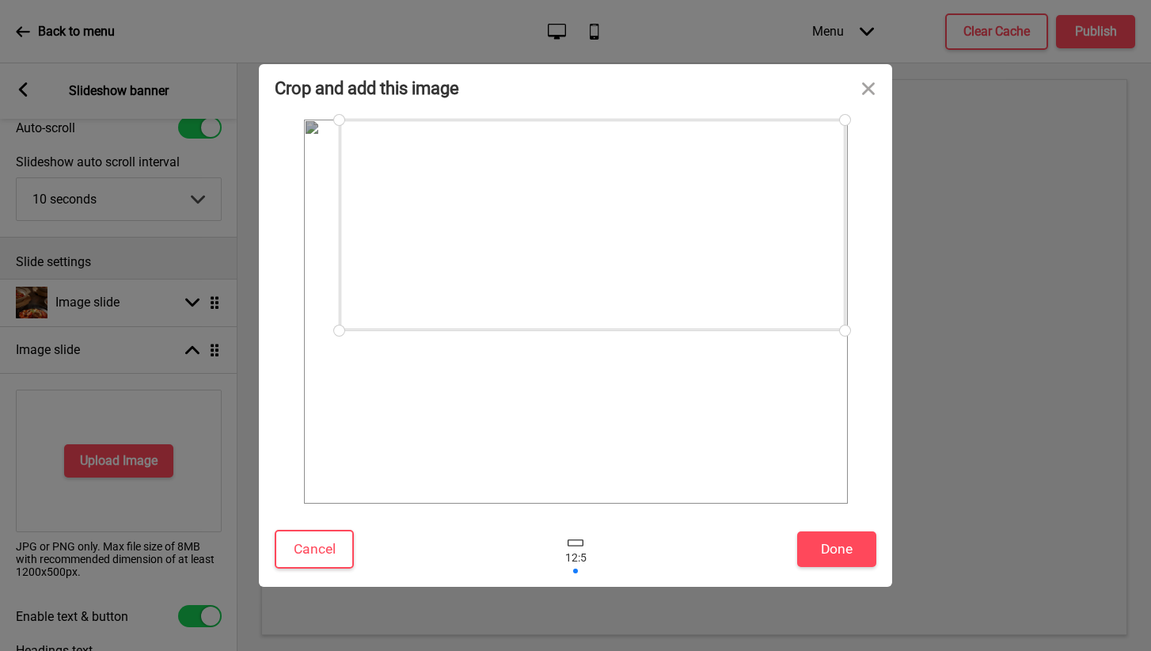
click at [655, 230] on div at bounding box center [593, 225] width 506 height 211
drag, startPoint x: 840, startPoint y: 327, endPoint x: 829, endPoint y: 313, distance: 16.9
click at [829, 313] on div at bounding box center [830, 324] width 28 height 28
click at [681, 256] on div at bounding box center [586, 222] width 491 height 204
drag, startPoint x: 757, startPoint y: 186, endPoint x: 749, endPoint y: 181, distance: 9.2
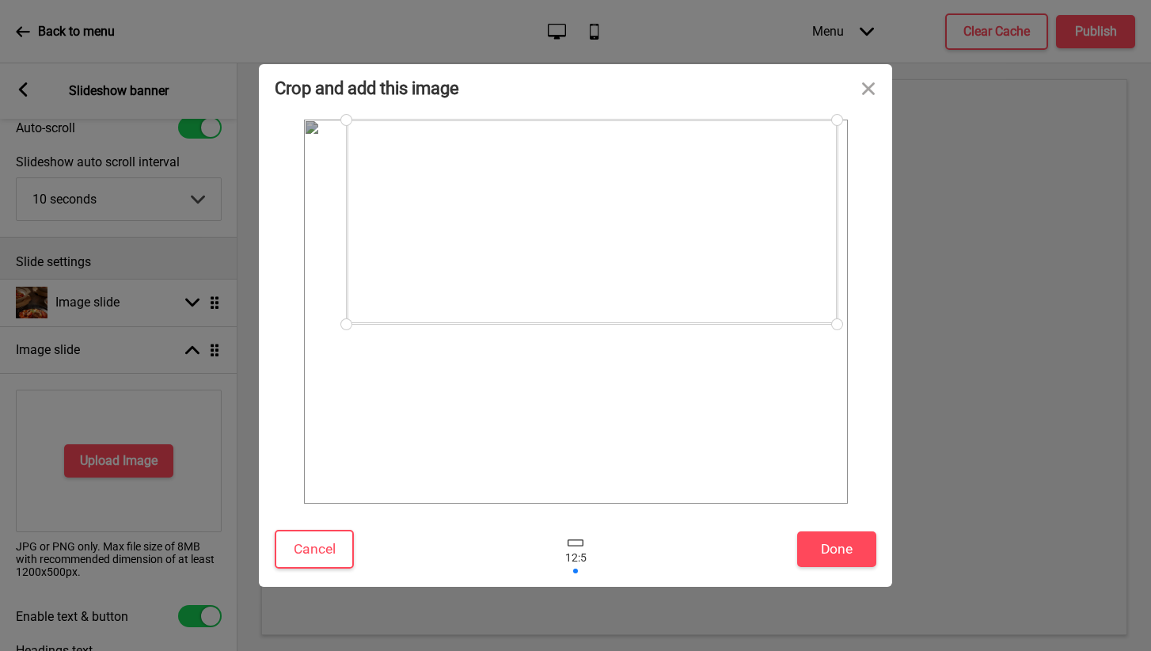
click at [749, 181] on div at bounding box center [592, 222] width 491 height 204
drag, startPoint x: 833, startPoint y: 324, endPoint x: 773, endPoint y: 298, distance: 64.9
click at [773, 298] on div at bounding box center [774, 298] width 28 height 28
drag, startPoint x: 646, startPoint y: 262, endPoint x: 661, endPoint y: 281, distance: 24.2
click at [661, 281] on div at bounding box center [575, 228] width 427 height 178
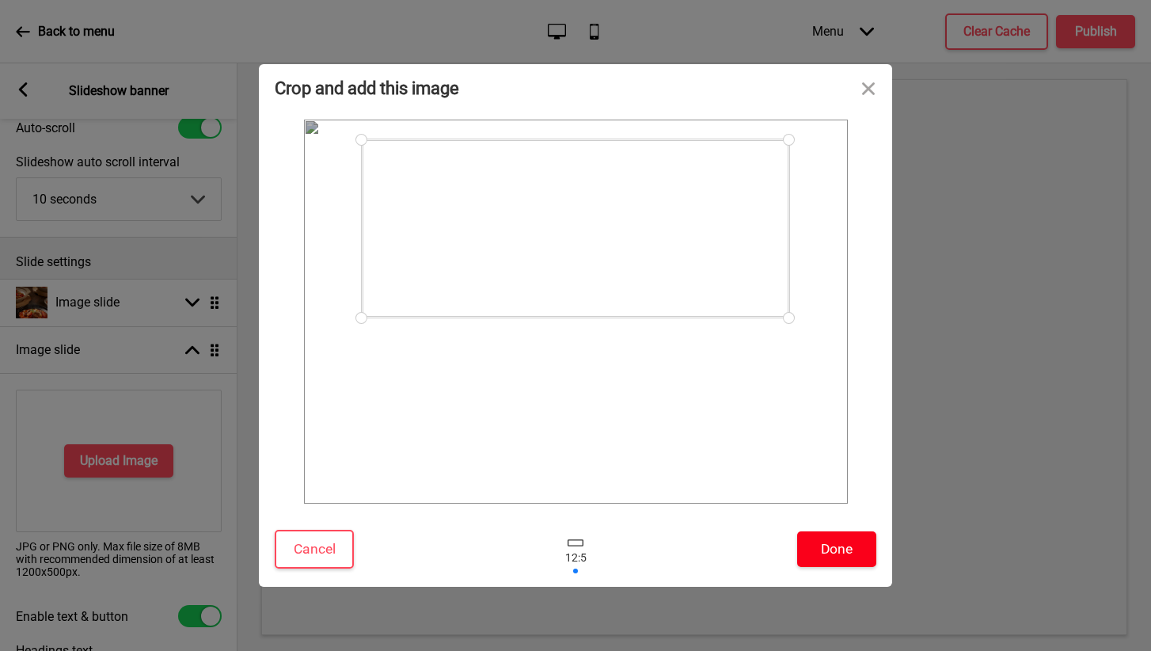
click at [829, 560] on button "Done" at bounding box center [836, 549] width 79 height 36
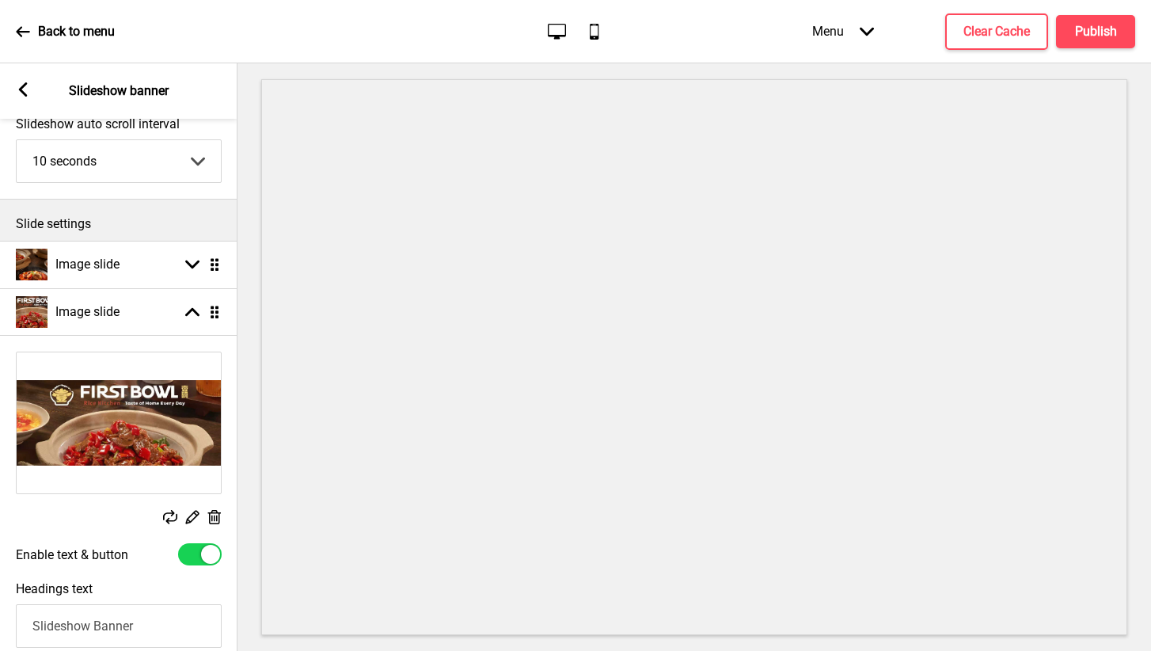
scroll to position [108, 0]
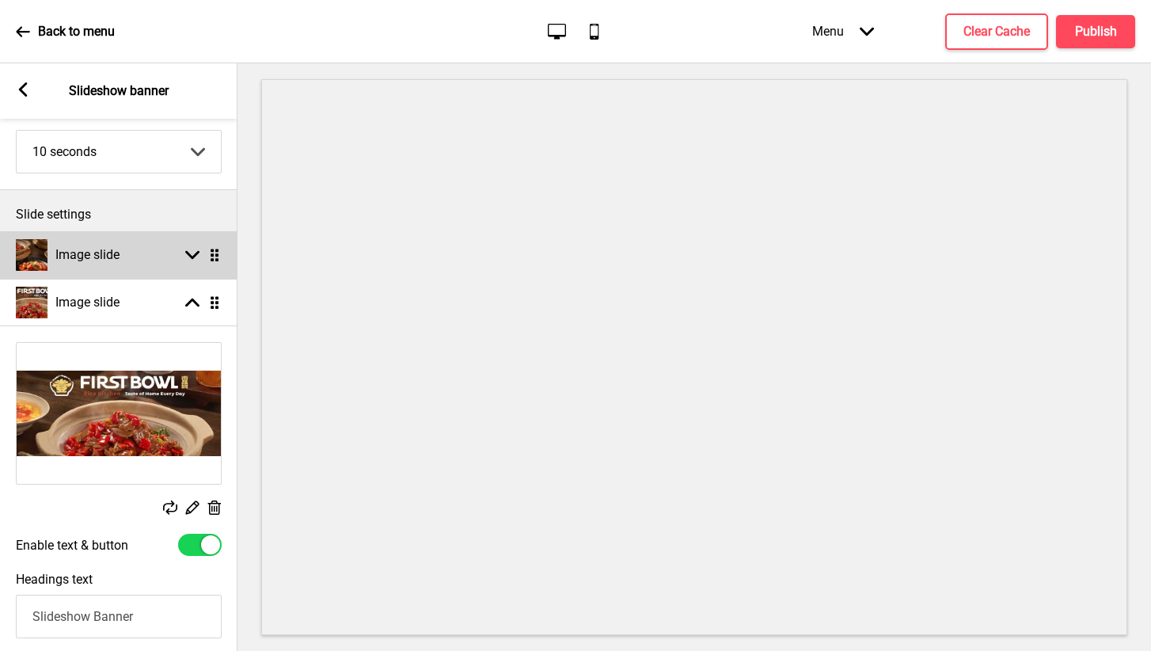
click at [102, 262] on h4 "Image slide" at bounding box center [87, 254] width 64 height 17
select select "right"
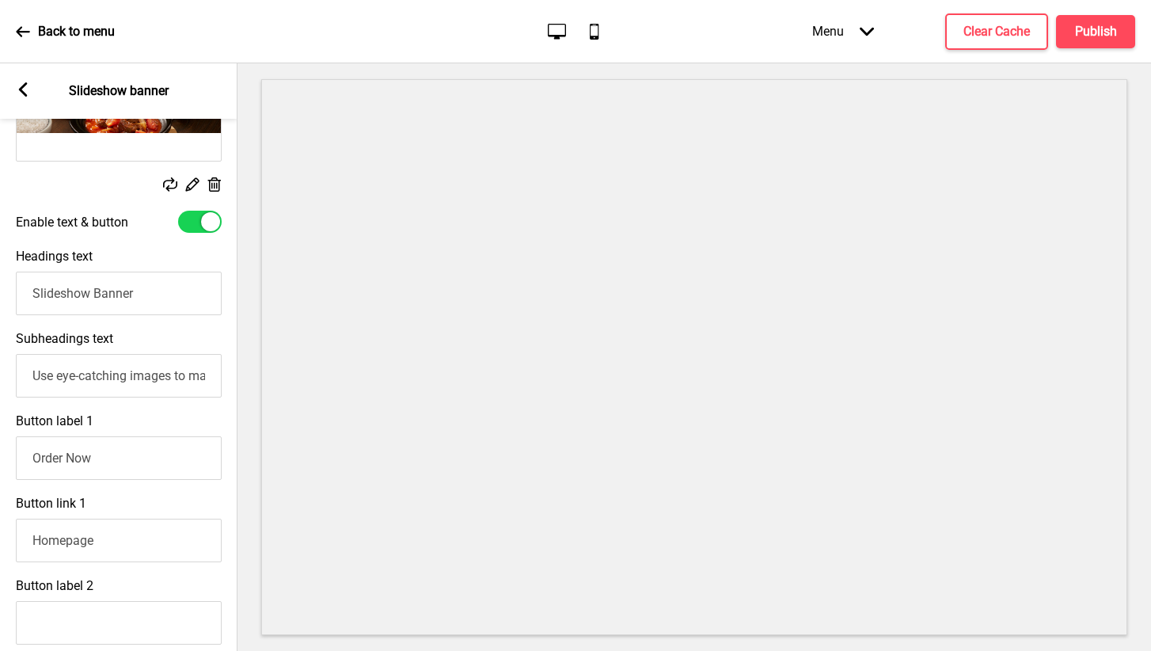
scroll to position [276, 0]
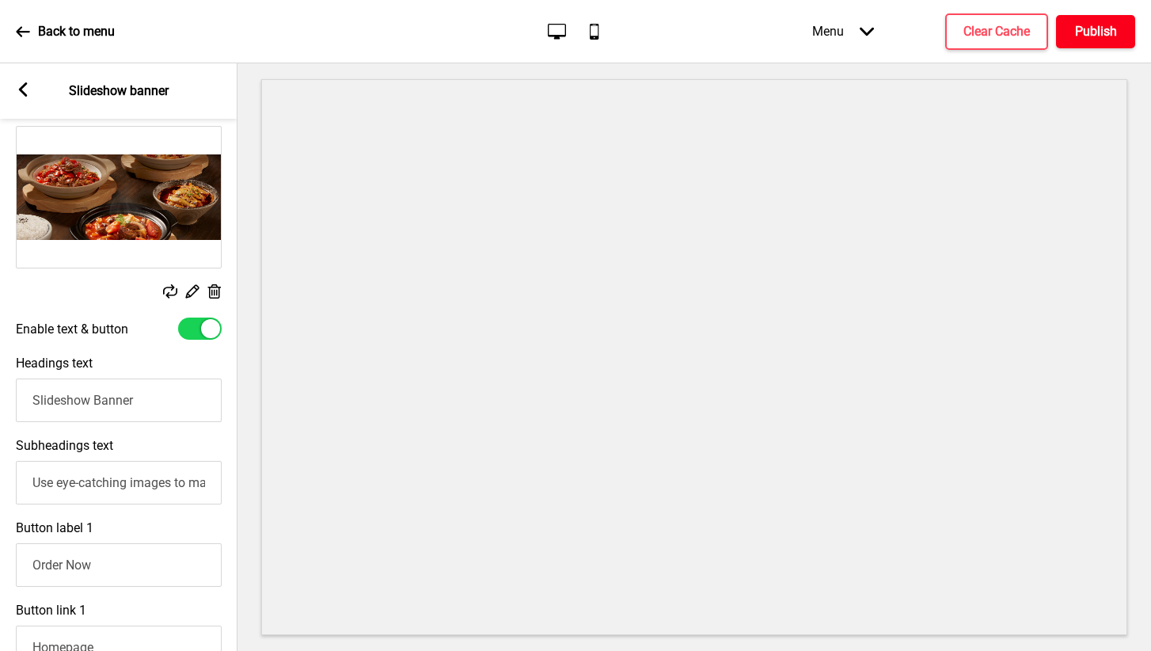
click at [1065, 38] on button "Publish" at bounding box center [1095, 31] width 79 height 33
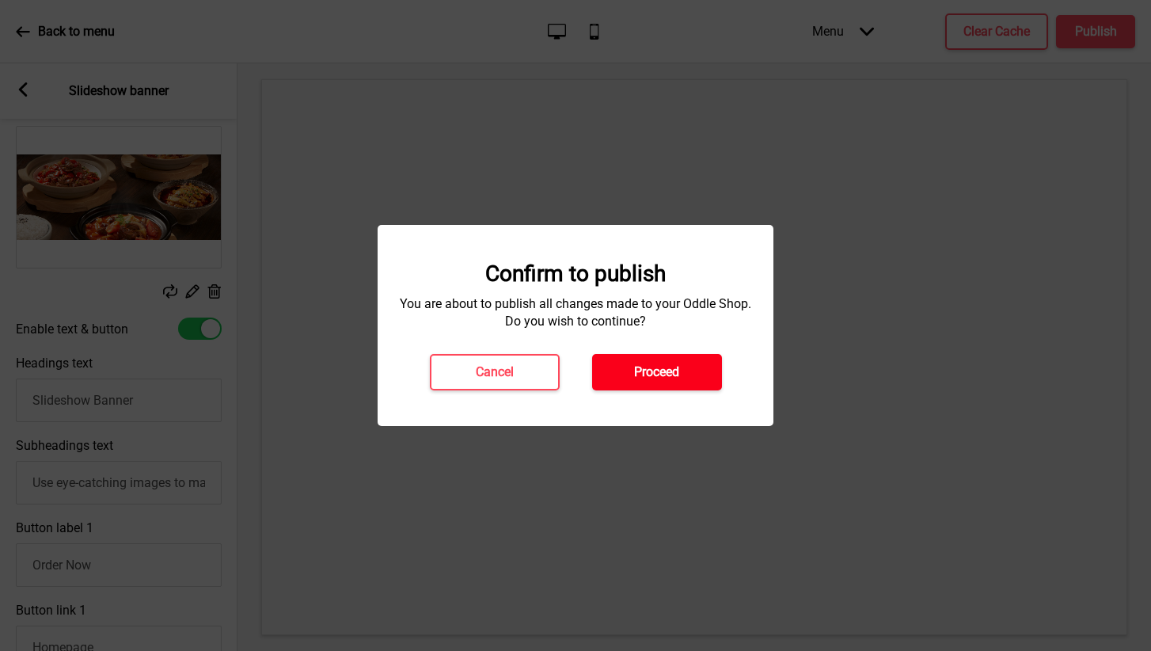
click at [640, 368] on h4 "Proceed" at bounding box center [656, 371] width 45 height 17
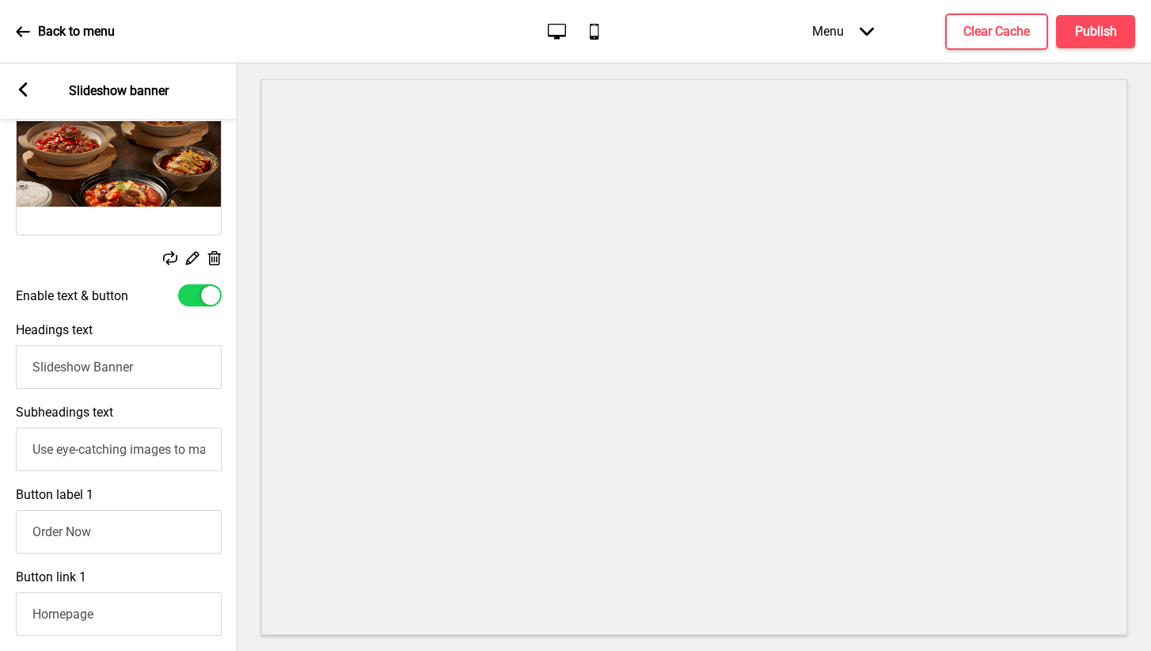
scroll to position [312, 0]
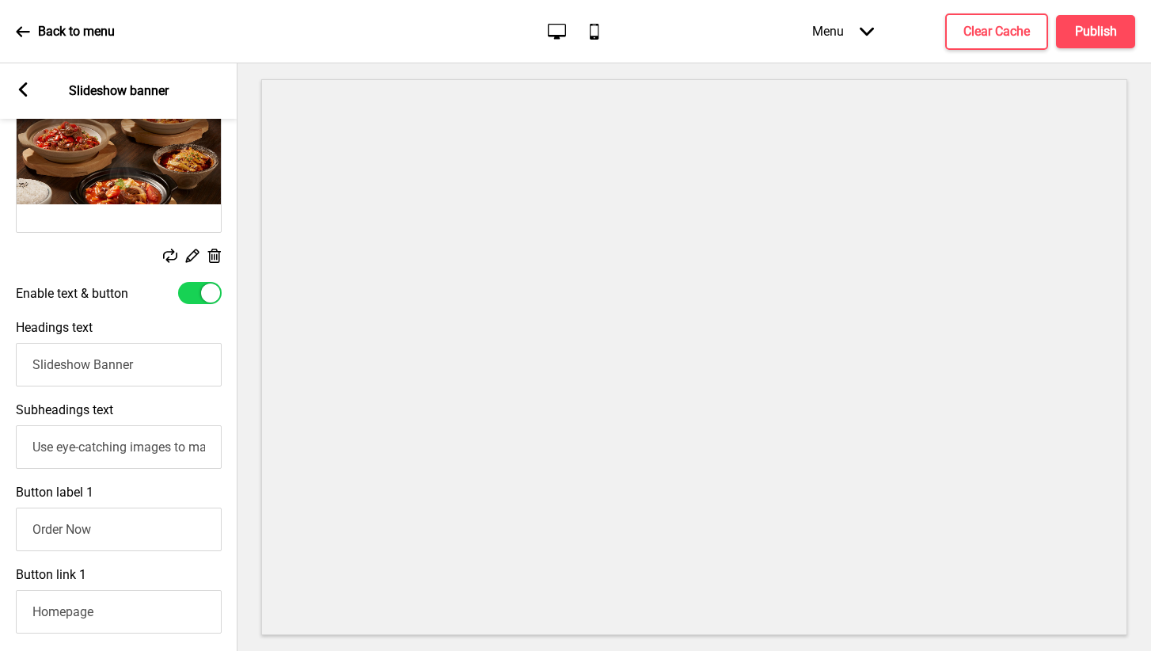
click at [24, 86] on icon at bounding box center [23, 89] width 9 height 14
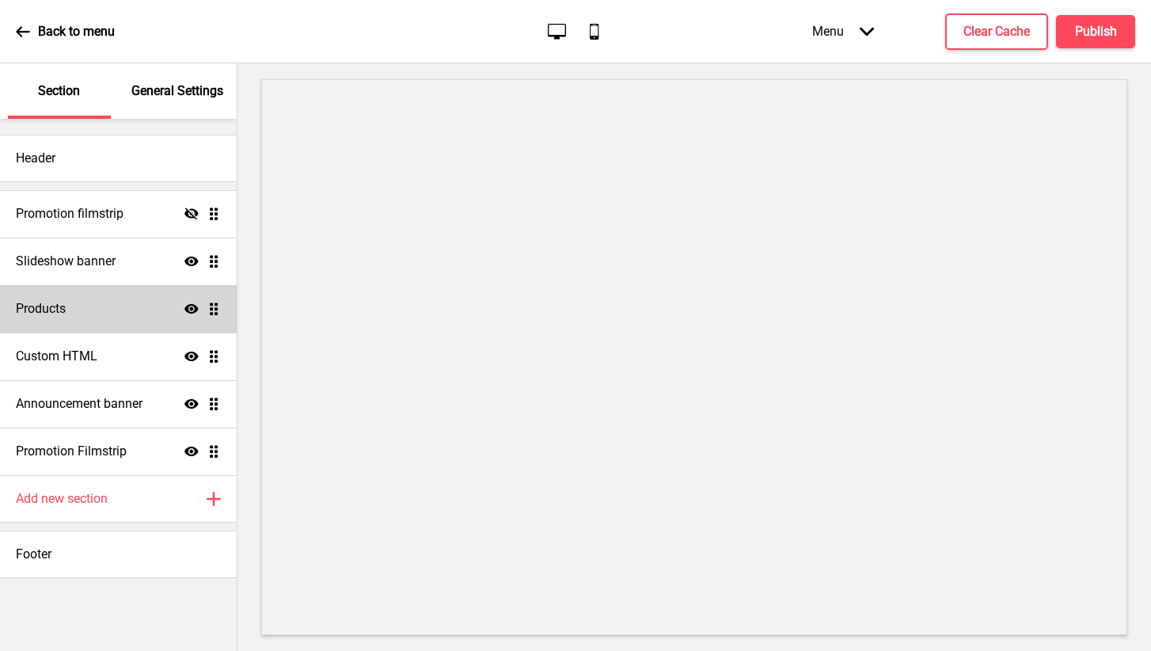
click at [95, 311] on div "Products Show Drag" at bounding box center [118, 308] width 237 height 47
select select "list"
select select "side"
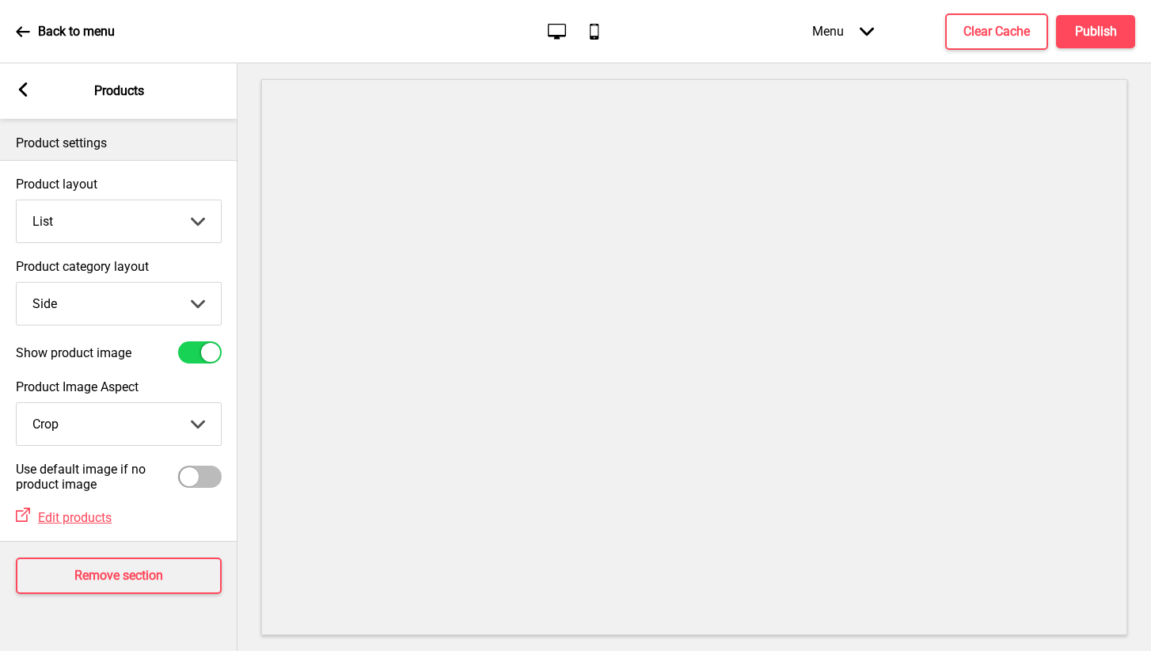
scroll to position [0, 0]
click at [20, 93] on rect at bounding box center [23, 89] width 14 height 14
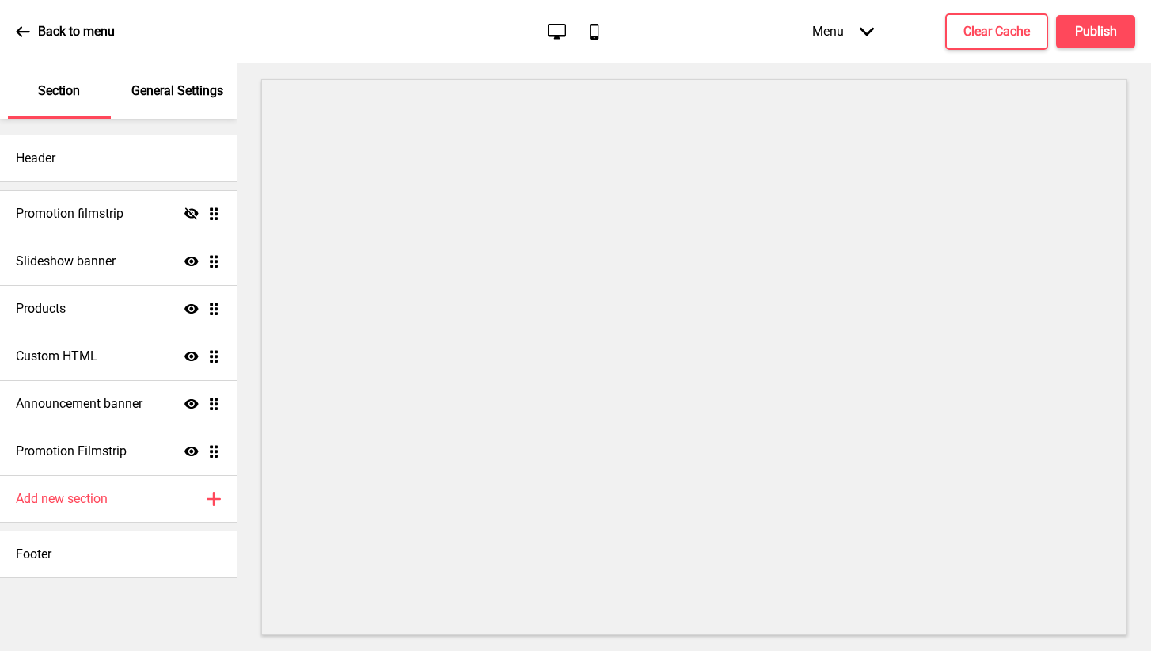
click at [131, 93] on p "General Settings" at bounding box center [177, 90] width 92 height 17
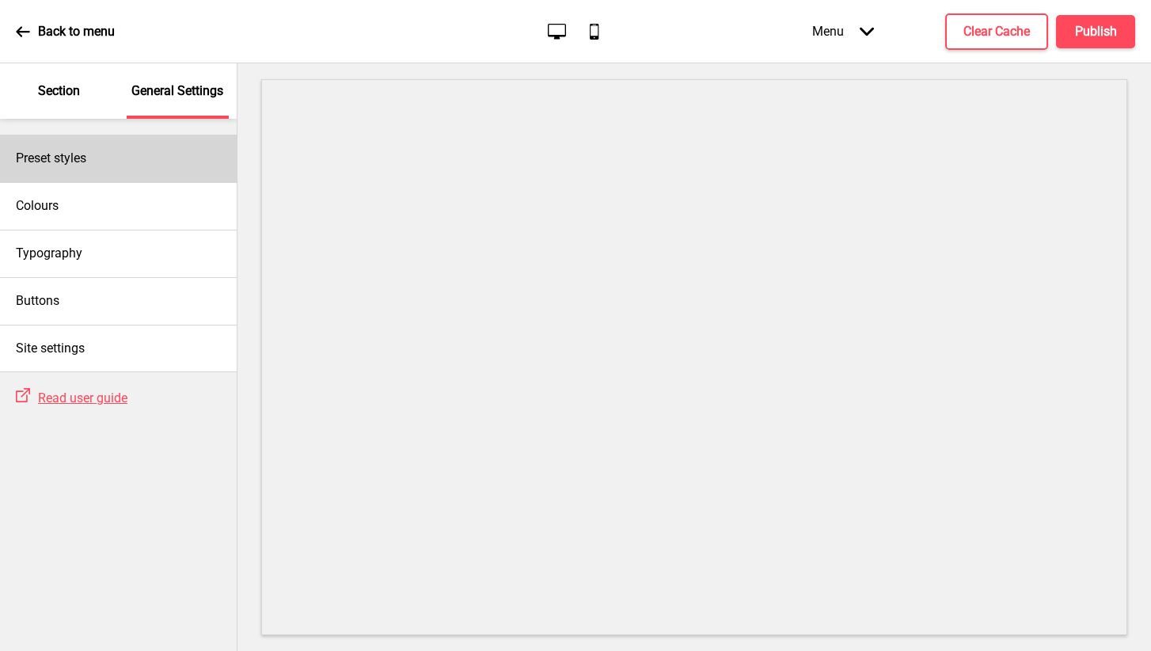
click at [83, 169] on div "Preset styles" at bounding box center [118, 158] width 237 height 47
select select "Custom"
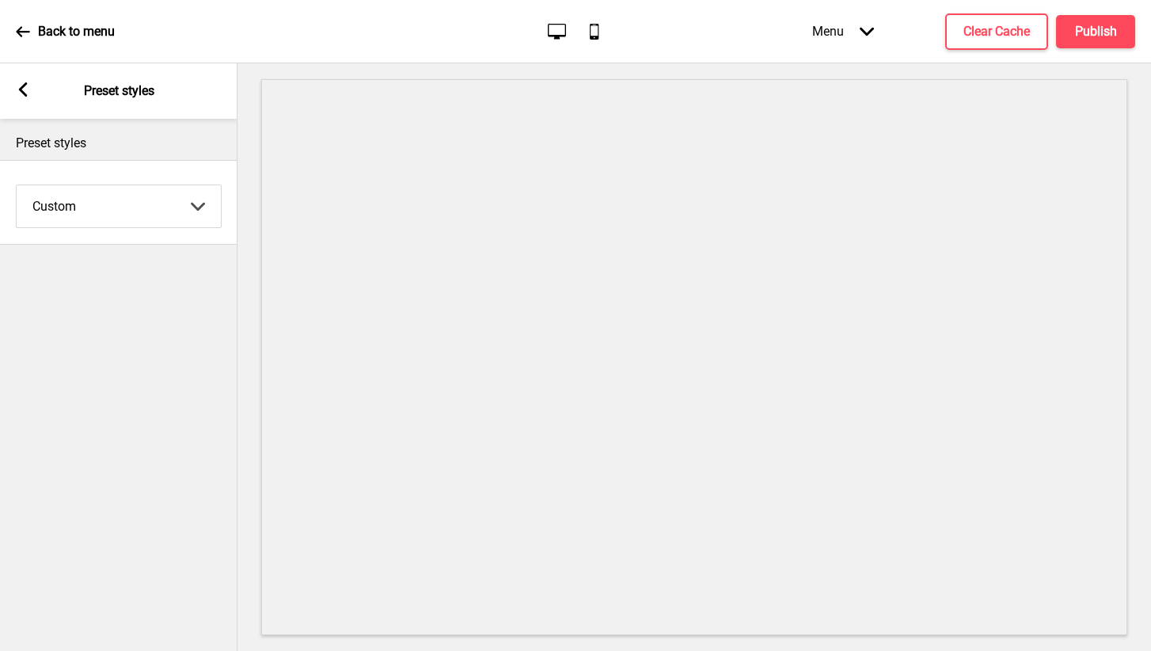
click at [23, 97] on div "Arrow left" at bounding box center [23, 90] width 14 height 17
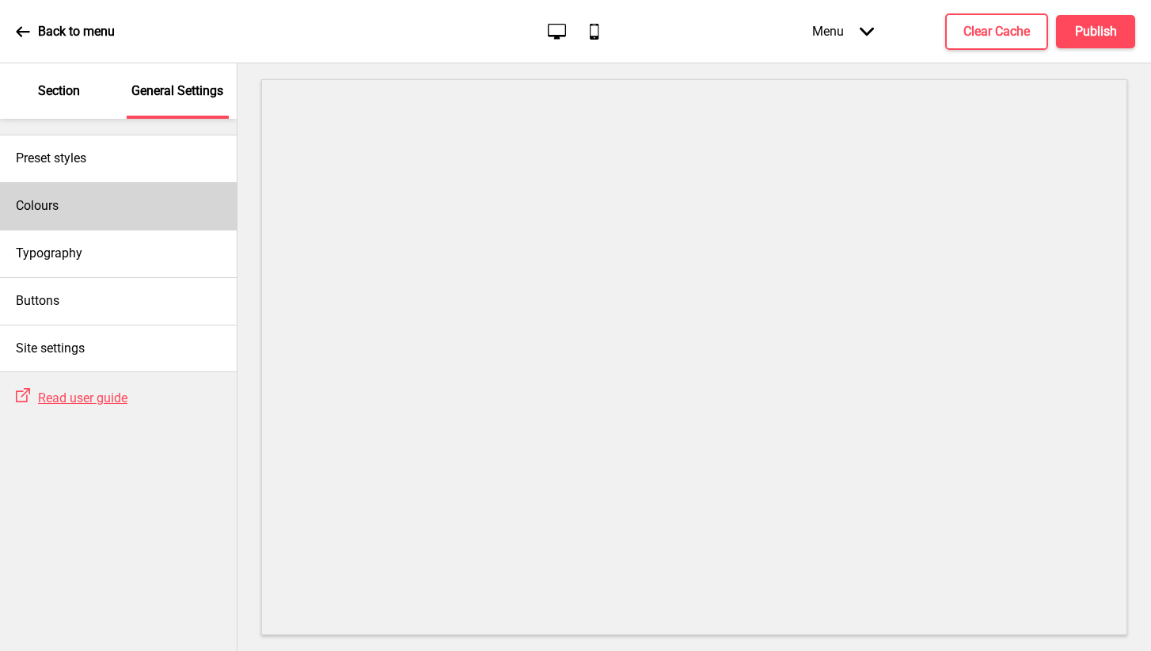
click at [43, 208] on h4 "Colours" at bounding box center [37, 205] width 43 height 17
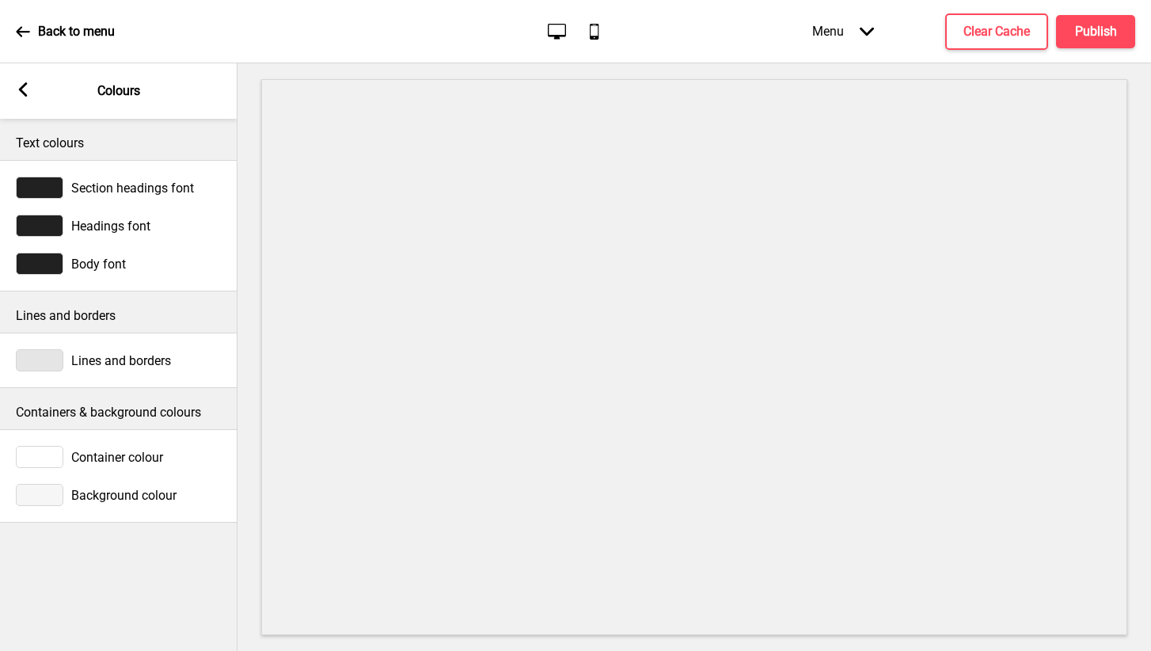
click at [25, 86] on icon at bounding box center [23, 89] width 9 height 14
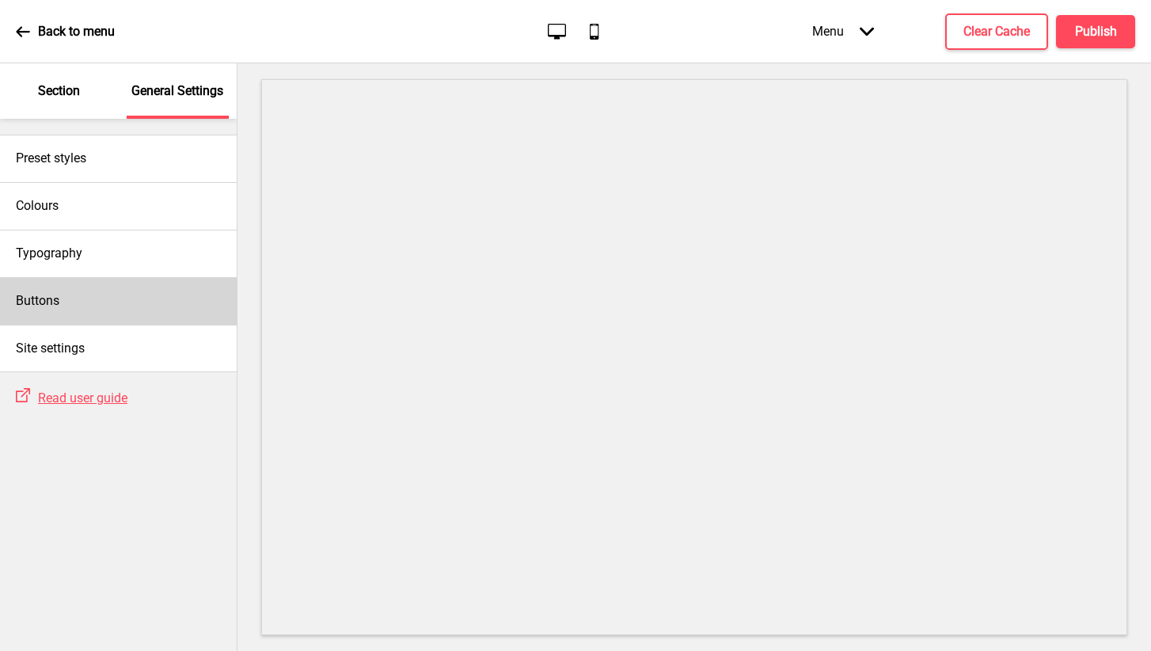
click at [41, 293] on h4 "Buttons" at bounding box center [38, 300] width 44 height 17
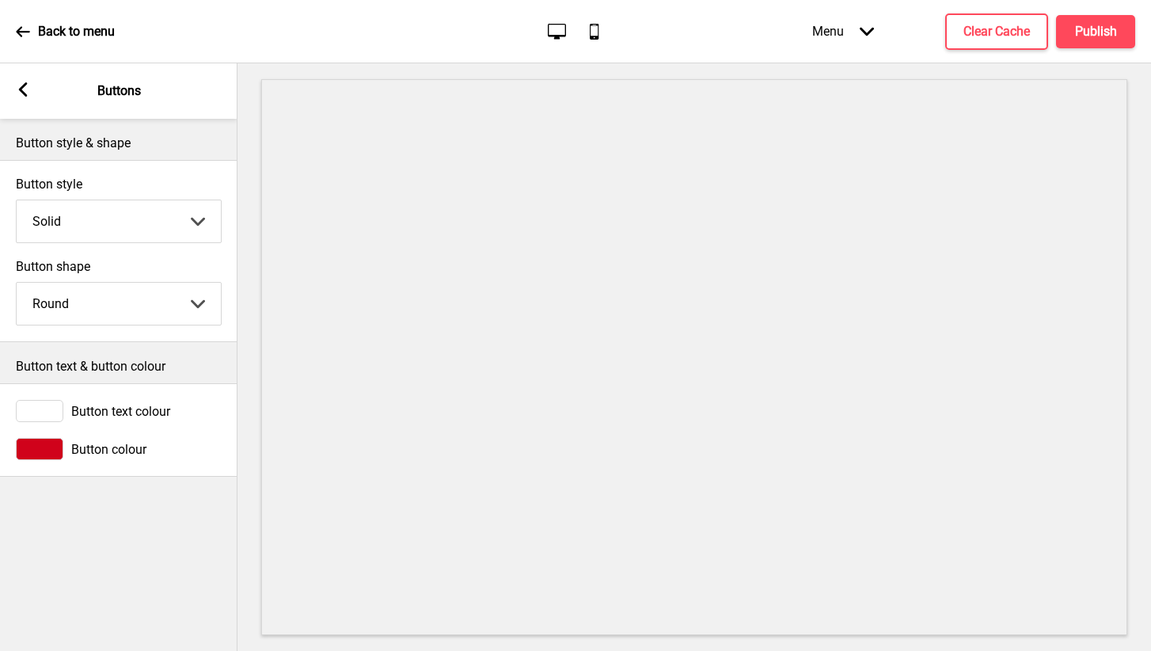
click at [24, 93] on icon at bounding box center [23, 89] width 9 height 14
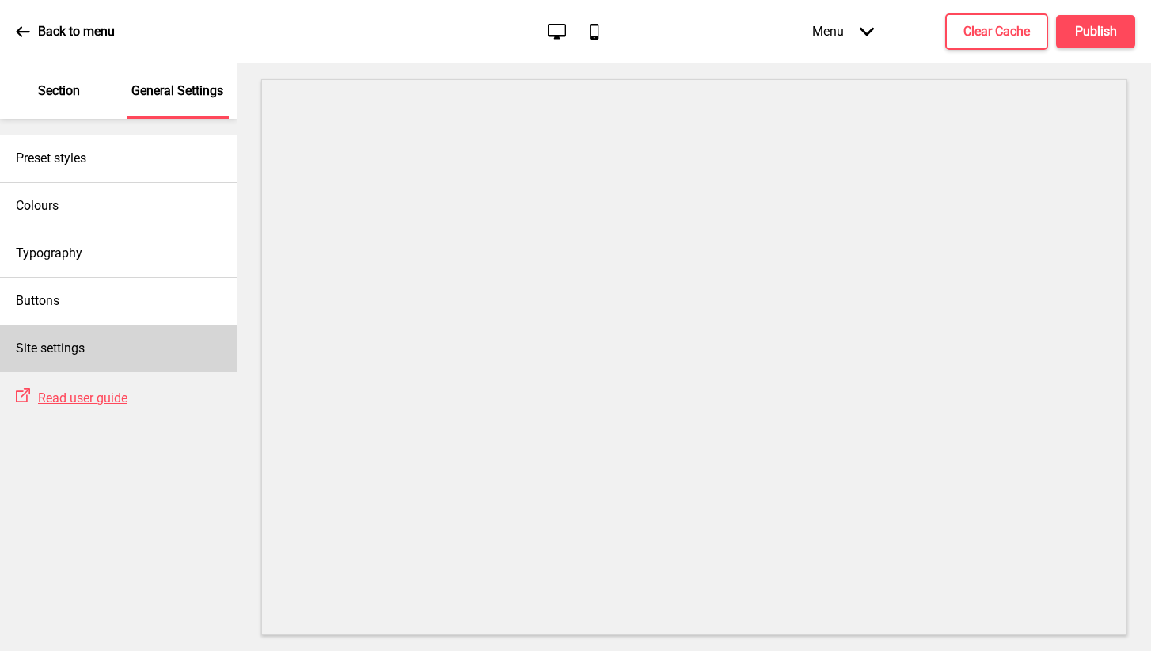
click at [51, 344] on h4 "Site settings" at bounding box center [50, 348] width 69 height 17
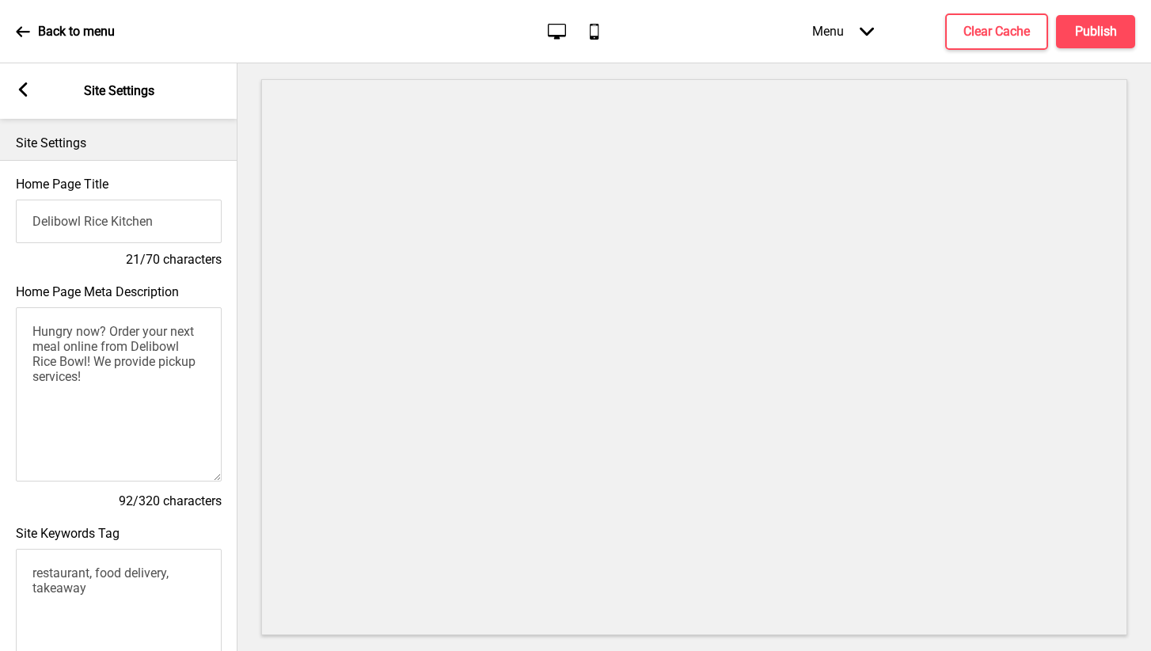
click at [166, 222] on input "Delibowl Rice Kitchen" at bounding box center [119, 221] width 206 height 44
click at [27, 91] on rect at bounding box center [23, 89] width 14 height 14
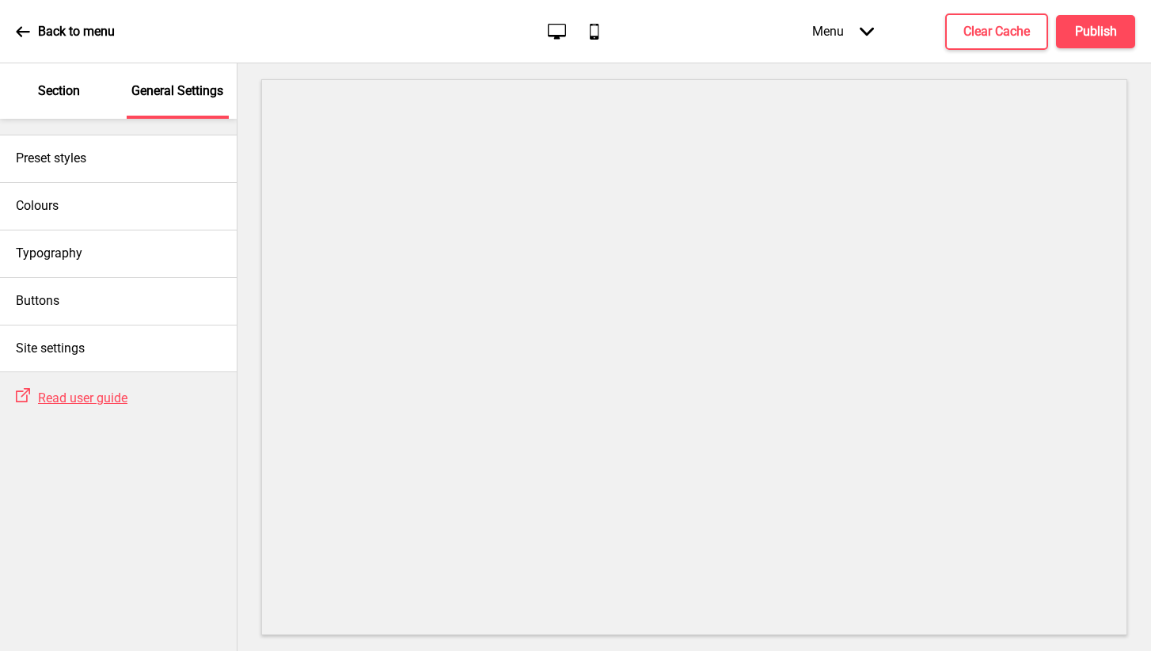
click at [53, 93] on p "Section" at bounding box center [59, 90] width 42 height 17
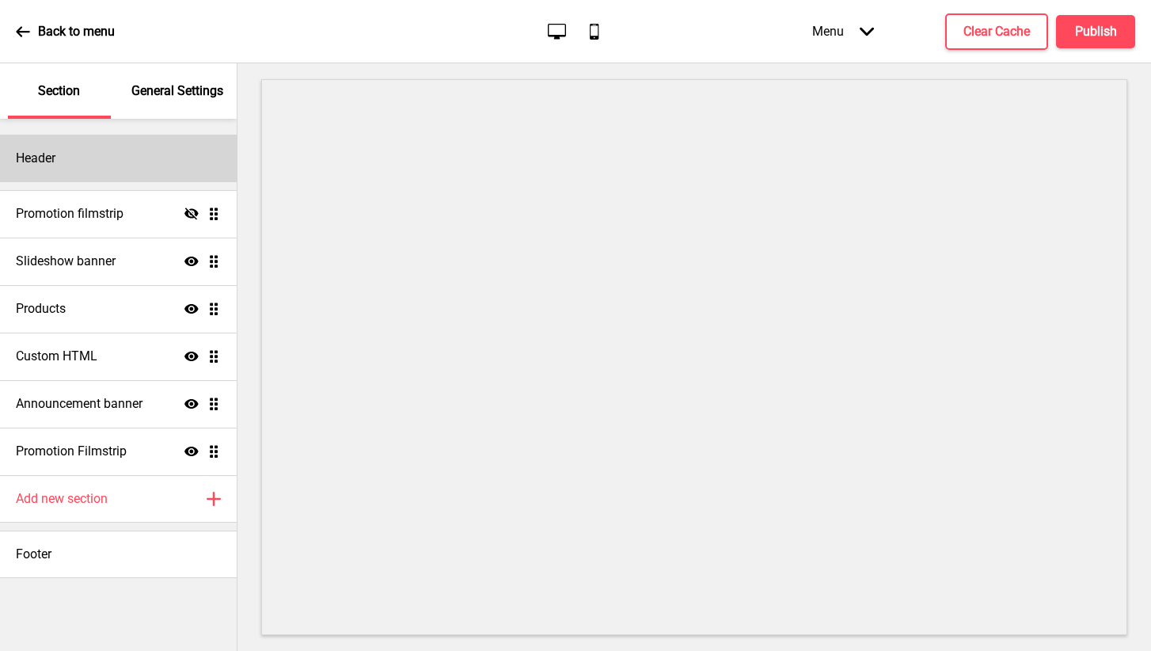
click at [64, 165] on div "Header" at bounding box center [118, 158] width 237 height 47
select select "Abril Fatface"
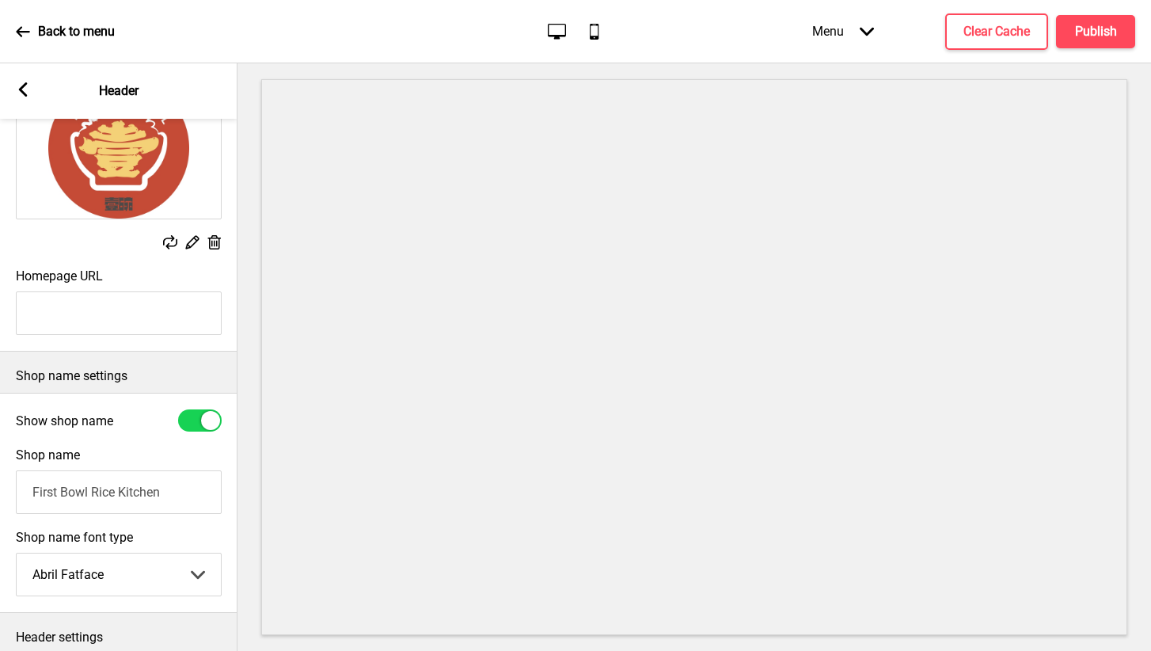
scroll to position [146, 0]
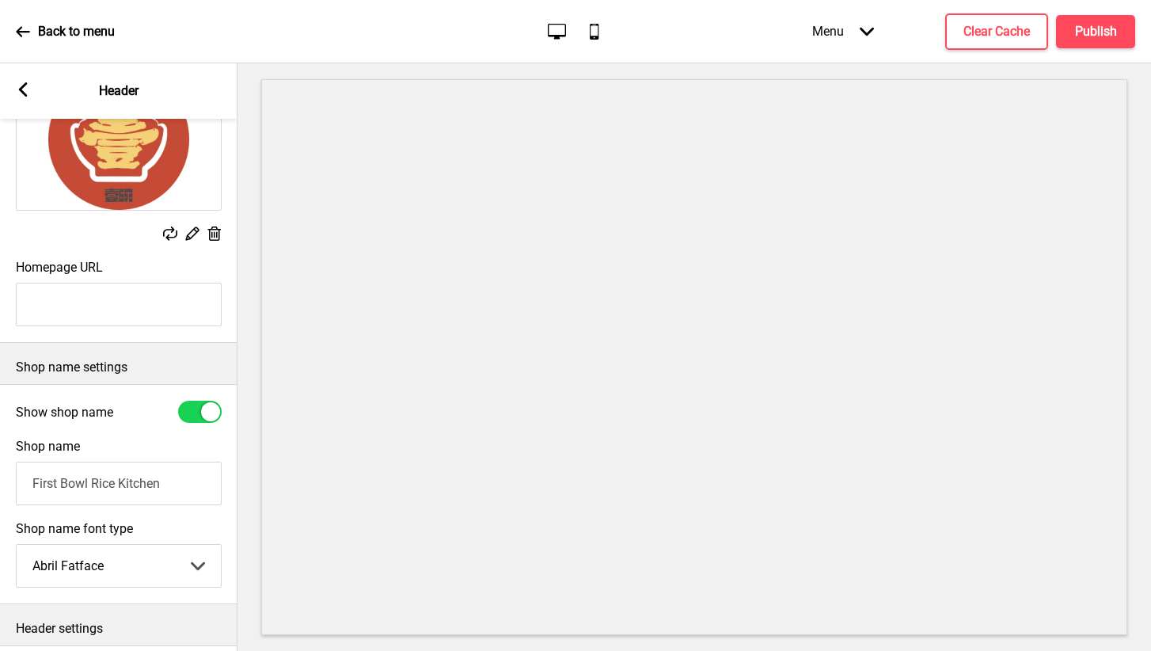
drag, startPoint x: 93, startPoint y: 484, endPoint x: 164, endPoint y: 485, distance: 71.2
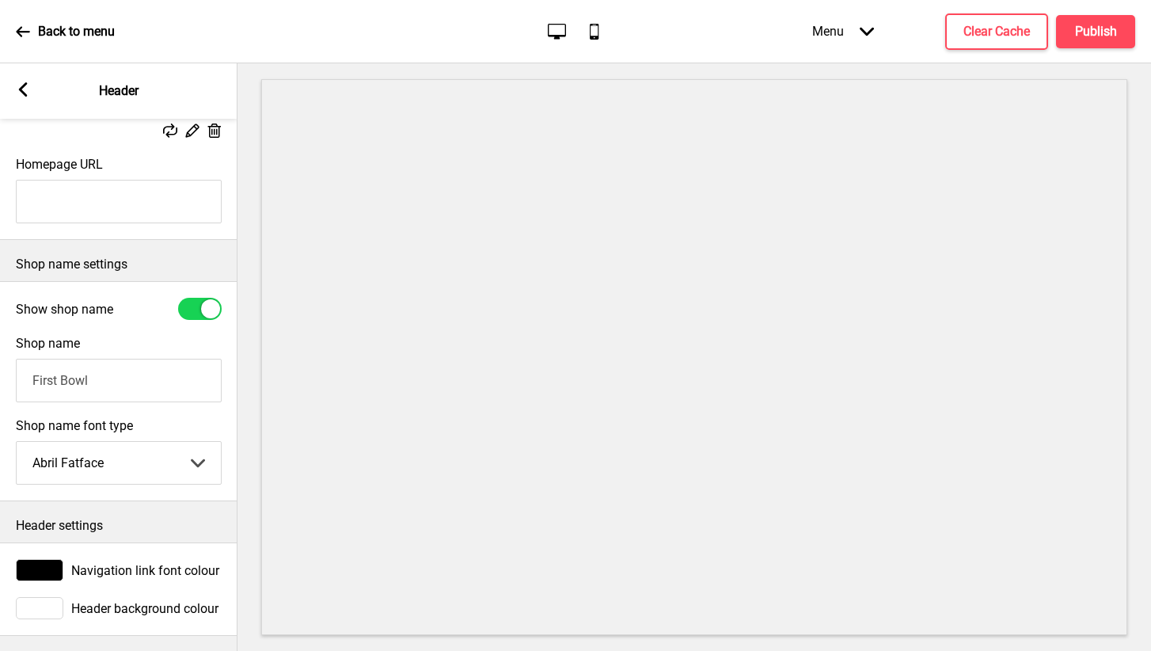
scroll to position [0, 0]
type input "First Bowl"
click at [64, 563] on div "Navigation link font colour" at bounding box center [119, 570] width 206 height 22
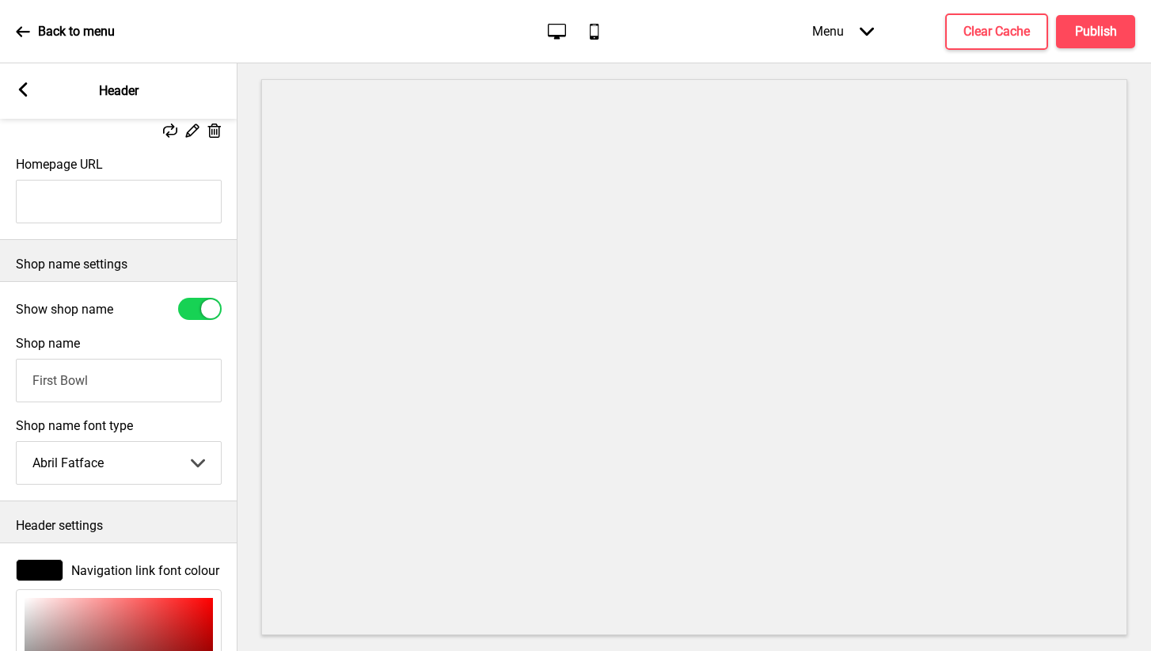
type input "E85757"
type input "232"
type input "87"
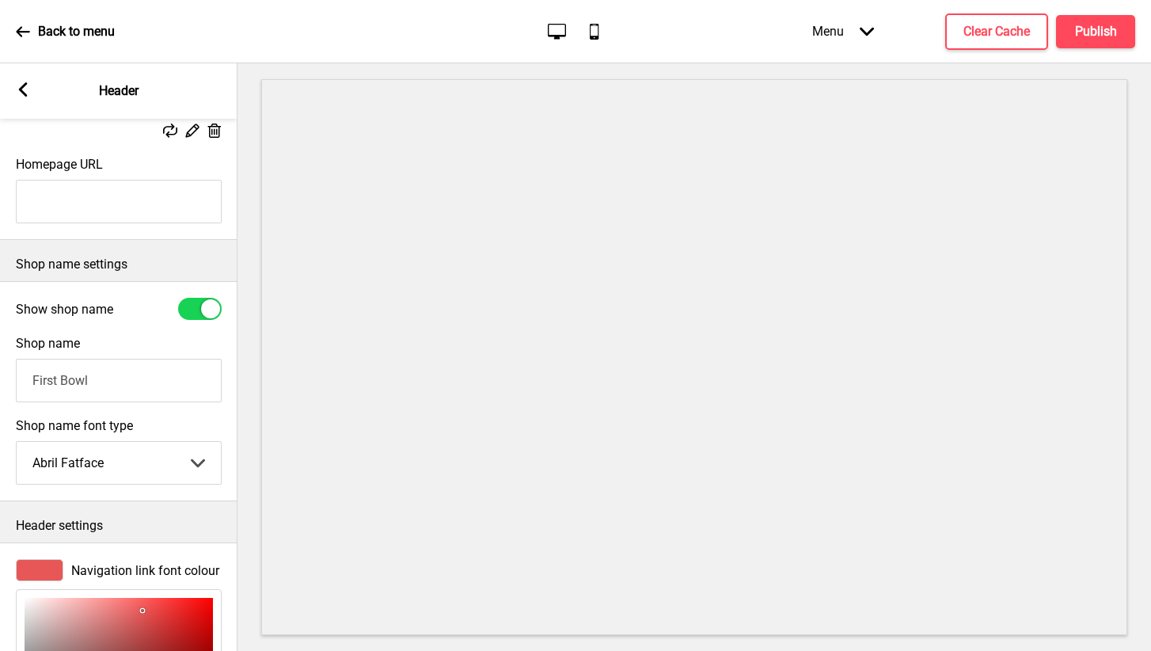
type input "F54343"
type input "245"
type input "67"
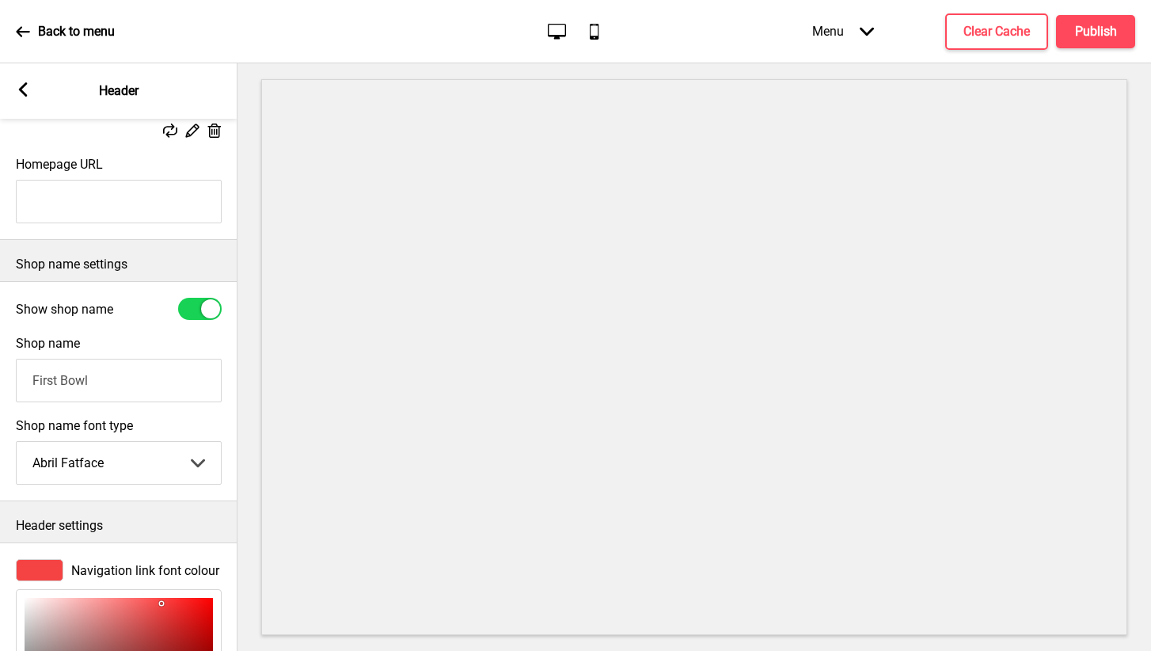
type input "F84D4D"
type input "248"
type input "77"
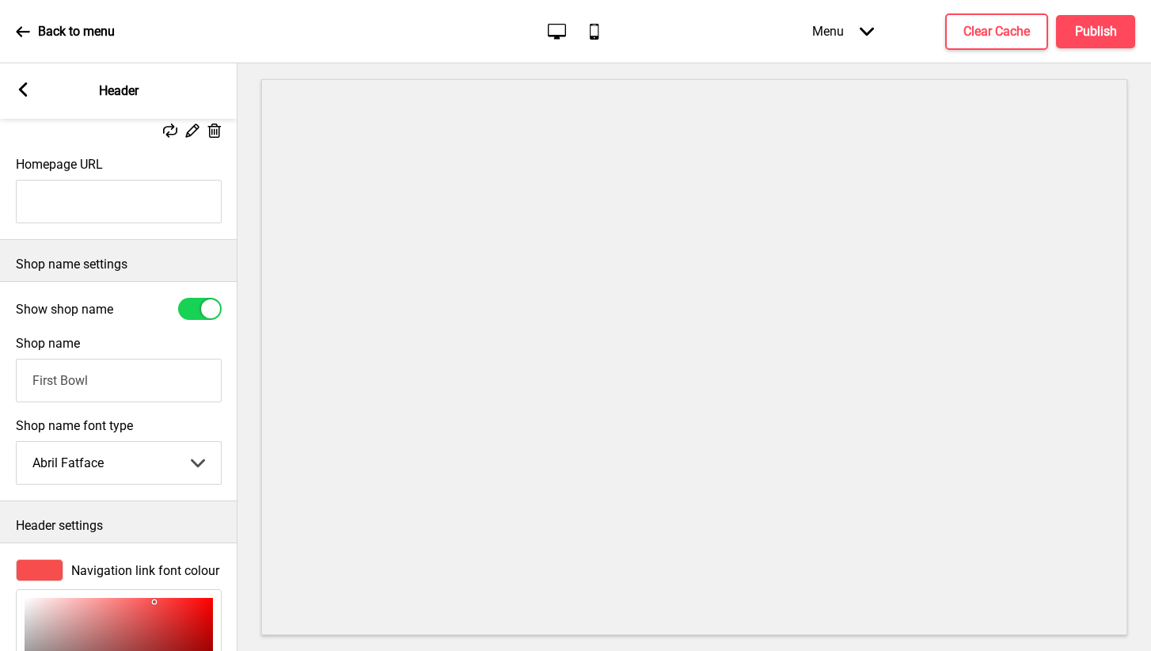
type input "DA4C4C"
type input "218"
type input "76"
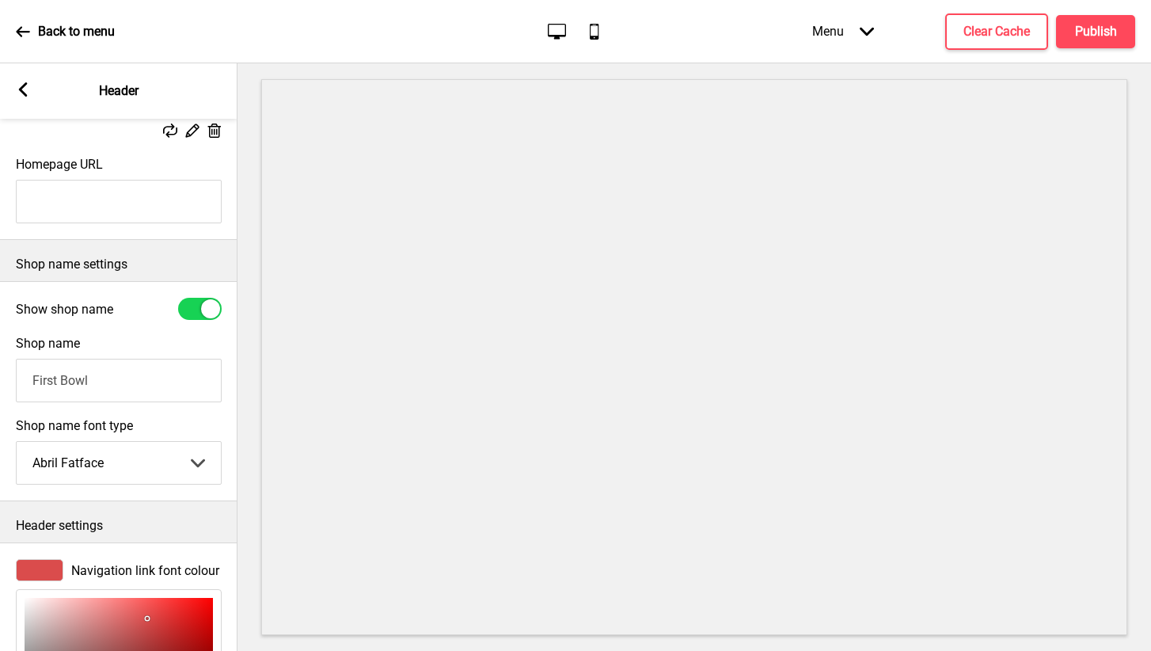
click at [120, 373] on input "First Bowl" at bounding box center [119, 381] width 206 height 44
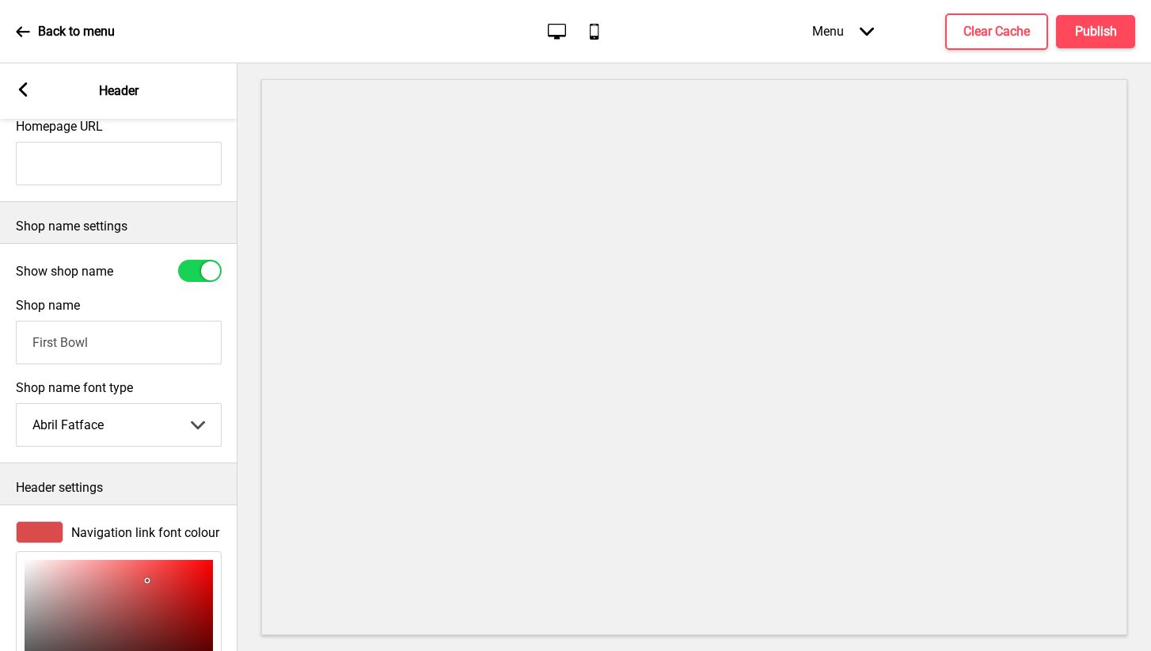
scroll to position [300, 0]
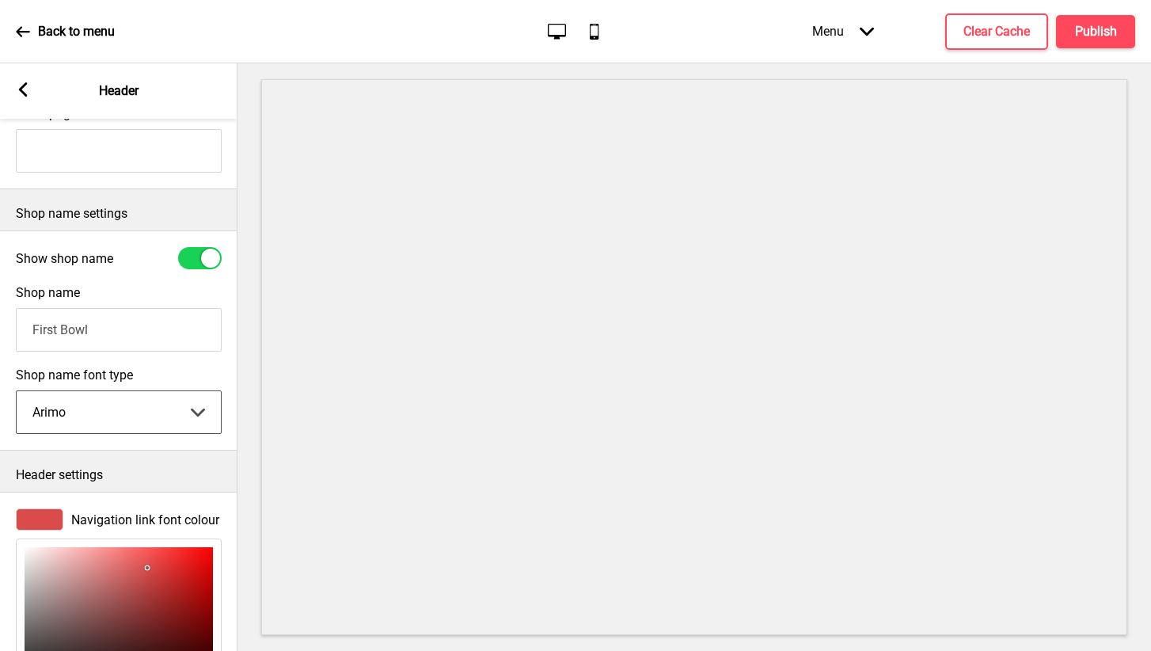
select select "Abril Fatface"
click at [59, 328] on input "First Bowl" at bounding box center [119, 330] width 206 height 44
click at [115, 330] on input "FIRST Bowl" at bounding box center [119, 330] width 206 height 44
type input "FIRST BOWL"
select select "Abril Fatface"
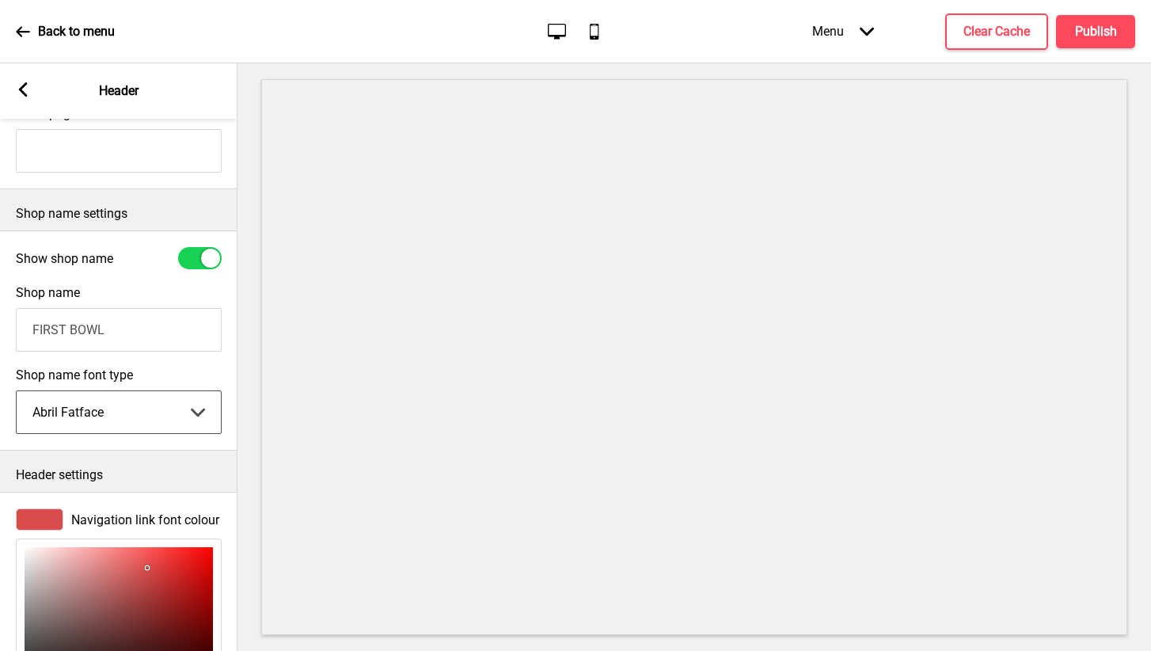
click at [135, 321] on input "FIRST BOWL" at bounding box center [119, 330] width 206 height 44
click at [133, 327] on input "FIRST BOWL" at bounding box center [119, 330] width 206 height 44
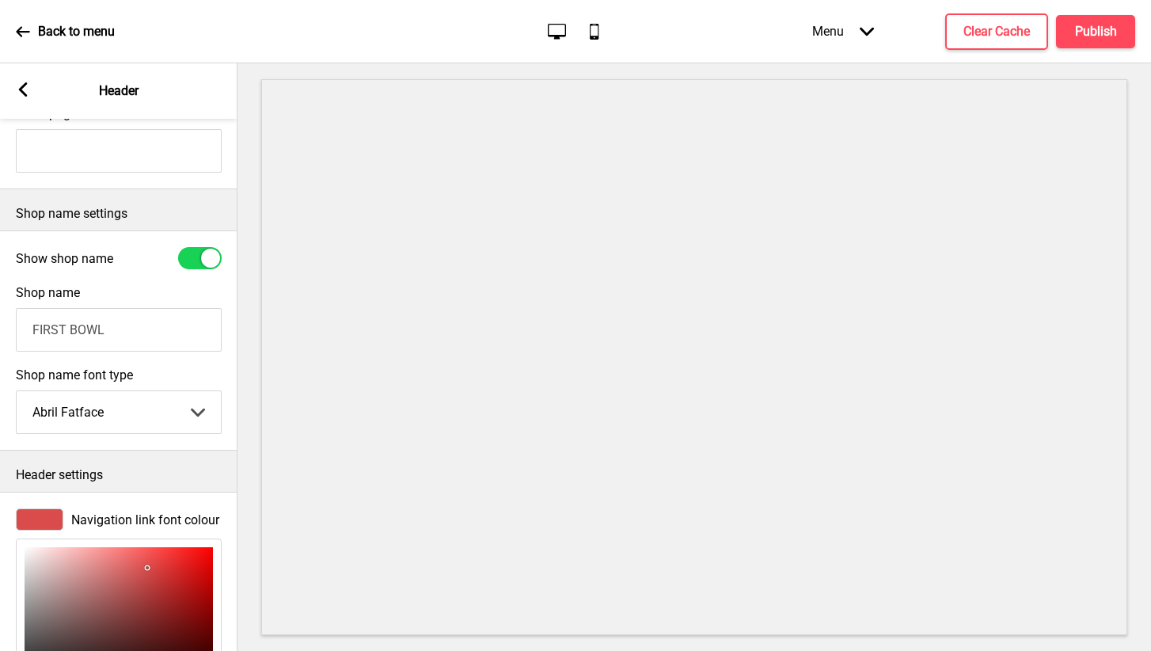
click at [133, 327] on input "FIRST BOWL" at bounding box center [119, 330] width 206 height 44
click at [56, 350] on input "FIRST BOWL" at bounding box center [119, 330] width 206 height 44
click at [108, 480] on p "Header settings" at bounding box center [119, 474] width 206 height 17
click at [108, 340] on input "FIRST BOWL" at bounding box center [119, 330] width 206 height 44
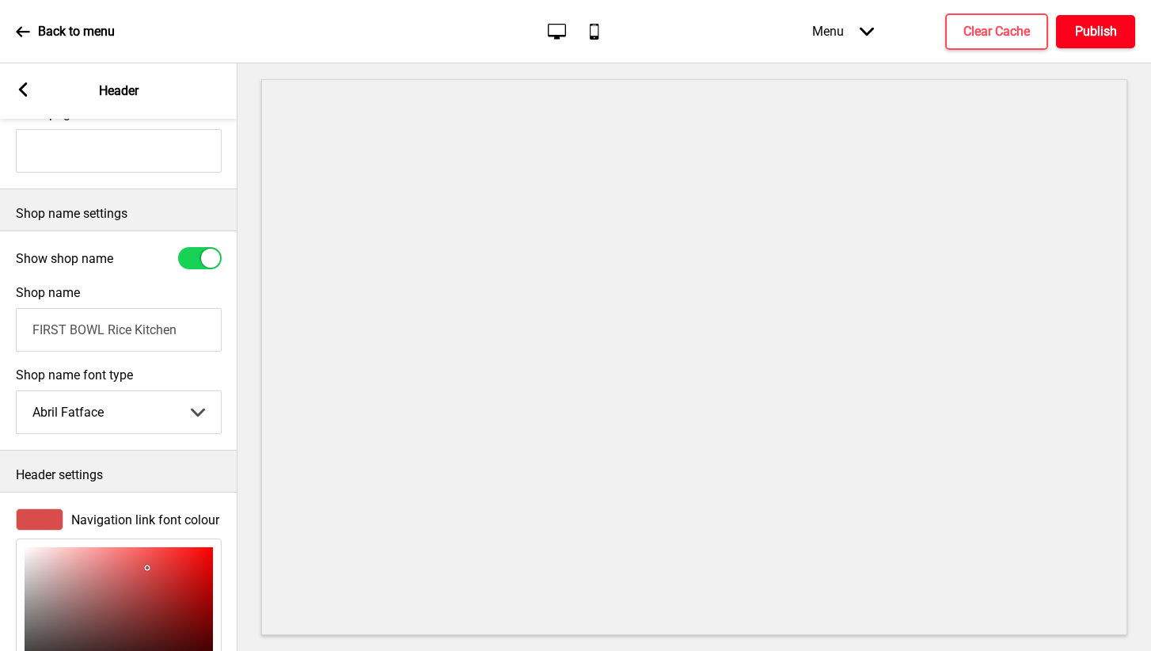
type input "FIRST BOWL Rice Kitchen"
click at [1106, 24] on h4 "Publish" at bounding box center [1096, 31] width 42 height 17
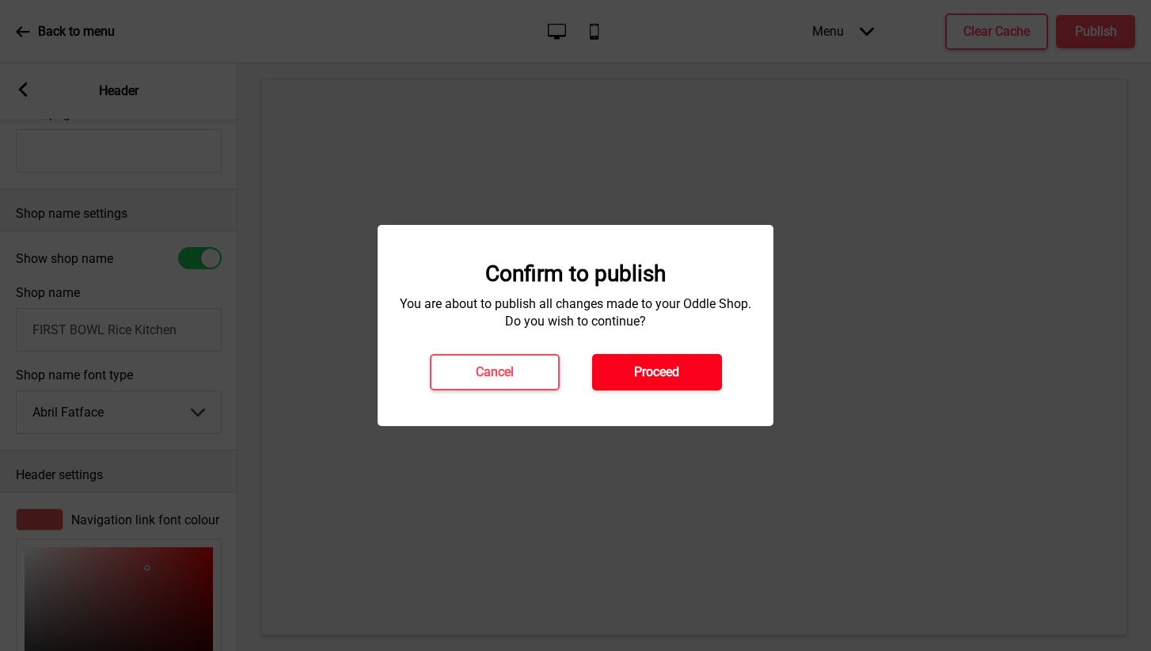
click at [656, 385] on button "Proceed" at bounding box center [657, 372] width 130 height 36
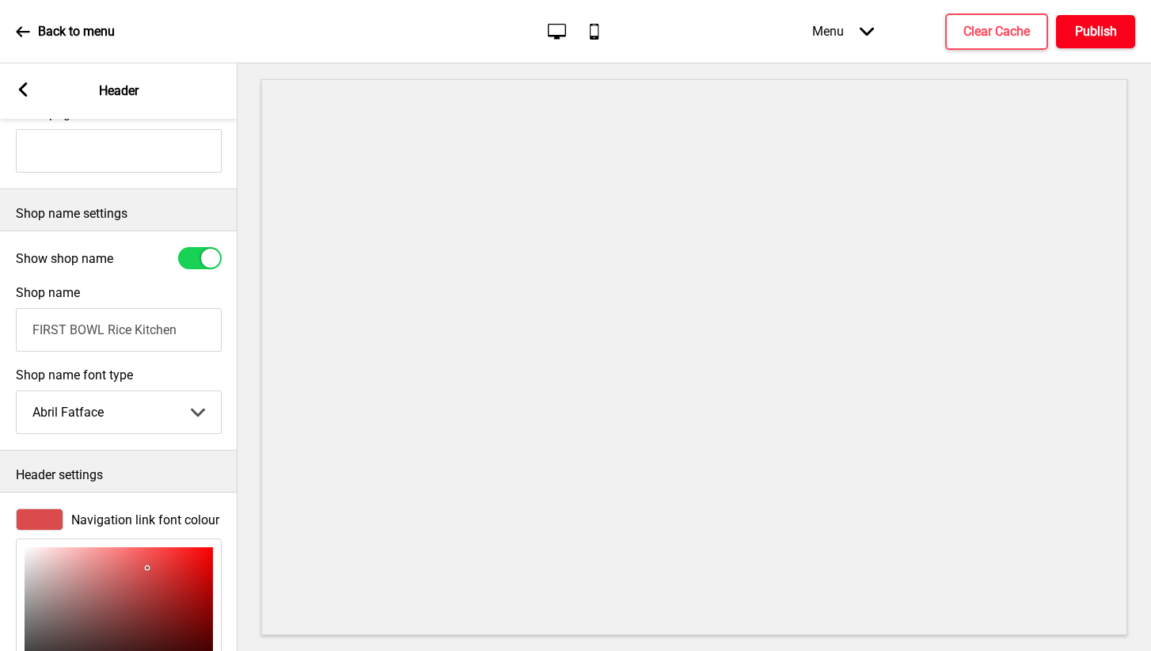
click at [1099, 32] on h4 "Publish" at bounding box center [1096, 31] width 42 height 17
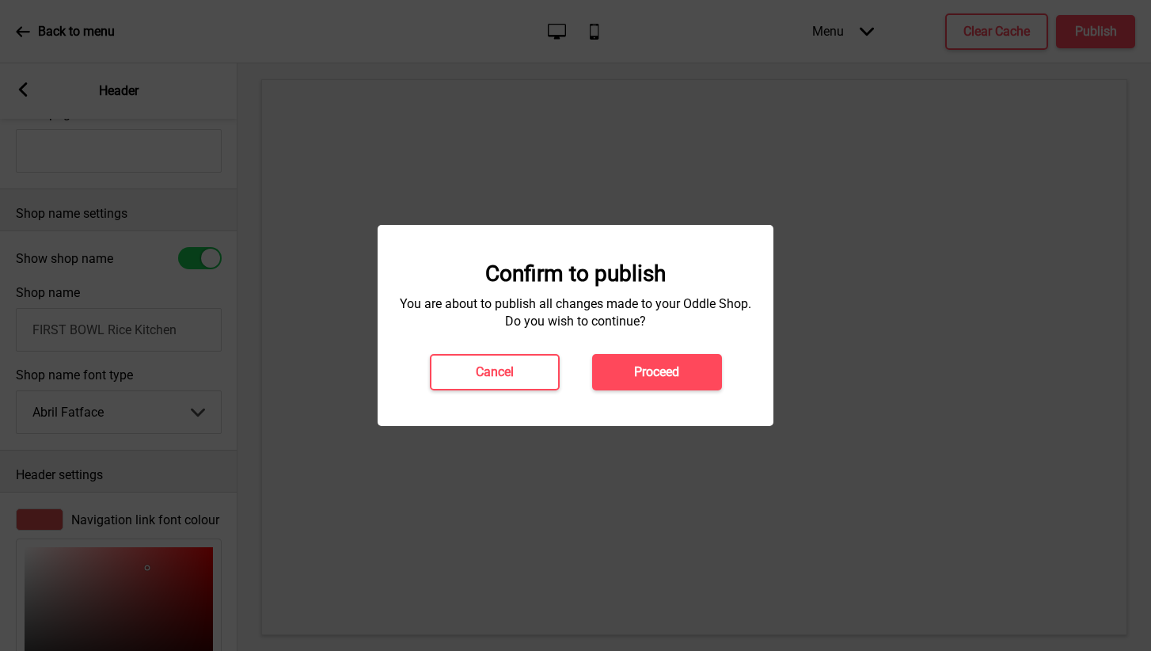
click at [640, 352] on div "Confirm to publish You are about to publish all changes made to your Oddle Shop…" at bounding box center [575, 325] width 364 height 130
click at [653, 366] on h4 "Proceed" at bounding box center [656, 371] width 45 height 17
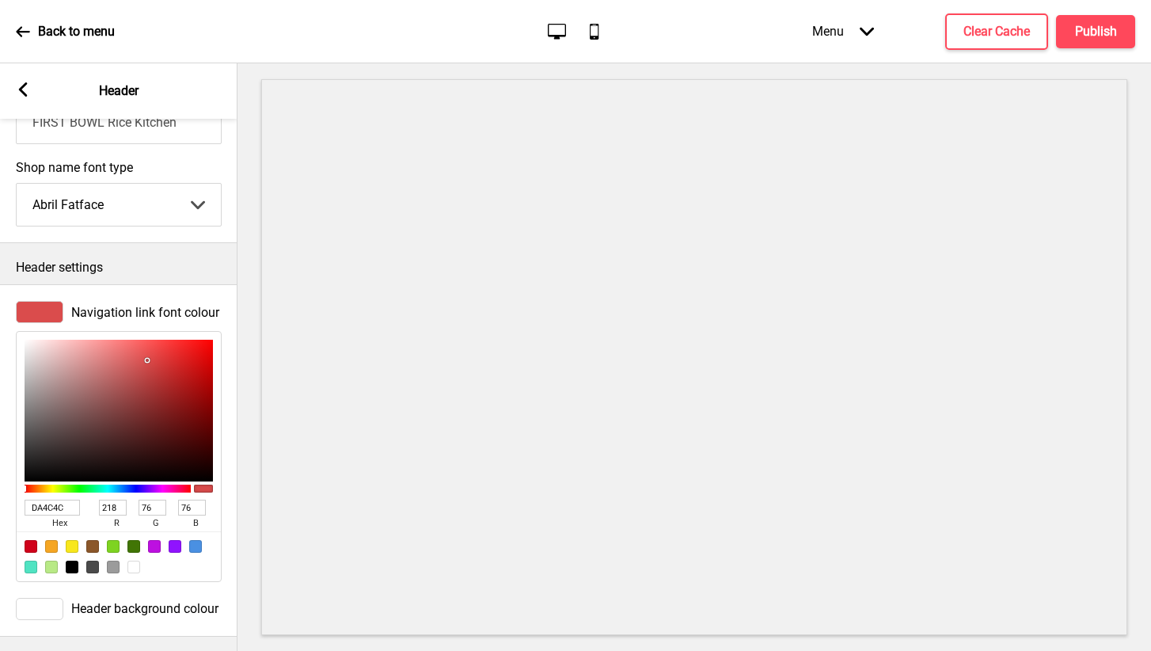
scroll to position [0, 0]
click at [1086, 32] on h4 "Publish" at bounding box center [1096, 31] width 42 height 17
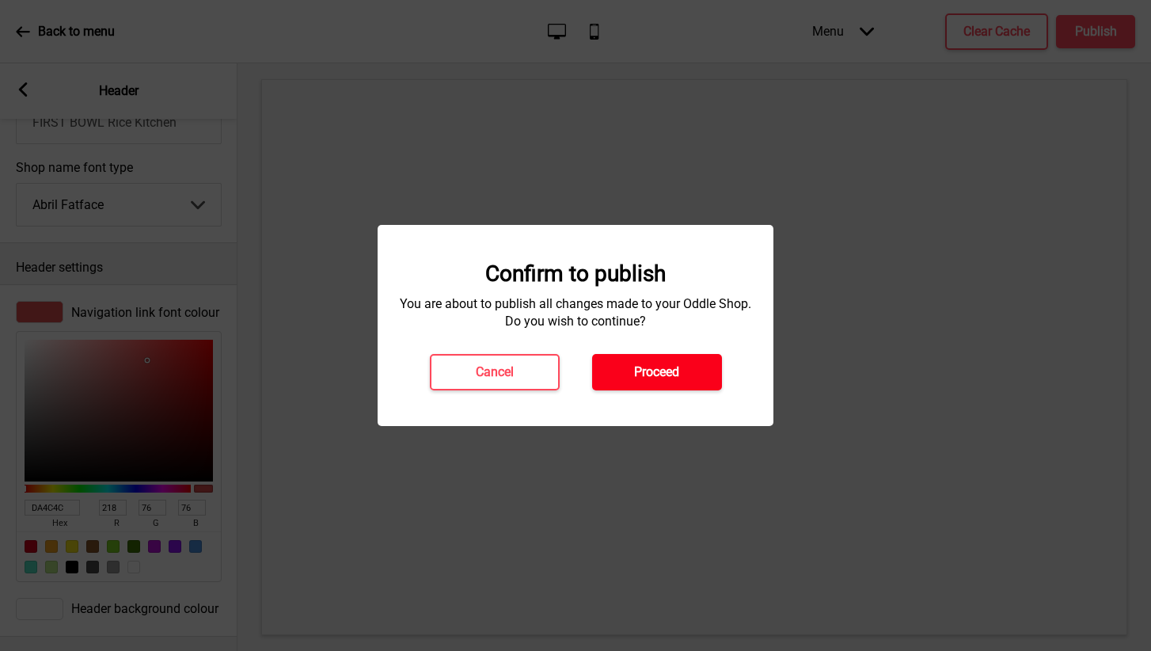
click at [690, 363] on button "Proceed" at bounding box center [657, 372] width 130 height 36
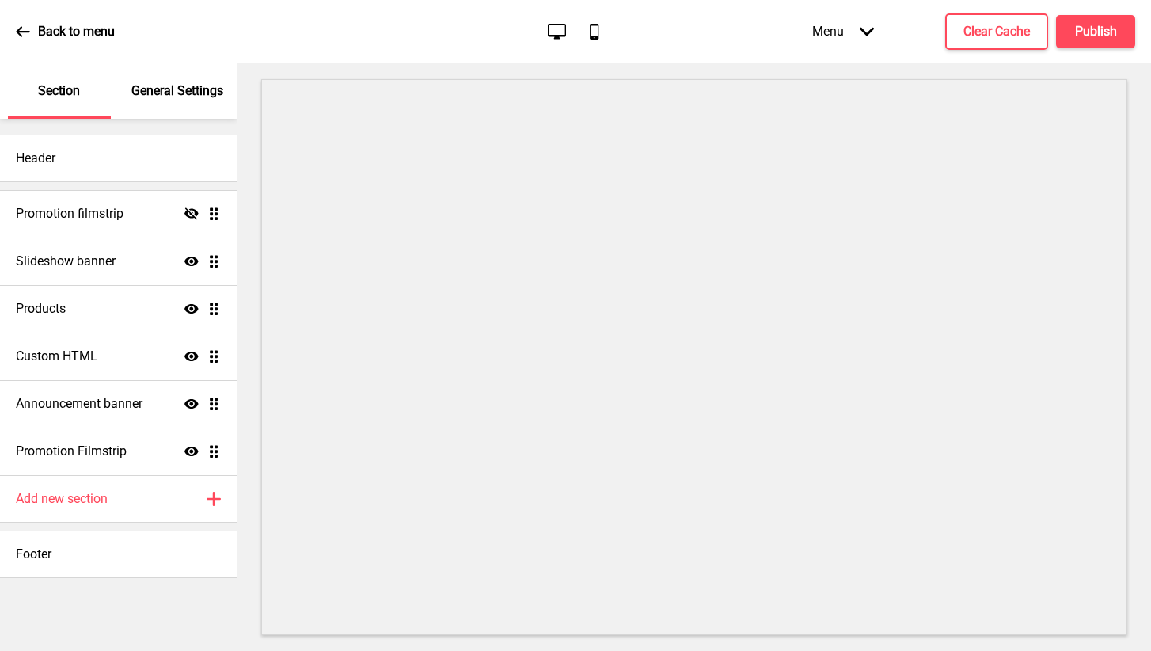
click at [182, 86] on p "General Settings" at bounding box center [177, 90] width 92 height 17
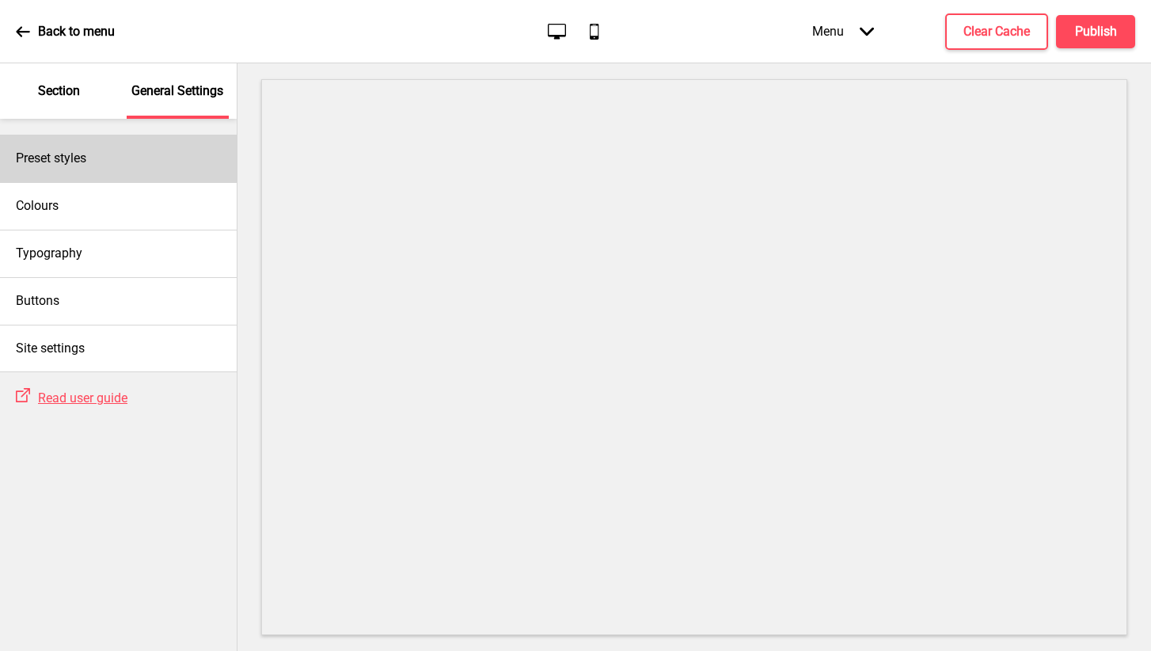
click at [139, 164] on div "Preset styles" at bounding box center [118, 158] width 237 height 47
select select "Custom"
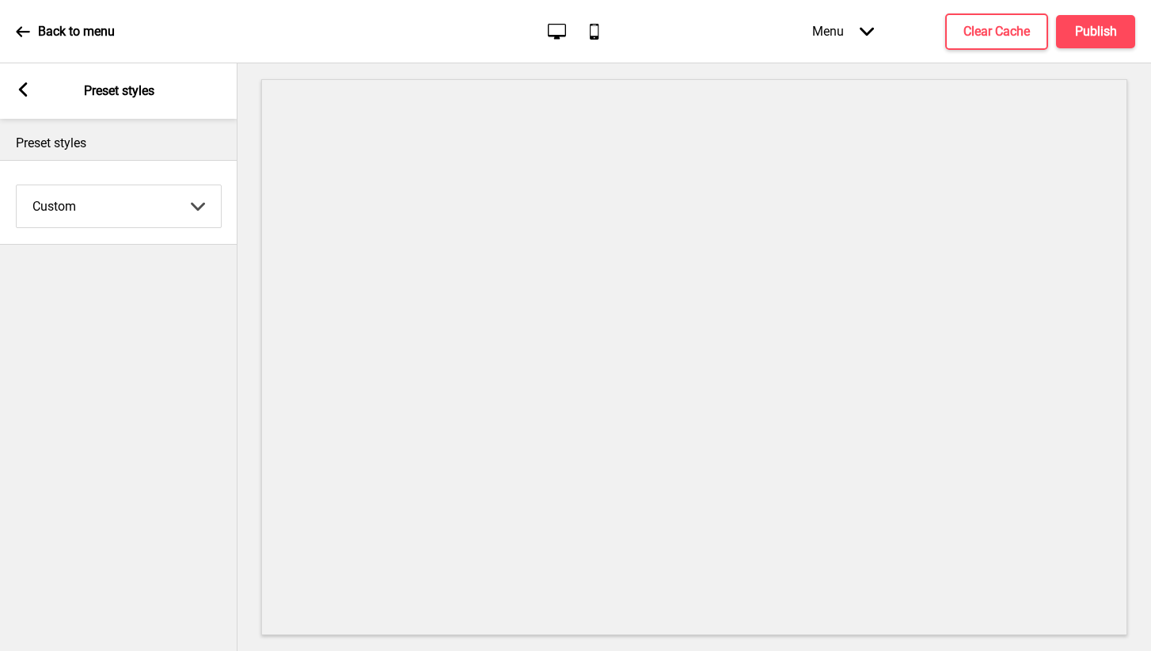
click at [14, 89] on div "Arrow left Preset styles" at bounding box center [118, 90] width 237 height 55
click at [21, 90] on icon at bounding box center [23, 89] width 9 height 14
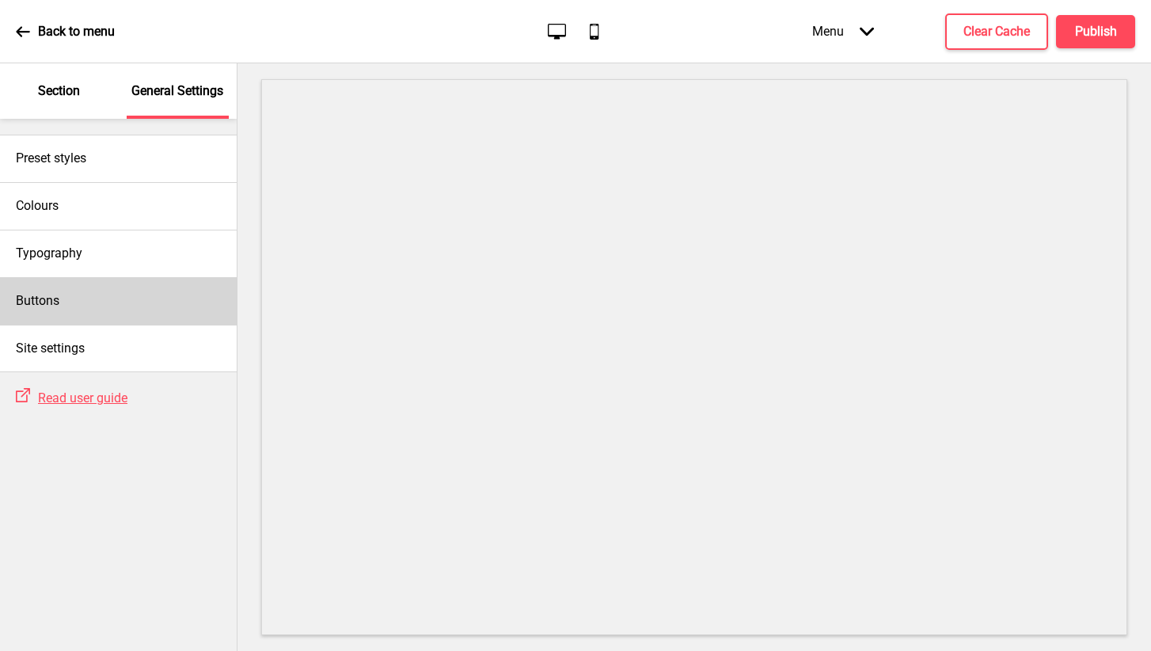
click at [108, 287] on div "Buttons" at bounding box center [118, 300] width 237 height 47
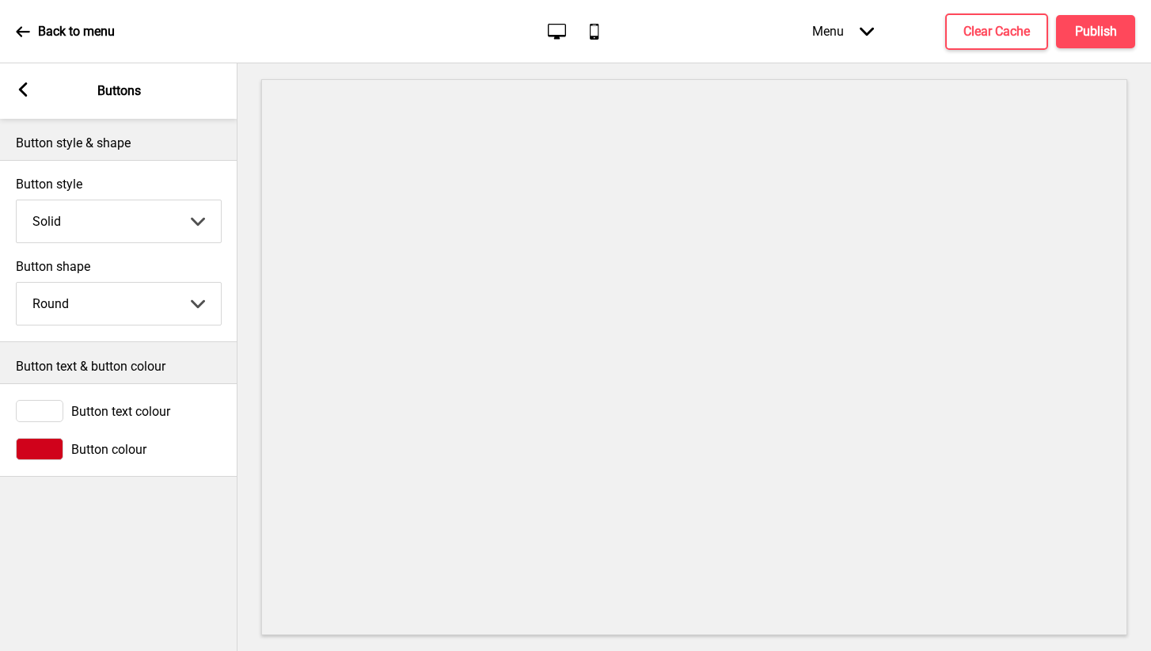
click at [17, 87] on rect at bounding box center [23, 89] width 14 height 14
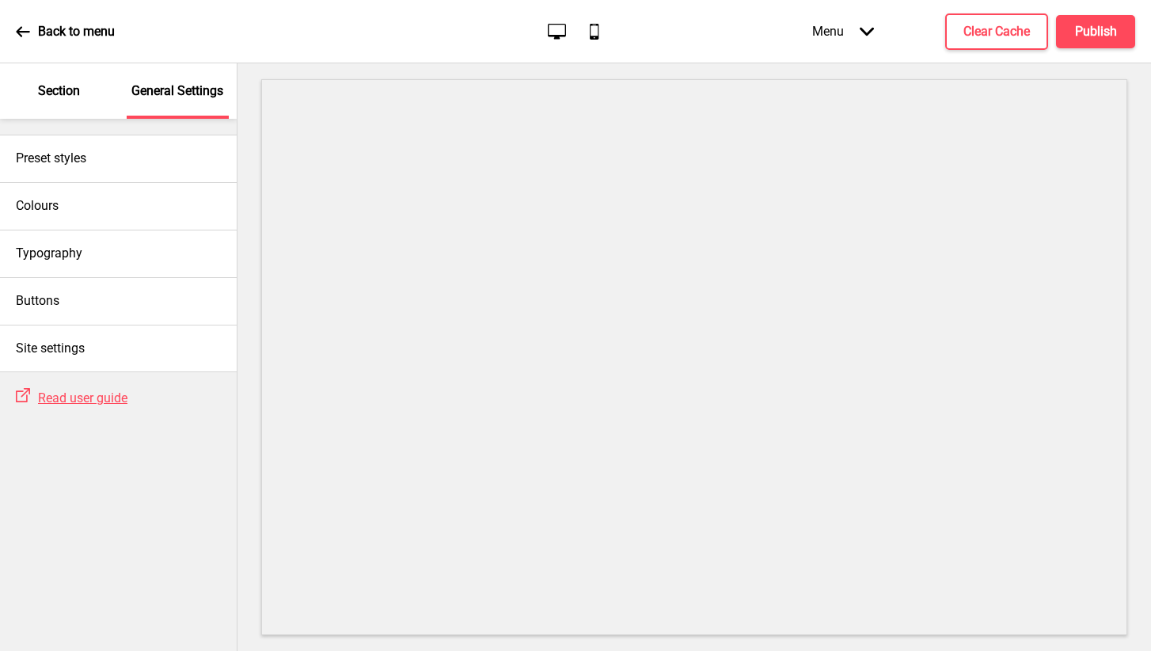
click at [55, 90] on p "Section" at bounding box center [59, 90] width 42 height 17
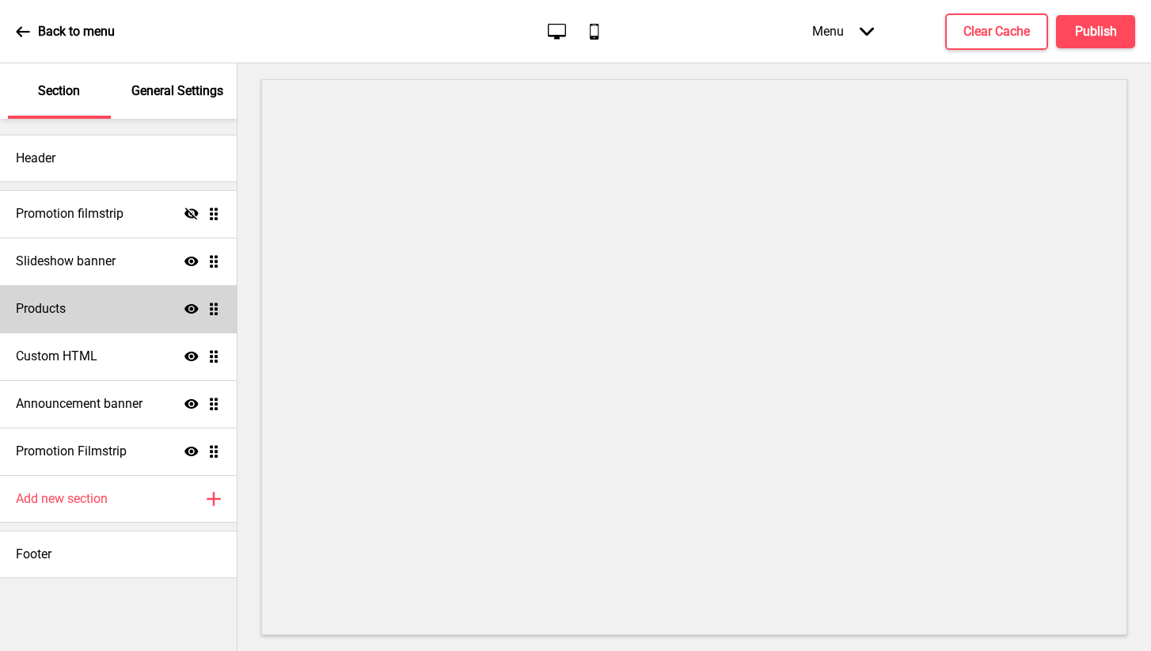
click at [78, 321] on div "Products Show Drag" at bounding box center [118, 308] width 237 height 47
select select "list"
select select "side"
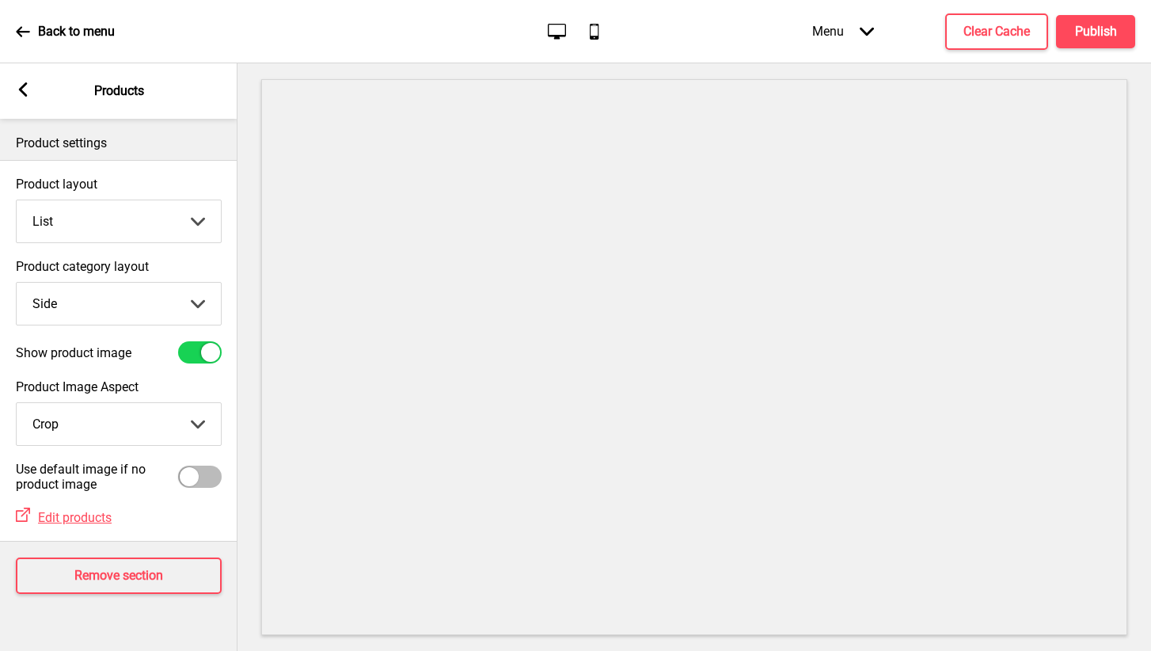
click at [28, 101] on div "Arrow left Products" at bounding box center [118, 90] width 237 height 55
click at [25, 85] on icon at bounding box center [23, 89] width 9 height 14
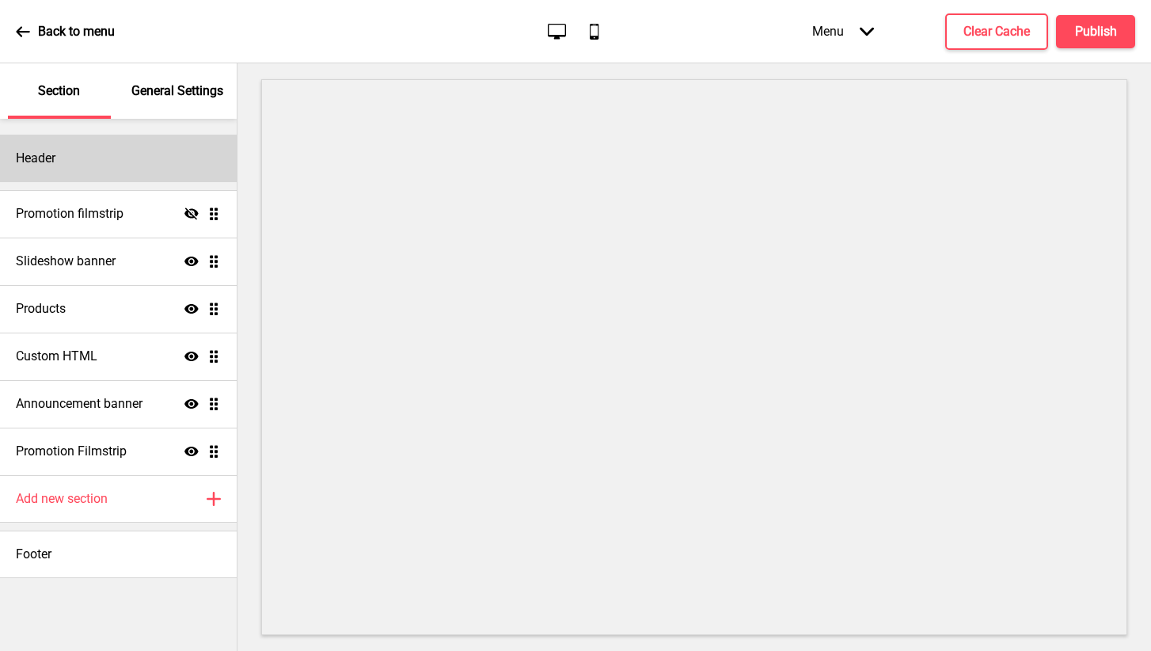
click at [59, 158] on div "Header" at bounding box center [118, 158] width 237 height 47
select select "Abril Fatface"
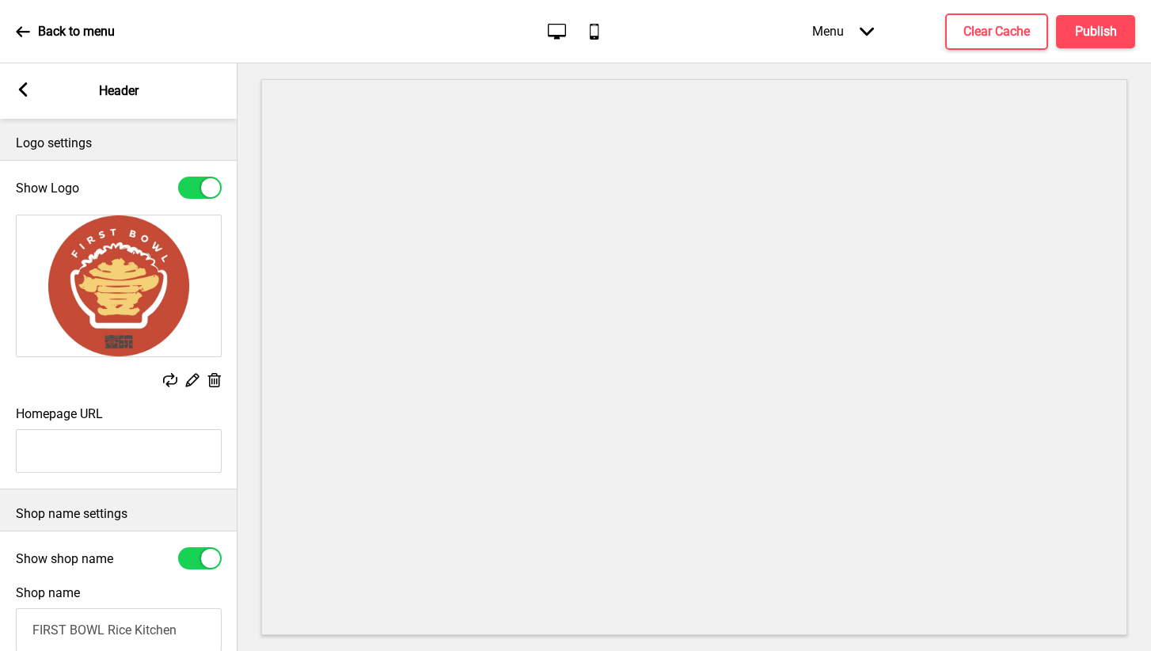
click at [169, 317] on img at bounding box center [119, 285] width 204 height 141
click at [187, 377] on rect at bounding box center [192, 379] width 17 height 17
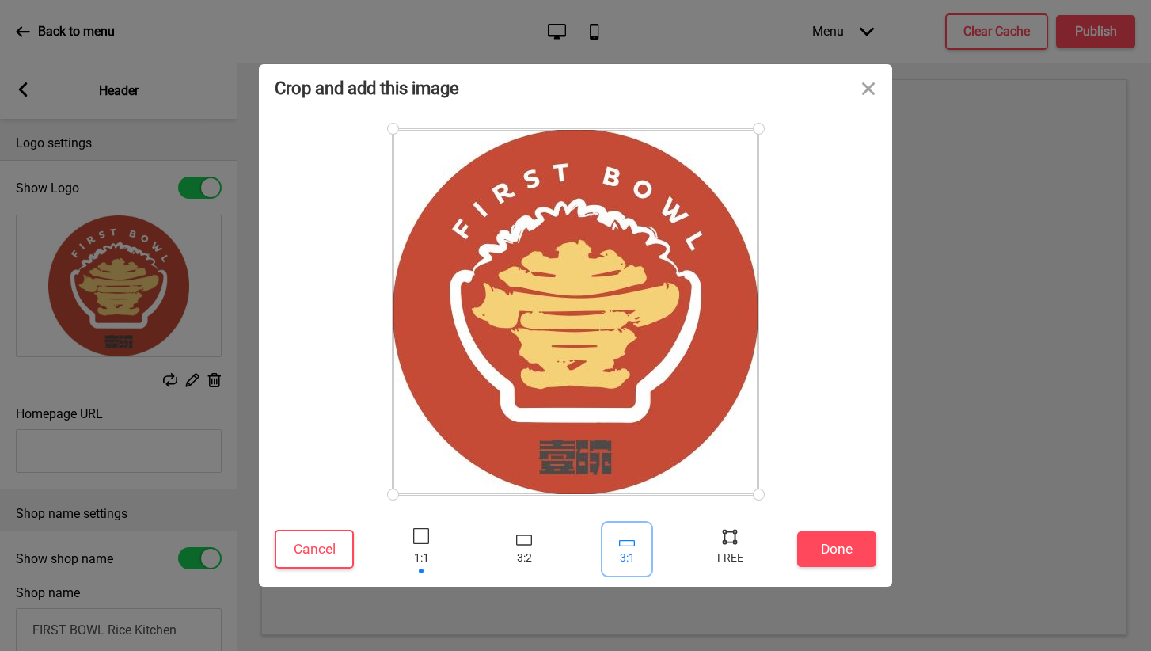
click at [625, 535] on div at bounding box center [626, 548] width 47 height 51
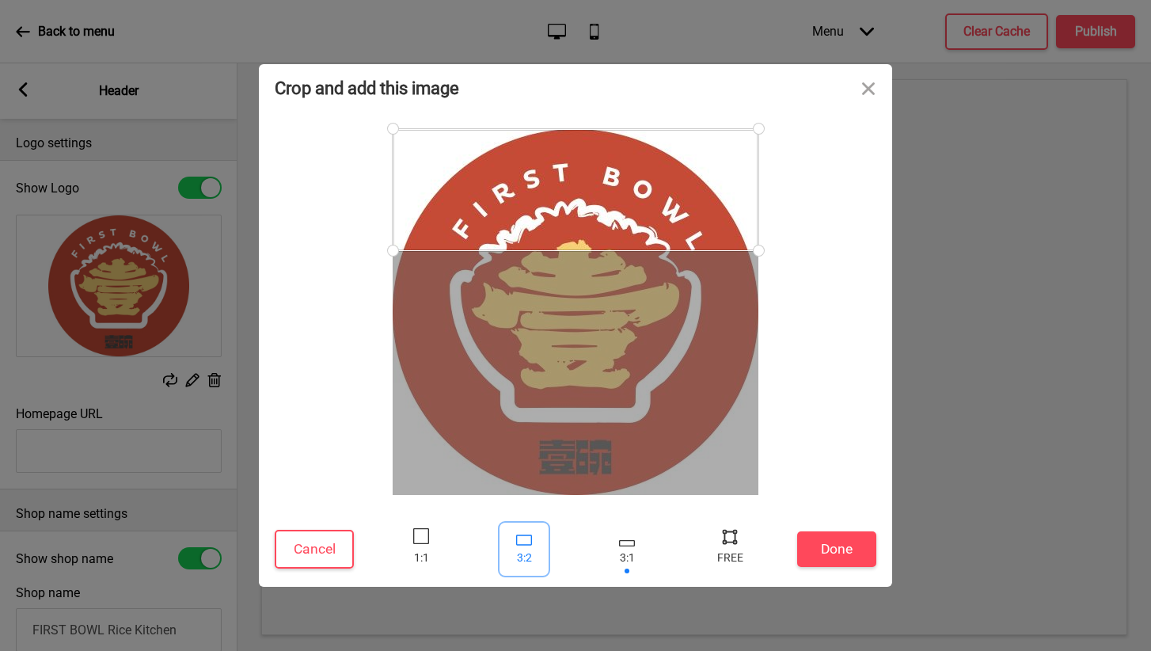
click at [519, 535] on div at bounding box center [524, 539] width 16 height 10
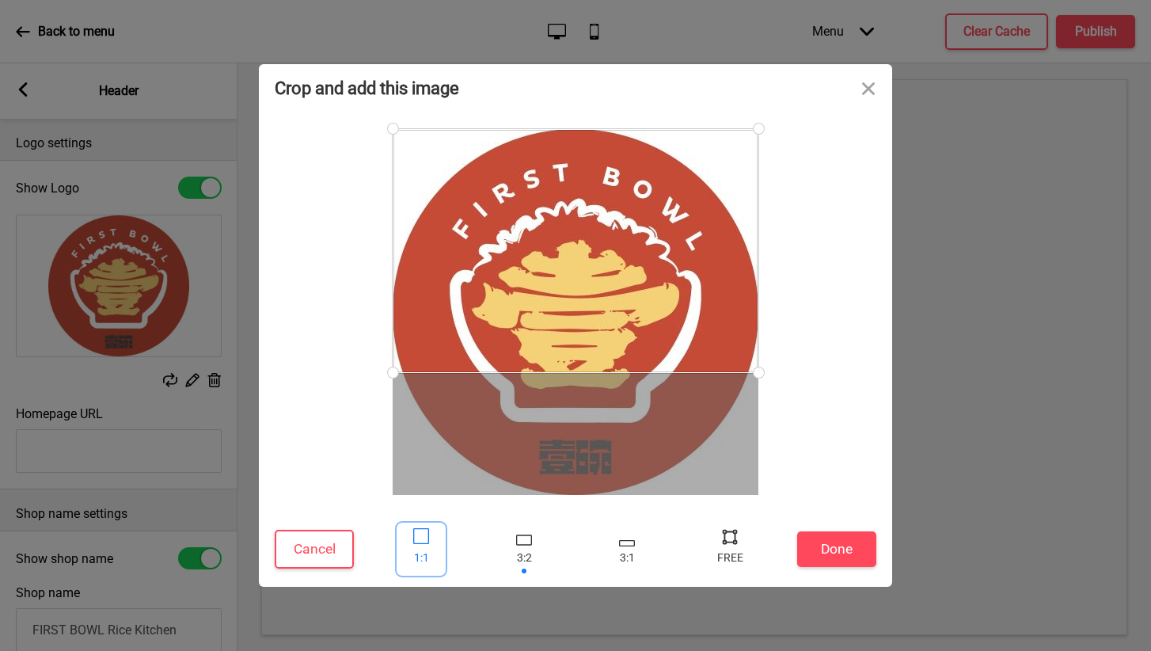
click at [420, 531] on div at bounding box center [421, 536] width 16 height 16
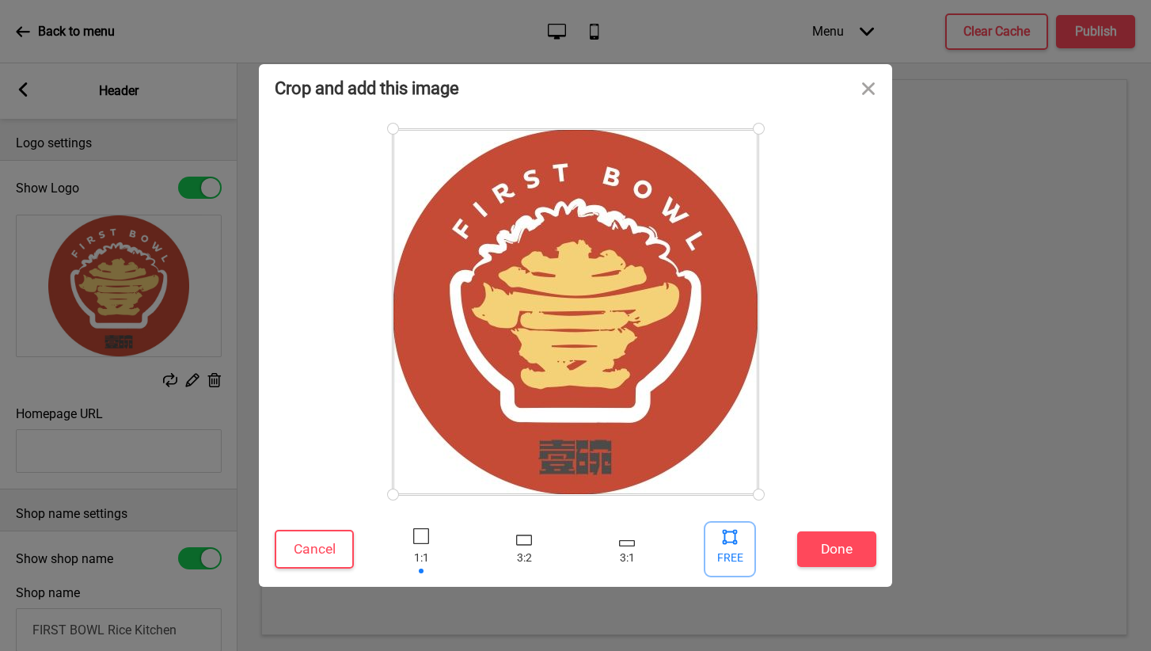
click at [726, 536] on div at bounding box center [730, 536] width 24 height 24
click at [315, 547] on button "Cancel" at bounding box center [314, 549] width 79 height 39
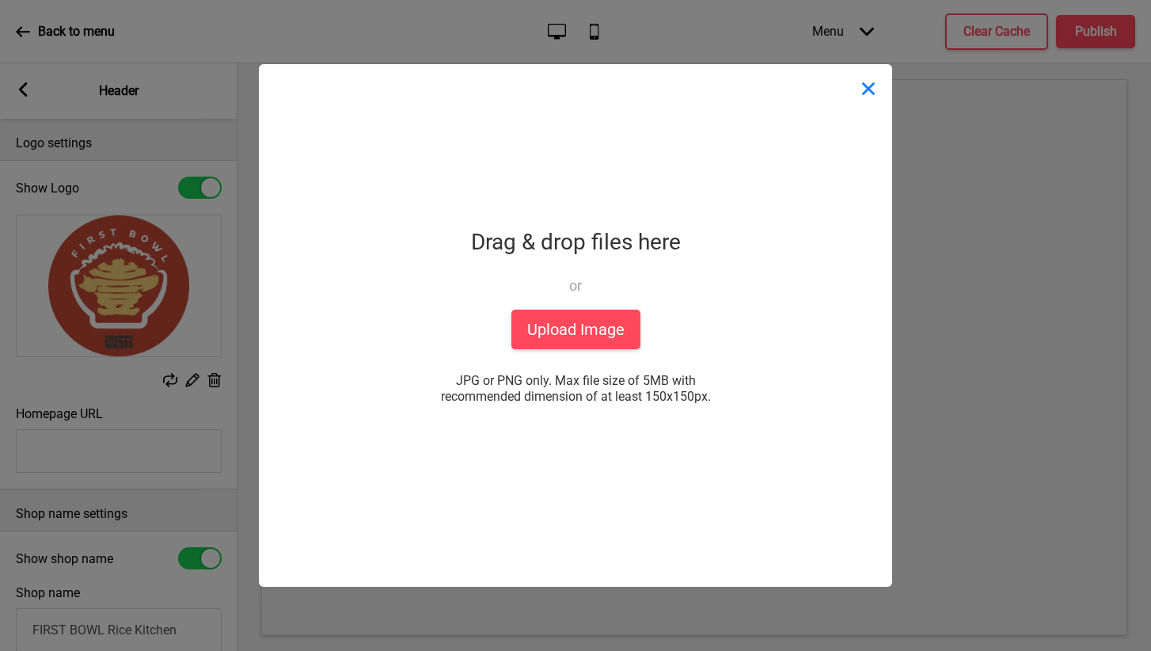
click at [868, 85] on button "Close" at bounding box center [868, 87] width 47 height 47
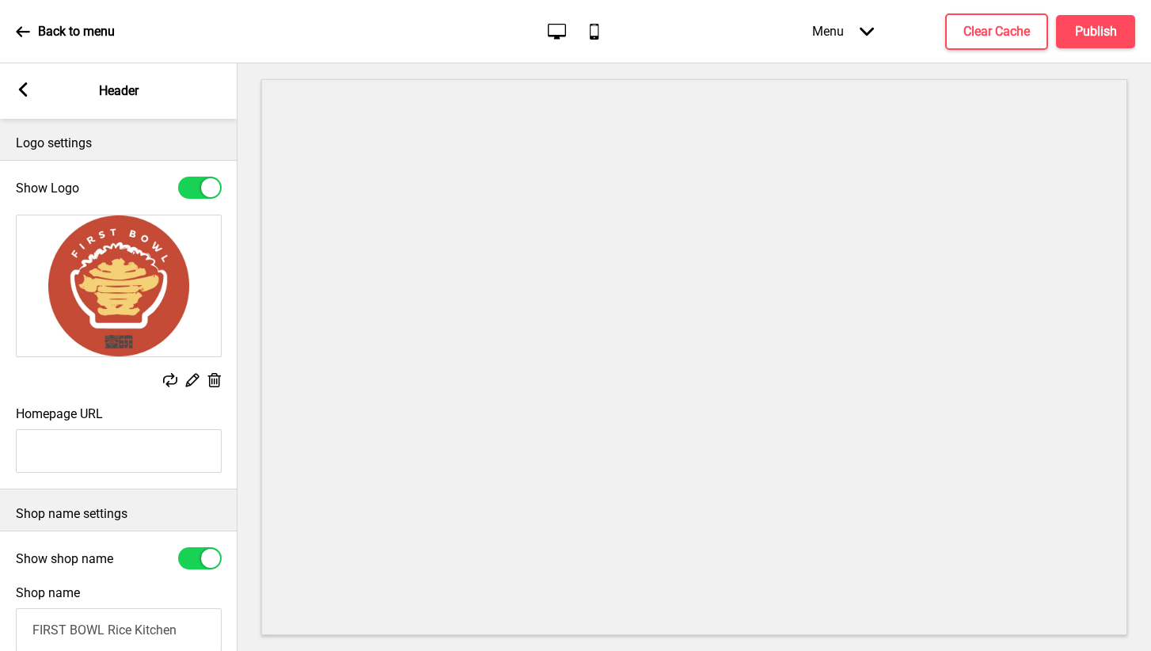
click at [26, 85] on icon at bounding box center [23, 89] width 9 height 14
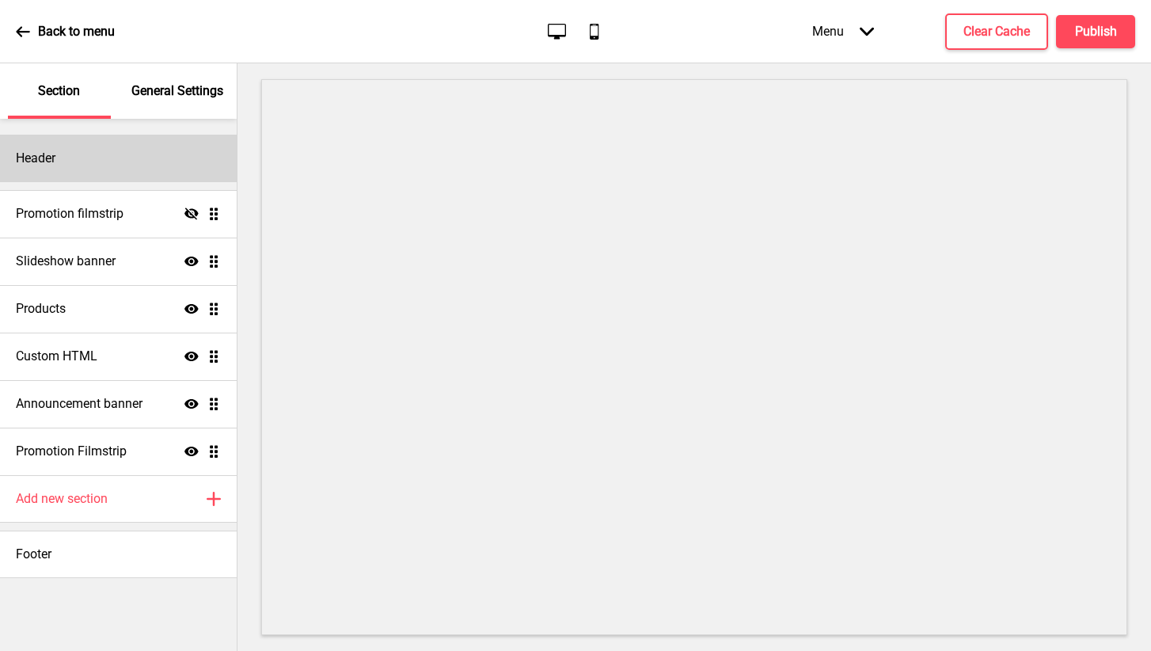
click at [78, 175] on div "Header" at bounding box center [118, 158] width 237 height 47
select select "Abril Fatface"
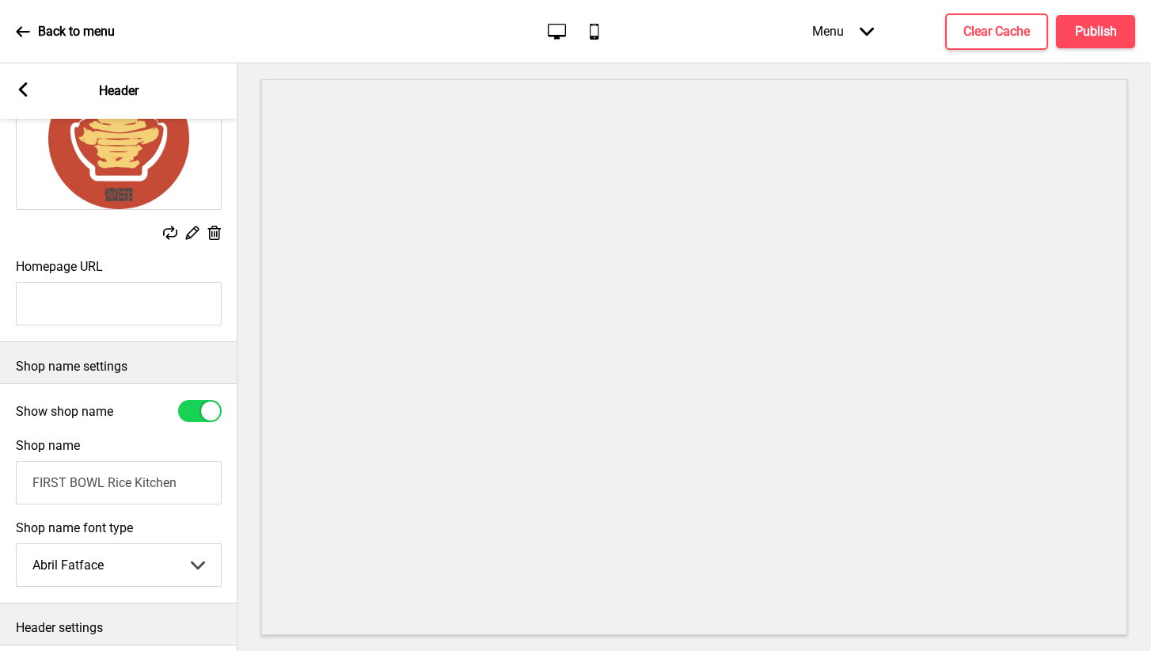
scroll to position [150, 0]
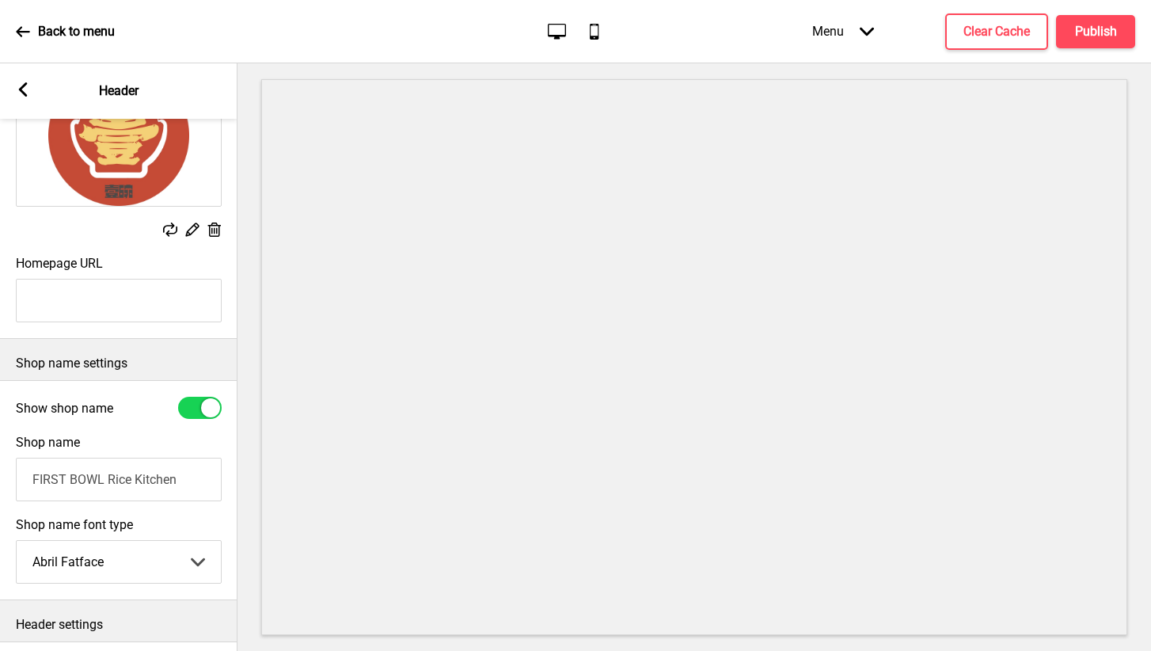
click at [190, 164] on img at bounding box center [119, 135] width 204 height 141
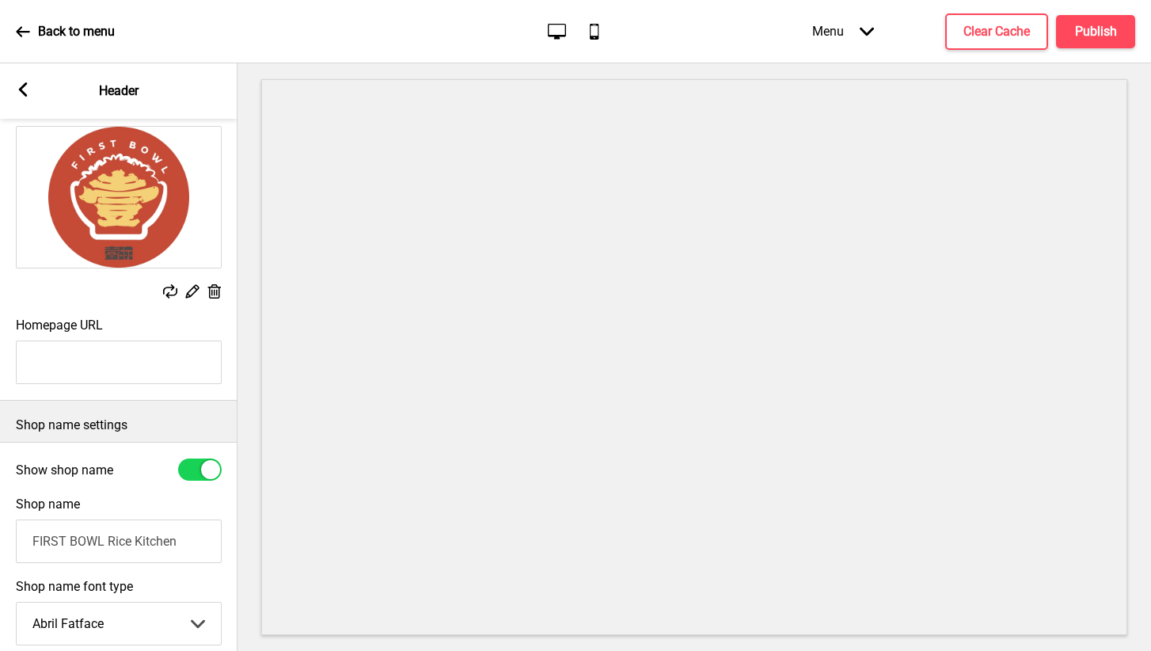
scroll to position [66, 0]
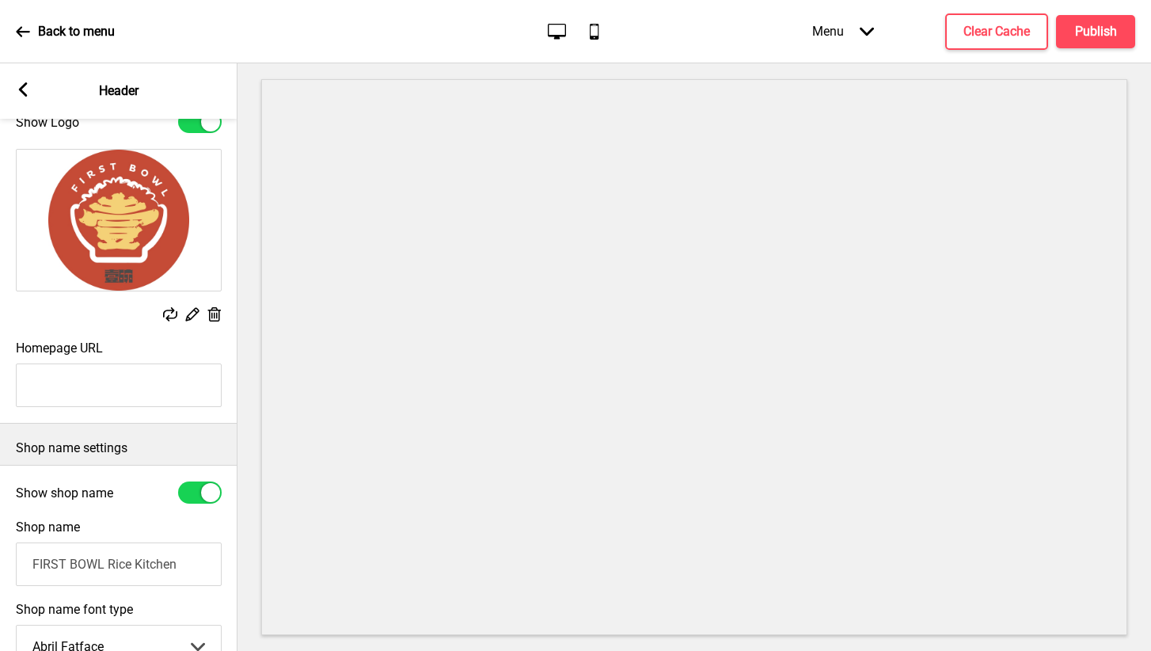
click at [158, 256] on img at bounding box center [119, 220] width 204 height 141
click at [191, 314] on rect at bounding box center [192, 314] width 17 height 17
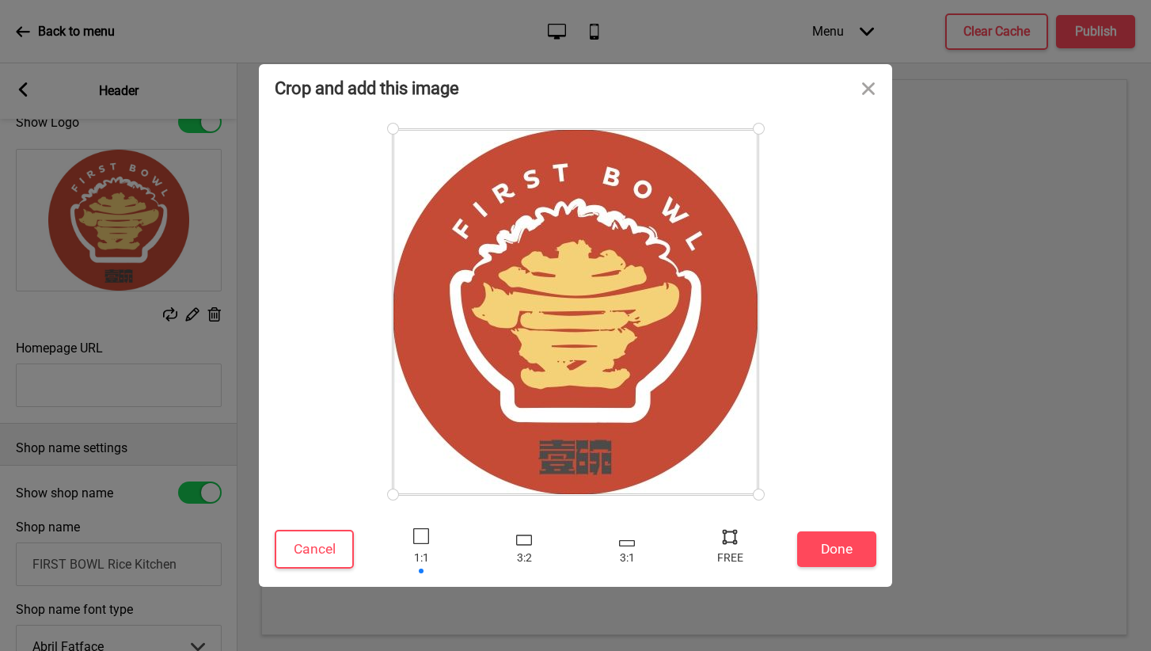
click at [103, 214] on div "Crop and add this image Cancel Done Drop a file here Drag & drop files here or …" at bounding box center [575, 325] width 1151 height 651
click at [865, 90] on button "Close" at bounding box center [868, 87] width 47 height 47
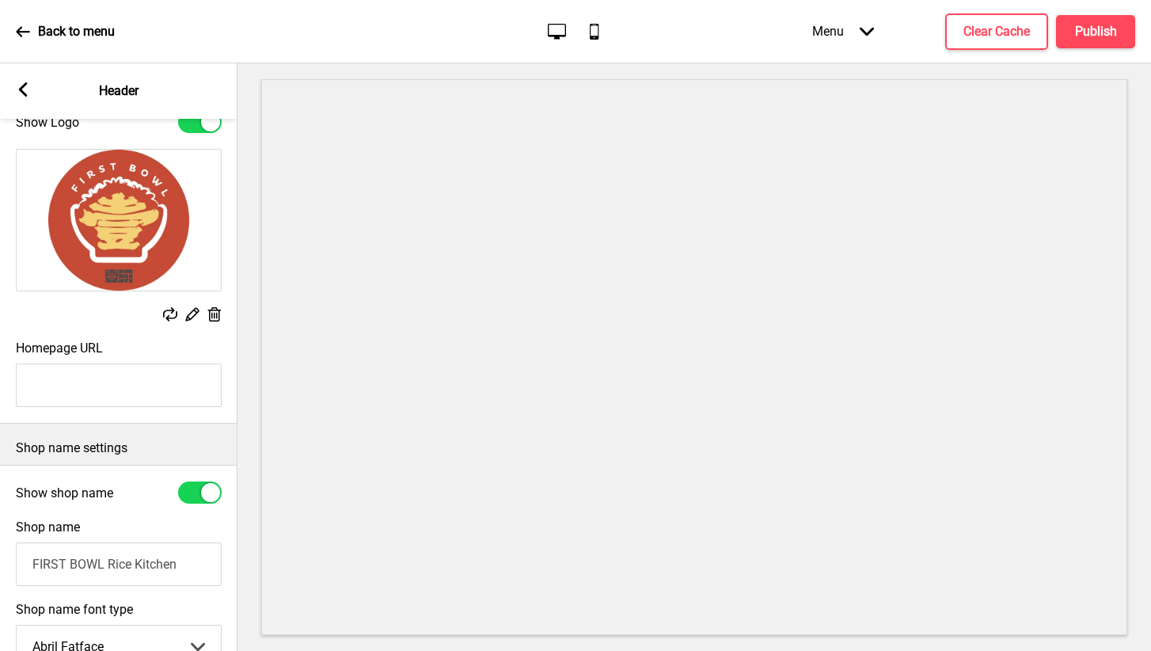
click at [66, 213] on img at bounding box center [119, 220] width 204 height 141
click at [169, 308] on rect at bounding box center [170, 314] width 14 height 14
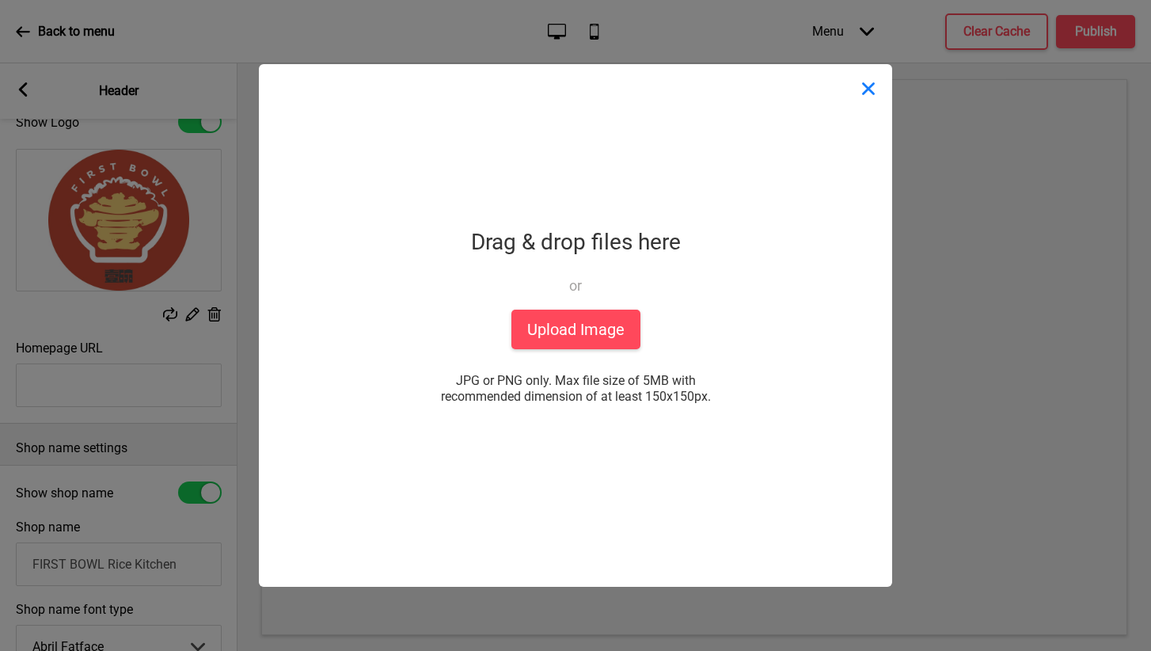
click at [868, 93] on button "Close" at bounding box center [868, 87] width 47 height 47
